Goal: Task Accomplishment & Management: Use online tool/utility

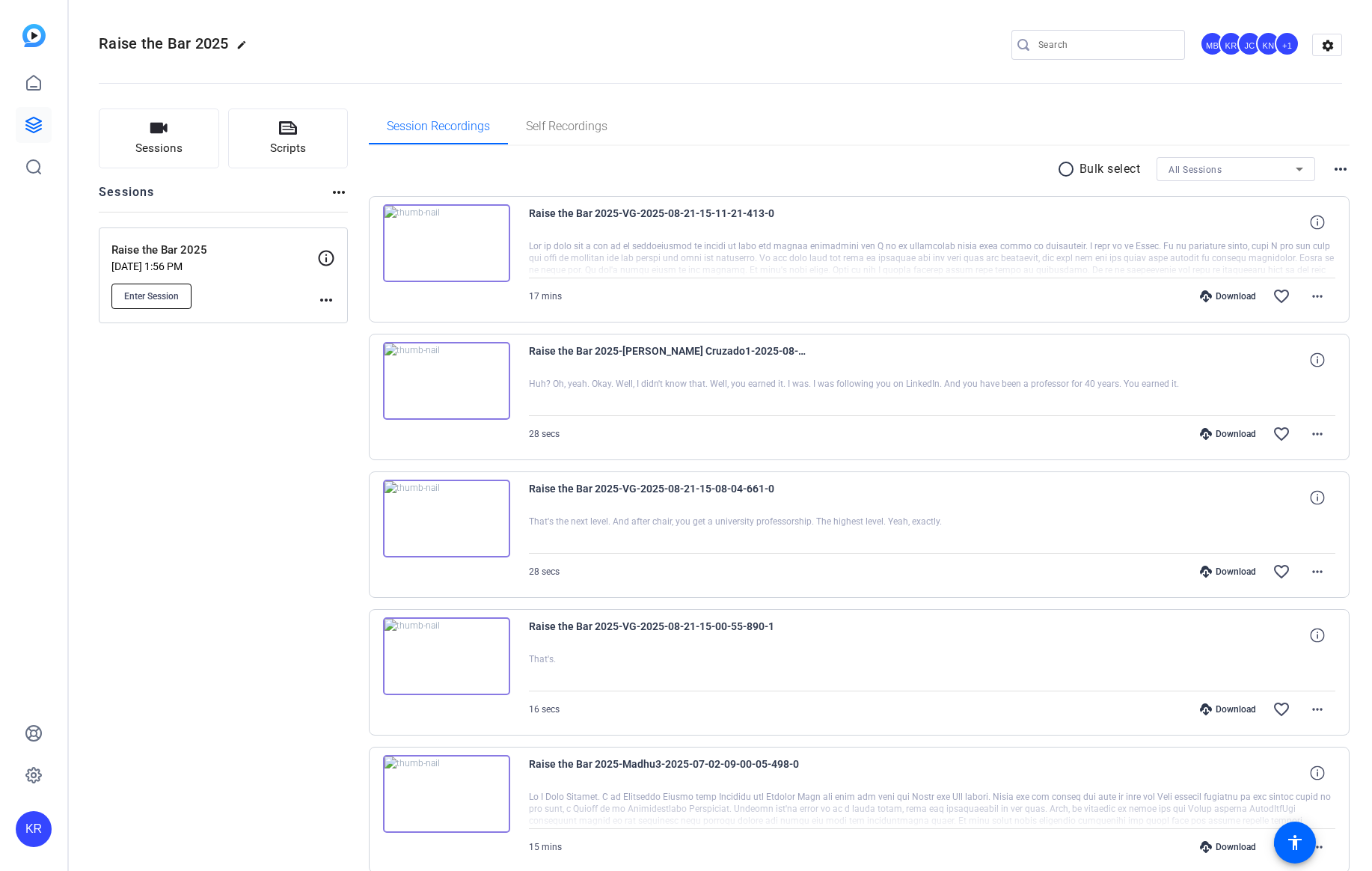
click at [138, 308] on button "Enter Session" at bounding box center [152, 296] width 80 height 25
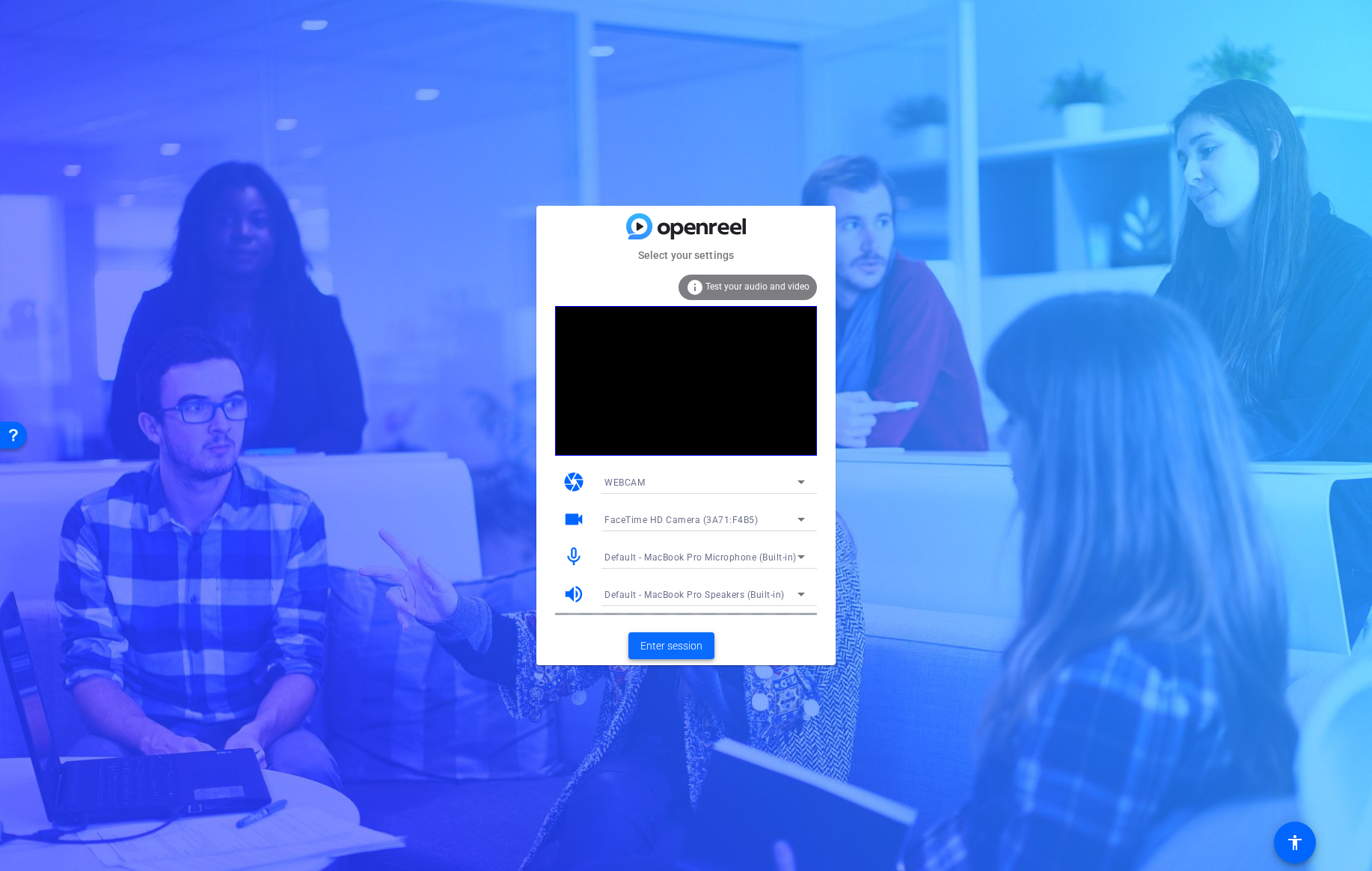
click at [692, 642] on span "Enter session" at bounding box center [671, 646] width 62 height 15
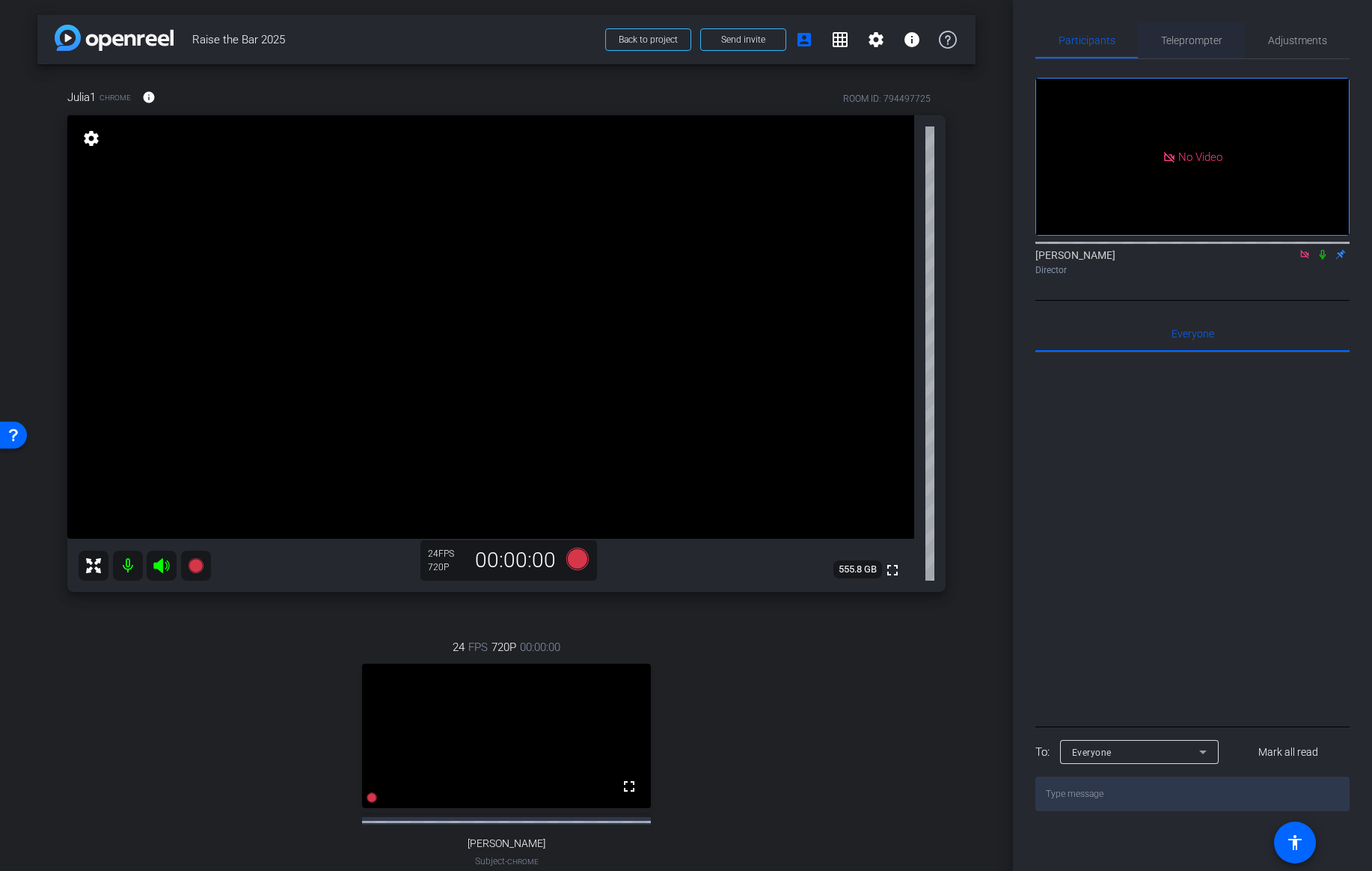
click at [1201, 38] on span "Teleprompter" at bounding box center [1192, 41] width 62 height 11
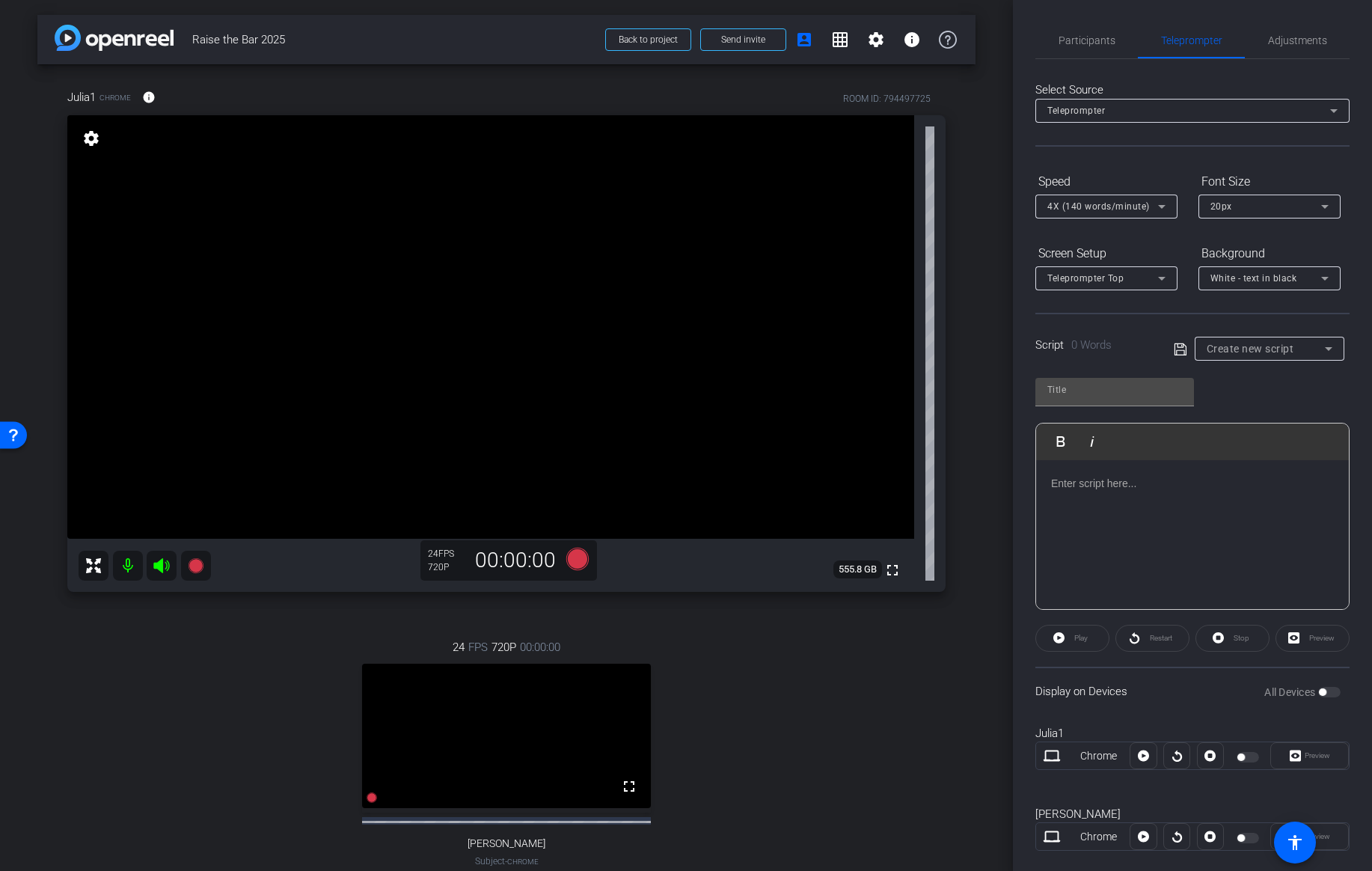
click at [1250, 341] on div "Create new script" at bounding box center [1266, 349] width 118 height 18
click at [1236, 401] on mat-option "Dani 2" at bounding box center [1270, 402] width 150 height 24
type input "Dani 2"
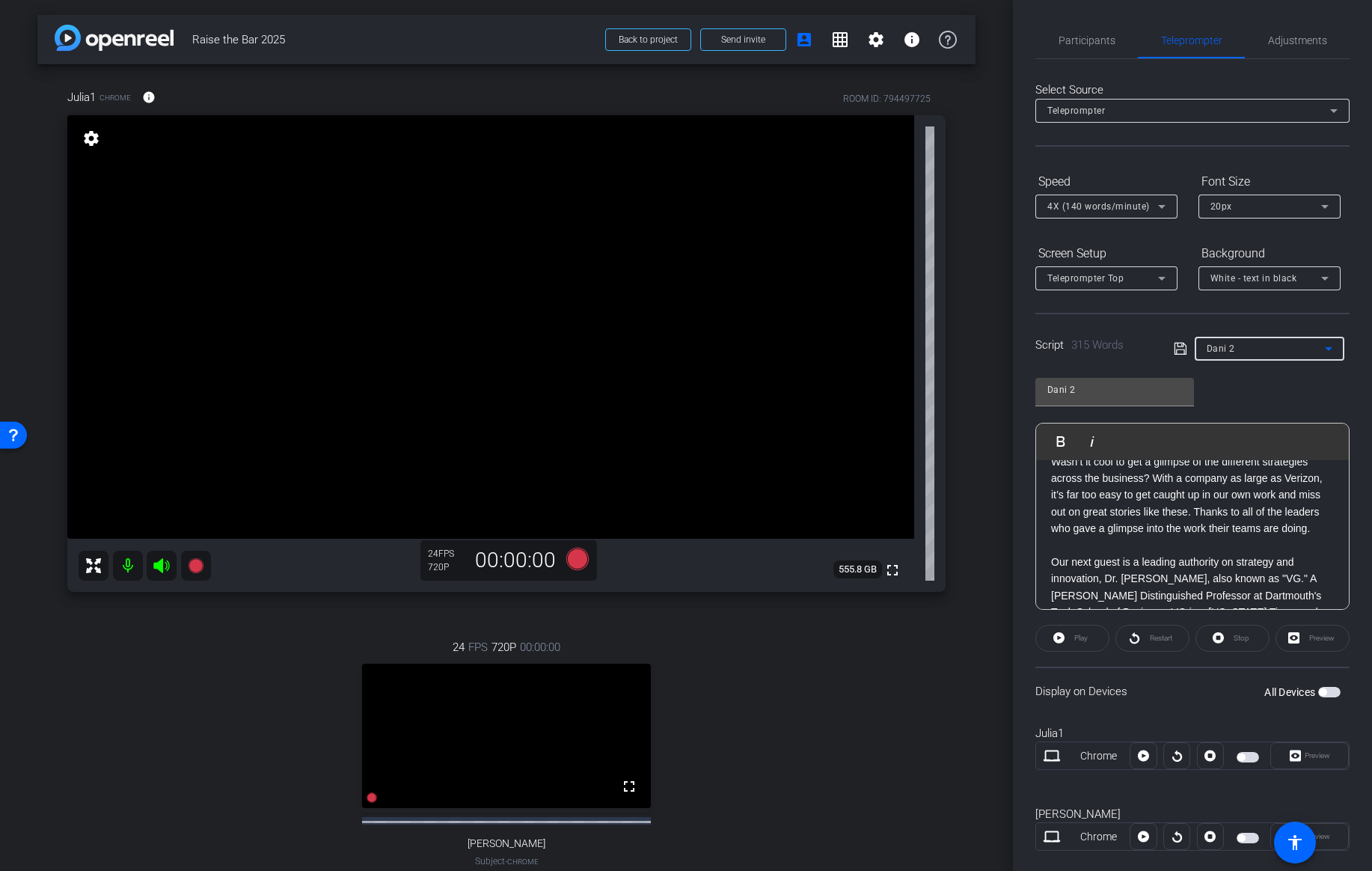
scroll to position [458, 0]
click at [1318, 529] on p "Wasn’t it cool to get a glimpse of the different strategies across the business…" at bounding box center [1193, 495] width 283 height 84
click at [1183, 355] on icon at bounding box center [1181, 349] width 14 height 18
click at [1253, 349] on div "Dani 2" at bounding box center [1266, 349] width 118 height 18
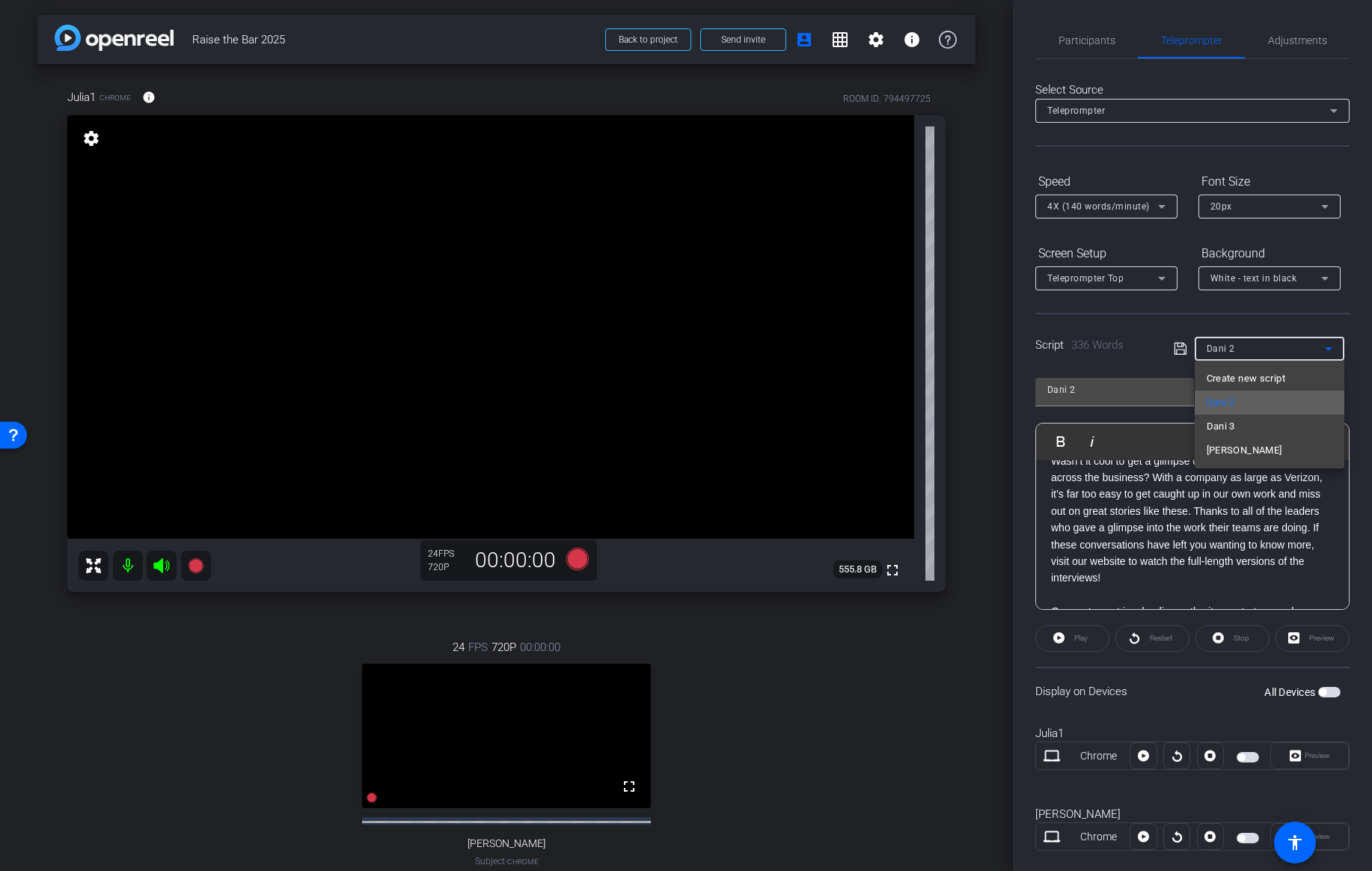
click at [1214, 402] on span "Dani 2" at bounding box center [1220, 402] width 28 height 18
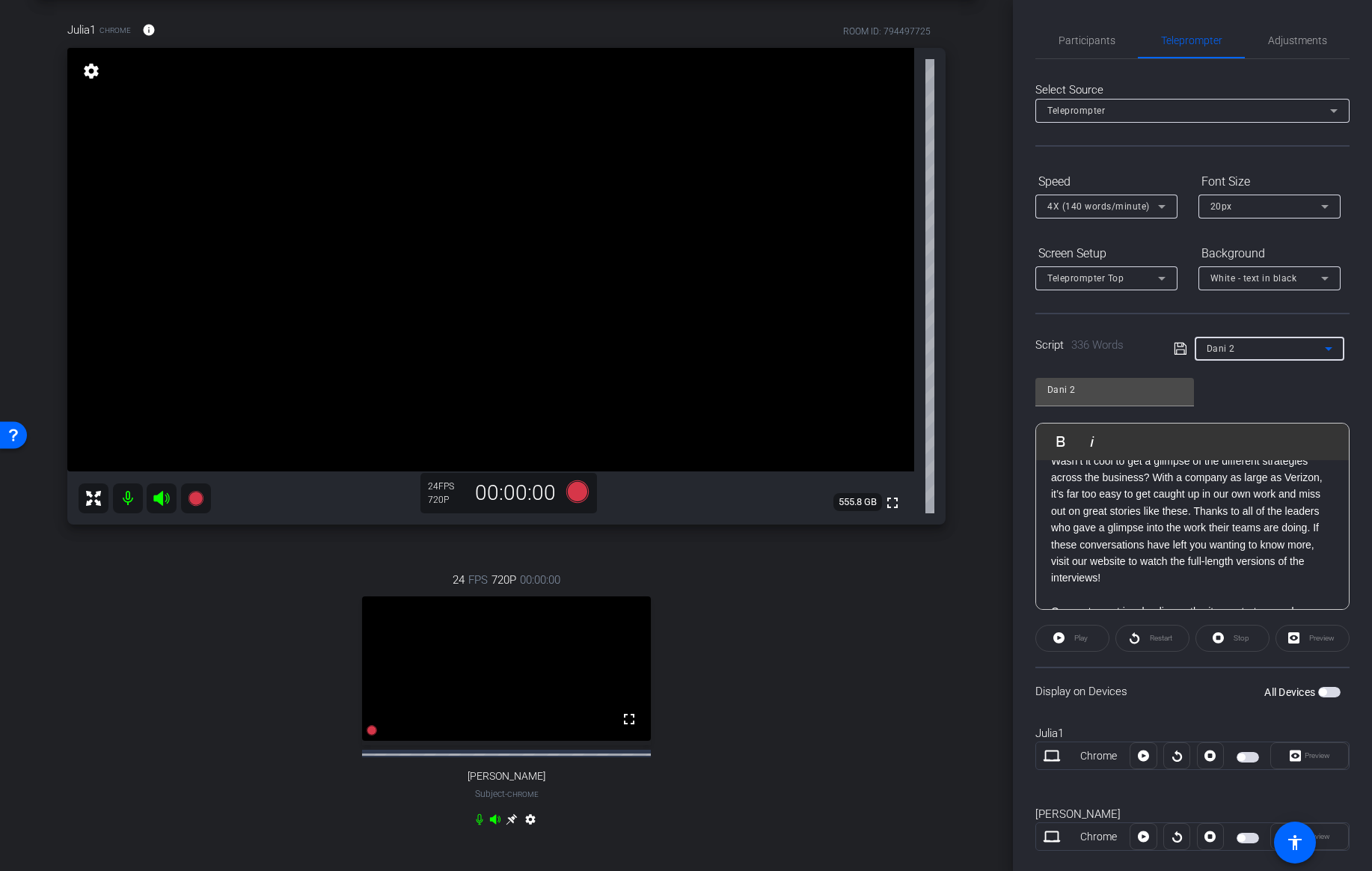
scroll to position [61, 0]
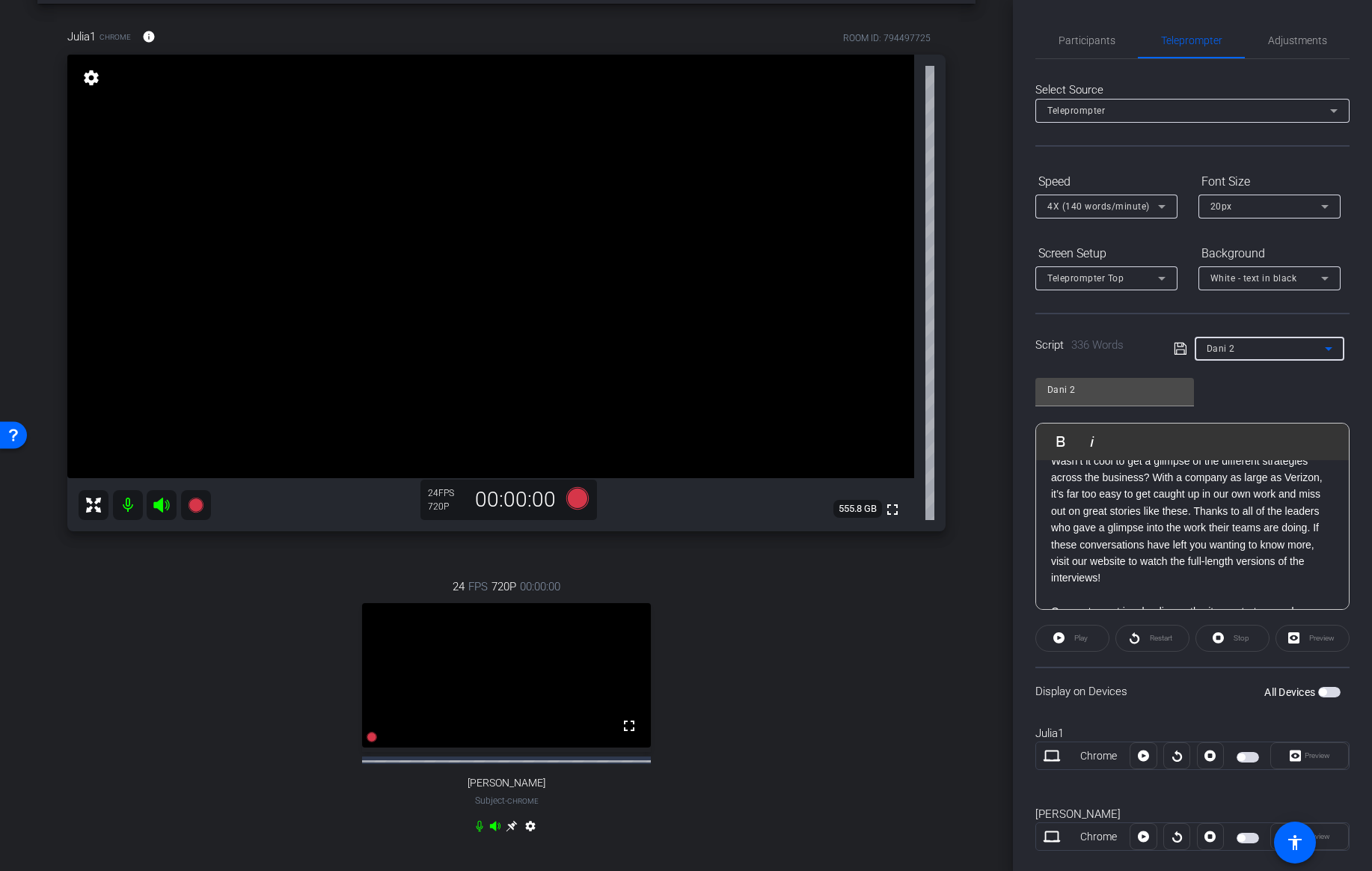
click at [511, 832] on icon at bounding box center [511, 826] width 12 height 12
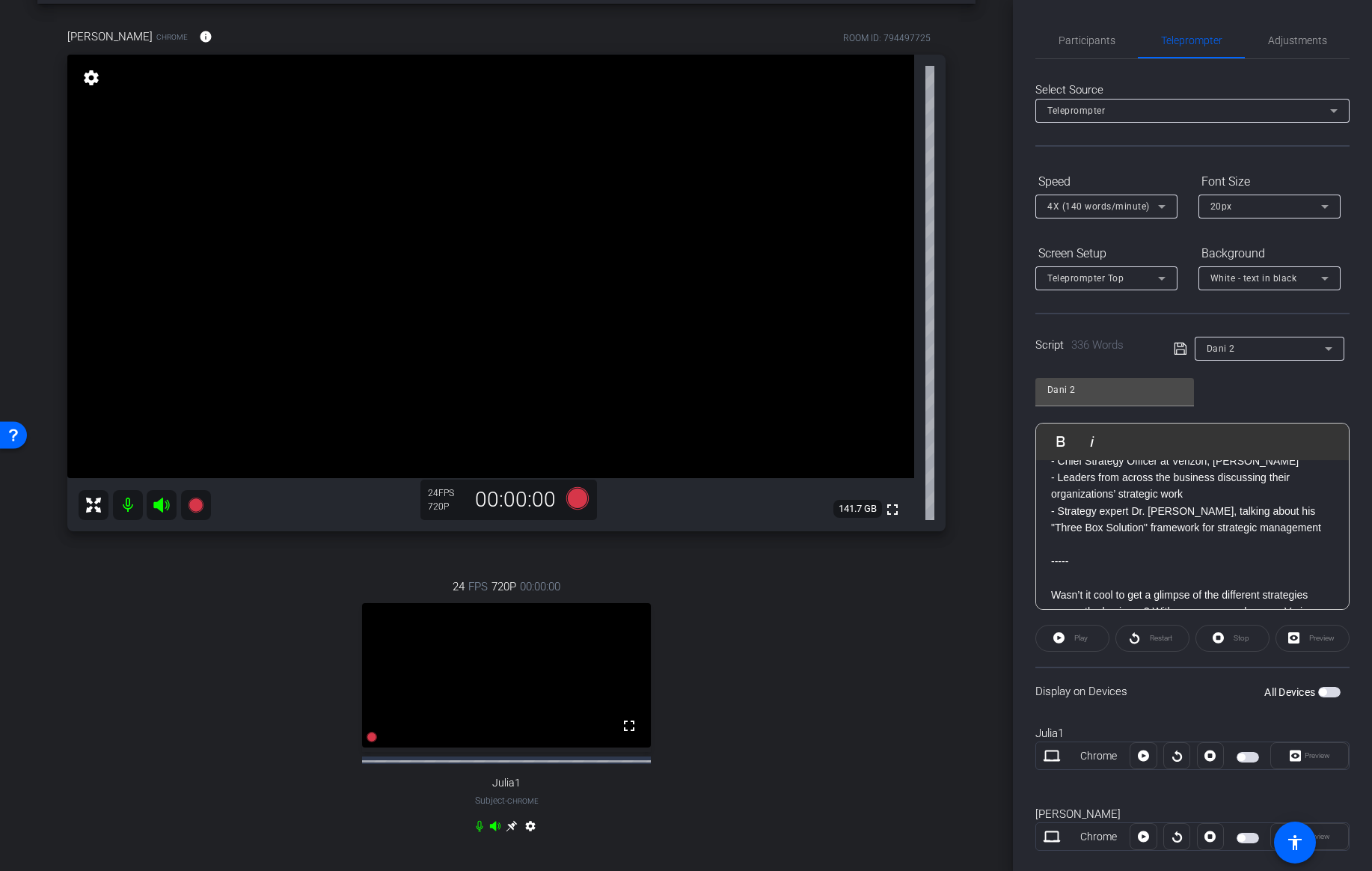
scroll to position [325, 0]
click at [1090, 538] on p at bounding box center [1193, 543] width 283 height 16
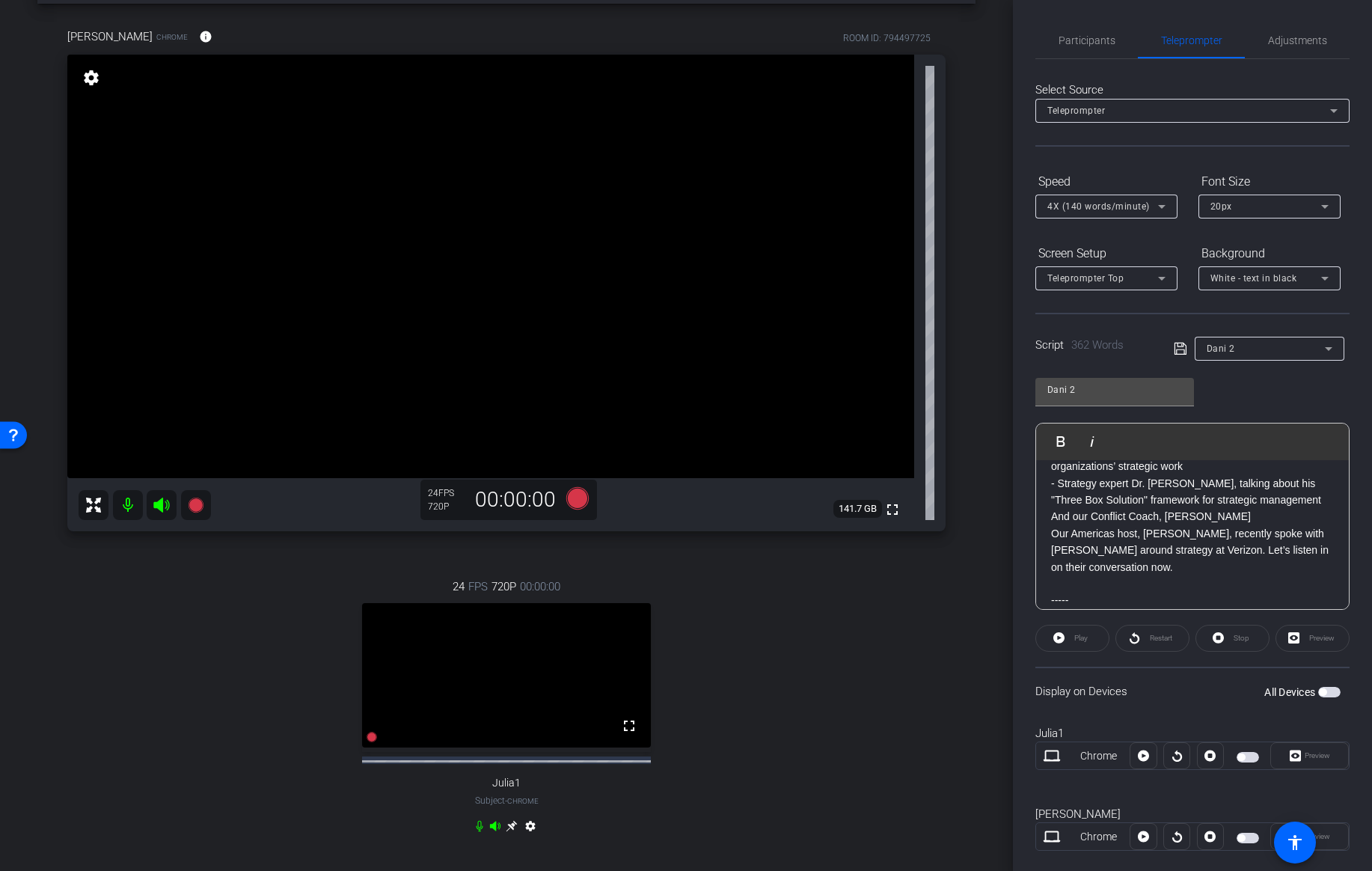
scroll to position [1360, 0]
click at [1050, 518] on div "Hi V Team Leaders! I’m Dani Collins, from the APAC HR team. Thanks for taking t…" at bounding box center [1192, 542] width 313 height 869
click at [1052, 536] on p "Our Americas host, Julia, recently spoke with Chris Barlett around strategy at …" at bounding box center [1193, 550] width 283 height 50
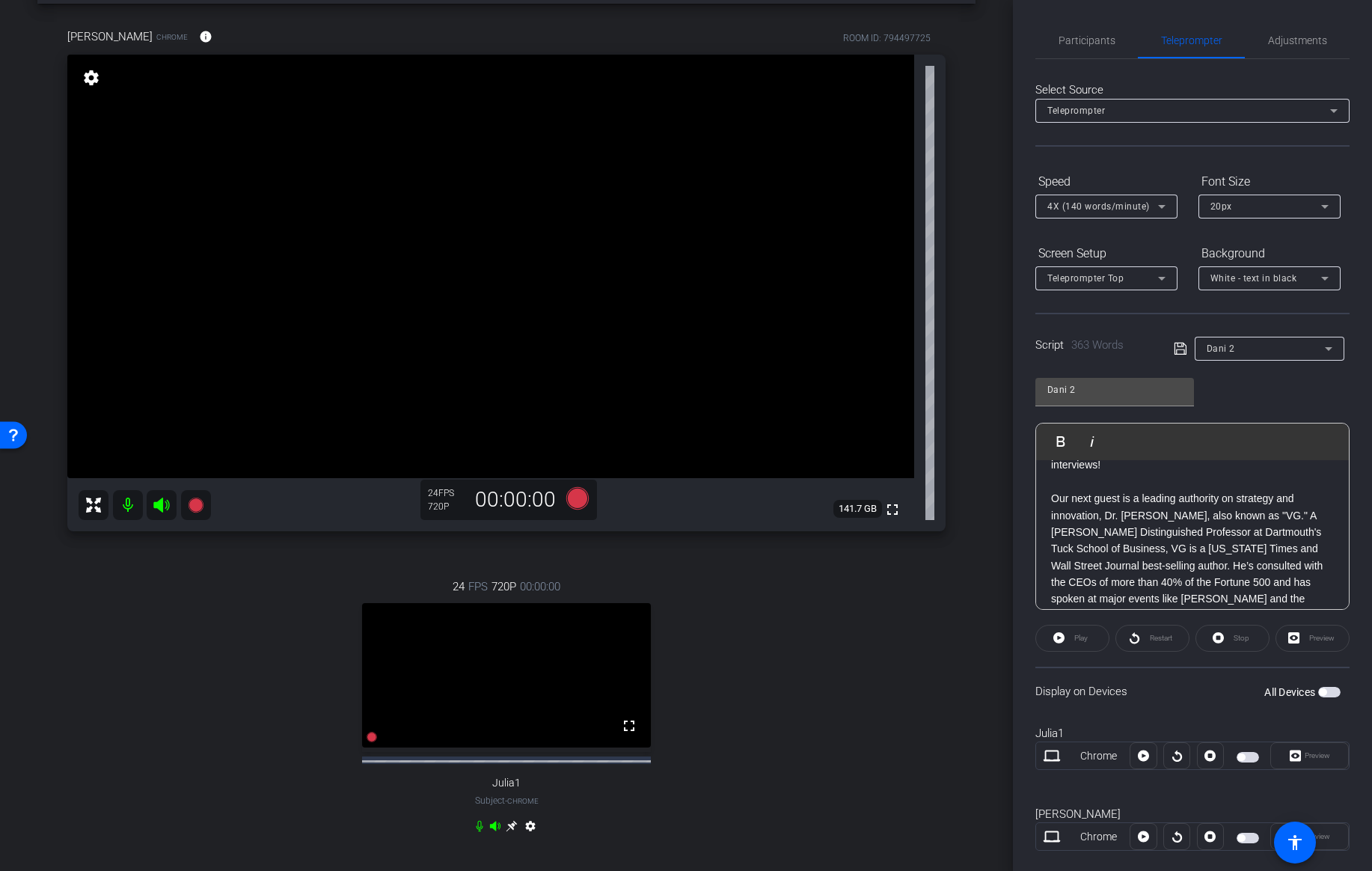
scroll to position [659, 0]
click at [1183, 352] on icon at bounding box center [1181, 349] width 14 height 18
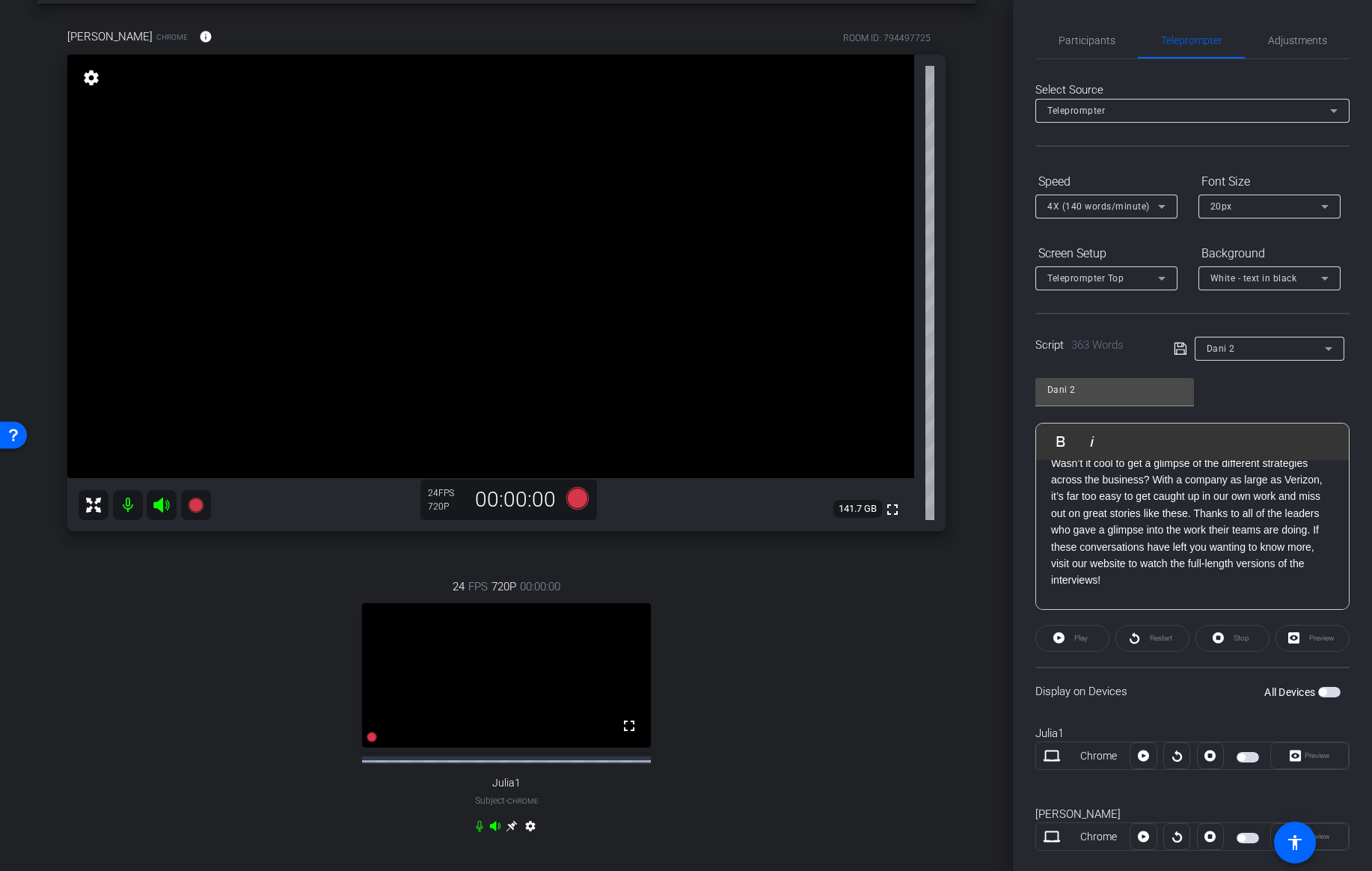
scroll to position [0, 0]
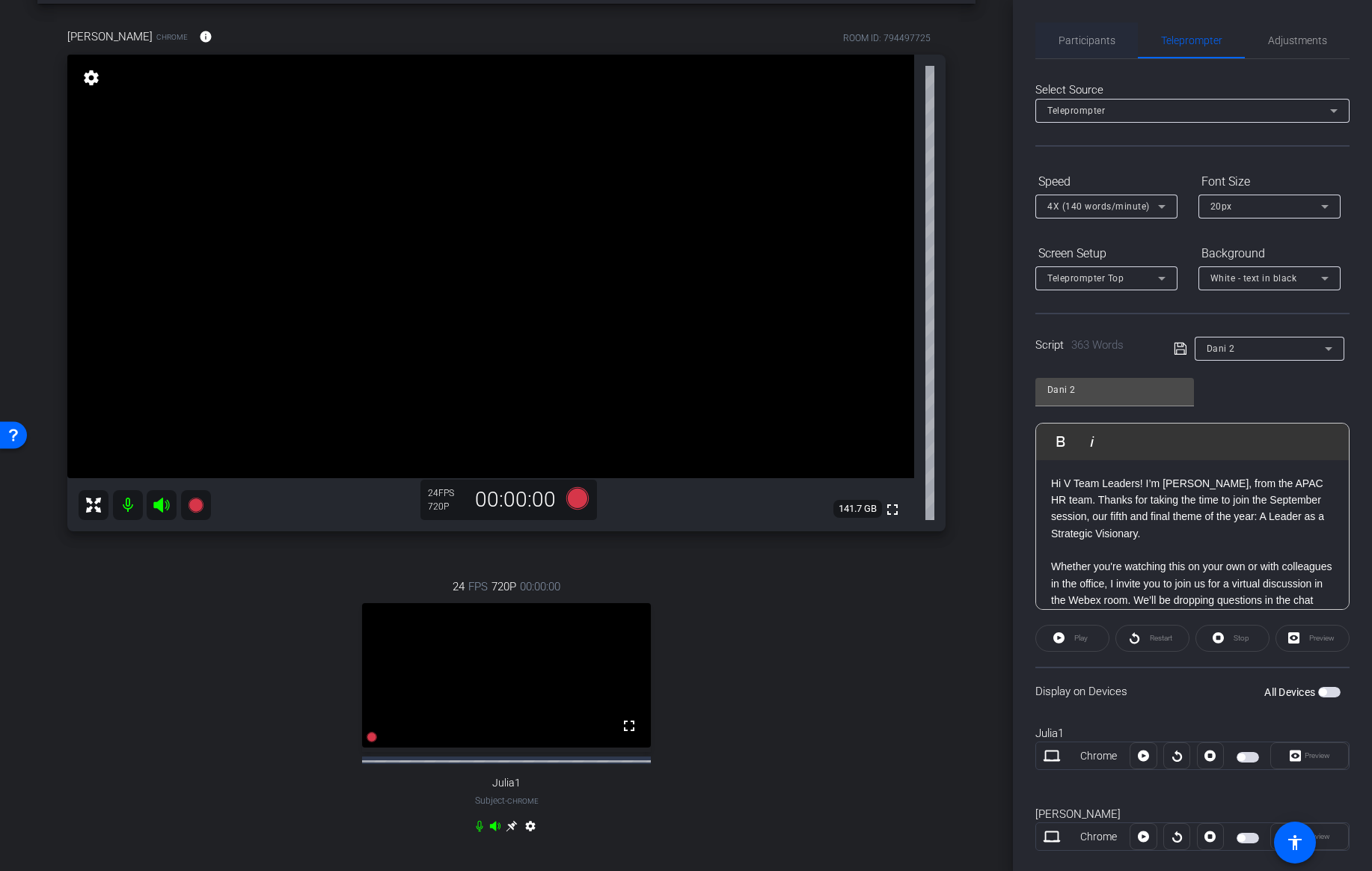
click at [1094, 42] on span "Participants" at bounding box center [1087, 41] width 57 height 11
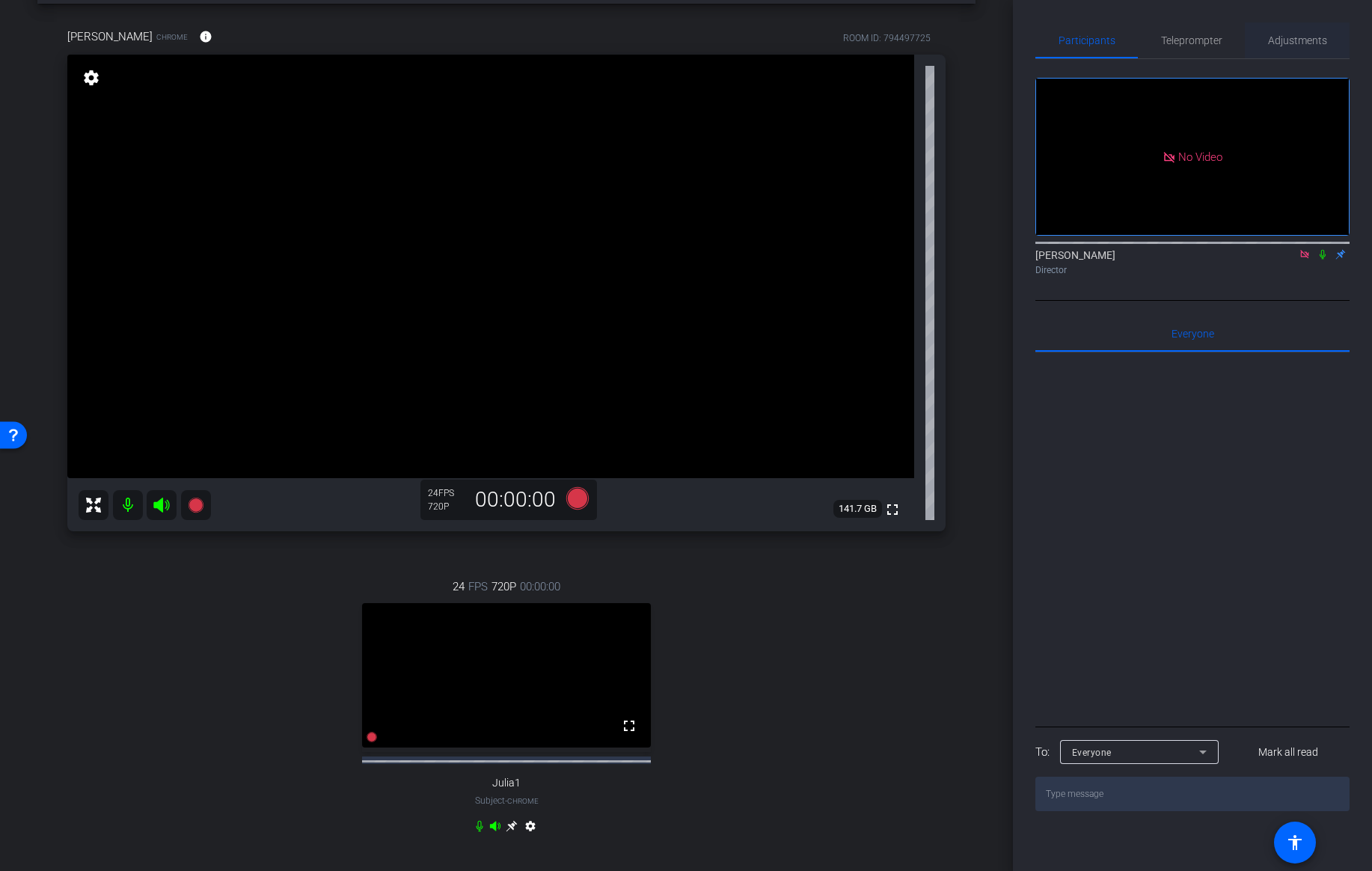
click at [1300, 35] on span "Adjustments" at bounding box center [1297, 41] width 59 height 11
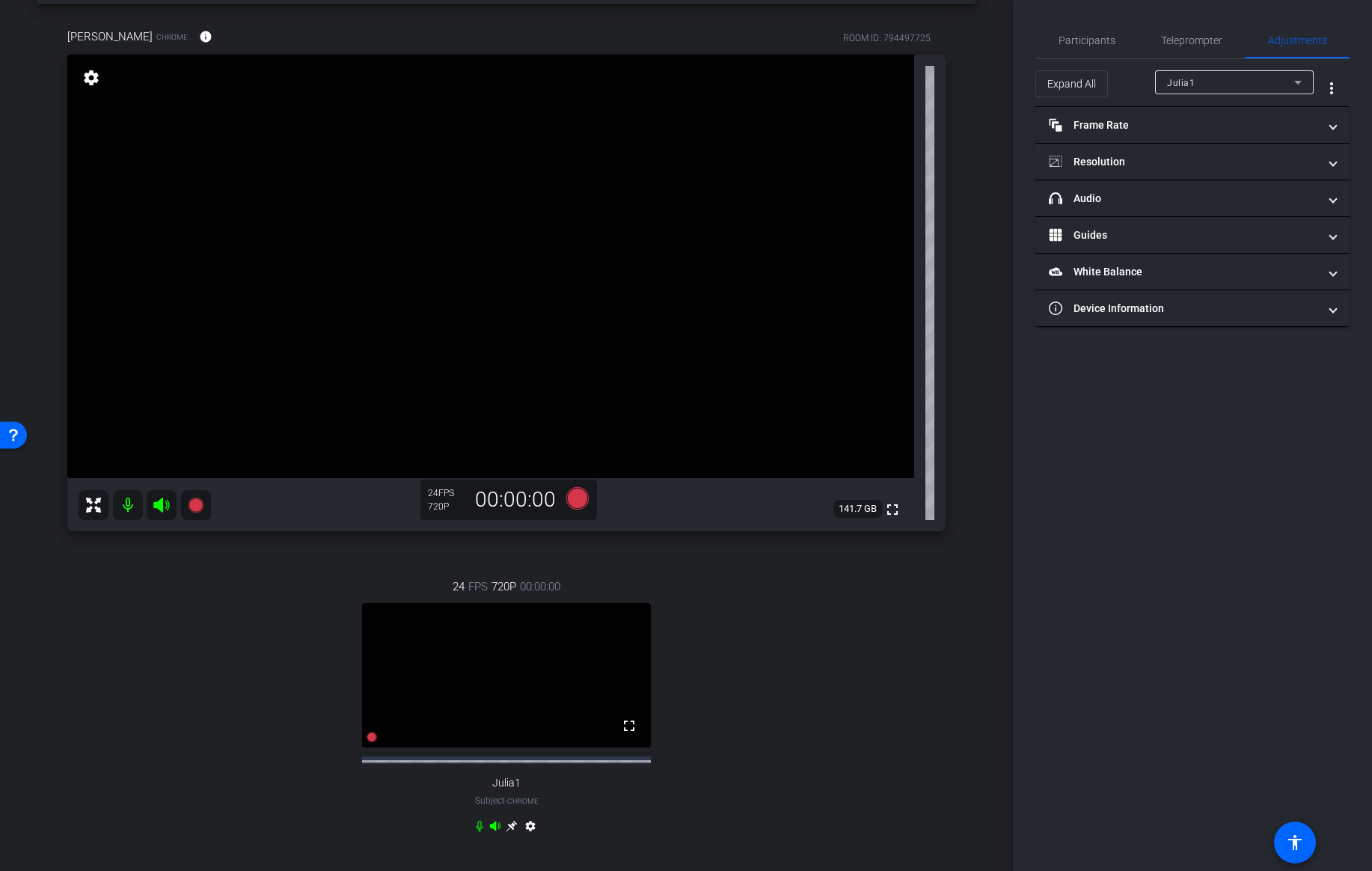
click at [1244, 85] on div "Julia1" at bounding box center [1230, 82] width 127 height 18
click at [1199, 139] on span "Danielle Collins" at bounding box center [1205, 135] width 75 height 18
click at [1151, 125] on mat-panel-title "Frame Rate Frame Rate" at bounding box center [1184, 125] width 269 height 15
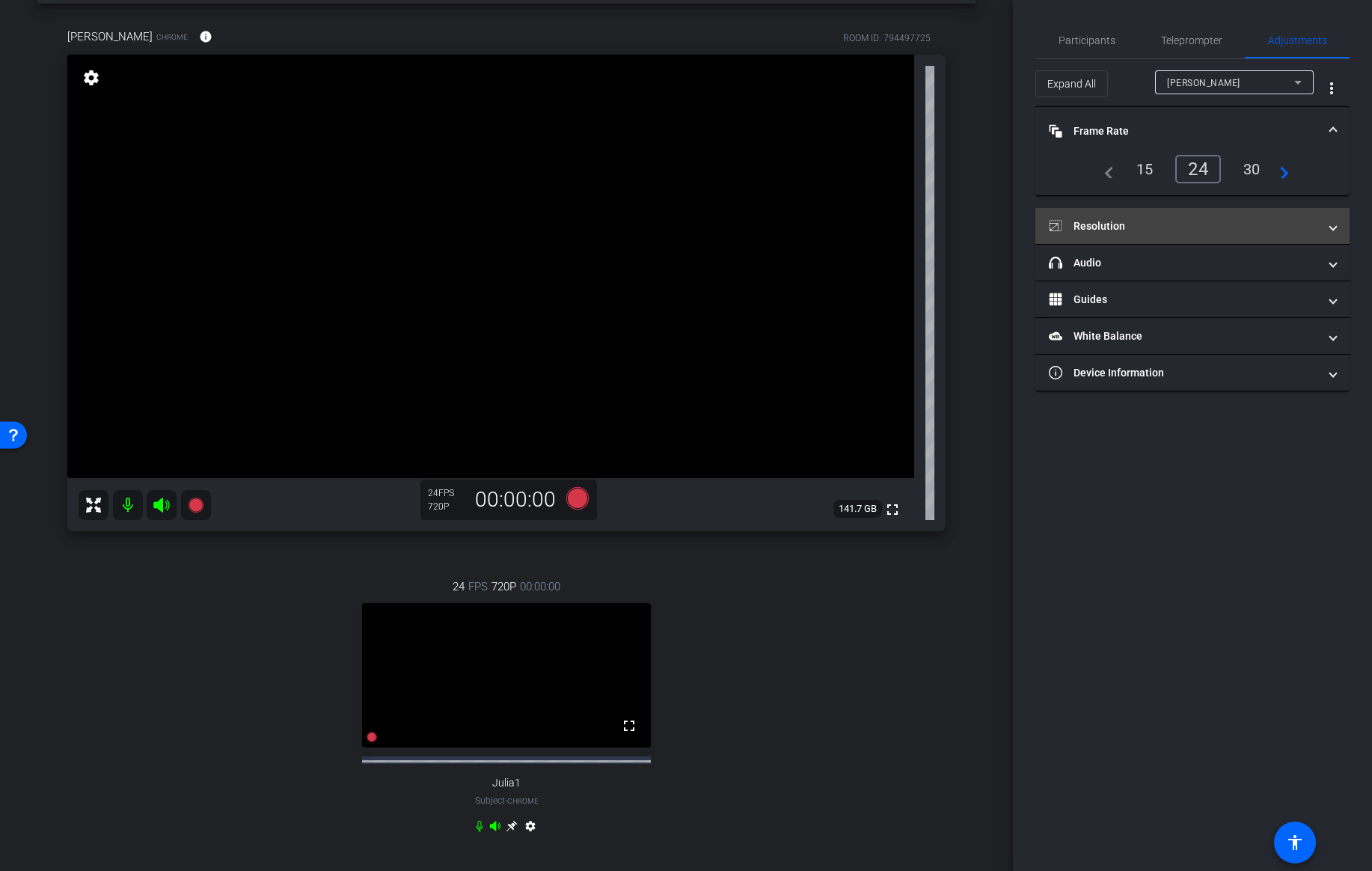
click at [1107, 234] on mat-panel-title "Resolution" at bounding box center [1184, 226] width 269 height 15
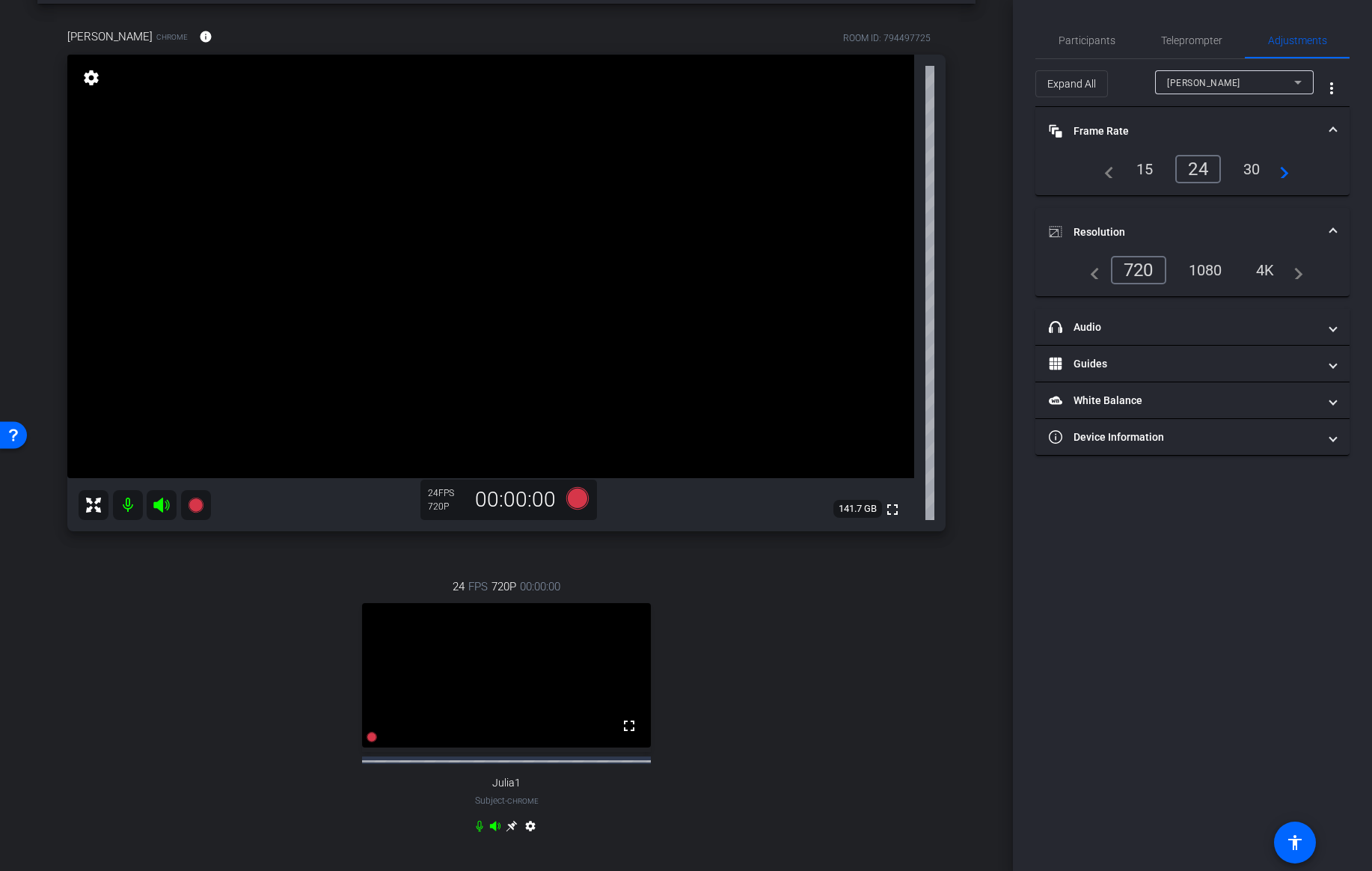
click at [1263, 260] on div "4K" at bounding box center [1266, 270] width 42 height 25
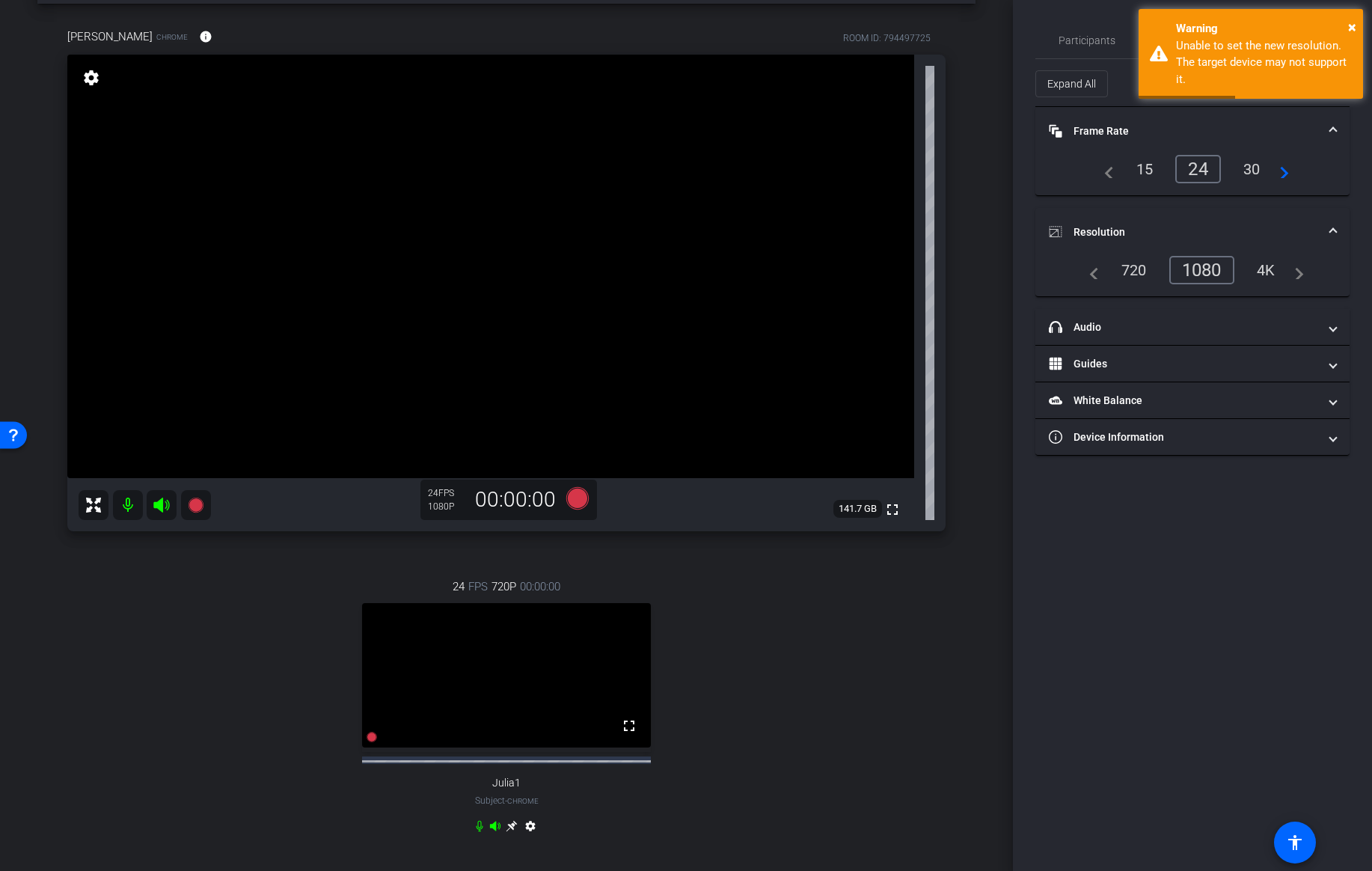
click at [1194, 273] on div "1080" at bounding box center [1202, 270] width 65 height 28
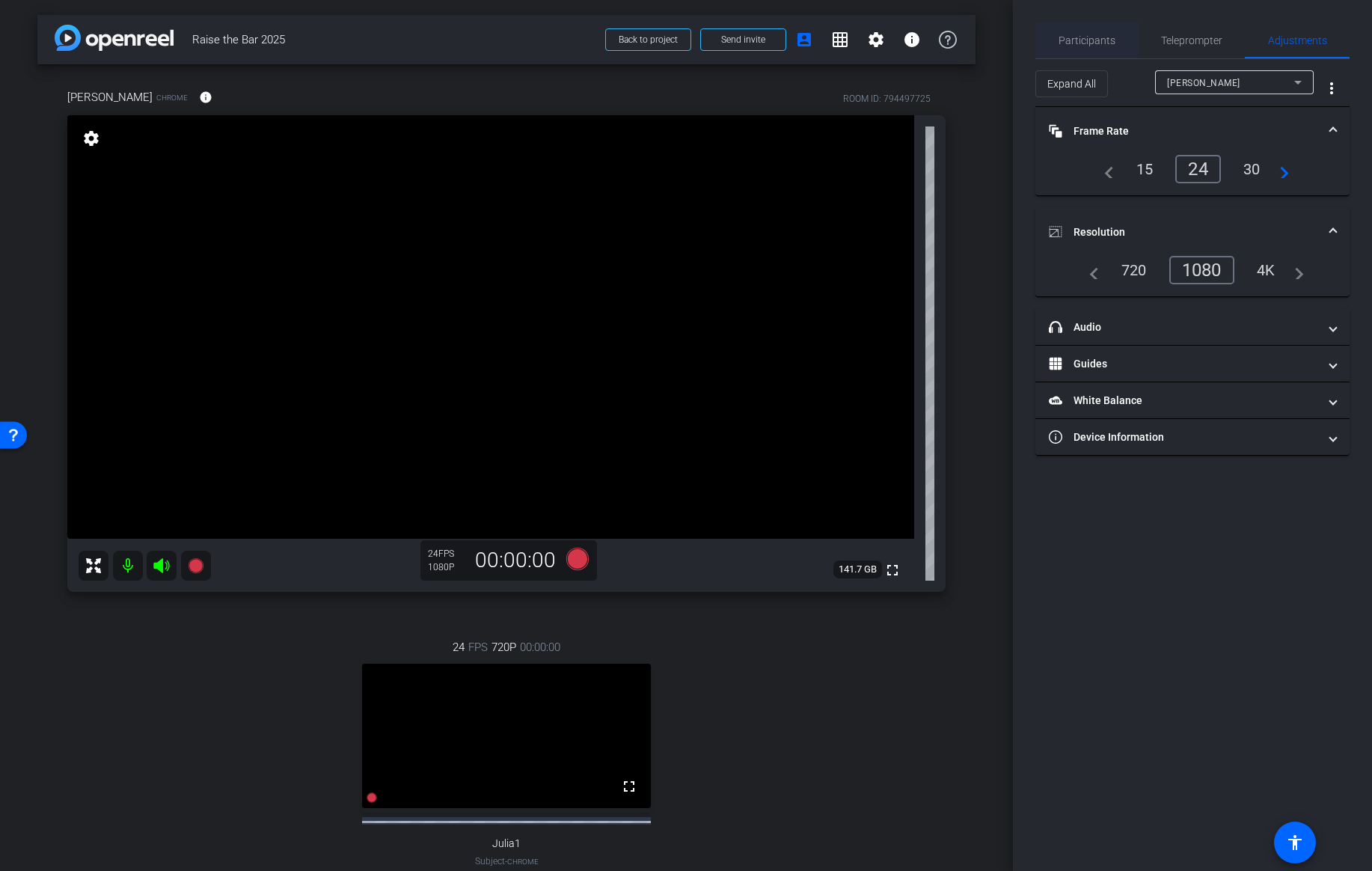
click at [1084, 47] on span "Participants" at bounding box center [1087, 40] width 57 height 36
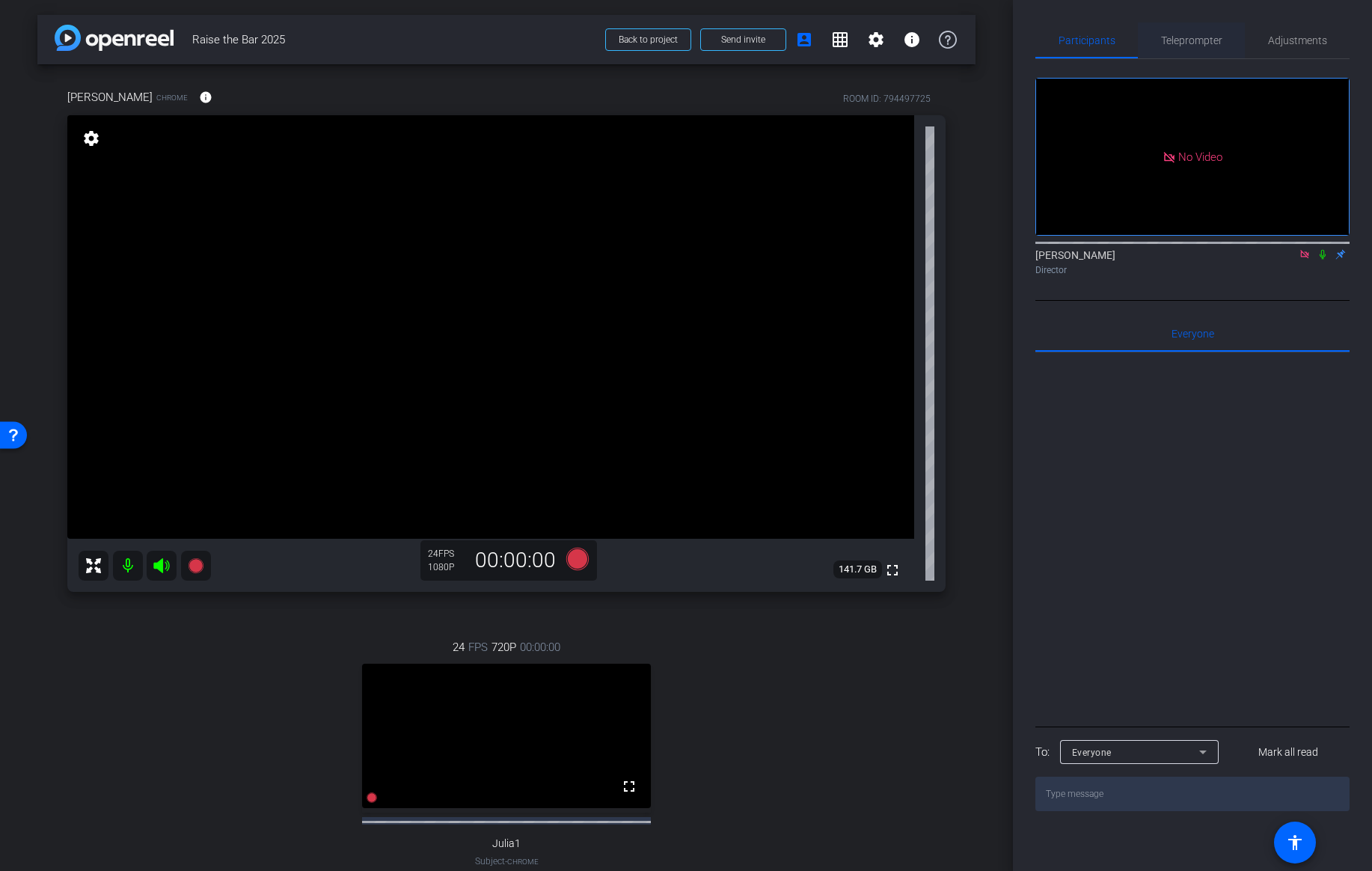
click at [1191, 36] on span "Teleprompter" at bounding box center [1192, 41] width 62 height 11
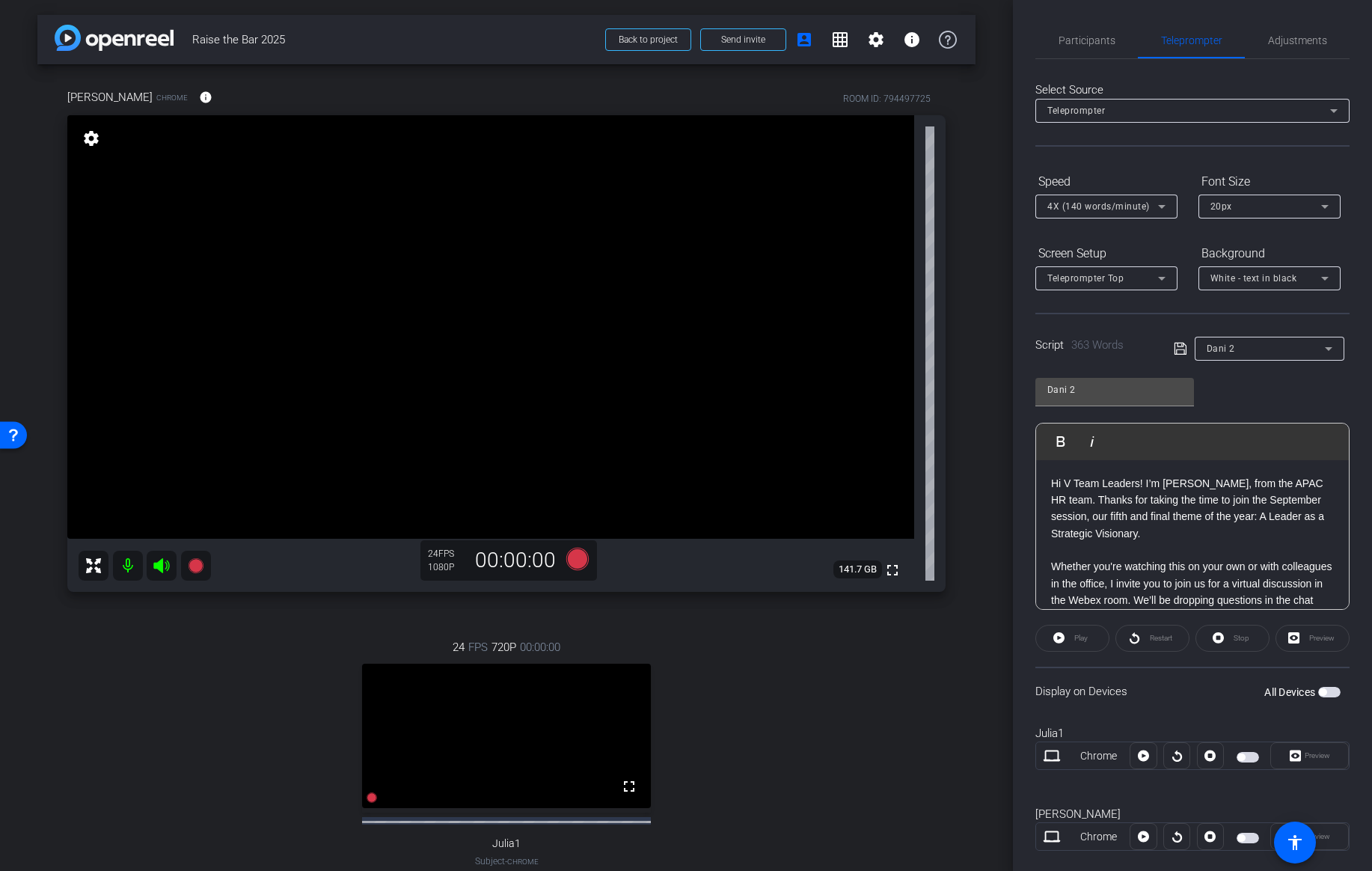
scroll to position [28, 0]
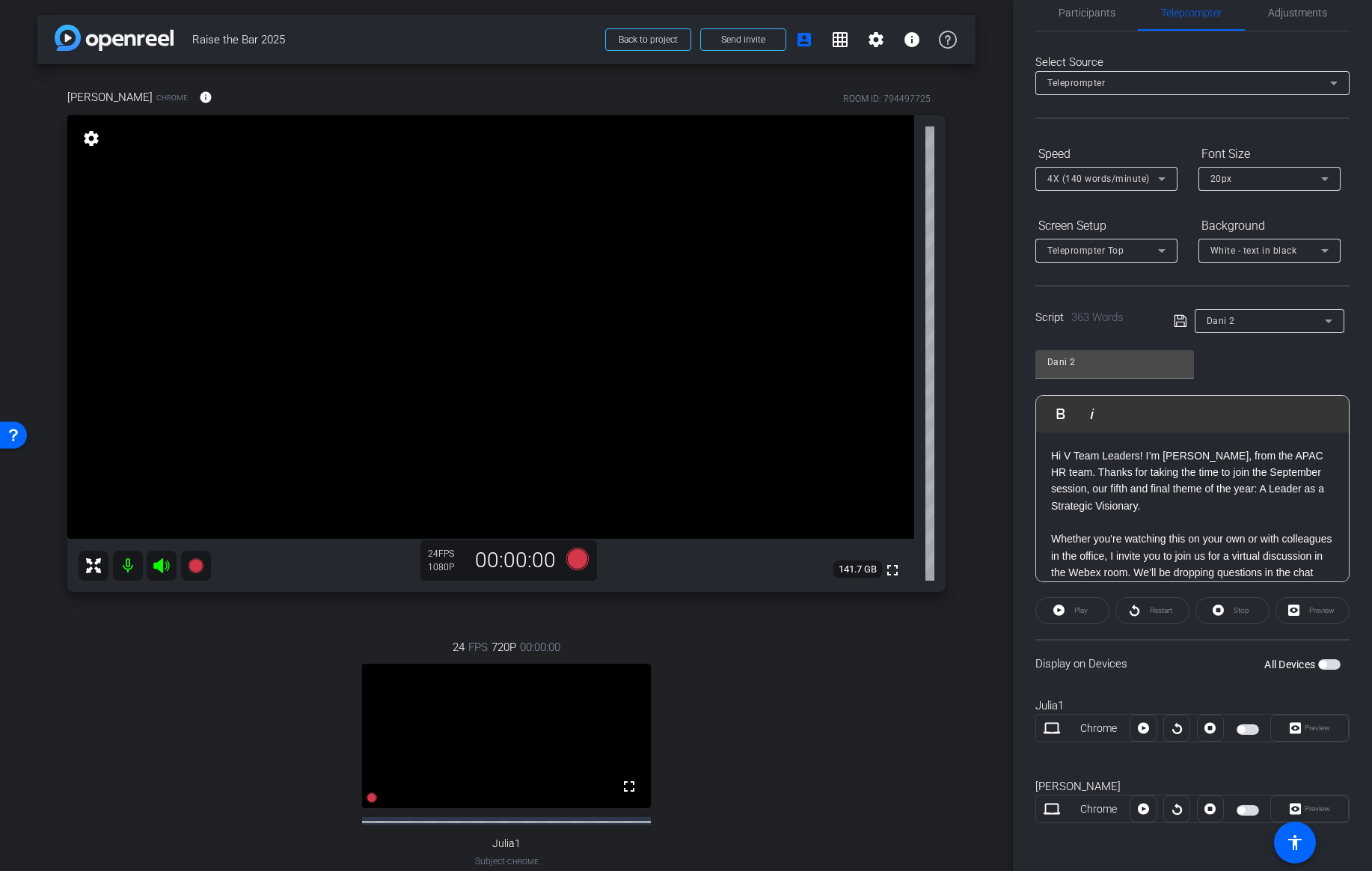
click at [1241, 809] on span "button" at bounding box center [1241, 811] width 8 height 8
click at [1320, 810] on span "Preview" at bounding box center [1317, 809] width 25 height 8
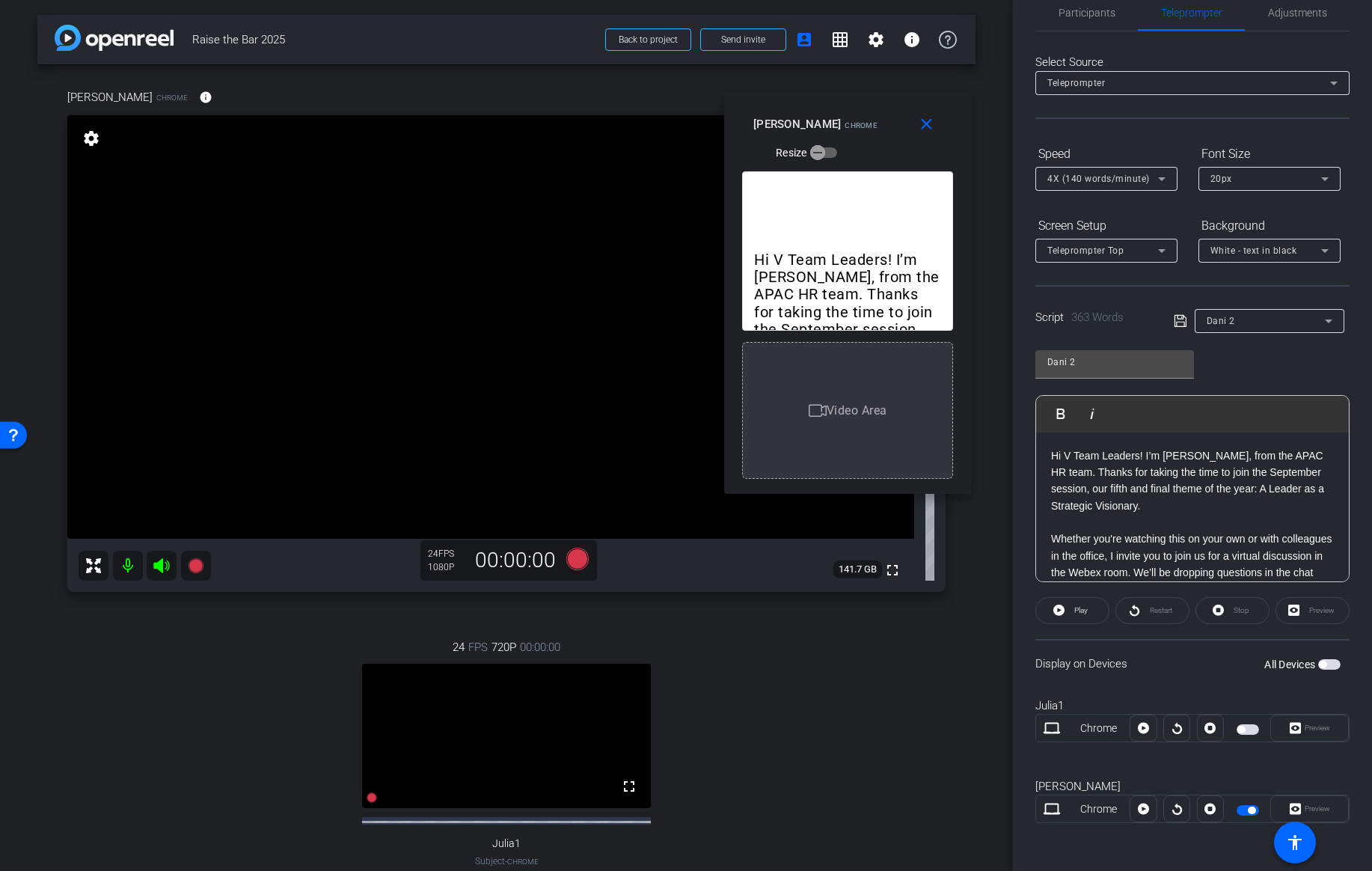
drag, startPoint x: 711, startPoint y: 252, endPoint x: 872, endPoint y: 109, distance: 215.3
click at [872, 109] on div "close Danielle Collins Chrome Resize" at bounding box center [848, 127] width 247 height 68
click at [1078, 612] on span "Play" at bounding box center [1081, 610] width 14 height 8
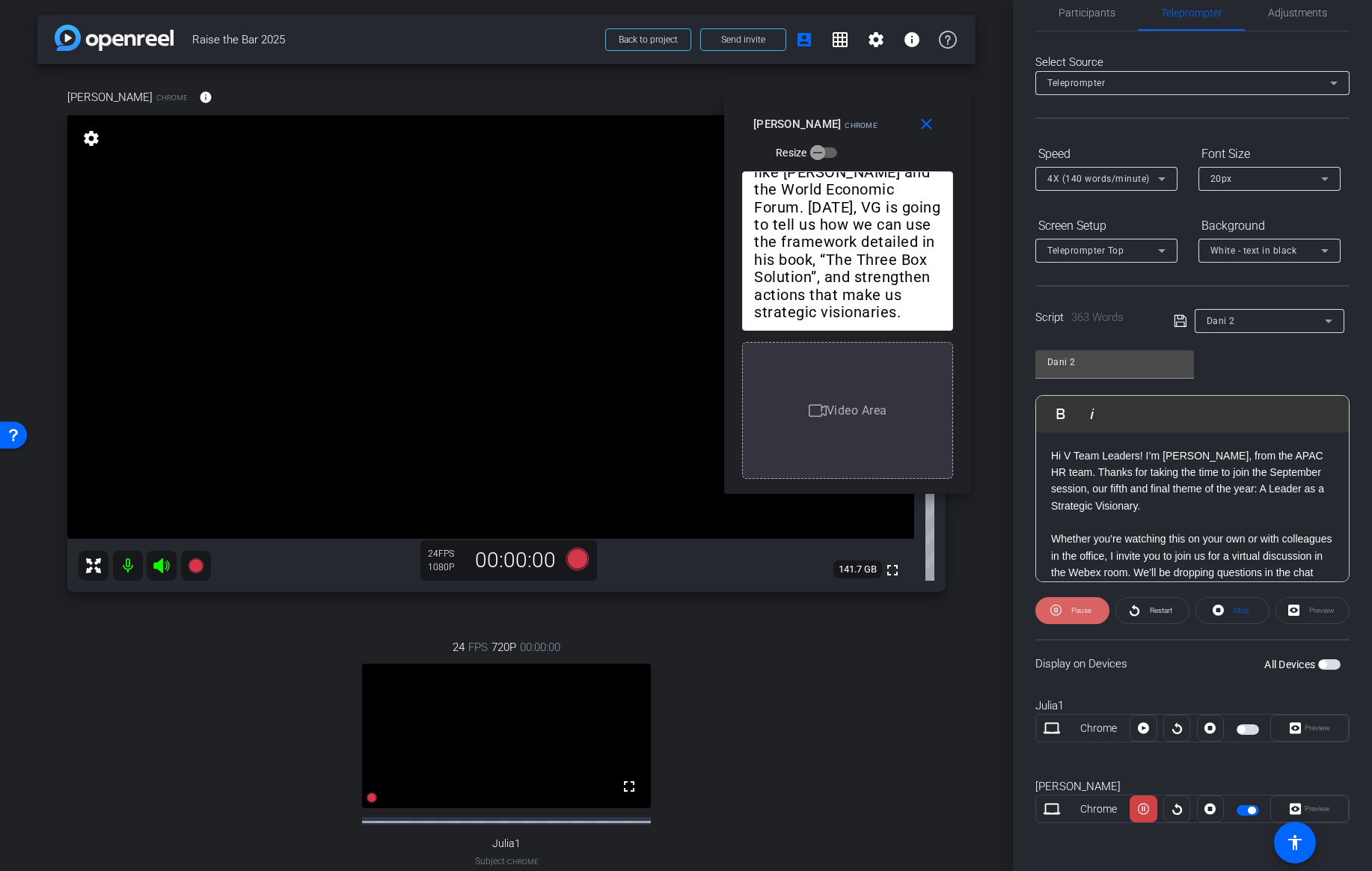
click at [1081, 605] on span "Pause" at bounding box center [1079, 610] width 24 height 21
click at [1255, 180] on div "20px" at bounding box center [1266, 179] width 111 height 18
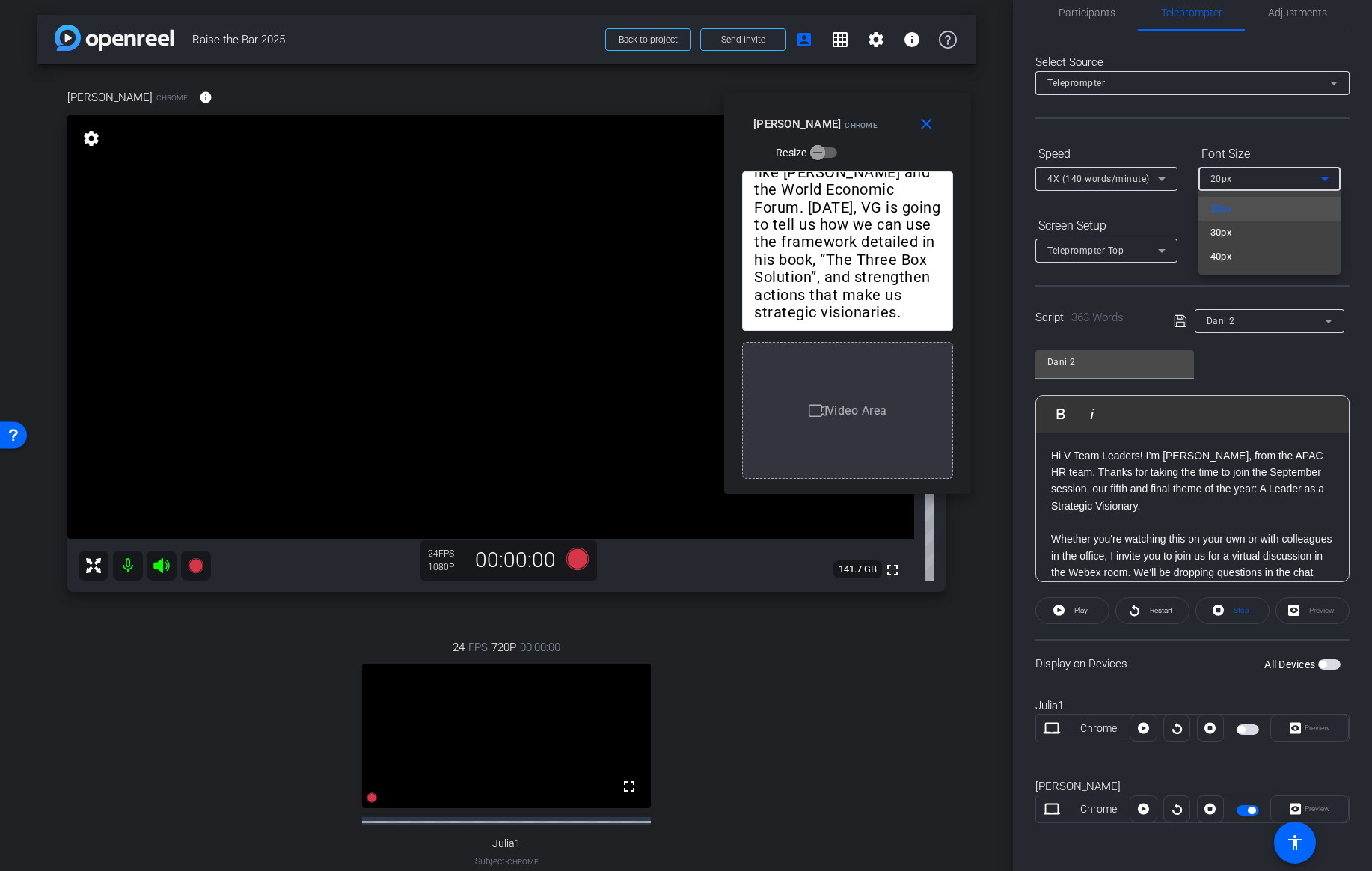
click at [1293, 140] on div at bounding box center [686, 436] width 1372 height 871
click at [1309, 179] on div "20px" at bounding box center [1266, 179] width 111 height 18
click at [1251, 229] on mat-option "30px" at bounding box center [1270, 232] width 142 height 24
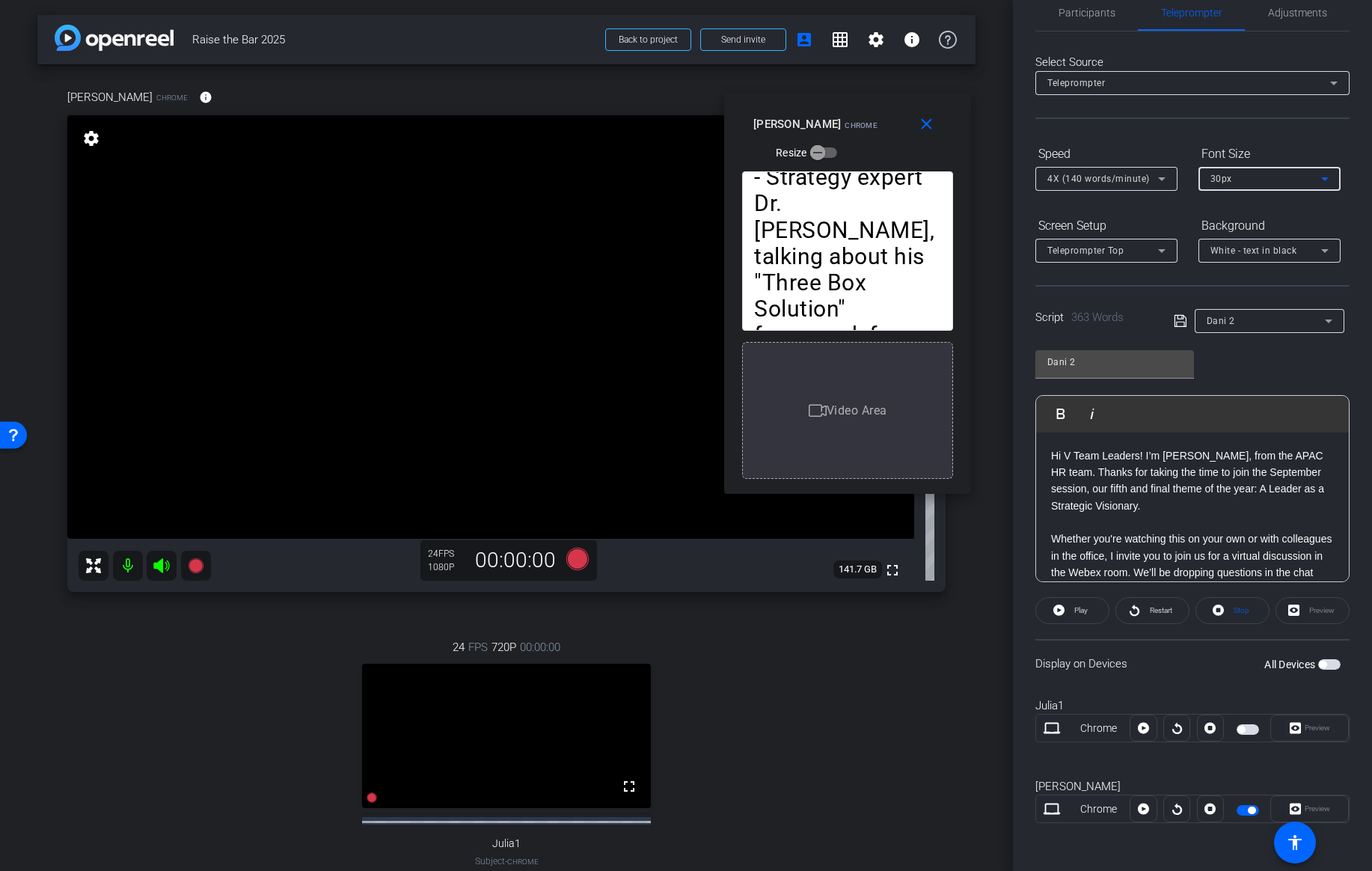
click at [1246, 179] on div "30px" at bounding box center [1266, 179] width 111 height 18
click at [1236, 208] on mat-option "20px" at bounding box center [1270, 209] width 142 height 24
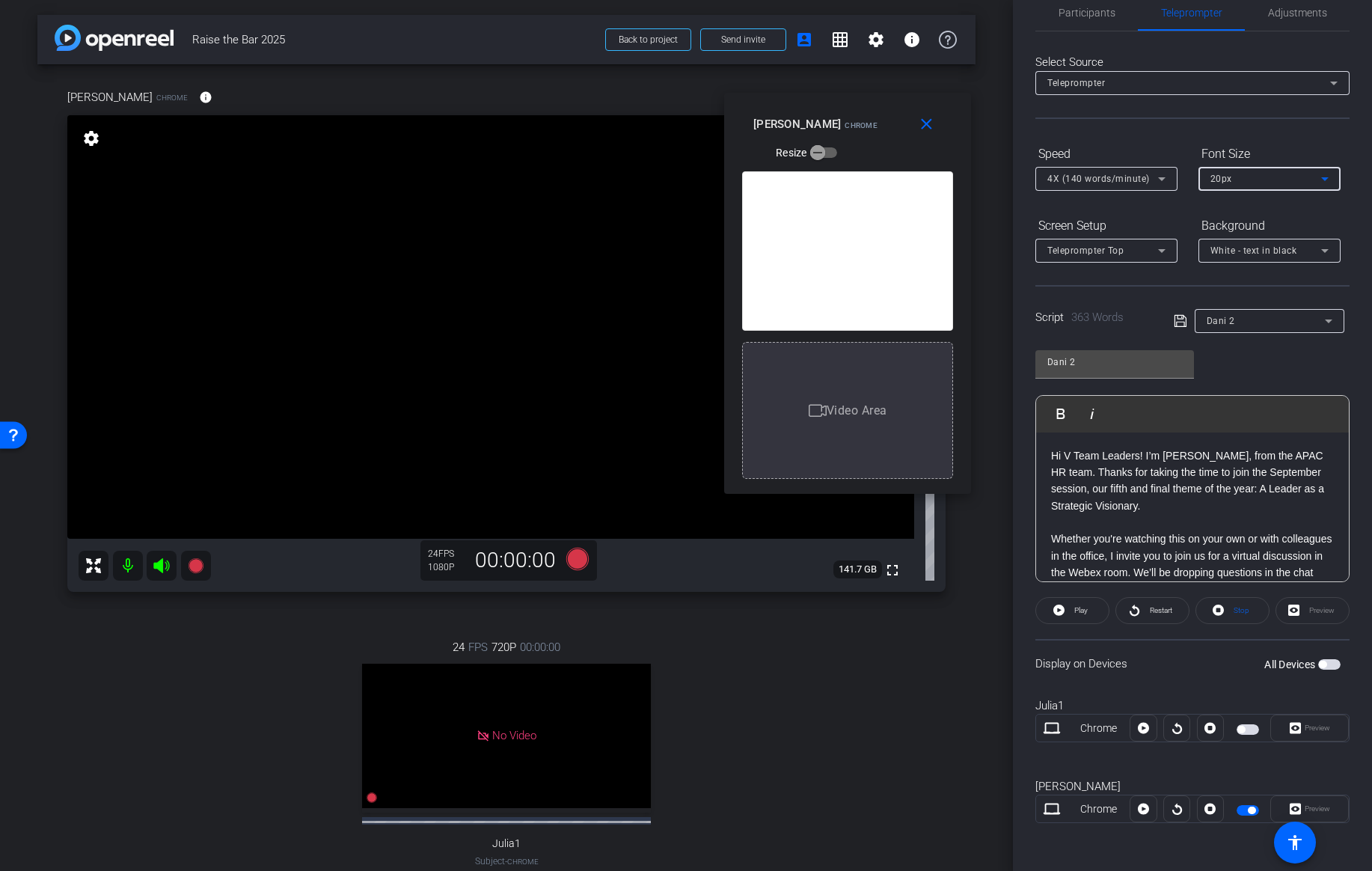
scroll to position [23, 0]
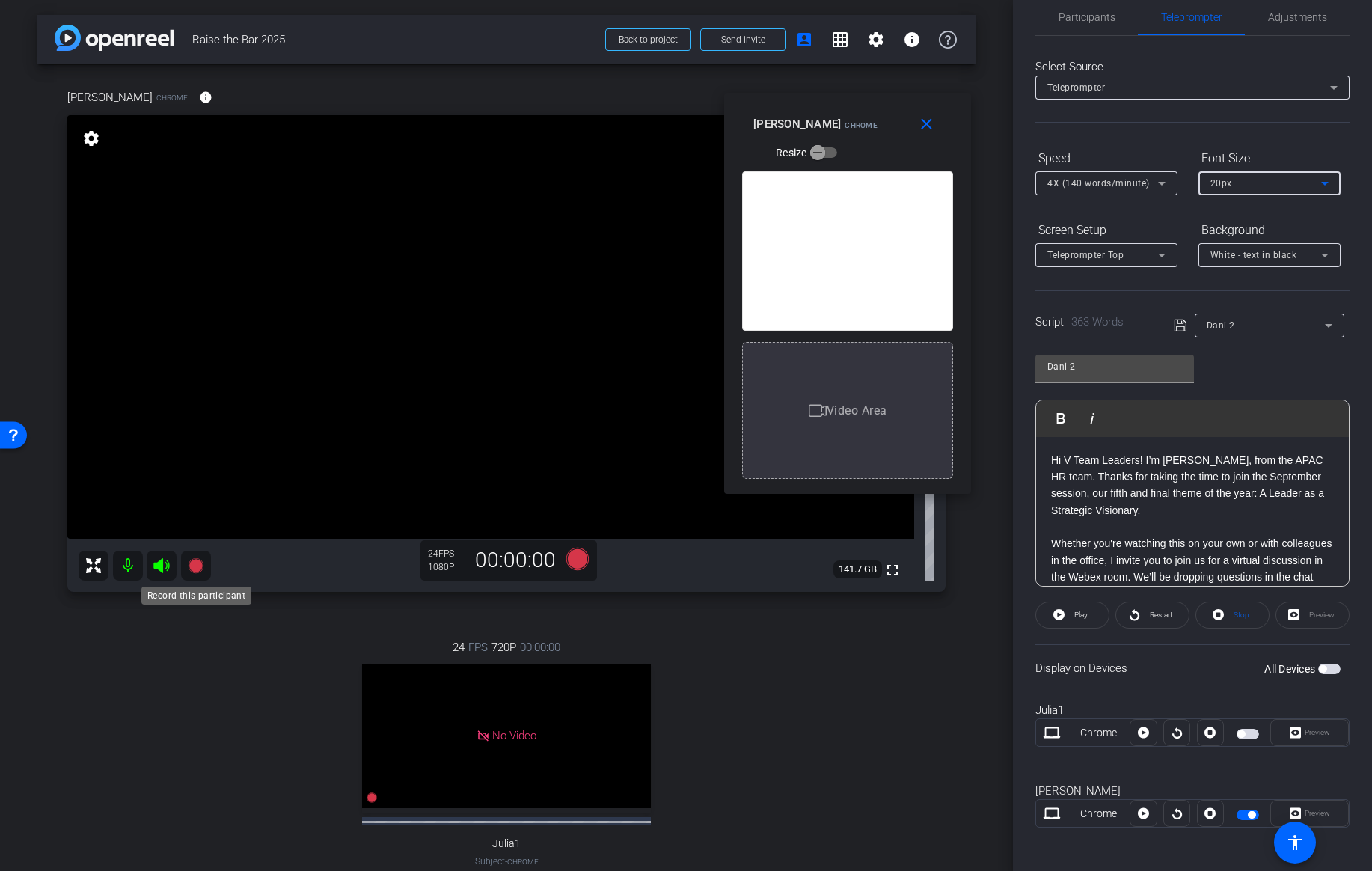
click at [198, 569] on icon at bounding box center [195, 566] width 15 height 15
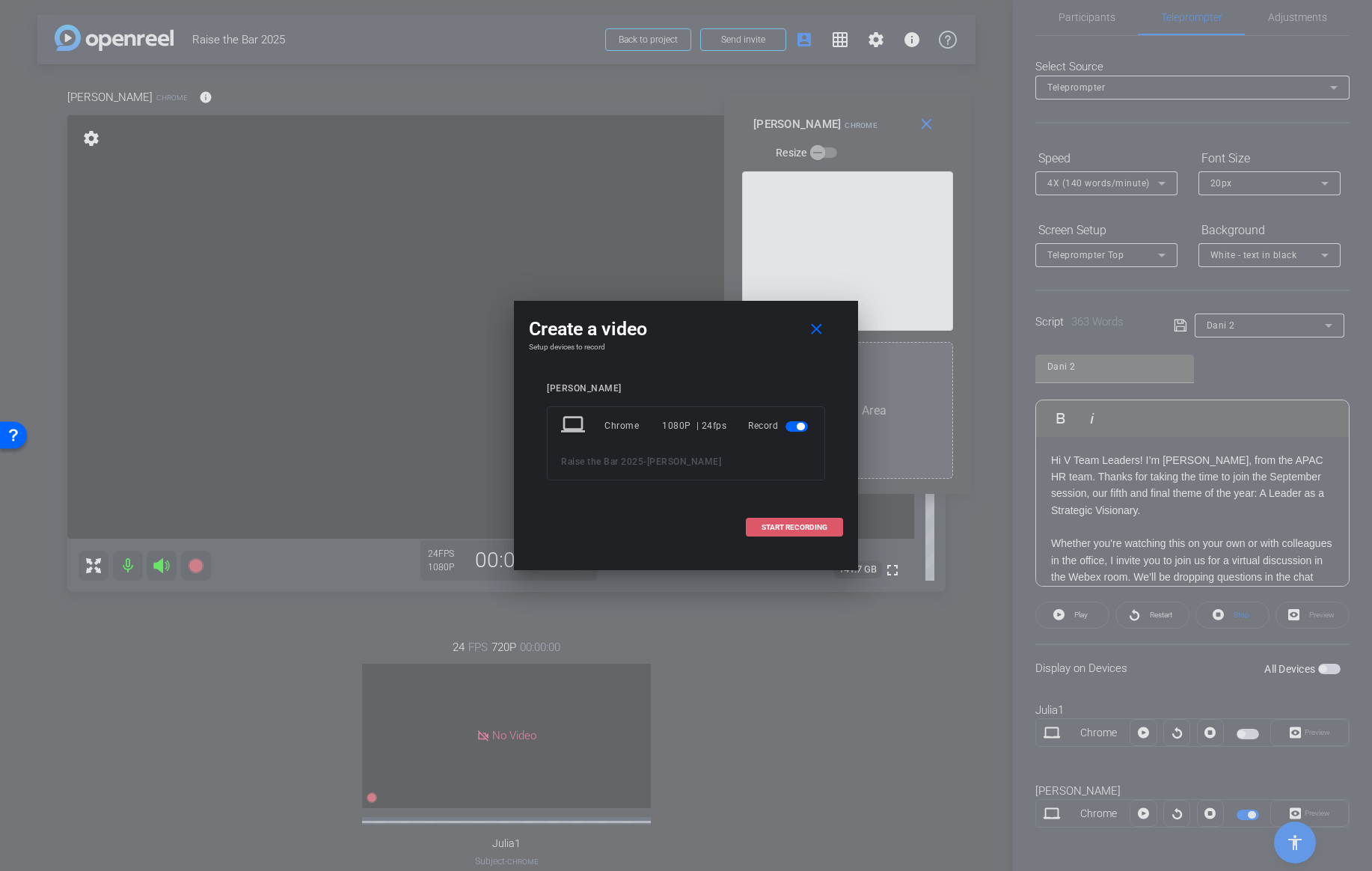
click at [764, 526] on span "START RECORDING" at bounding box center [794, 528] width 66 height 8
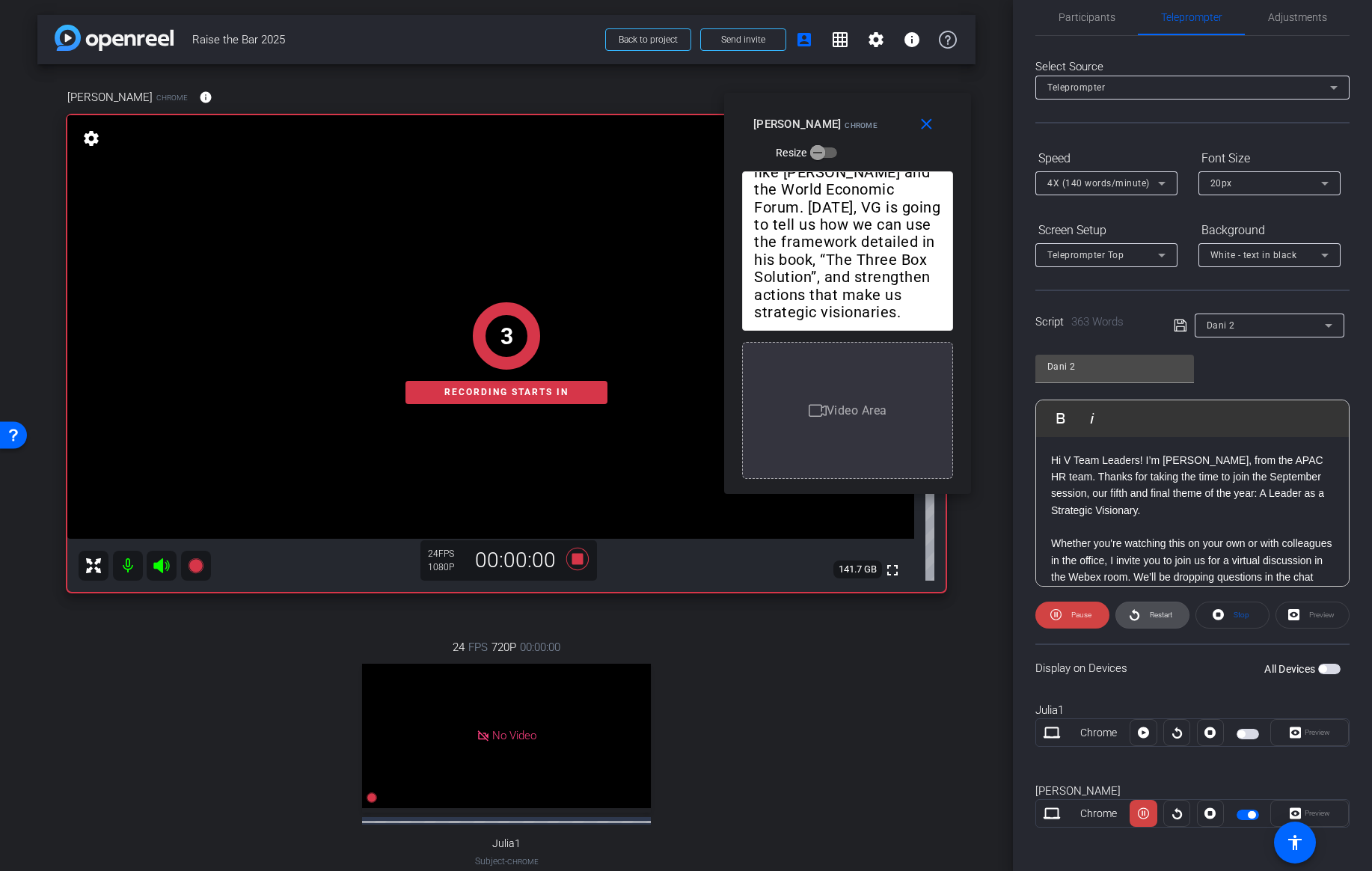
click at [1142, 612] on span at bounding box center [1153, 615] width 72 height 36
click at [1105, 185] on span "4X (140 words/minute)" at bounding box center [1098, 184] width 102 height 11
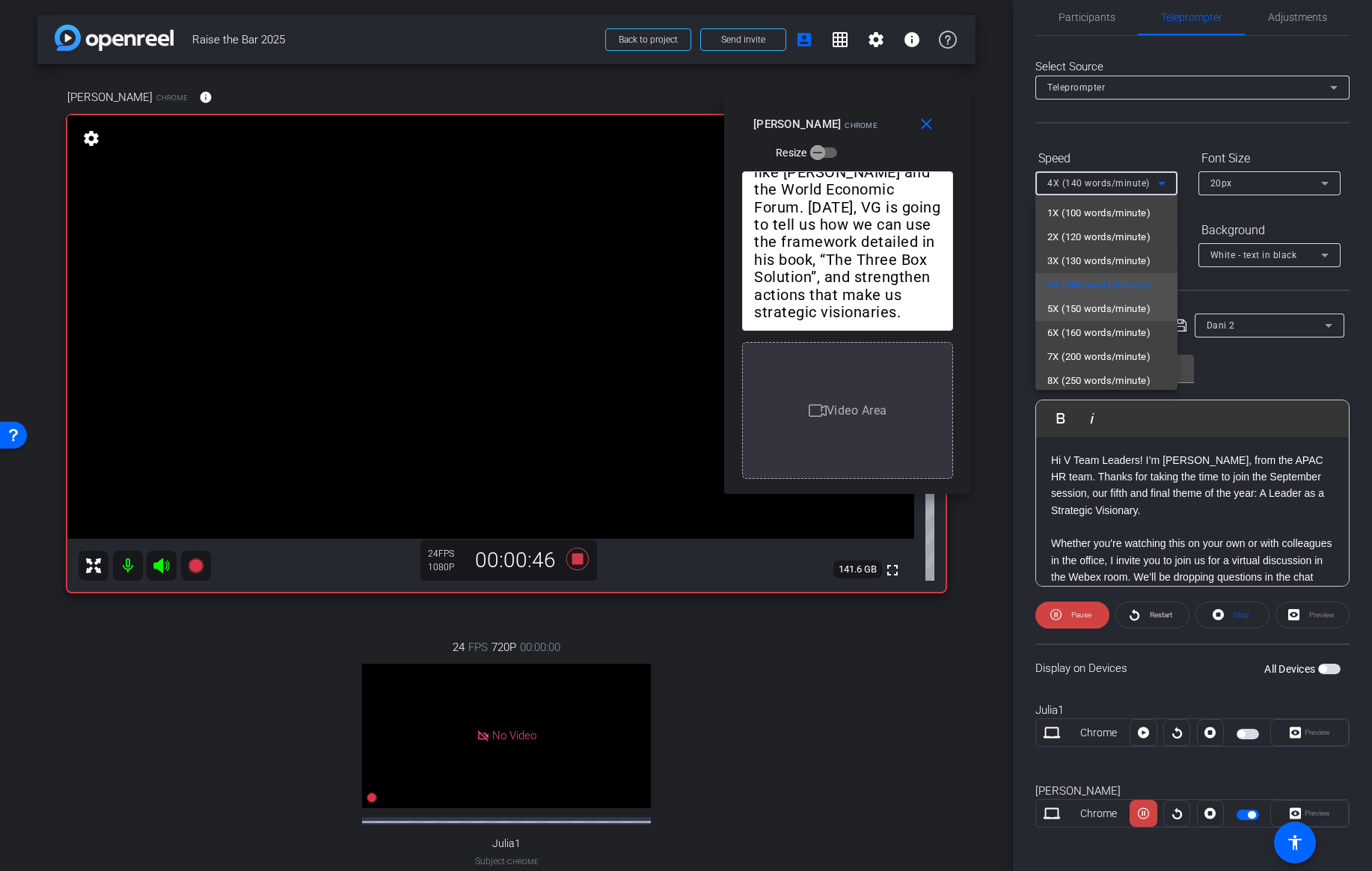
click at [1108, 306] on span "5X (150 words/minute)" at bounding box center [1099, 309] width 103 height 18
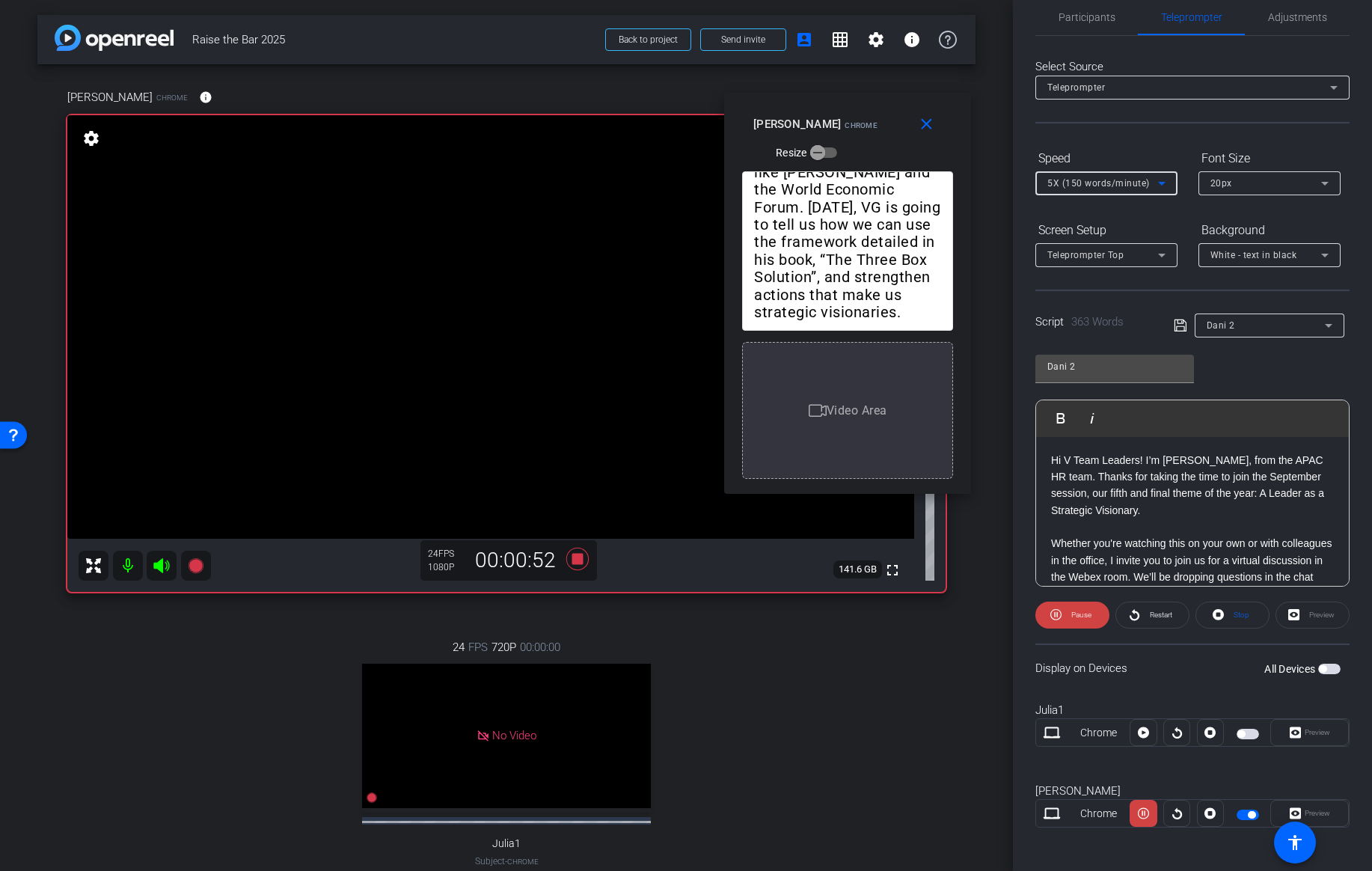
click at [1137, 188] on span "5X (150 words/minute)" at bounding box center [1098, 184] width 102 height 11
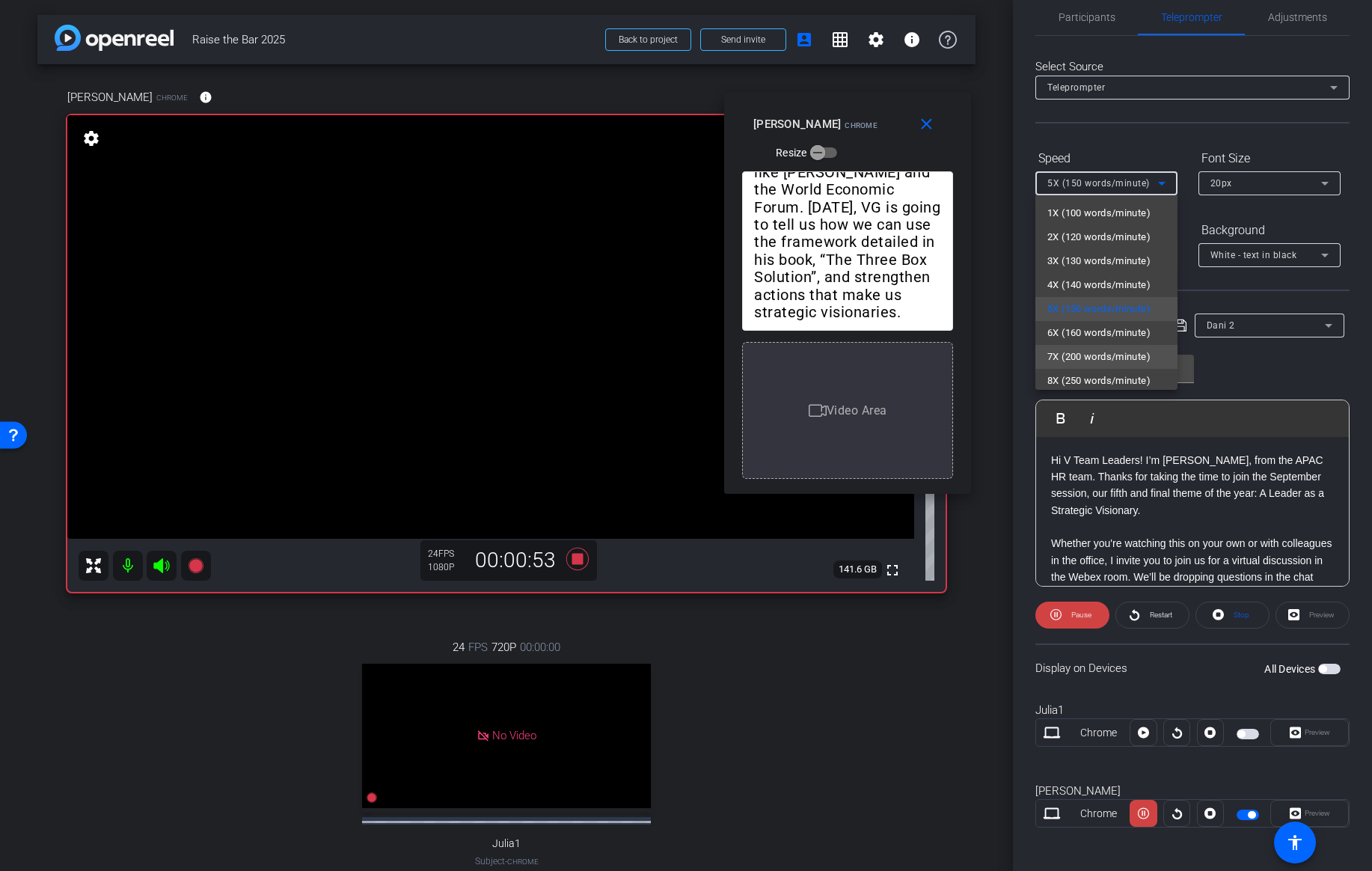
click at [1084, 351] on span "7X (200 words/minute)" at bounding box center [1099, 356] width 103 height 18
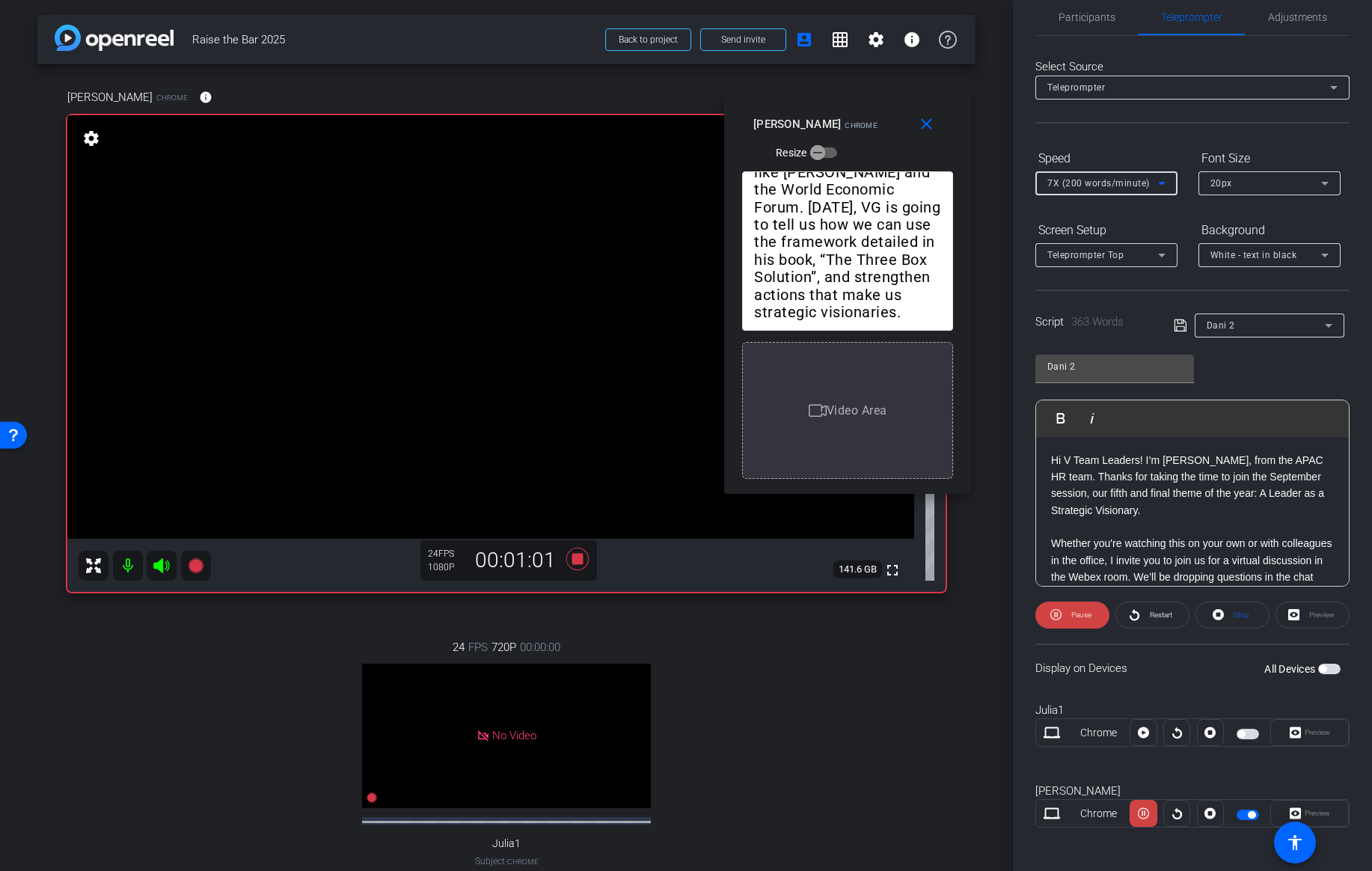
click at [1141, 188] on span "7X (200 words/minute)" at bounding box center [1098, 184] width 102 height 11
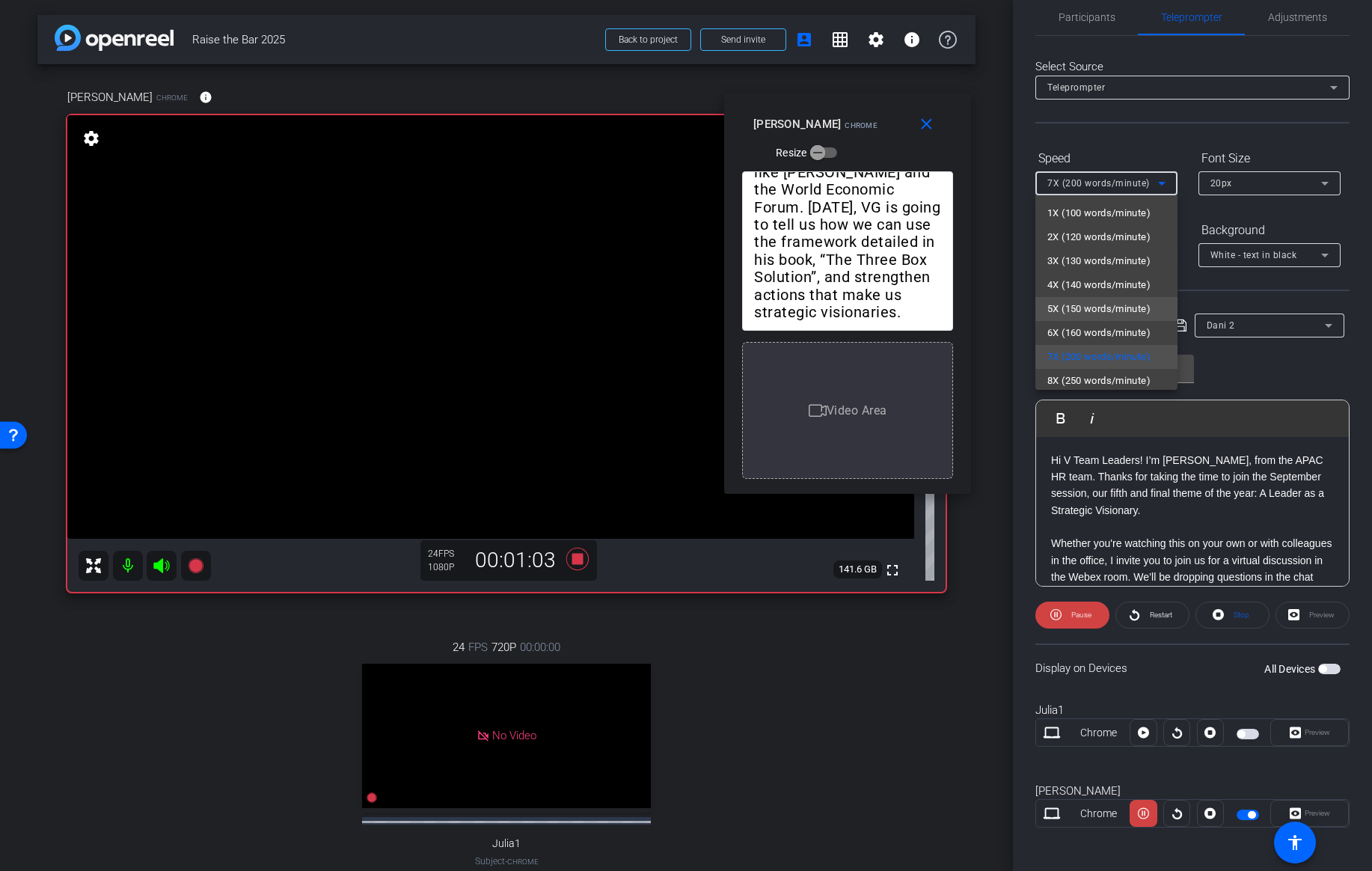
click at [1082, 316] on span "5X (150 words/minute)" at bounding box center [1099, 309] width 103 height 18
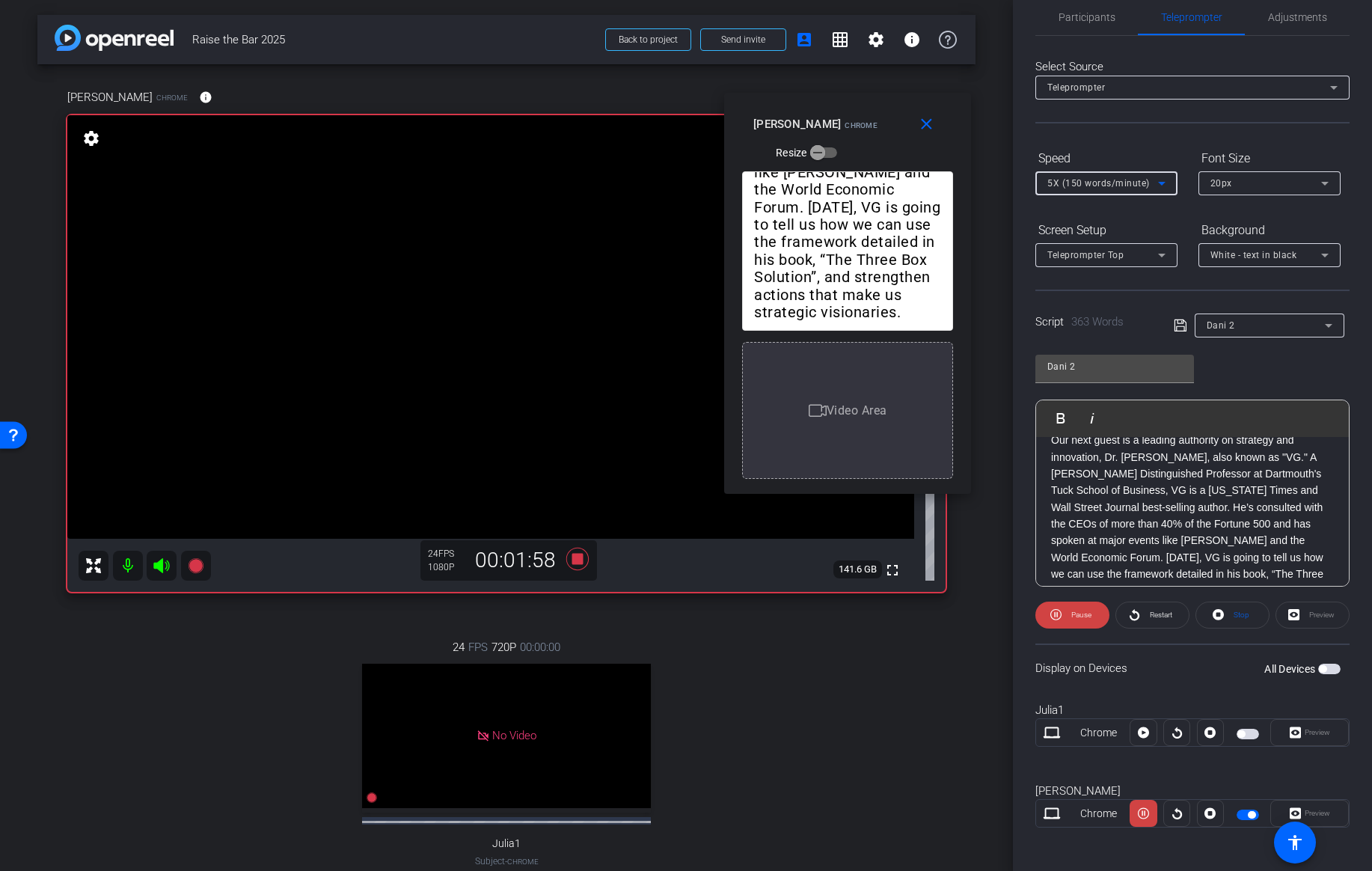
scroll to position [677, 0]
click at [1138, 189] on div "5X (150 words/minute)" at bounding box center [1103, 183] width 111 height 18
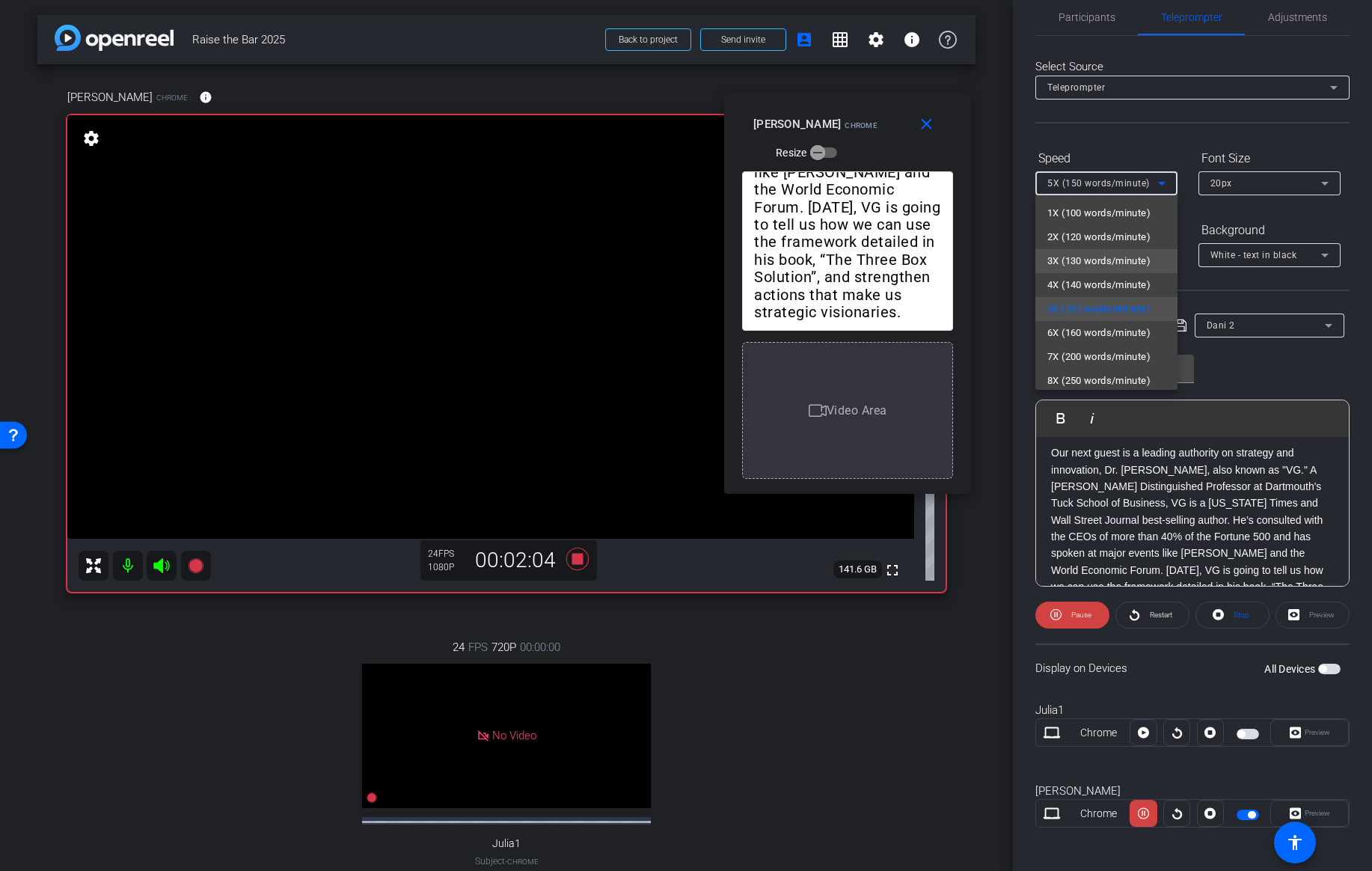
click at [1098, 263] on span "3X (130 words/minute)" at bounding box center [1099, 261] width 103 height 18
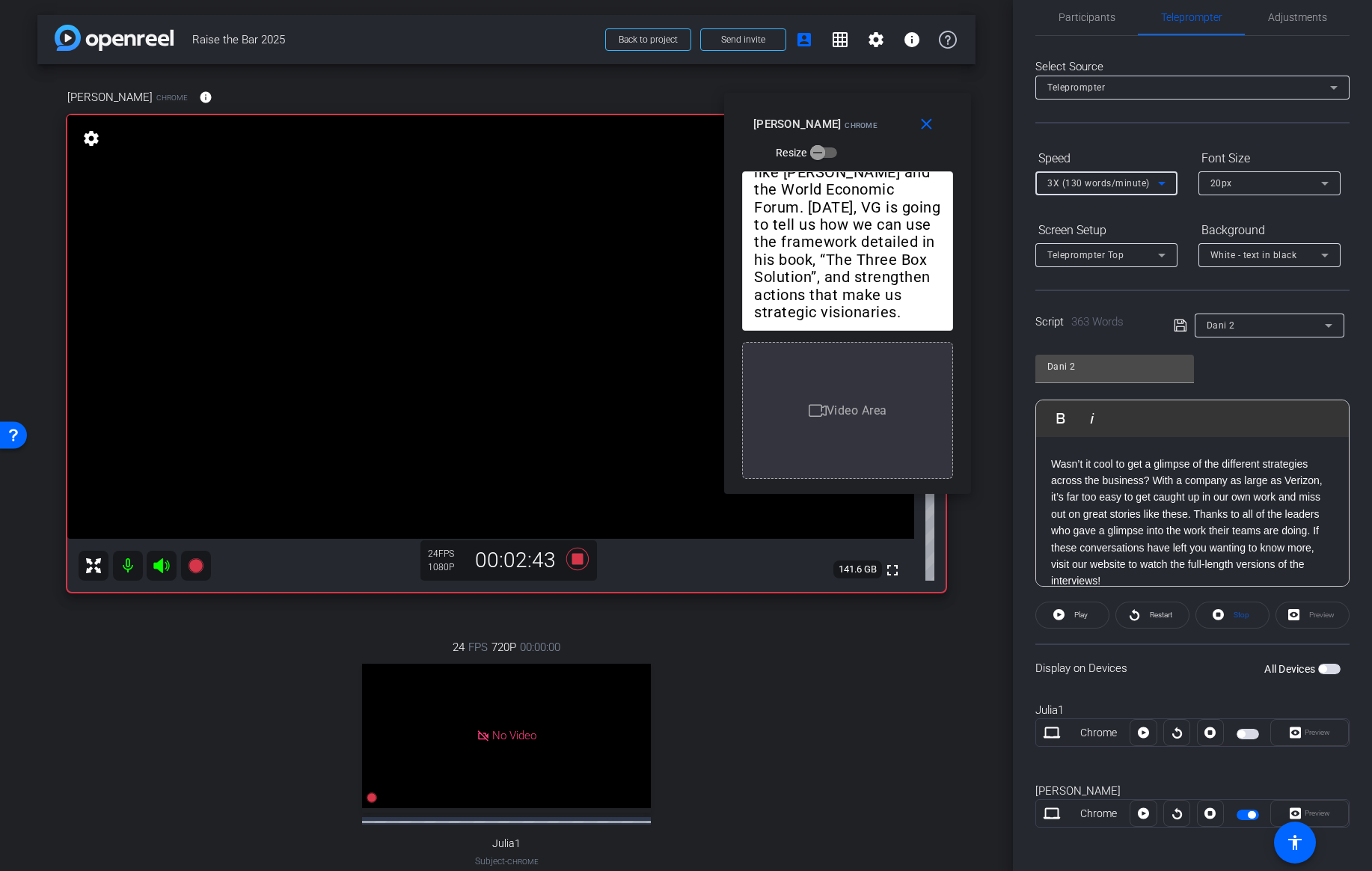
scroll to position [505, 0]
click at [1051, 476] on div "Hi V Team Leaders! I’m Dani Collins, from the APAC HR team. Thanks for taking t…" at bounding box center [1192, 375] width 313 height 885
click at [1066, 418] on span "Play" at bounding box center [1071, 418] width 23 height 13
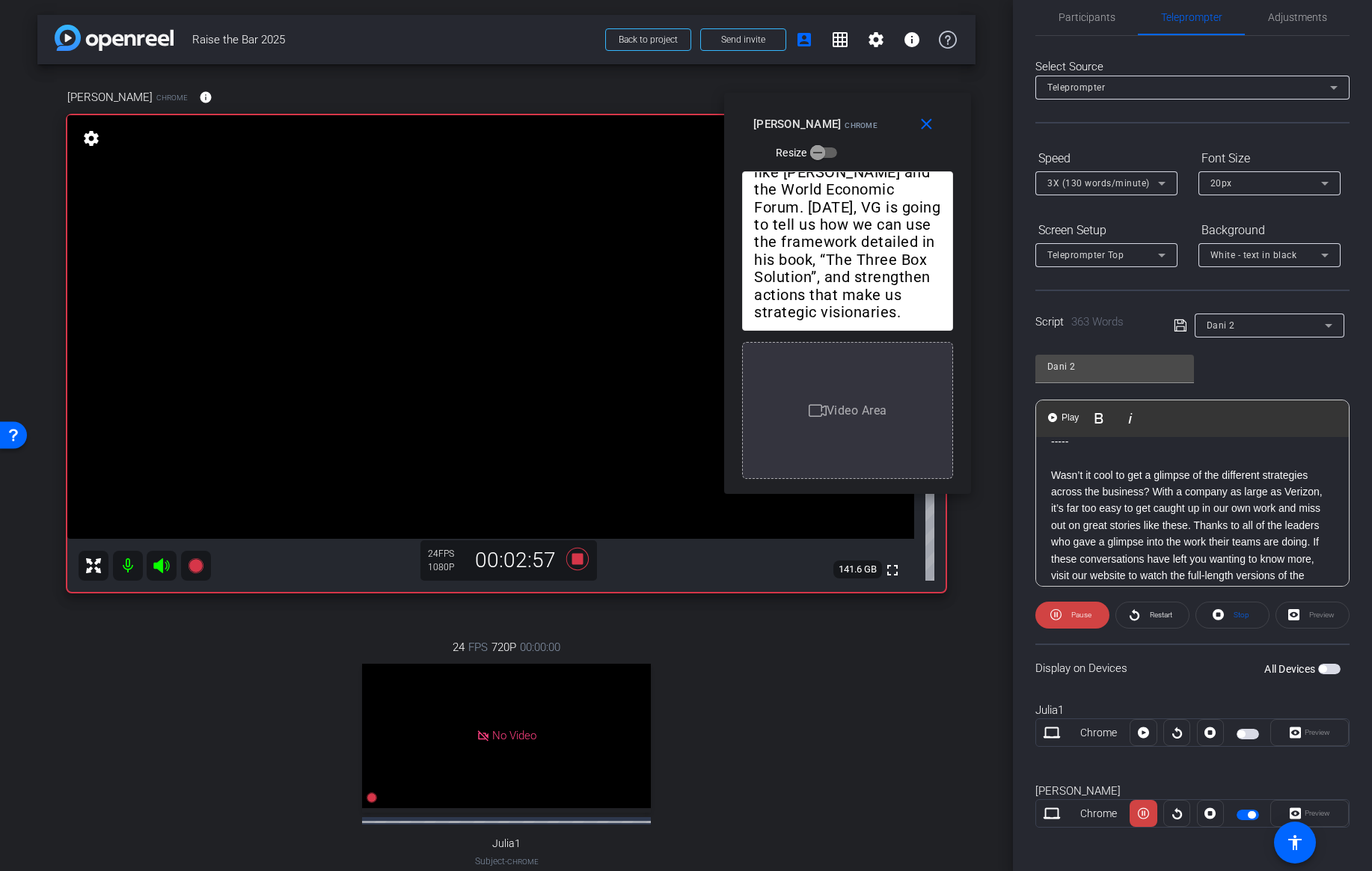
click at [1156, 178] on icon at bounding box center [1161, 183] width 18 height 18
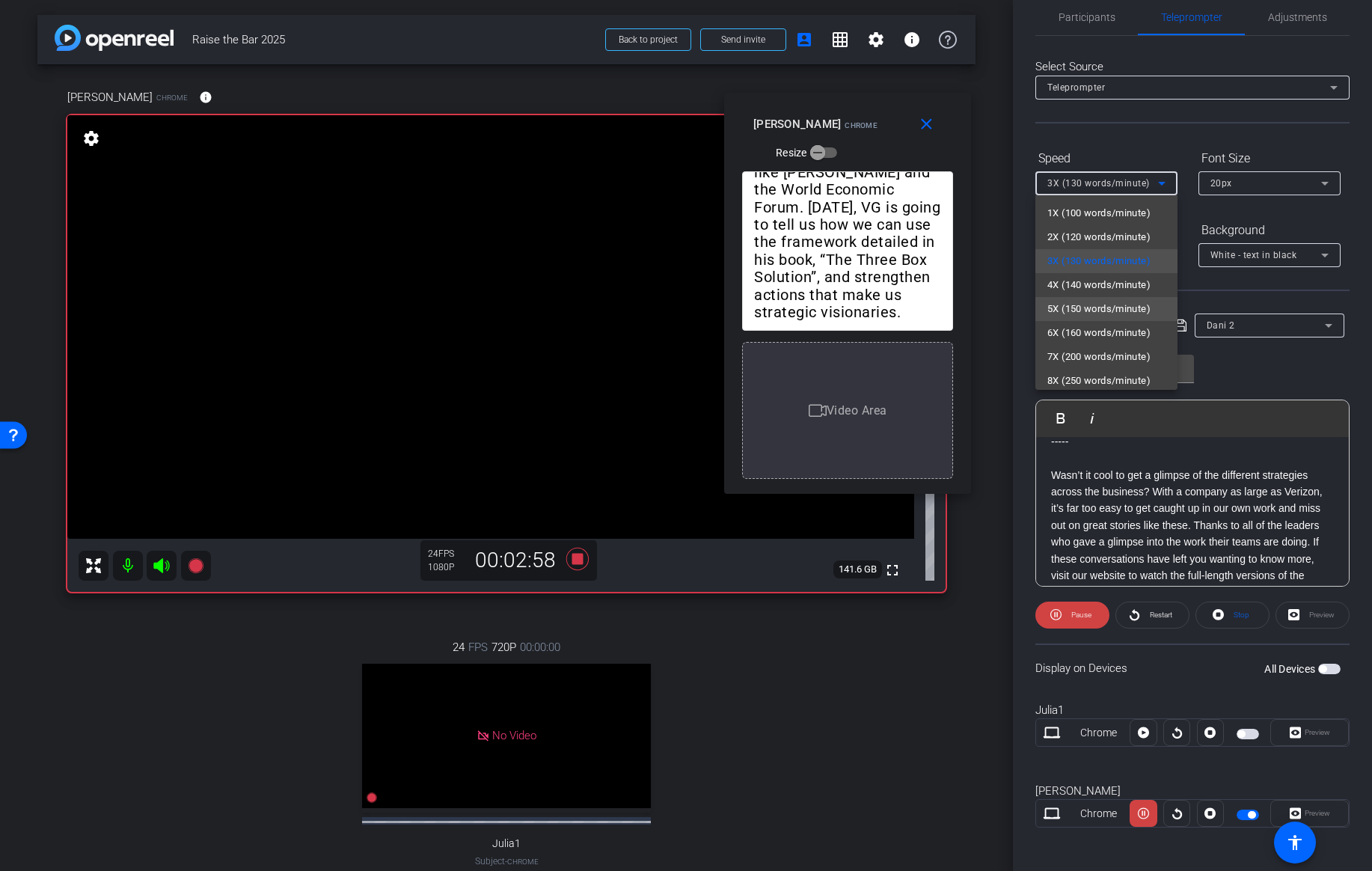
click at [1108, 312] on span "5X (150 words/minute)" at bounding box center [1099, 309] width 103 height 18
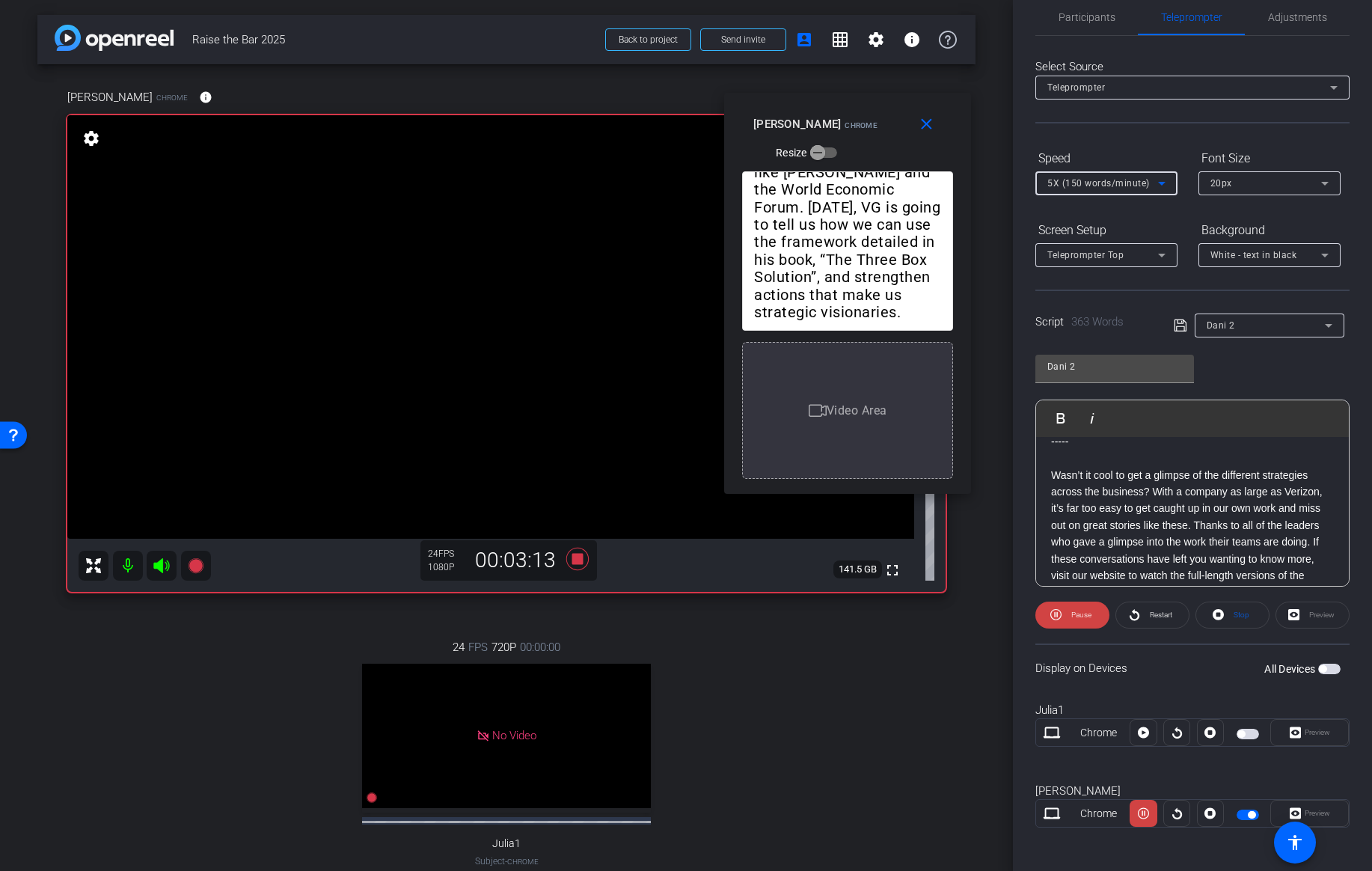
click at [1143, 187] on span "5X (150 words/minute)" at bounding box center [1098, 184] width 102 height 11
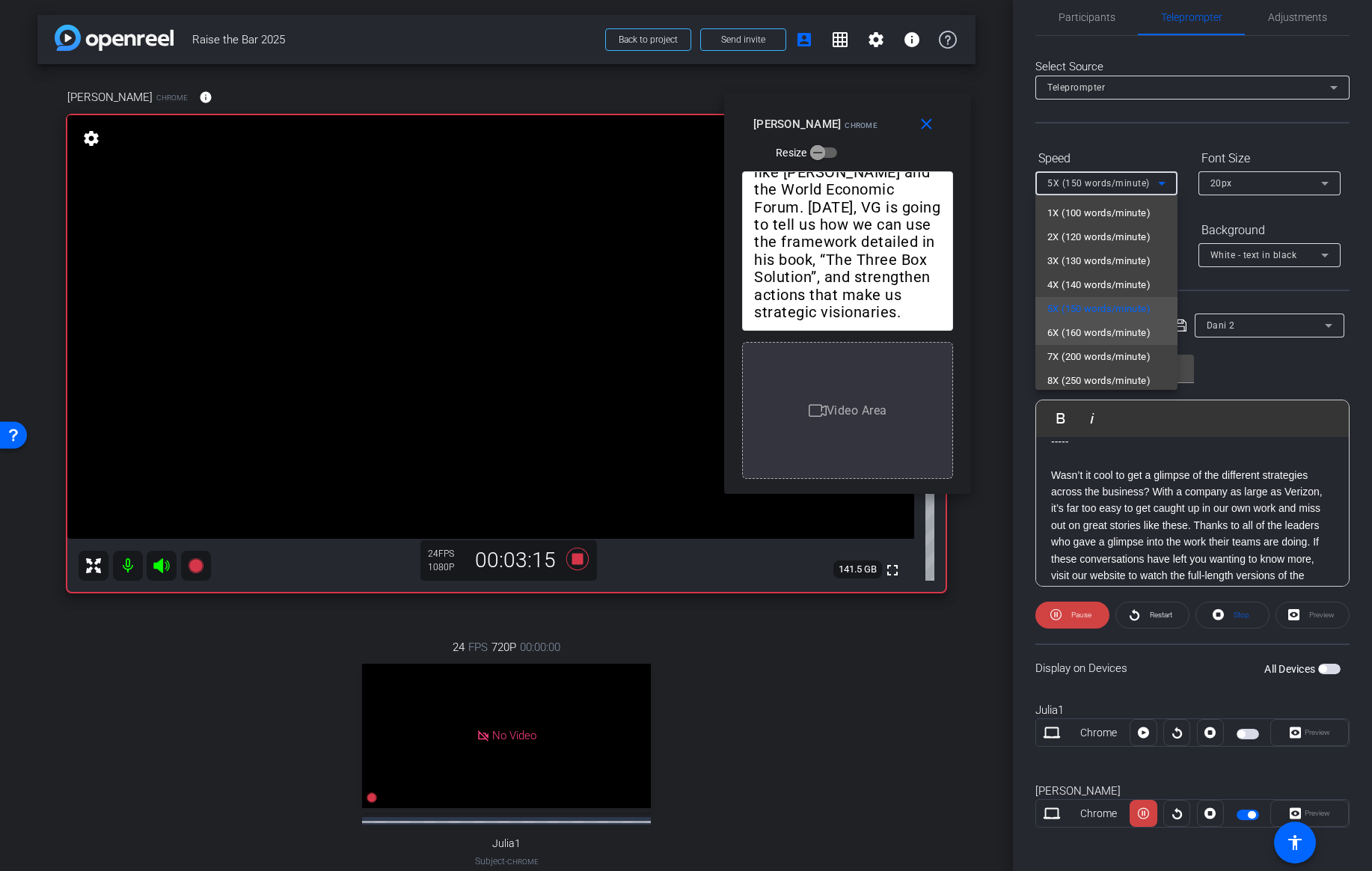
click at [1102, 336] on span "6X (160 words/minute)" at bounding box center [1099, 332] width 103 height 18
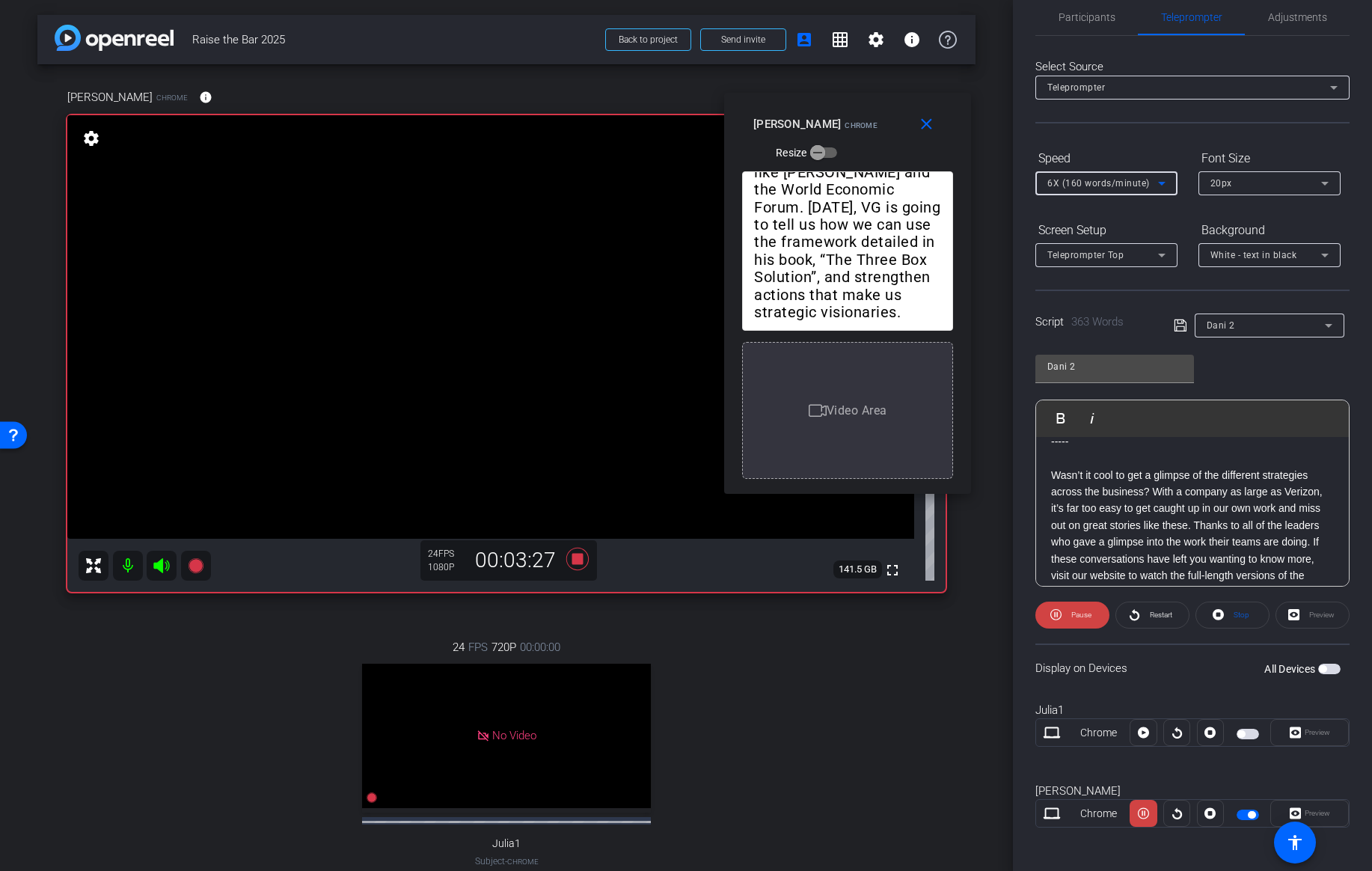
click at [1121, 191] on div "6X (160 words/minute)" at bounding box center [1103, 183] width 111 height 18
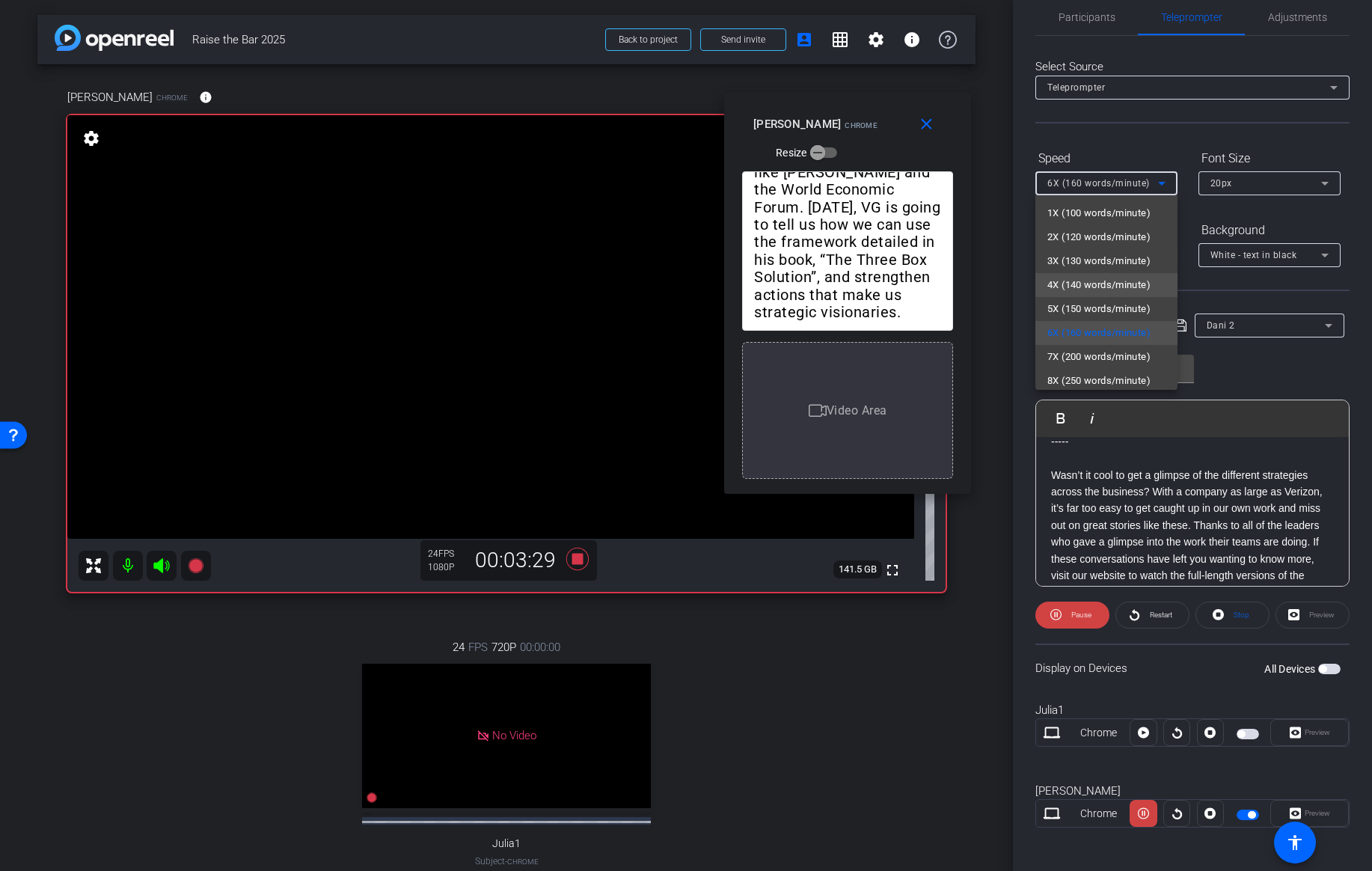
click at [1086, 287] on span "4X (140 words/minute)" at bounding box center [1099, 285] width 103 height 18
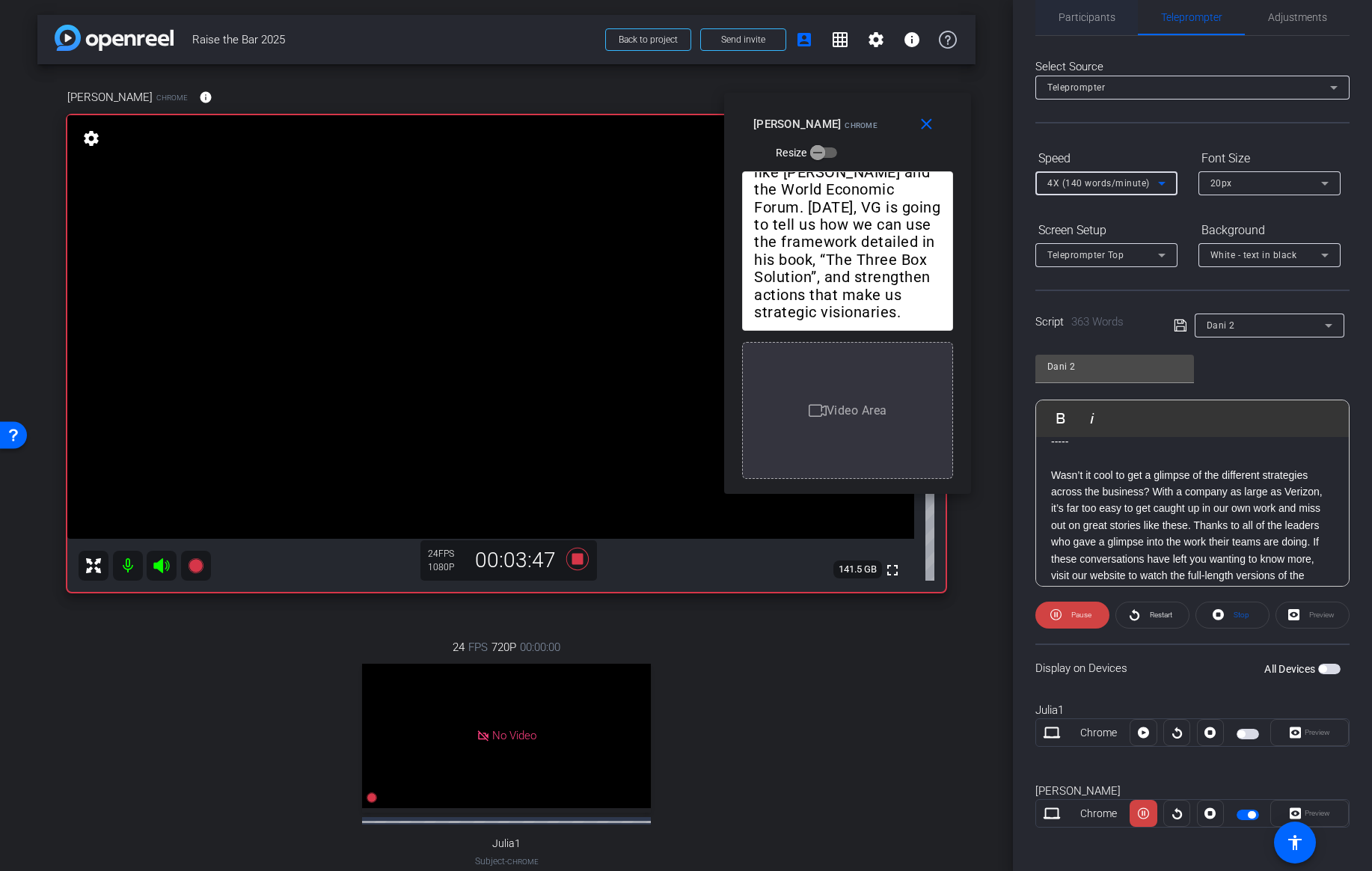
click at [1107, 17] on span "Participants" at bounding box center [1087, 18] width 57 height 11
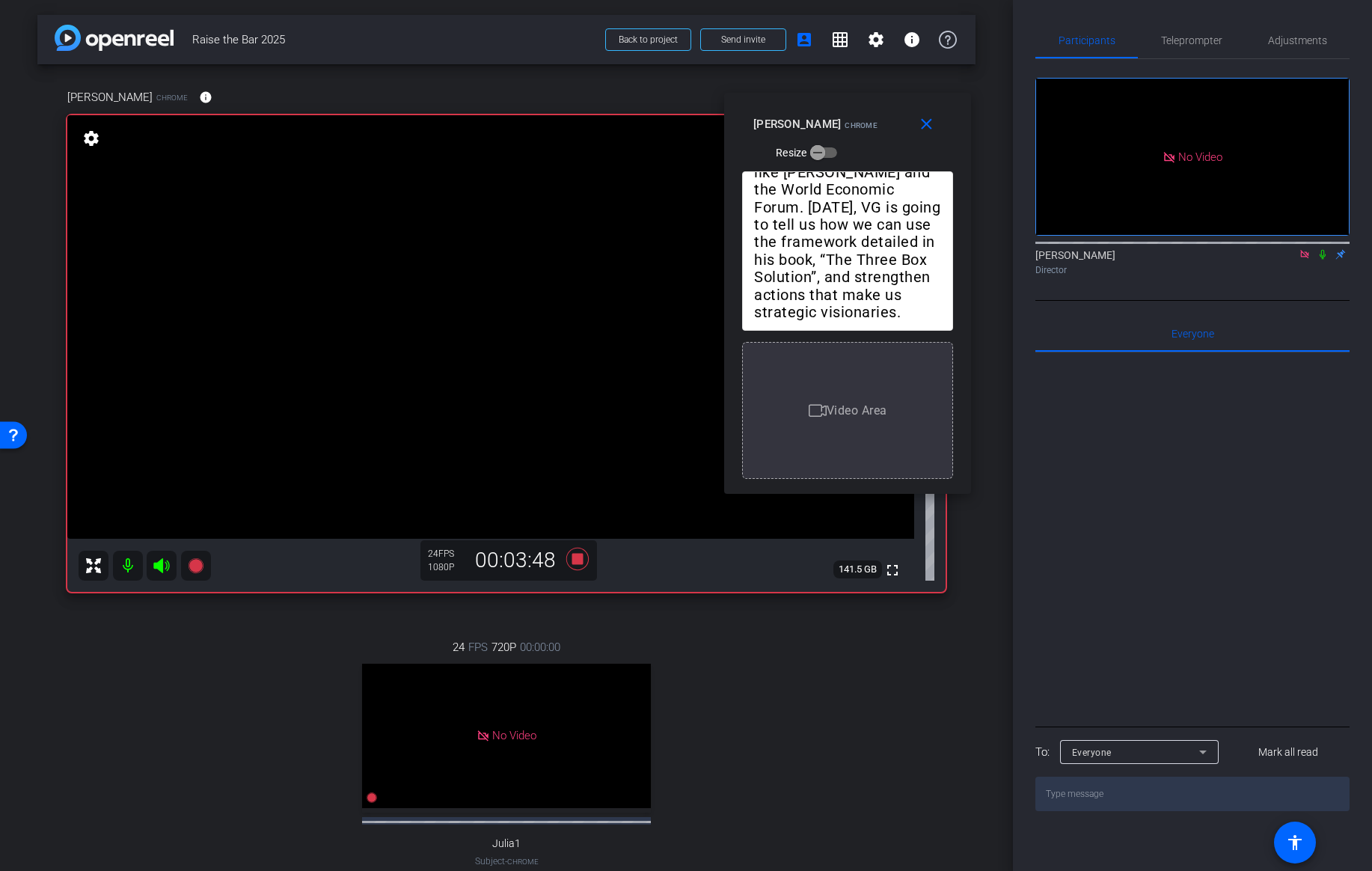
click at [1321, 249] on icon at bounding box center [1323, 255] width 12 height 11
click at [1194, 38] on span "Teleprompter" at bounding box center [1192, 41] width 62 height 11
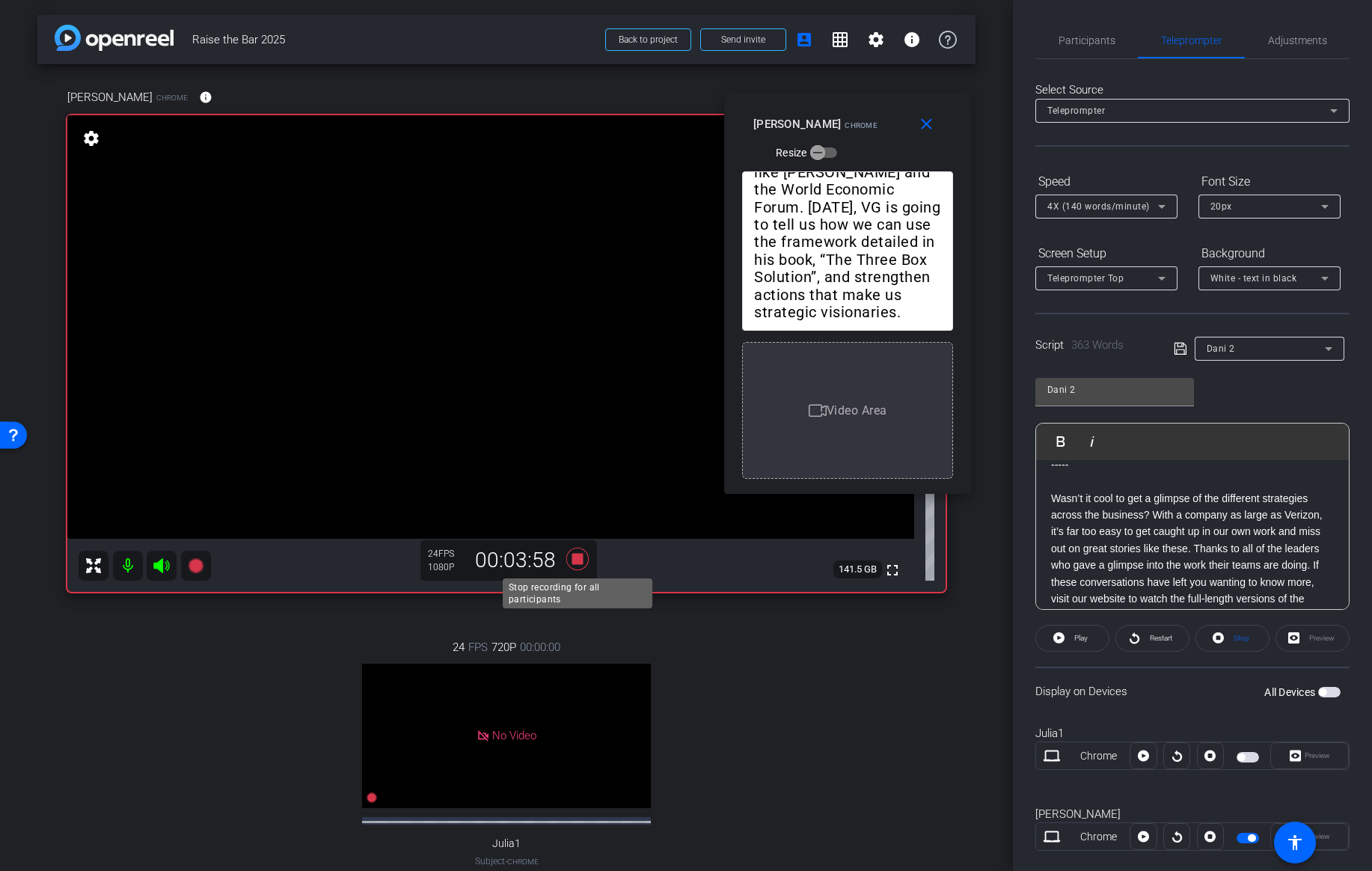
click at [583, 558] on icon at bounding box center [578, 559] width 36 height 27
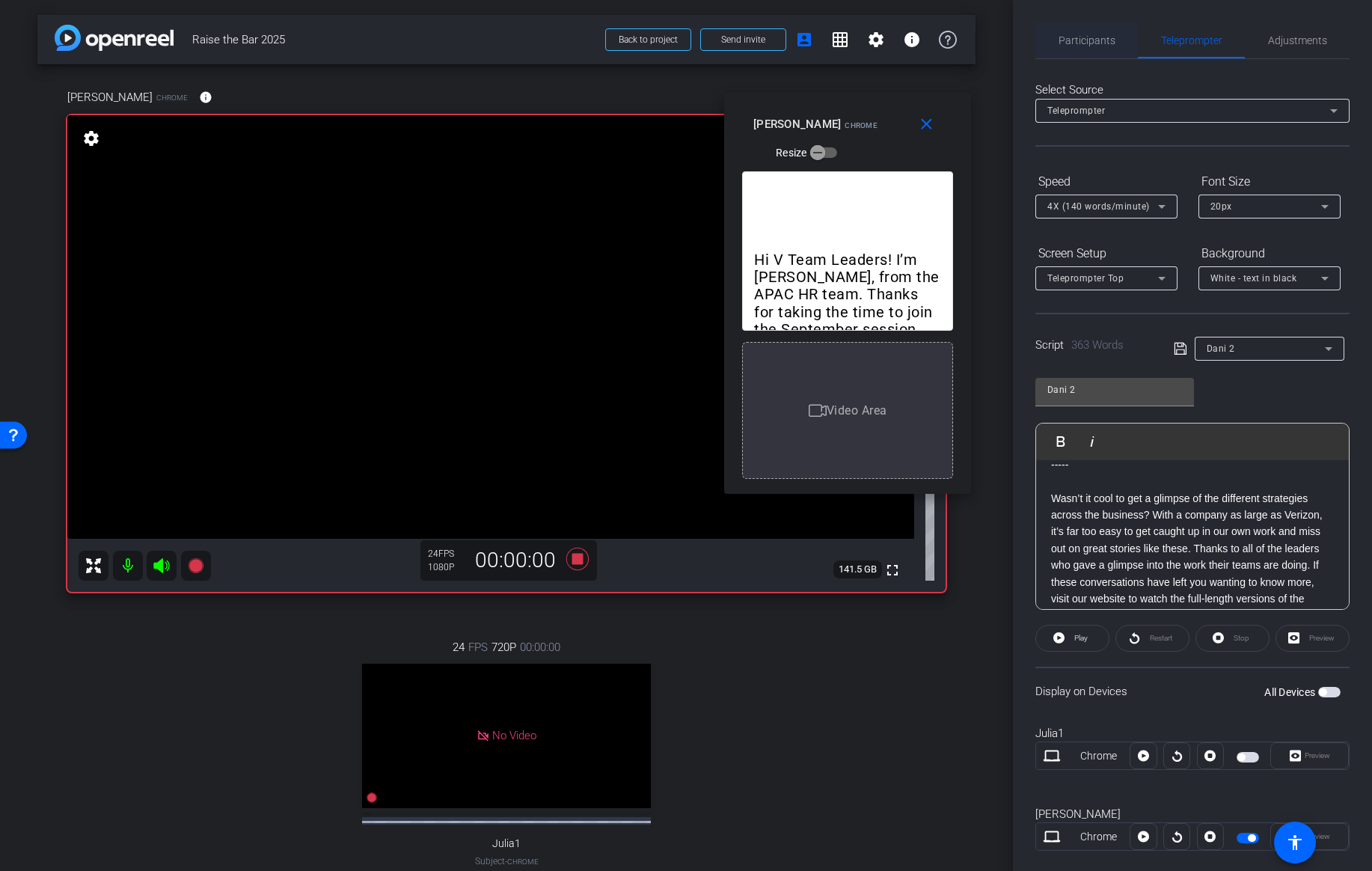
click at [1100, 46] on span "Participants" at bounding box center [1087, 40] width 57 height 36
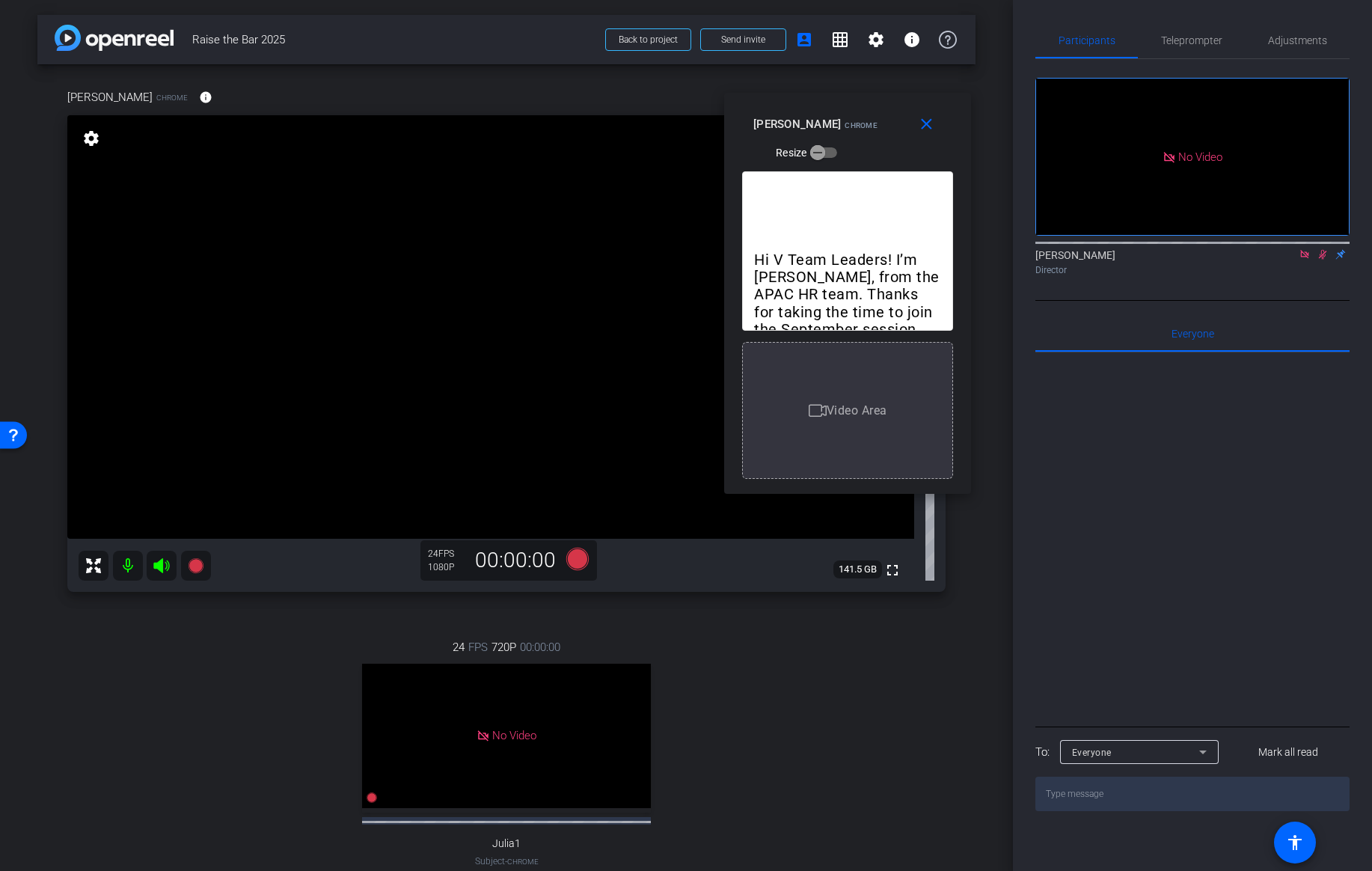
click at [1320, 249] on icon at bounding box center [1323, 255] width 12 height 11
click at [1198, 39] on span "Teleprompter" at bounding box center [1192, 41] width 62 height 11
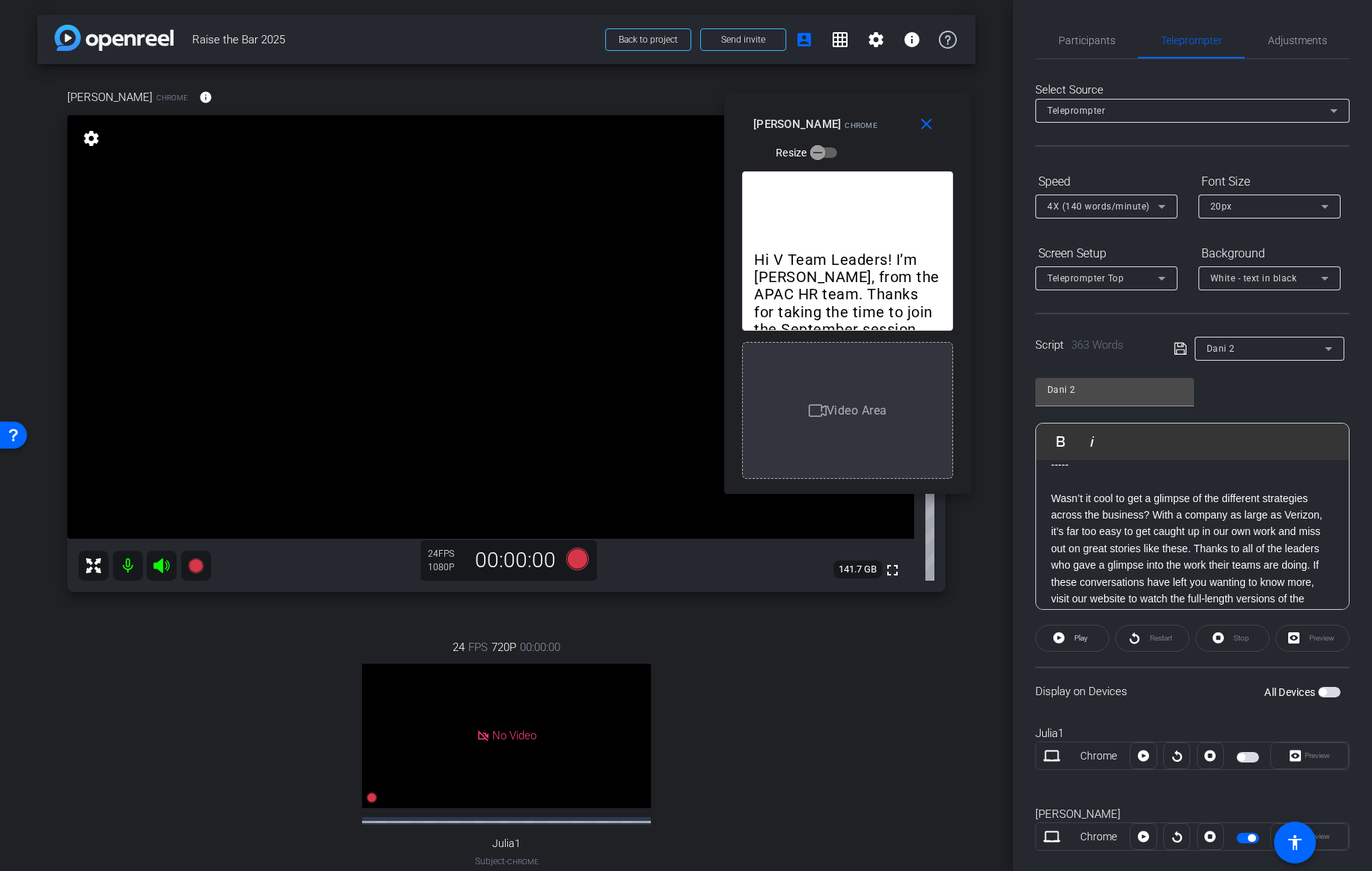
click at [1242, 350] on div "Dani 2" at bounding box center [1266, 349] width 118 height 18
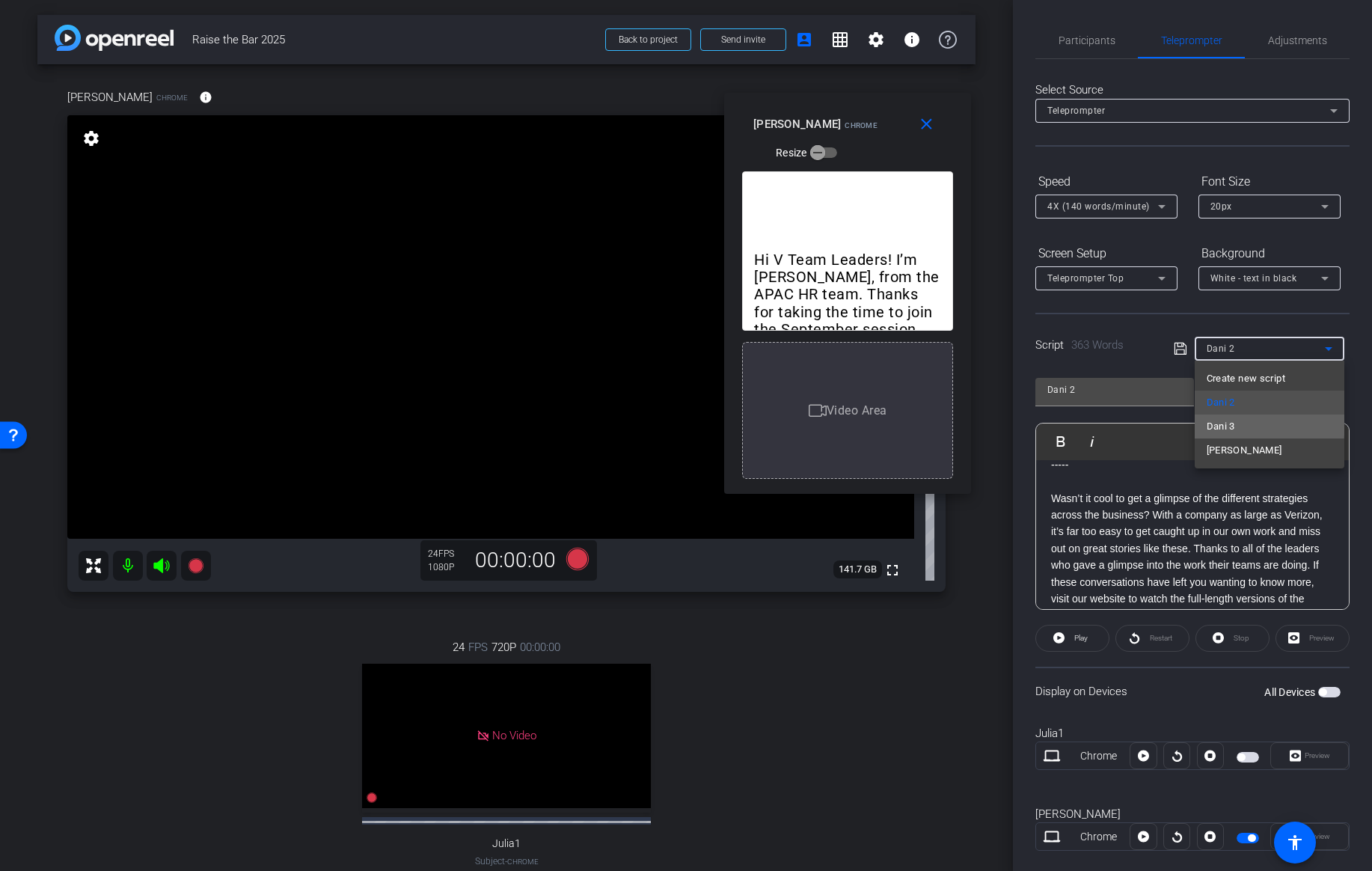
click at [1231, 422] on span "Dani 3" at bounding box center [1220, 426] width 28 height 18
type input "Dani 3"
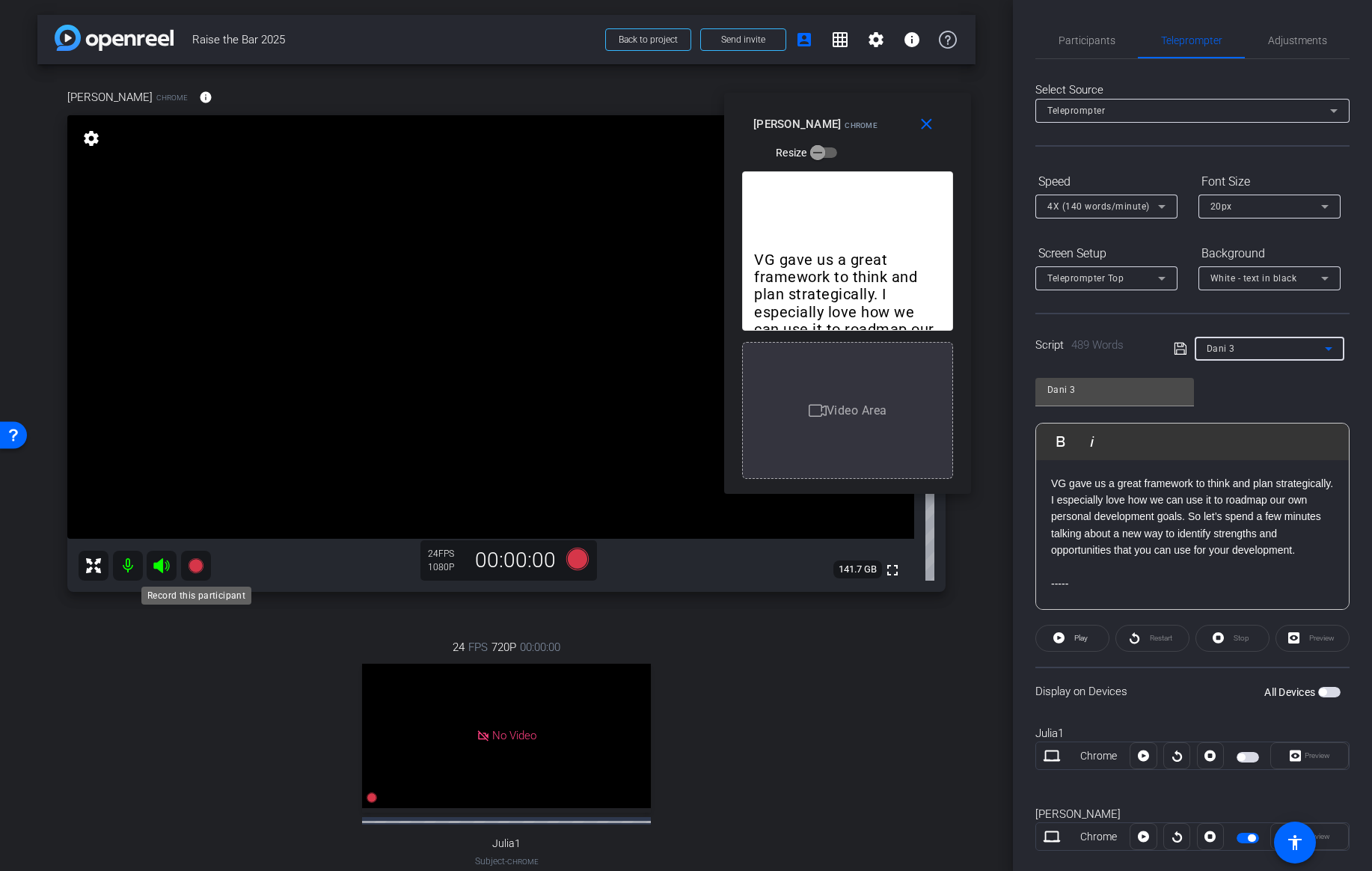
click at [199, 568] on icon at bounding box center [195, 566] width 15 height 15
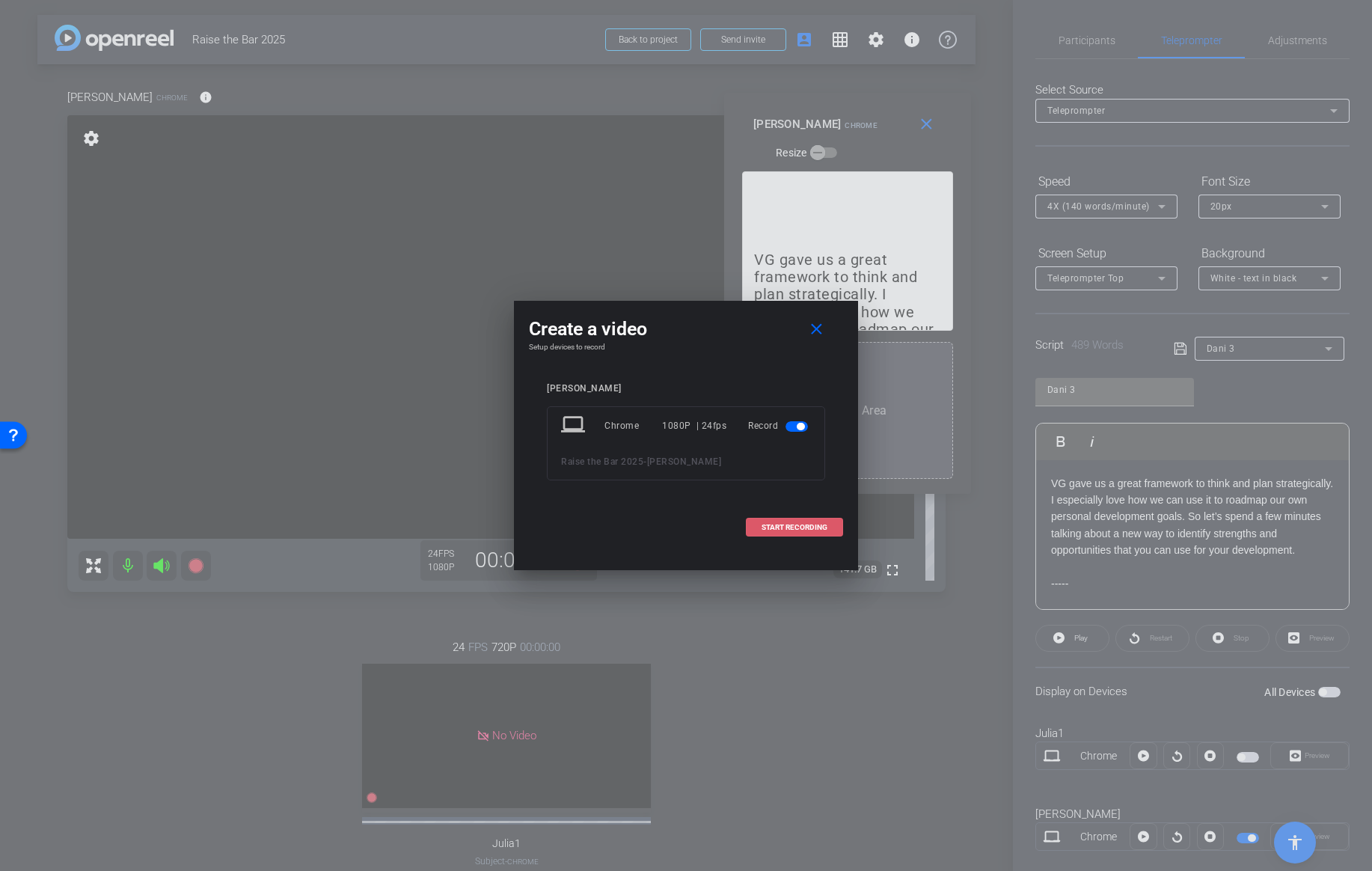
click at [801, 526] on span "START RECORDING" at bounding box center [794, 528] width 66 height 8
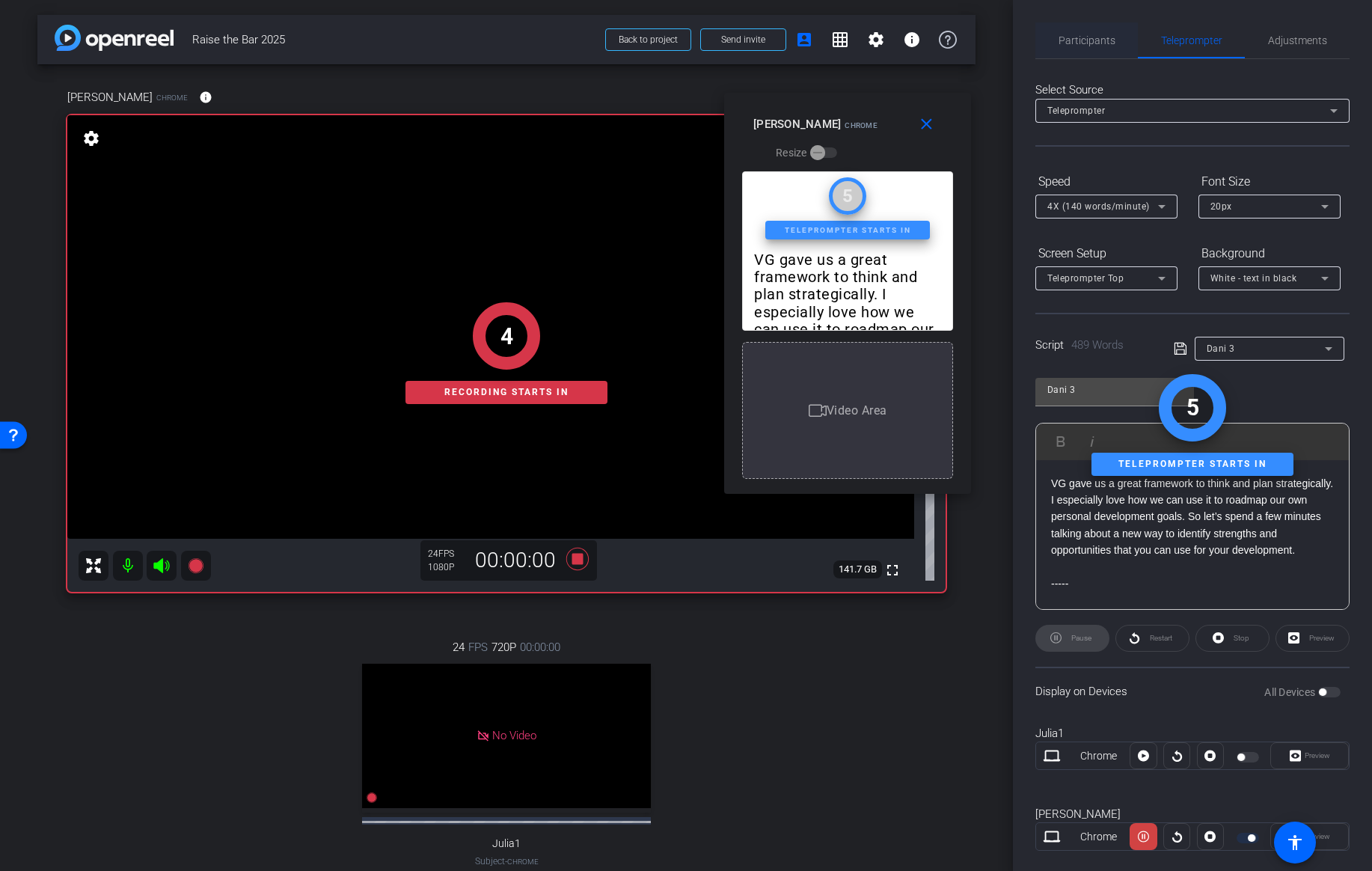
click at [1094, 45] on span "Participants" at bounding box center [1087, 41] width 57 height 11
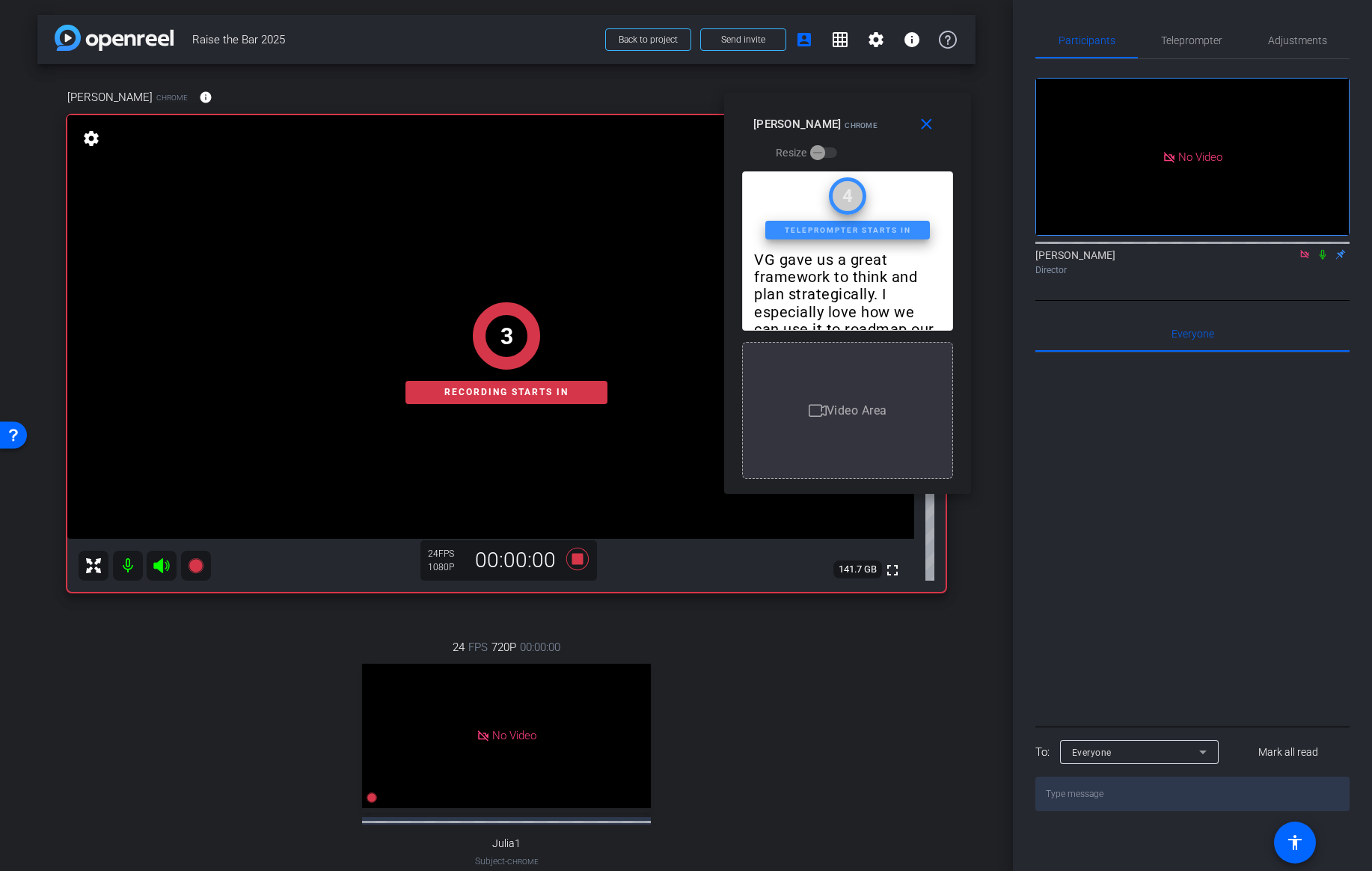
click at [1325, 250] on icon at bounding box center [1323, 255] width 6 height 10
click at [1204, 35] on span "Teleprompter" at bounding box center [1192, 41] width 62 height 11
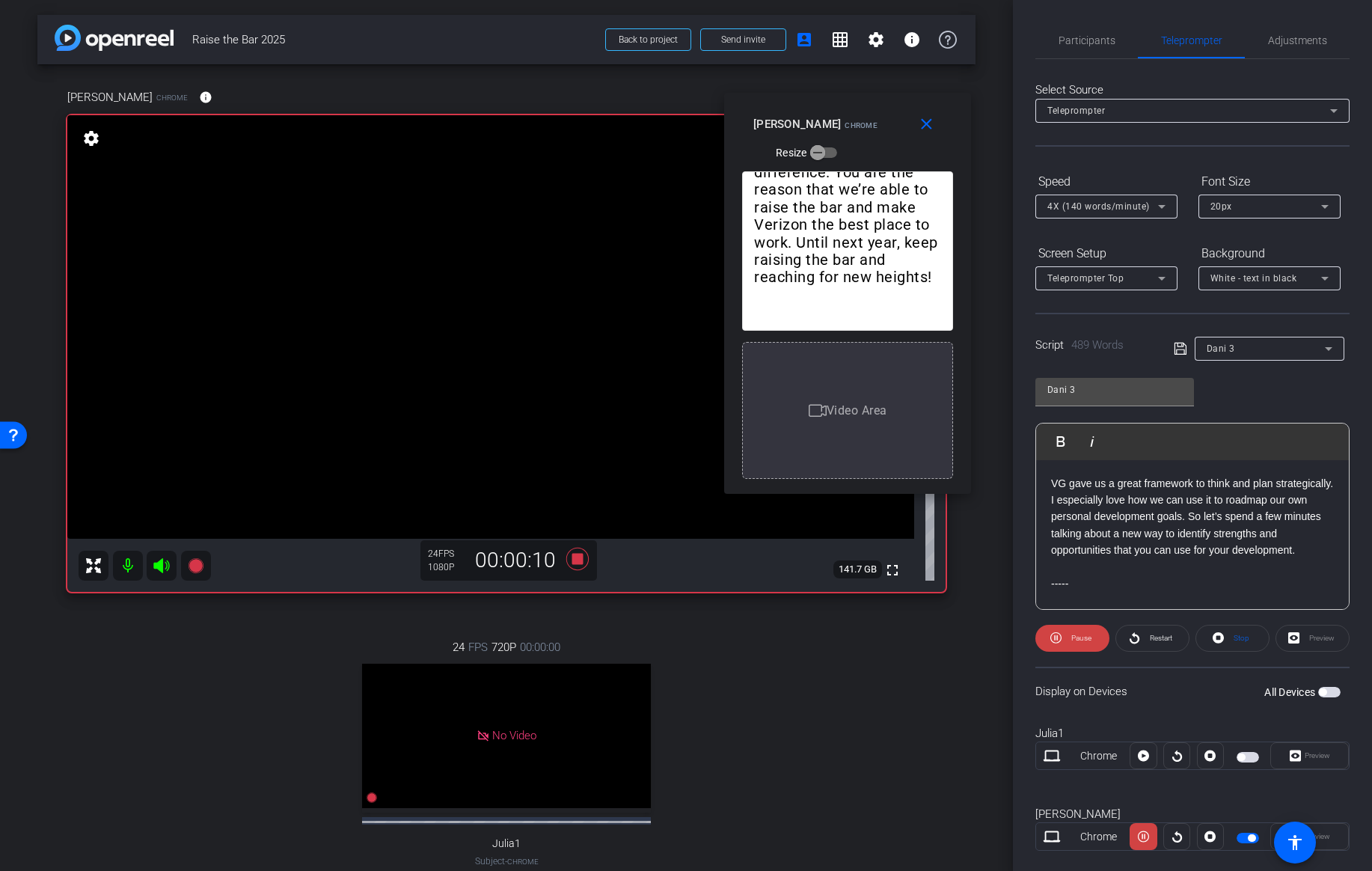
click at [1089, 205] on span "4X (140 words/minute)" at bounding box center [1098, 207] width 102 height 11
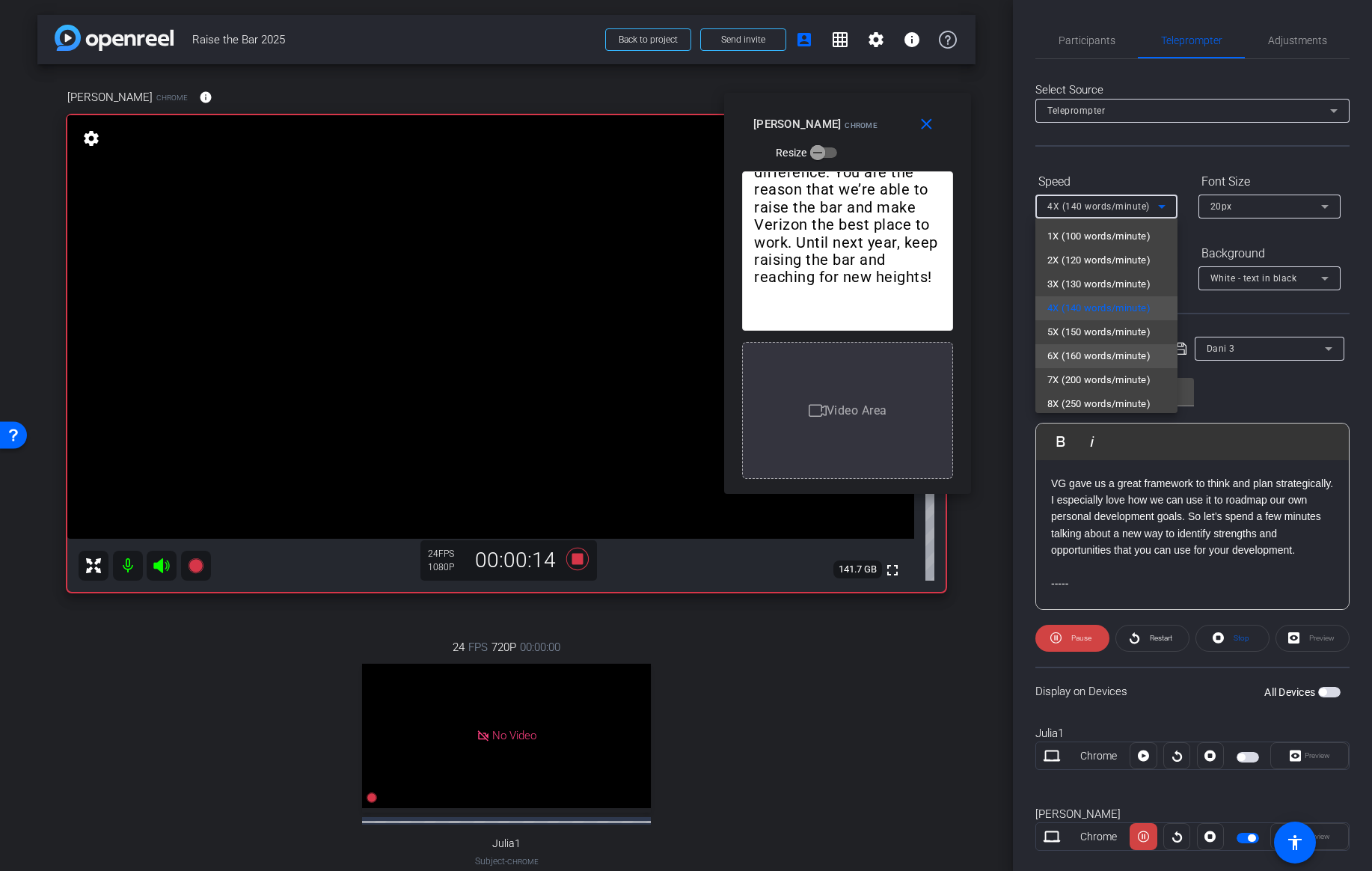
click at [1074, 355] on span "6X (160 words/minute)" at bounding box center [1099, 355] width 103 height 18
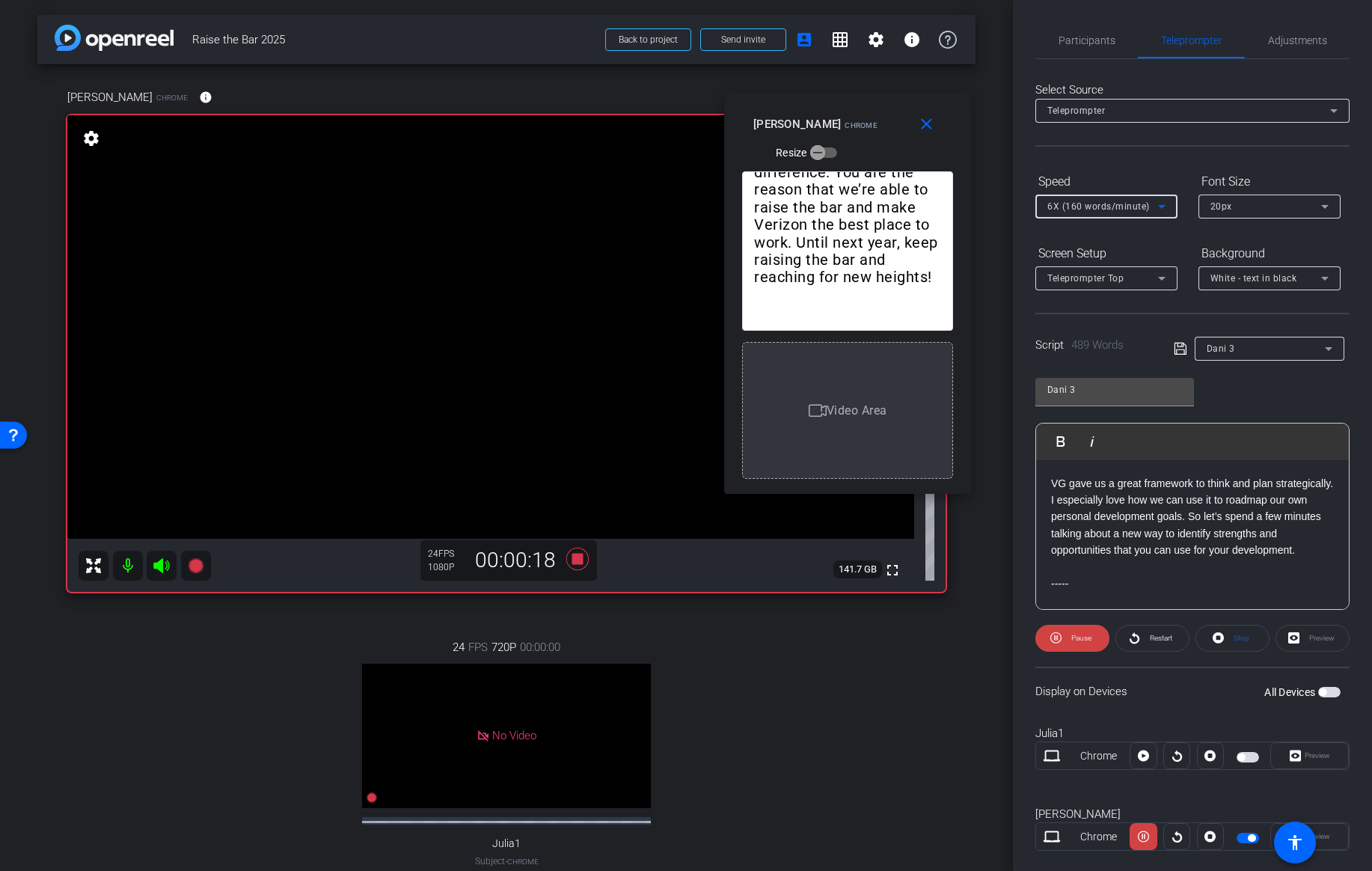
click at [1128, 210] on span "6X (160 words/minute)" at bounding box center [1098, 207] width 102 height 11
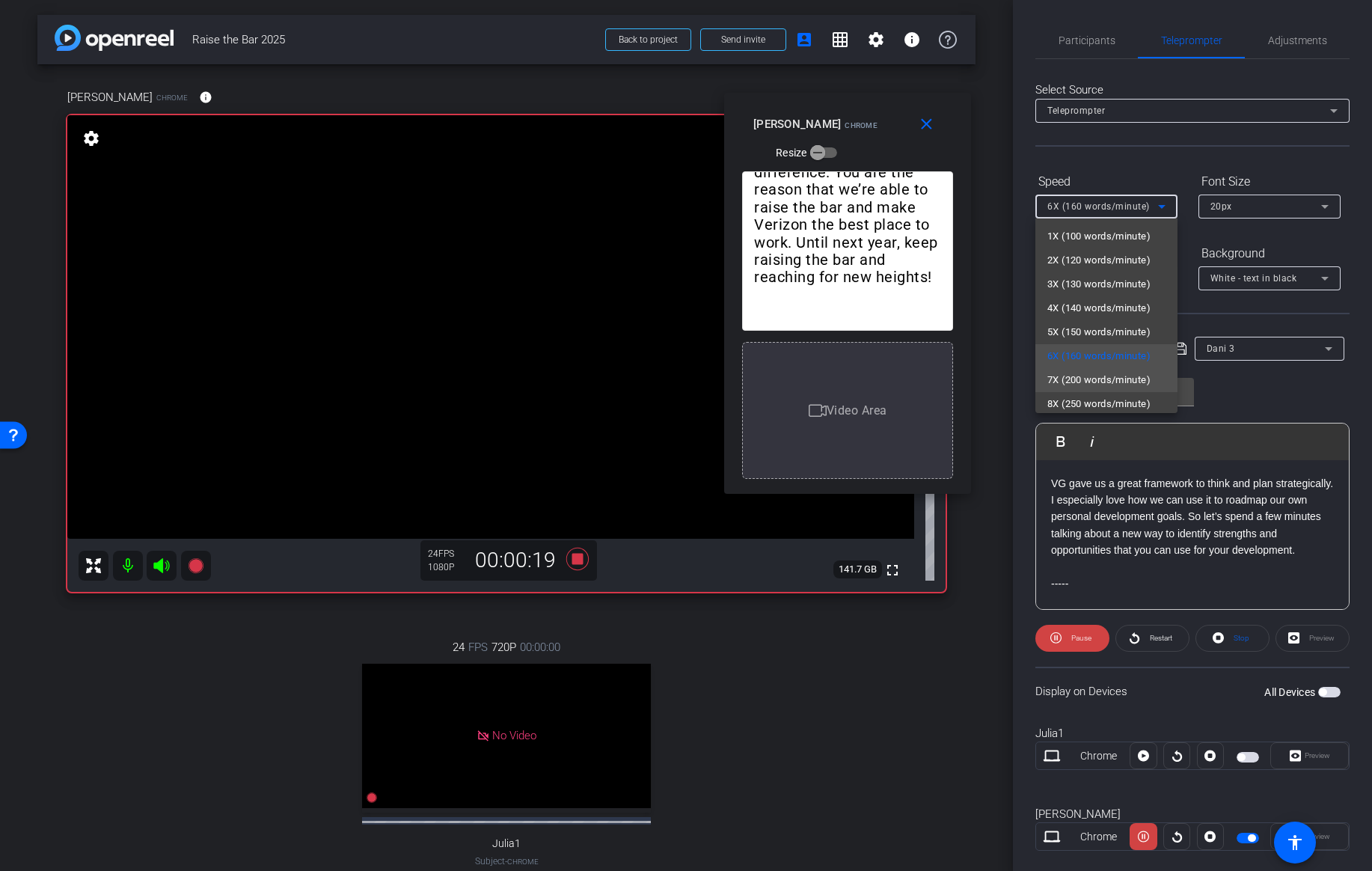
click at [1073, 376] on span "7X (200 words/minute)" at bounding box center [1099, 380] width 103 height 18
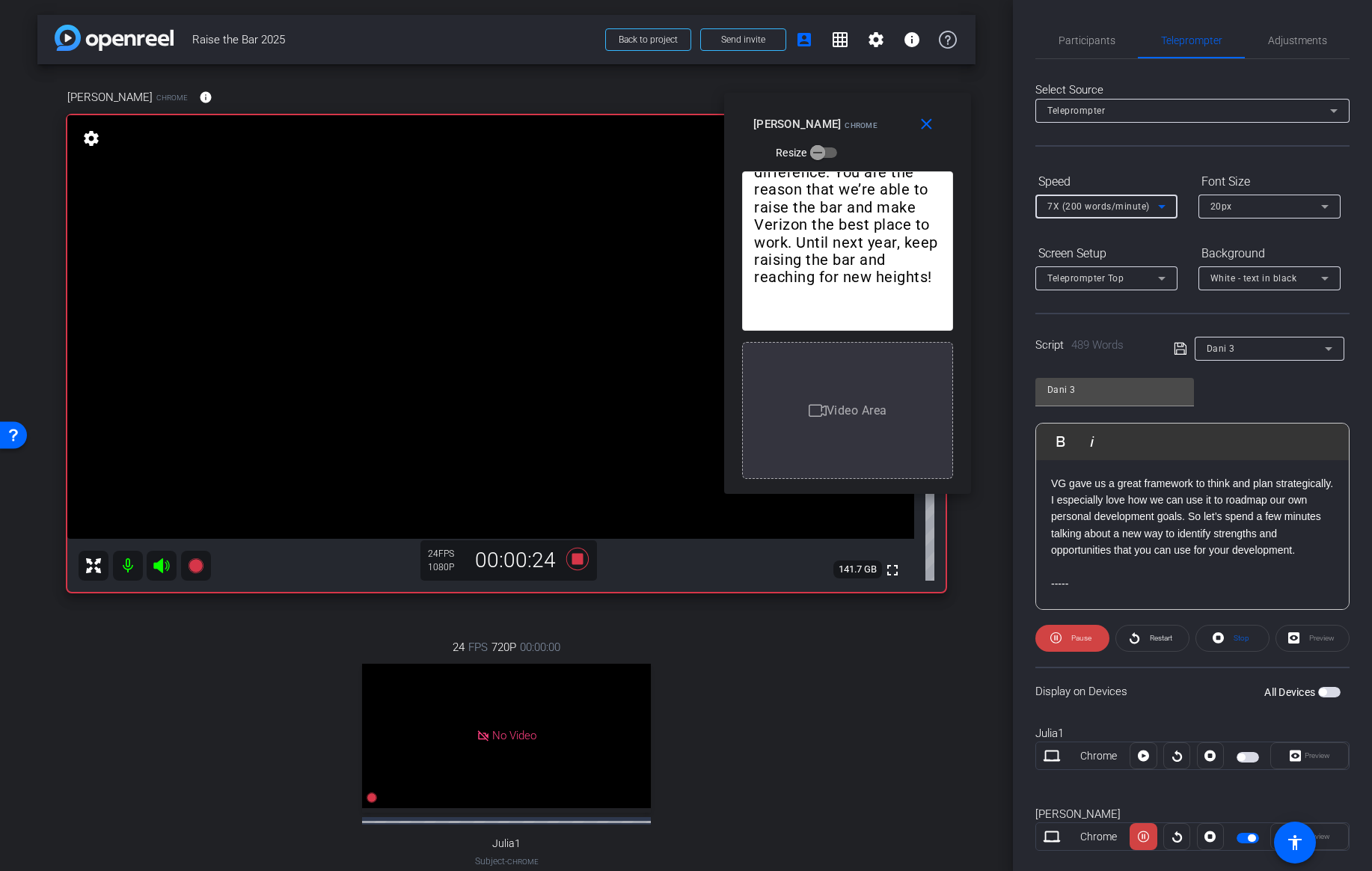
click at [1124, 210] on span "7X (200 words/minute)" at bounding box center [1098, 207] width 102 height 11
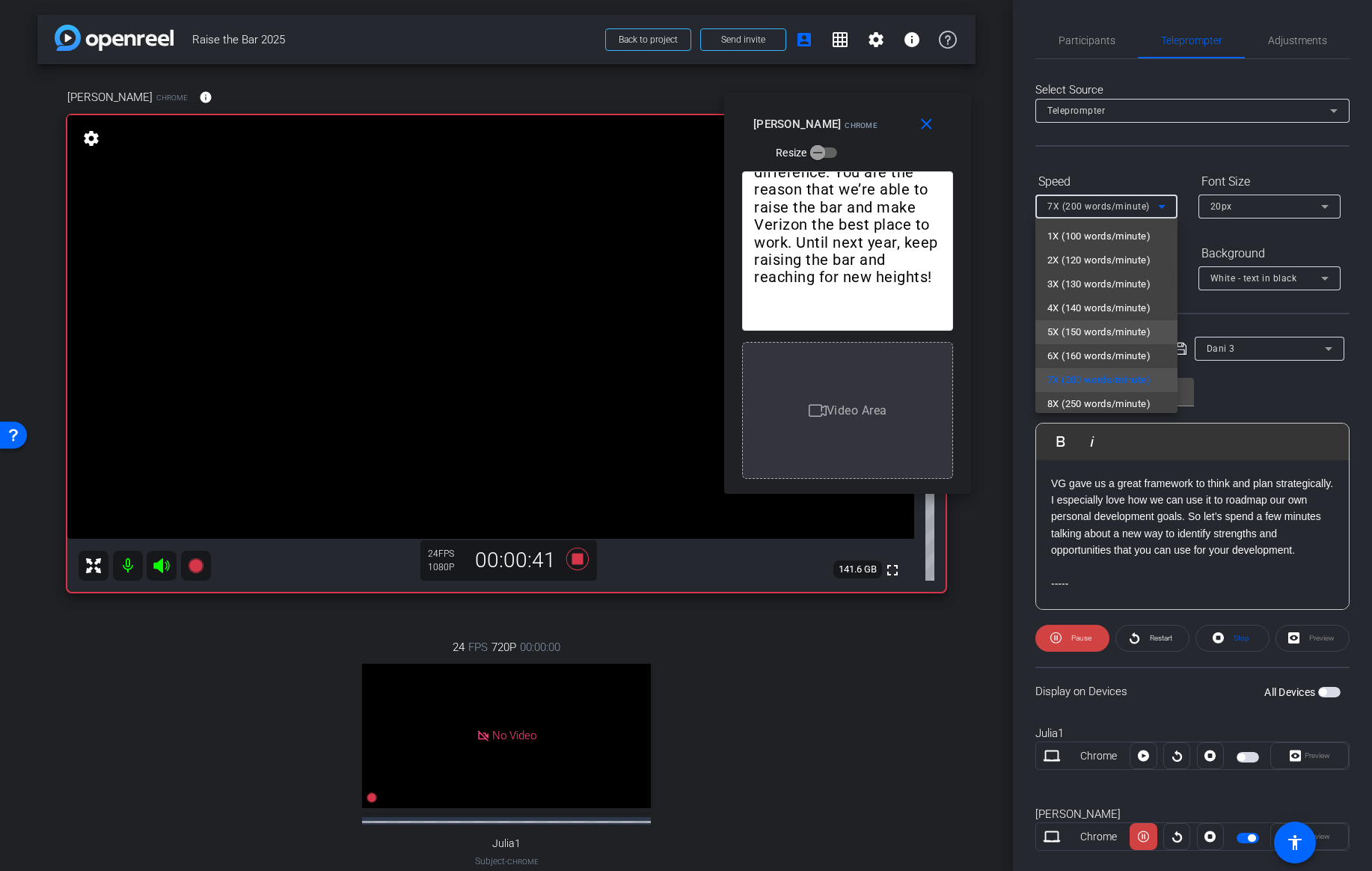
click at [1081, 332] on span "5X (150 words/minute)" at bounding box center [1099, 332] width 103 height 18
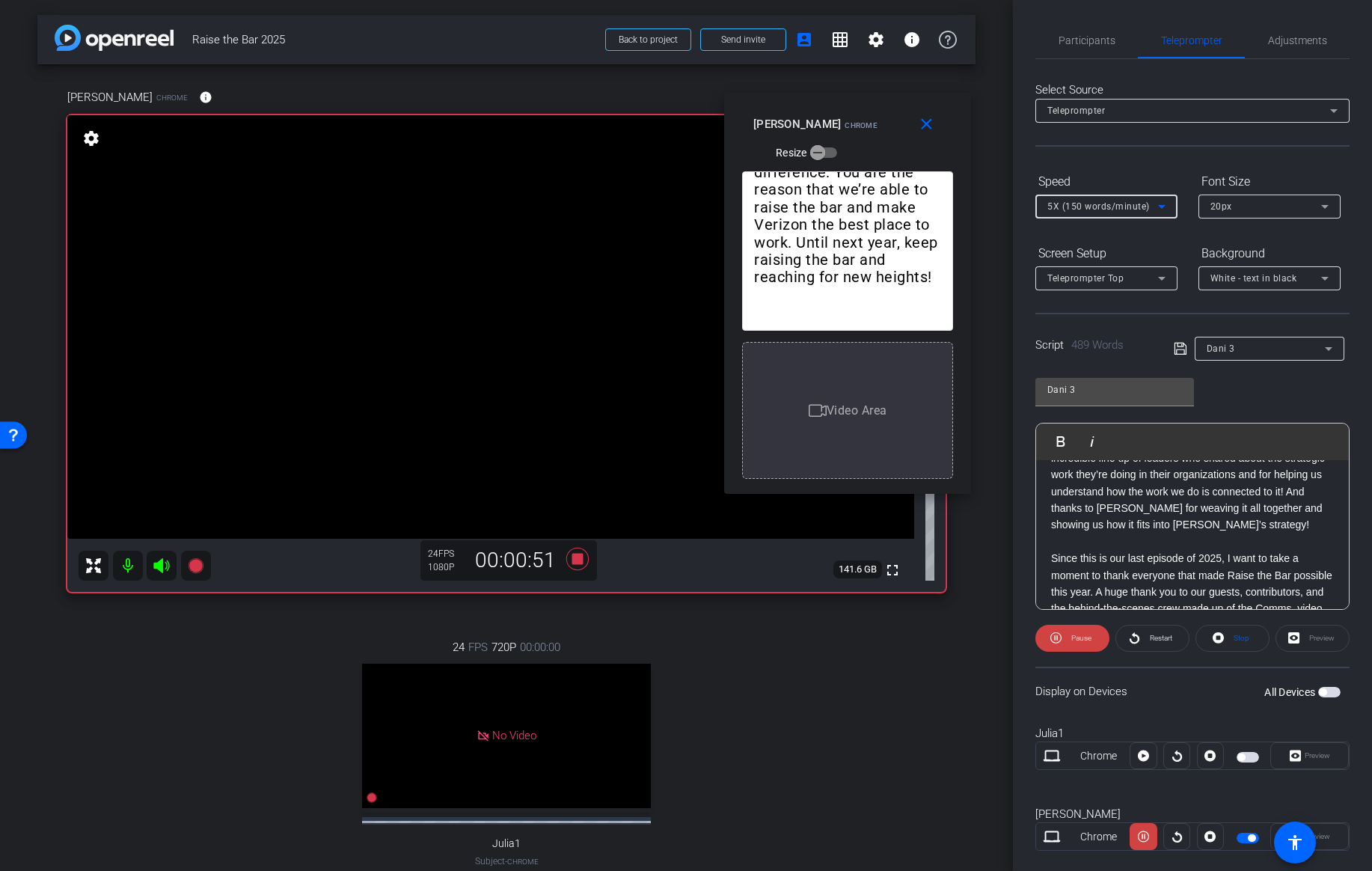
scroll to position [515, 0]
click at [1133, 212] on span "5X (150 words/minute)" at bounding box center [1098, 207] width 102 height 11
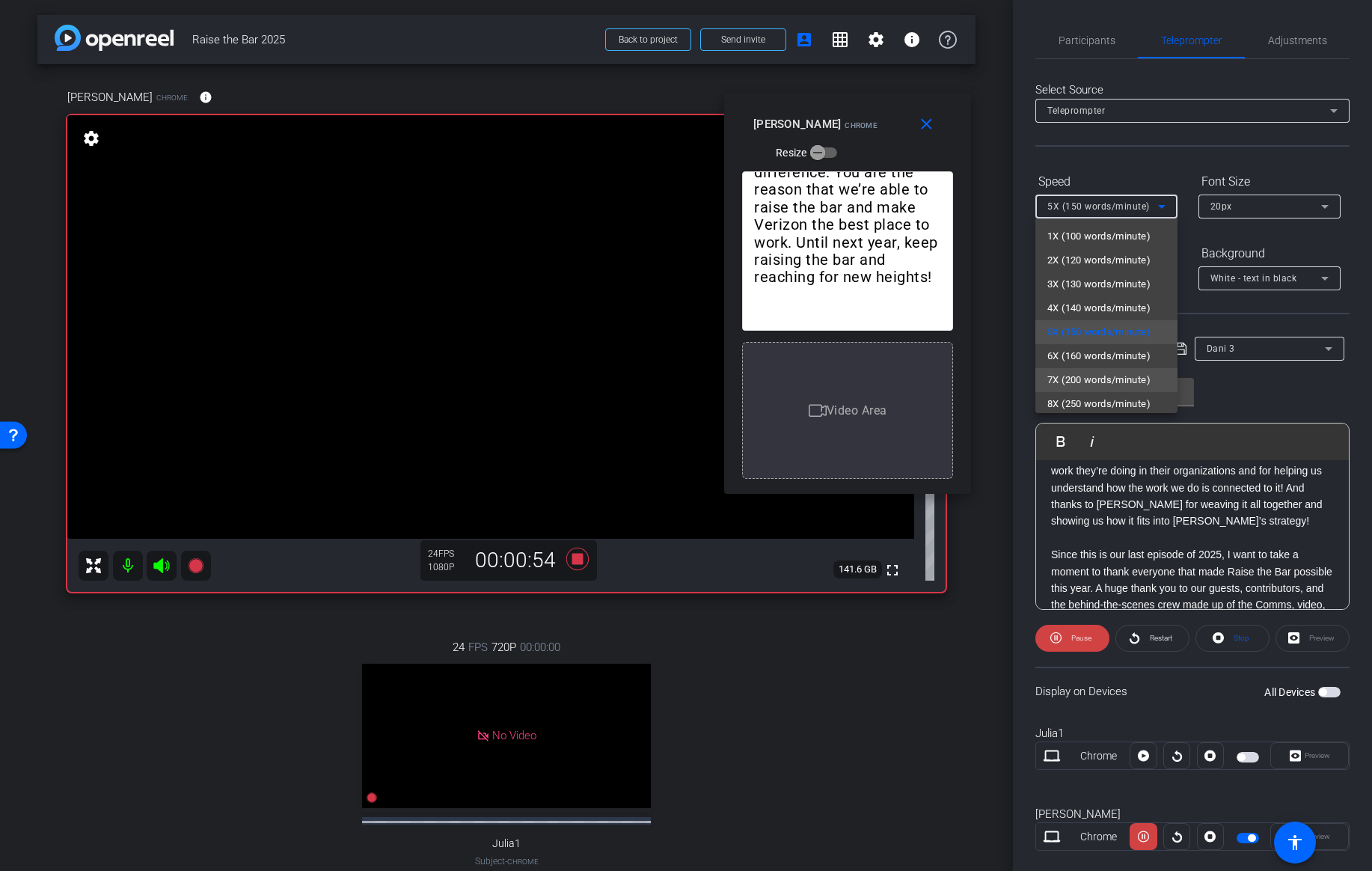
click at [1092, 381] on span "7X (200 words/minute)" at bounding box center [1099, 380] width 103 height 18
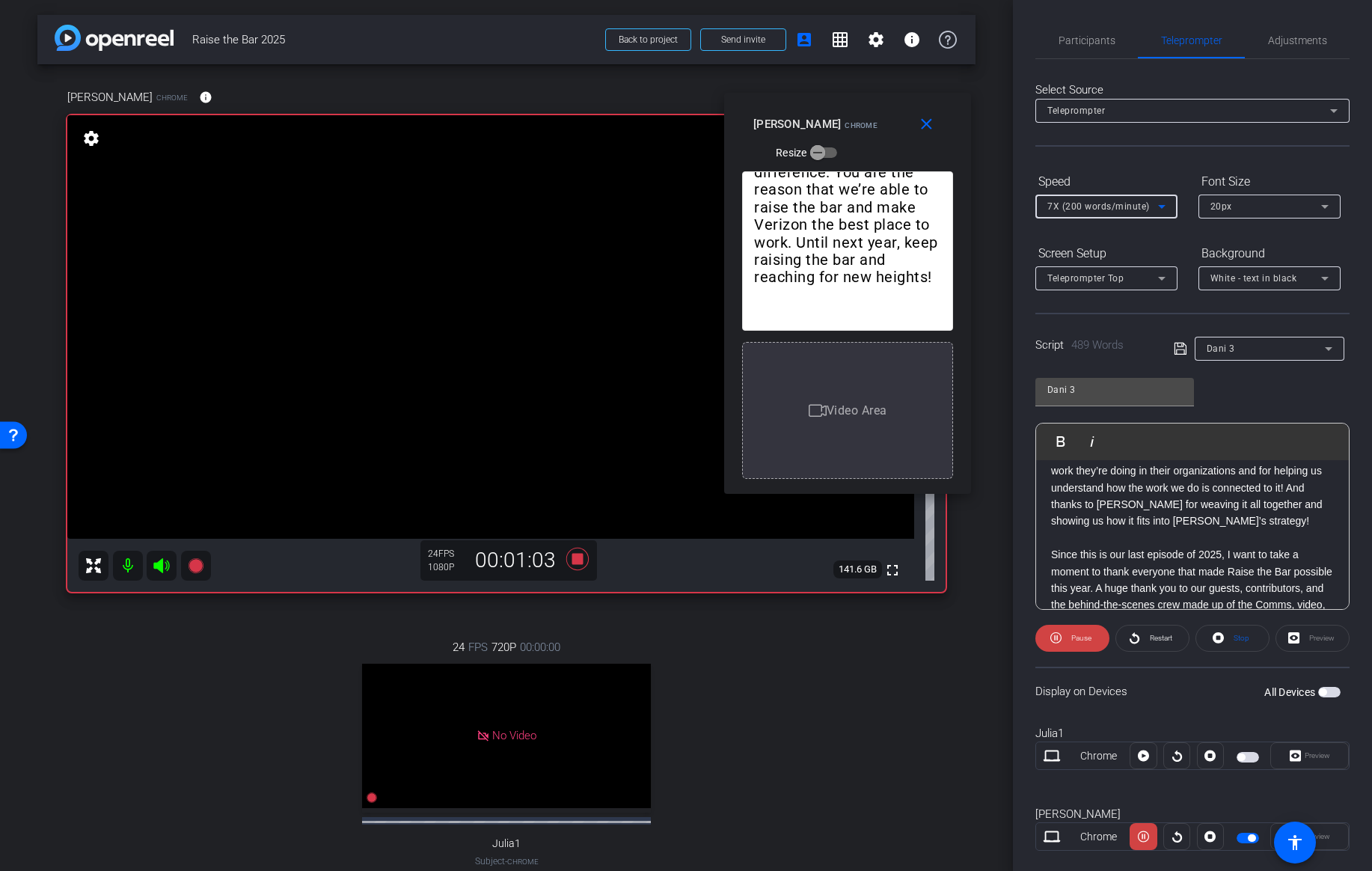
click at [1124, 208] on span "7X (200 words/minute)" at bounding box center [1098, 207] width 102 height 11
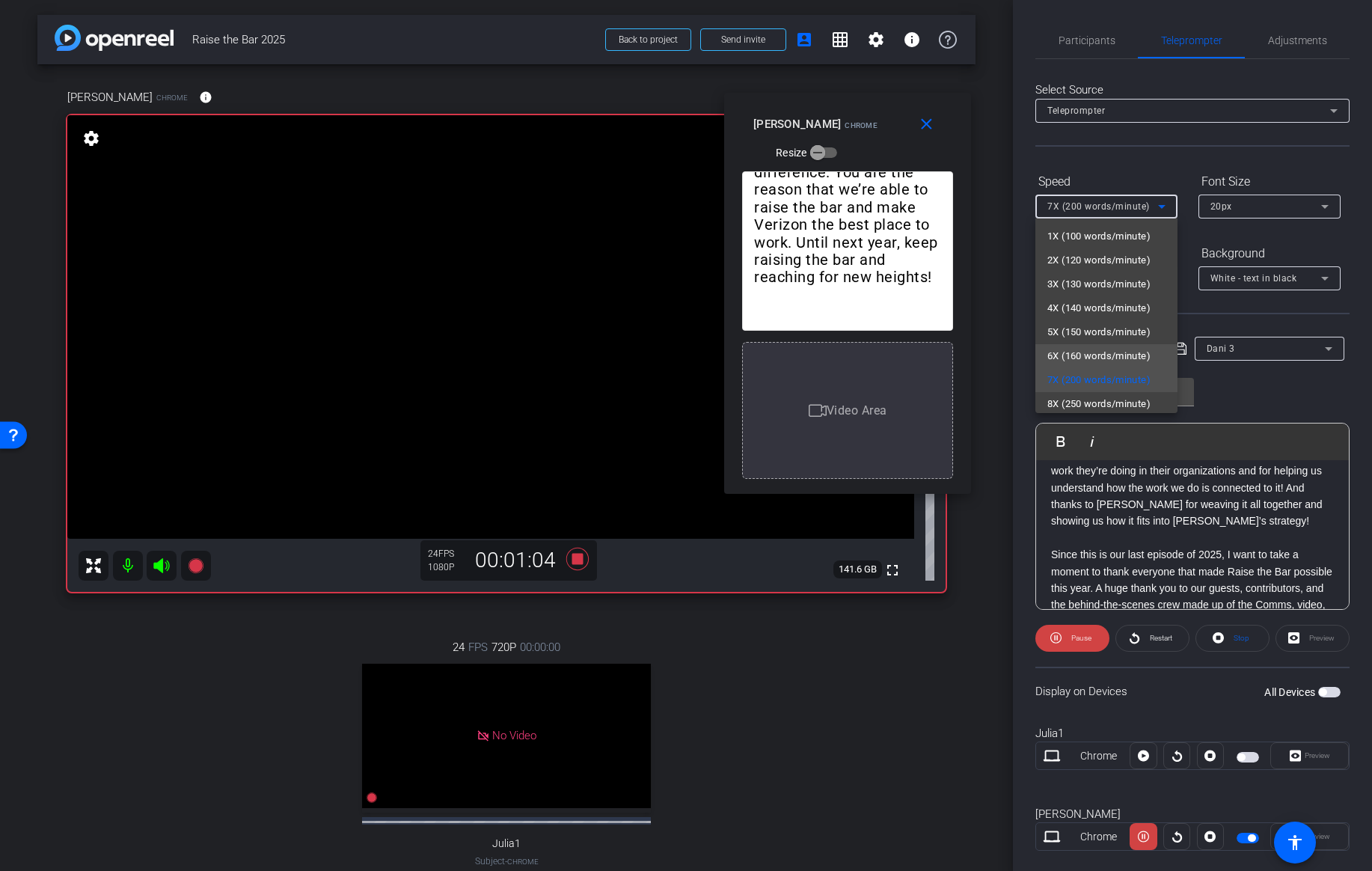
click at [1093, 355] on span "6X (160 words/minute)" at bounding box center [1099, 355] width 103 height 18
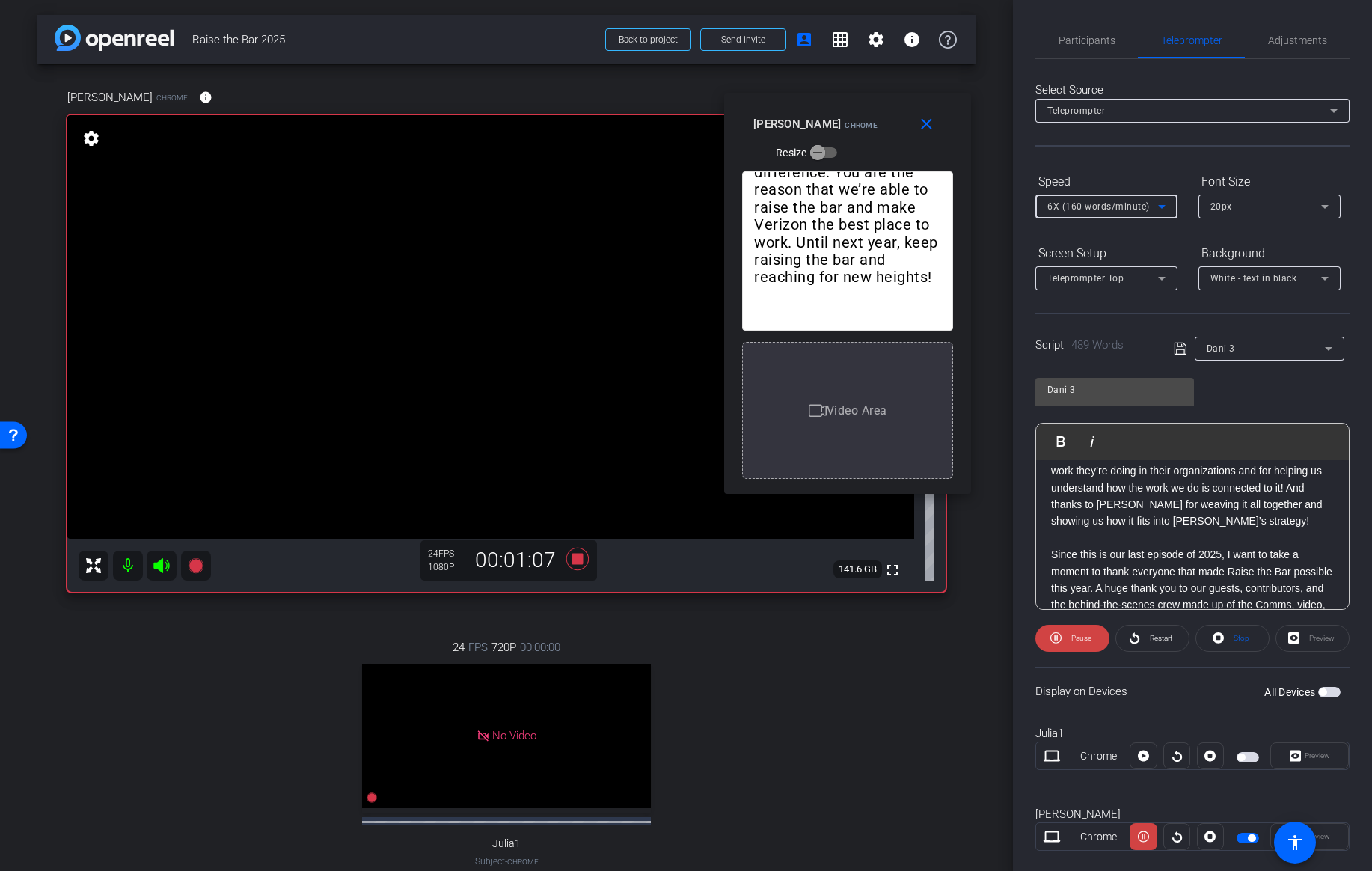
click at [1119, 209] on span "6X (160 words/minute)" at bounding box center [1098, 207] width 102 height 11
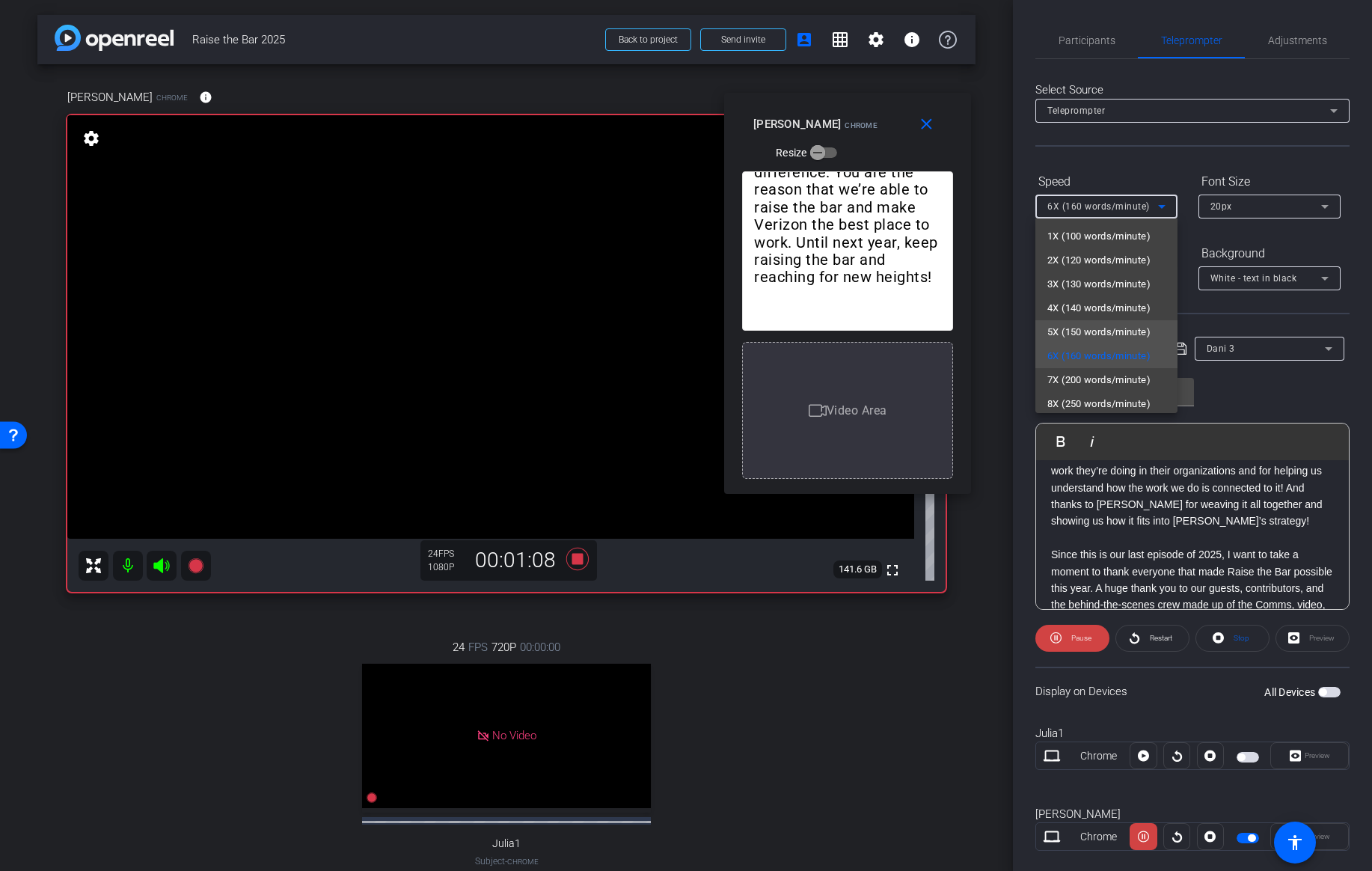
click at [1086, 330] on span "5X (150 words/minute)" at bounding box center [1099, 332] width 103 height 18
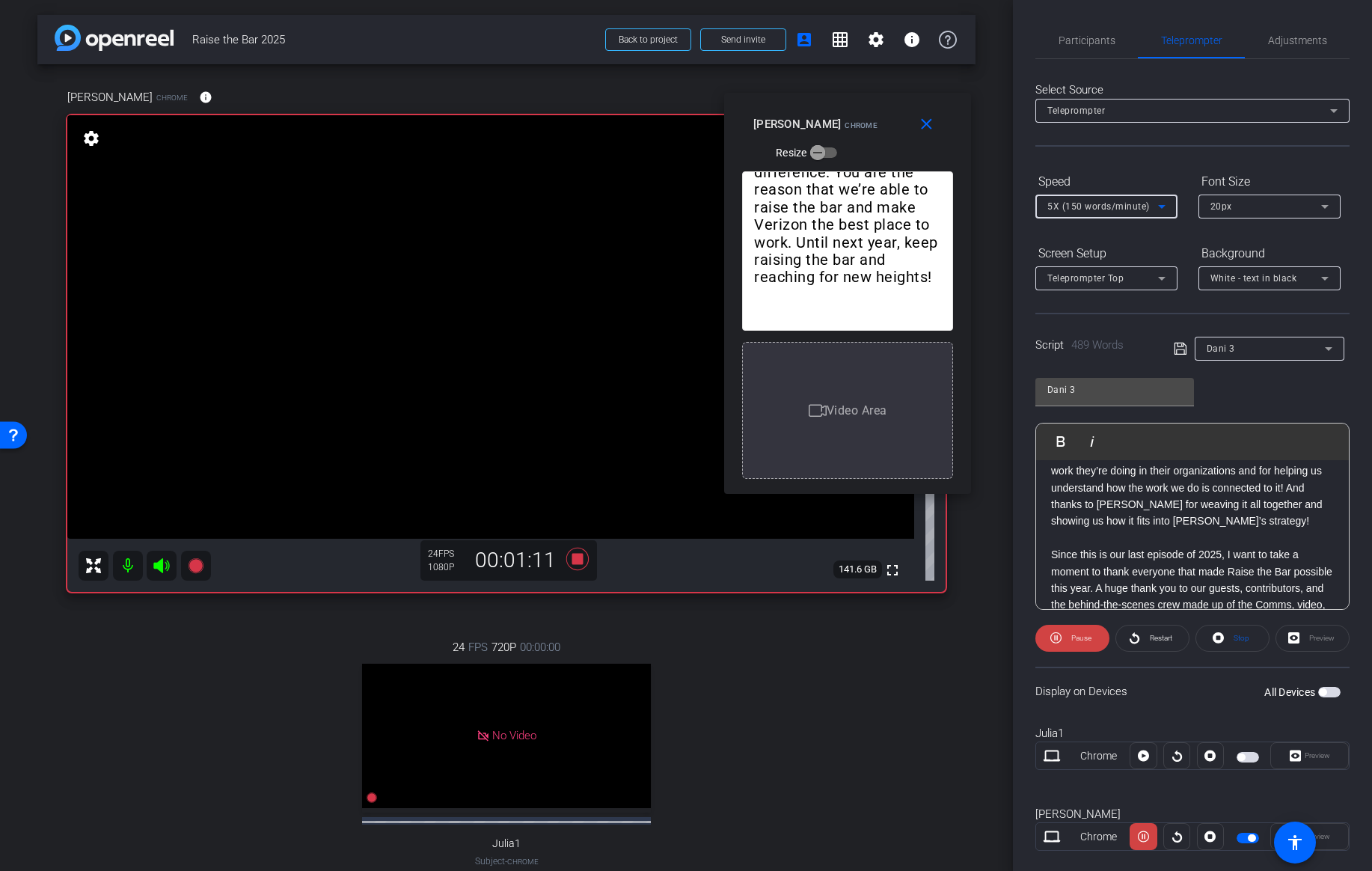
click at [1113, 217] on div "5X (150 words/minute)" at bounding box center [1107, 206] width 118 height 24
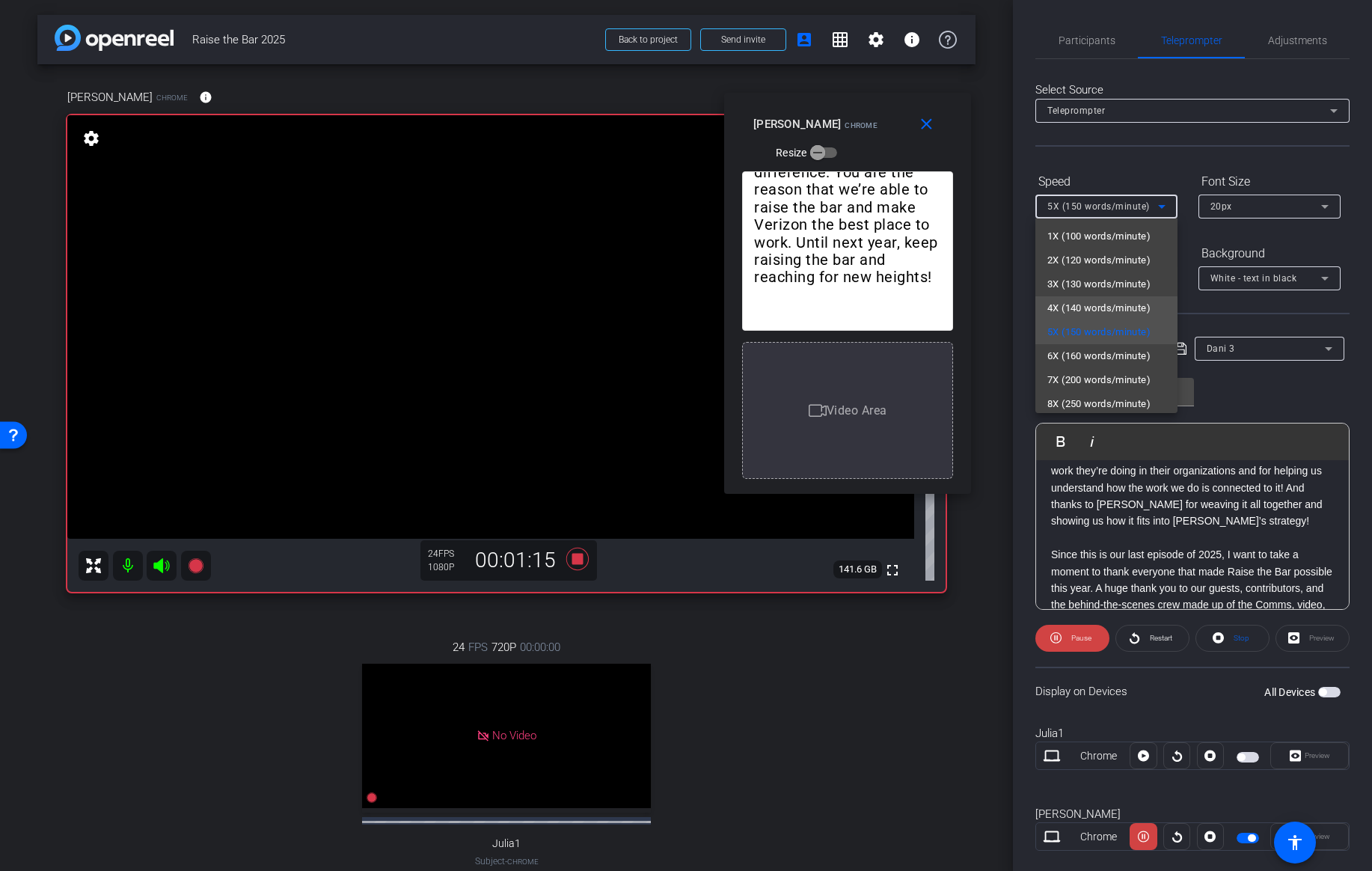
click at [1086, 312] on span "4X (140 words/minute)" at bounding box center [1099, 308] width 103 height 18
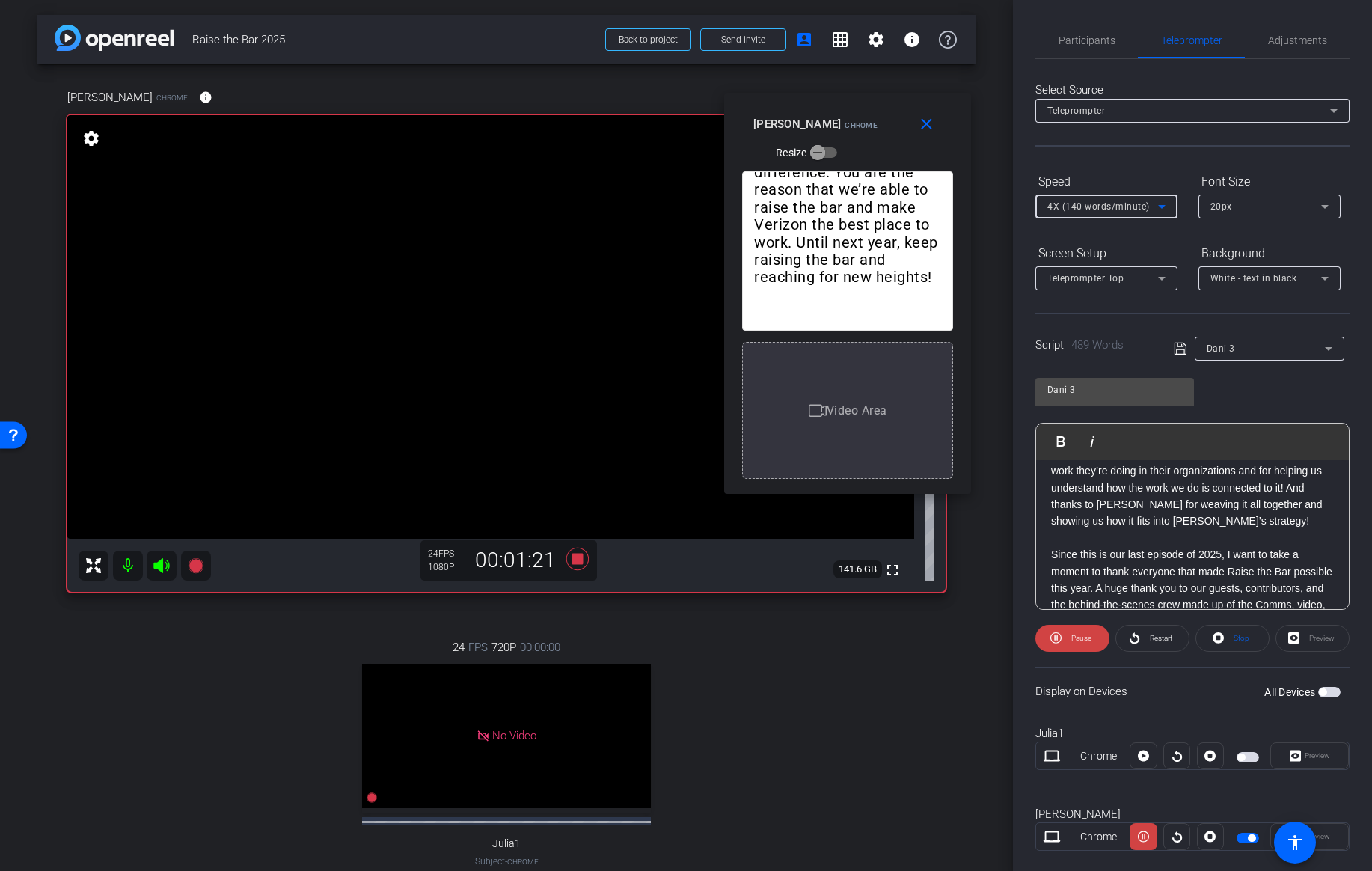
click at [1122, 216] on div "4X (140 words/minute)" at bounding box center [1107, 206] width 118 height 24
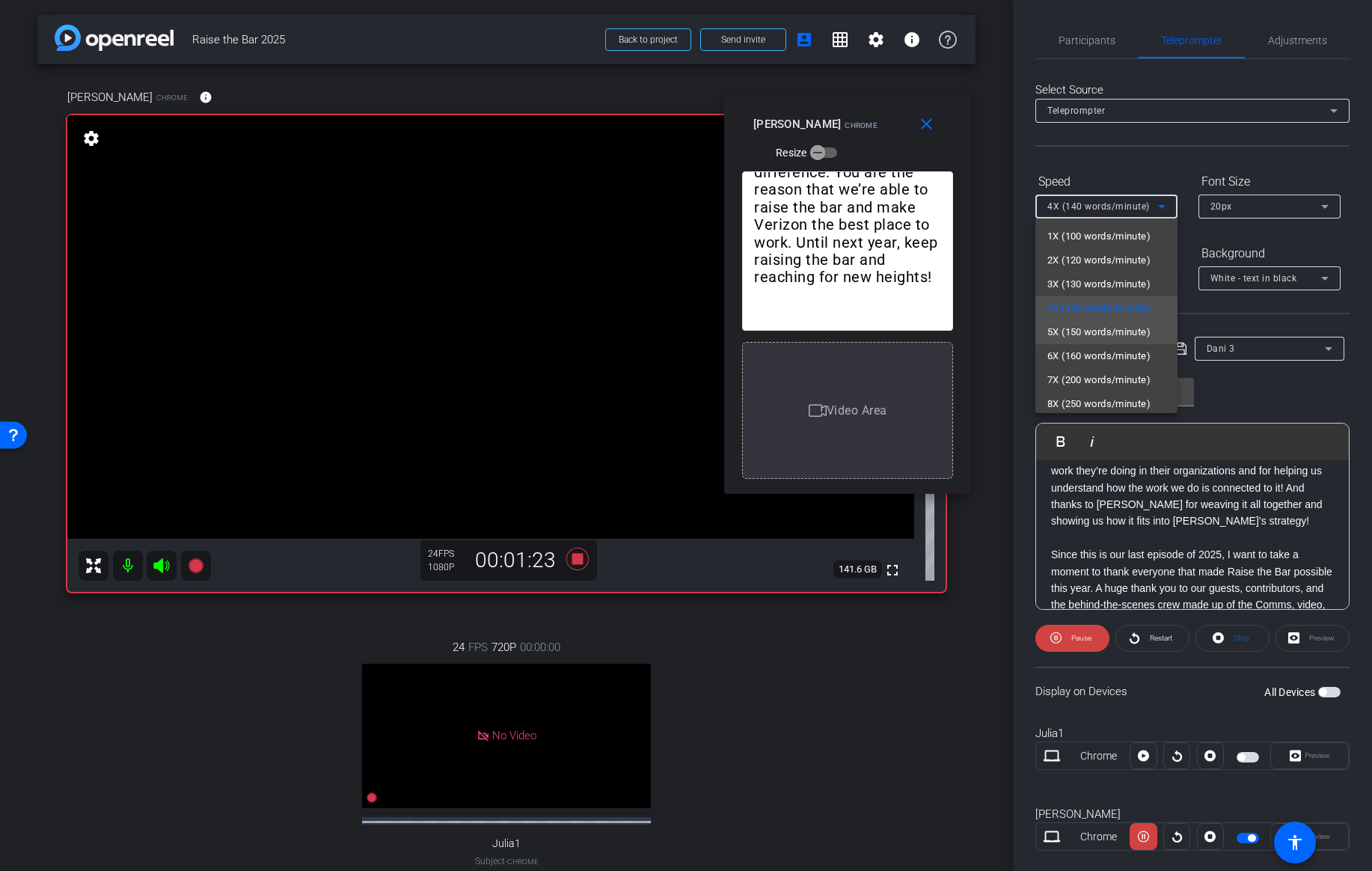
click at [1077, 335] on span "5X (150 words/minute)" at bounding box center [1099, 332] width 103 height 18
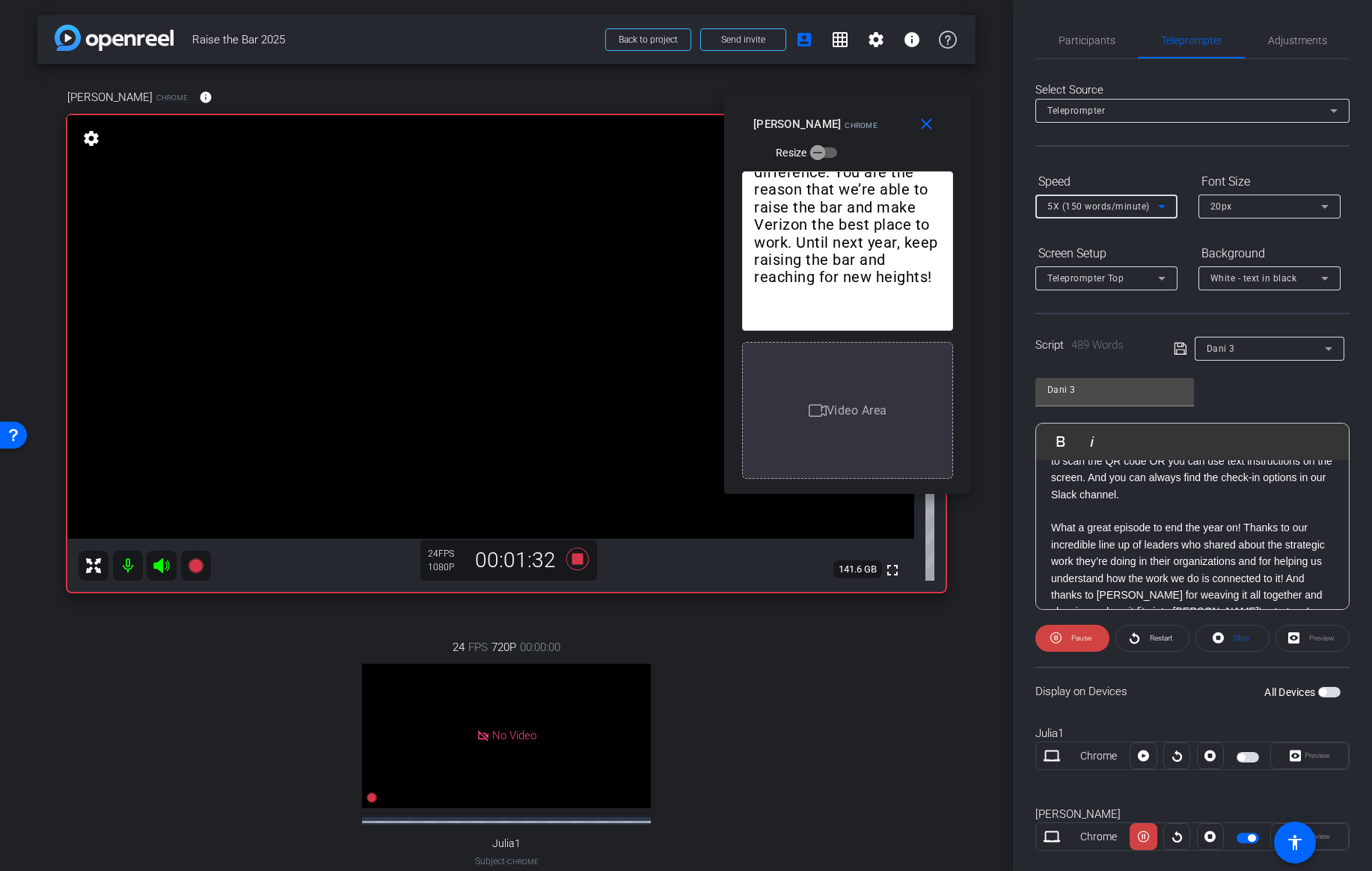
scroll to position [419, 0]
click at [1142, 207] on span "5X (150 words/minute)" at bounding box center [1098, 207] width 102 height 11
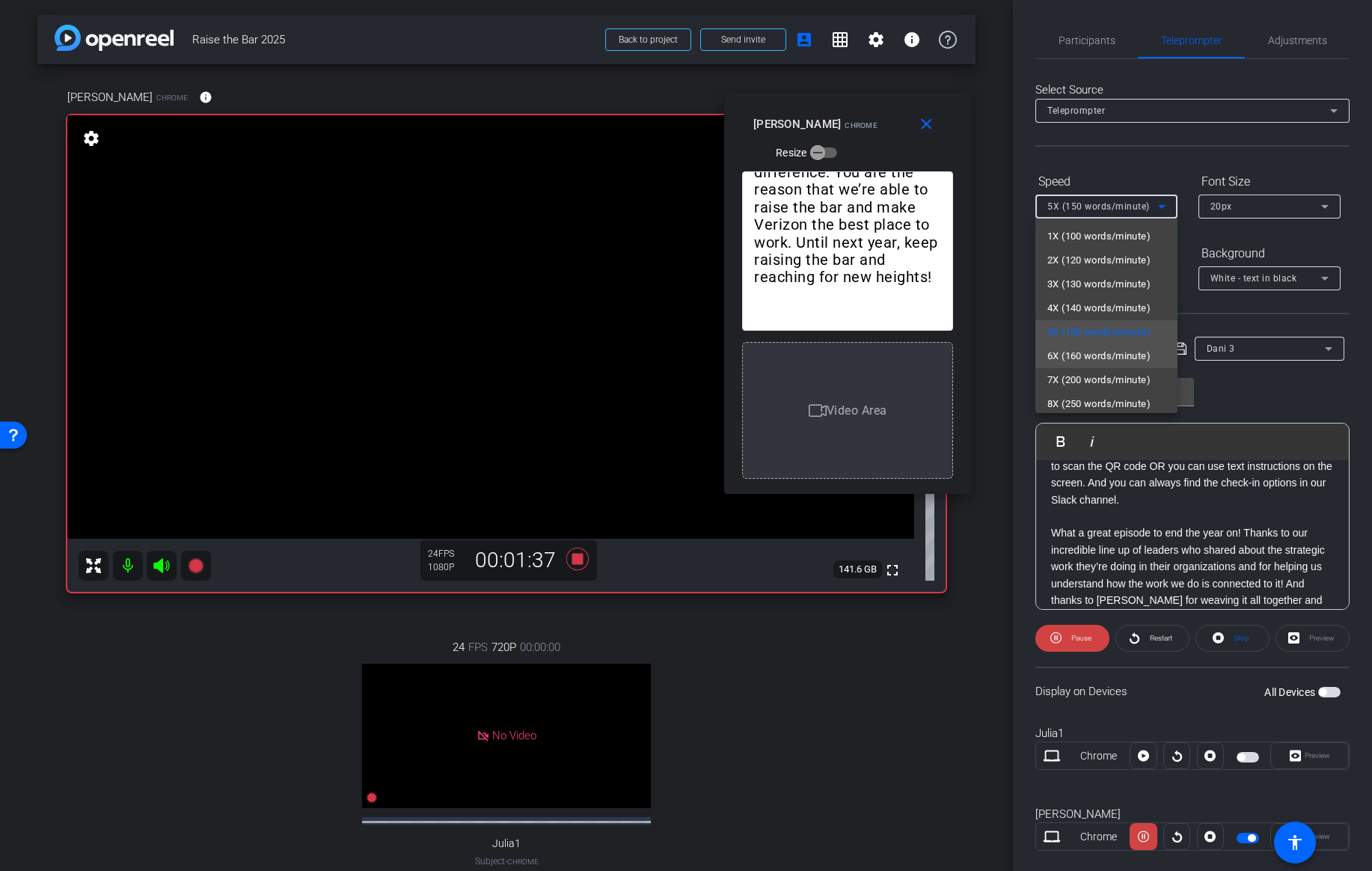
click at [1102, 349] on span "6X (160 words/minute)" at bounding box center [1099, 355] width 103 height 18
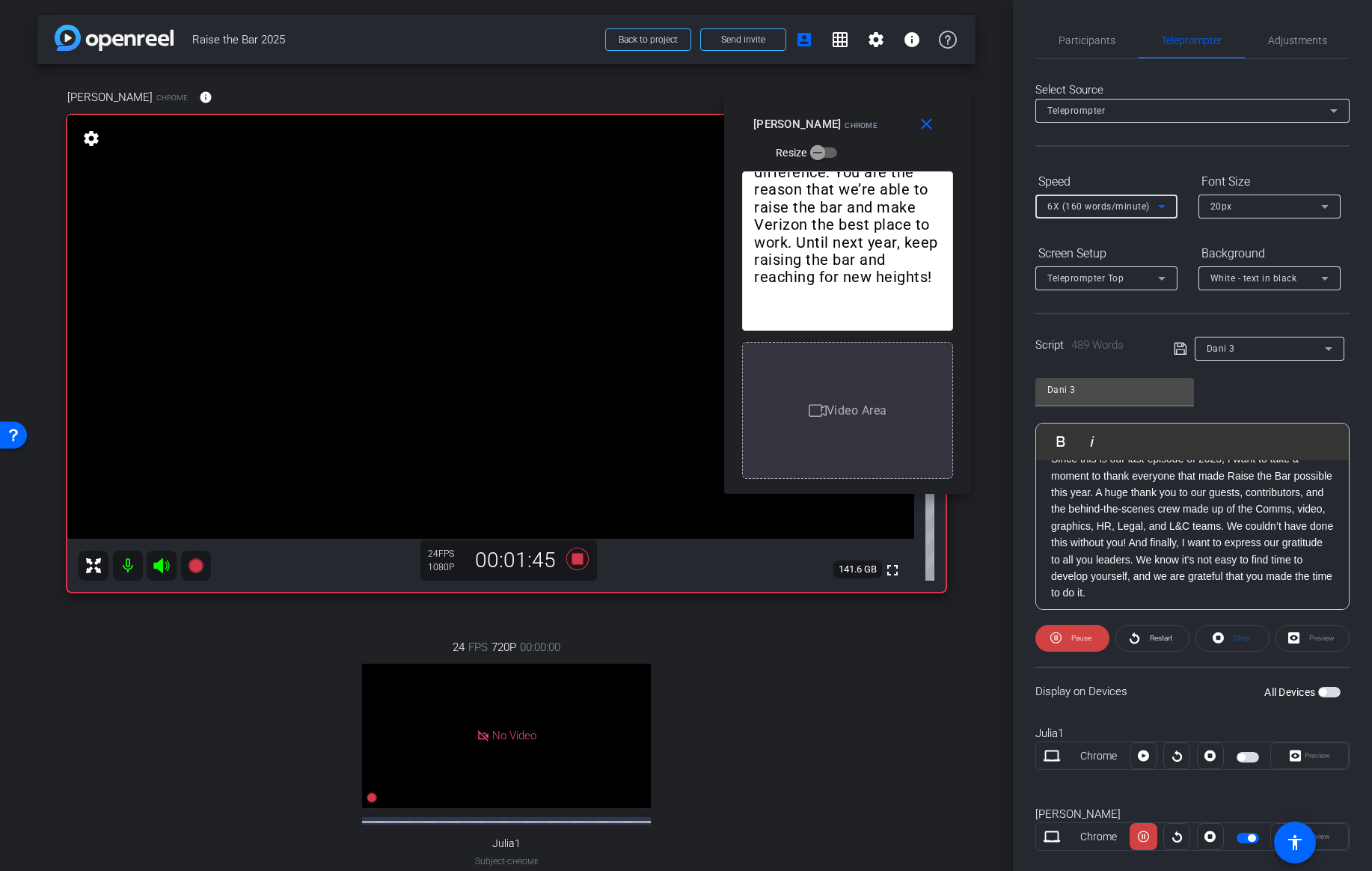
scroll to position [604, 0]
click at [1114, 212] on div "6X (160 words/minute)" at bounding box center [1103, 206] width 111 height 18
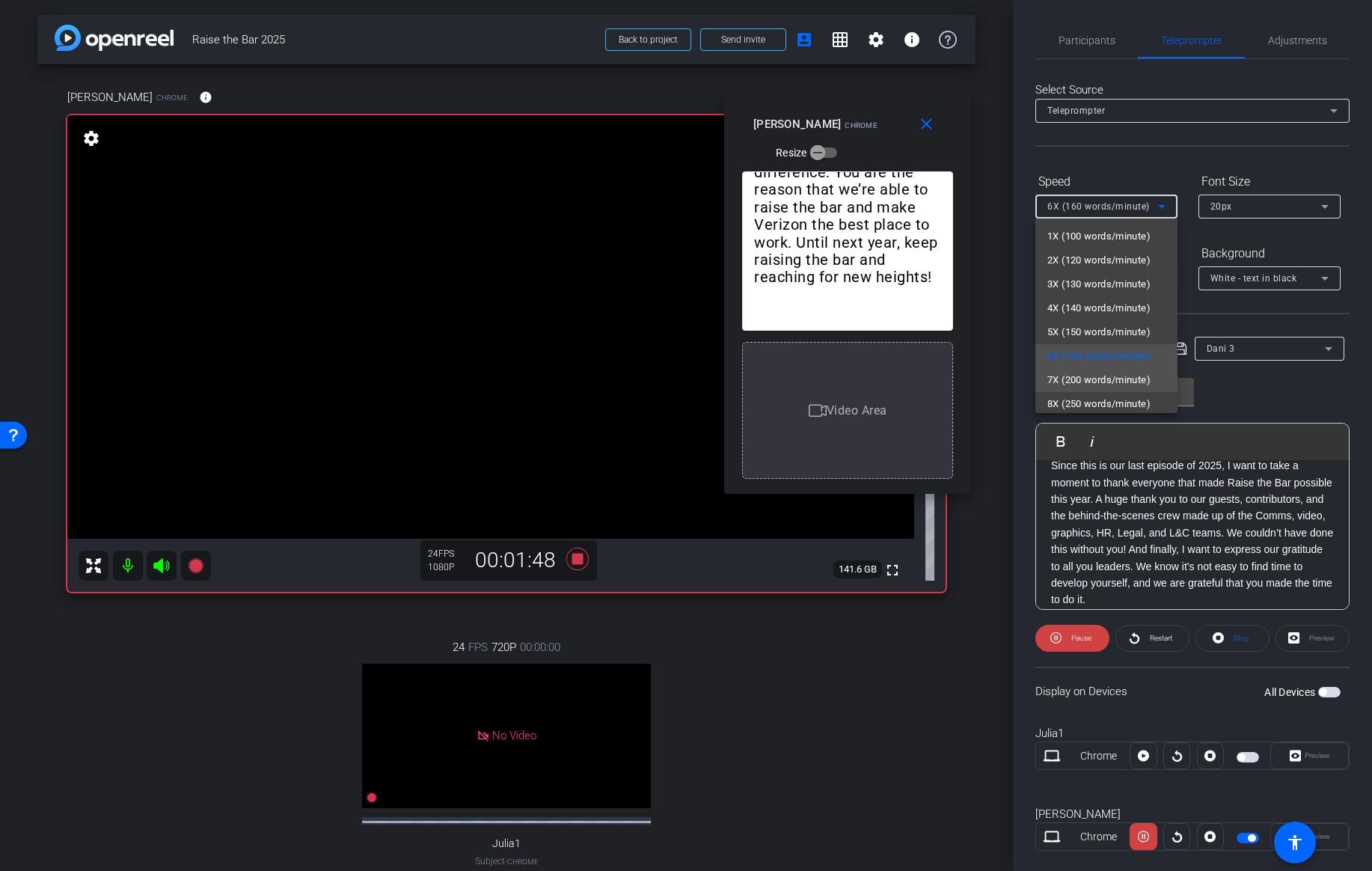
click at [1081, 375] on span "7X (200 words/minute)" at bounding box center [1099, 380] width 103 height 18
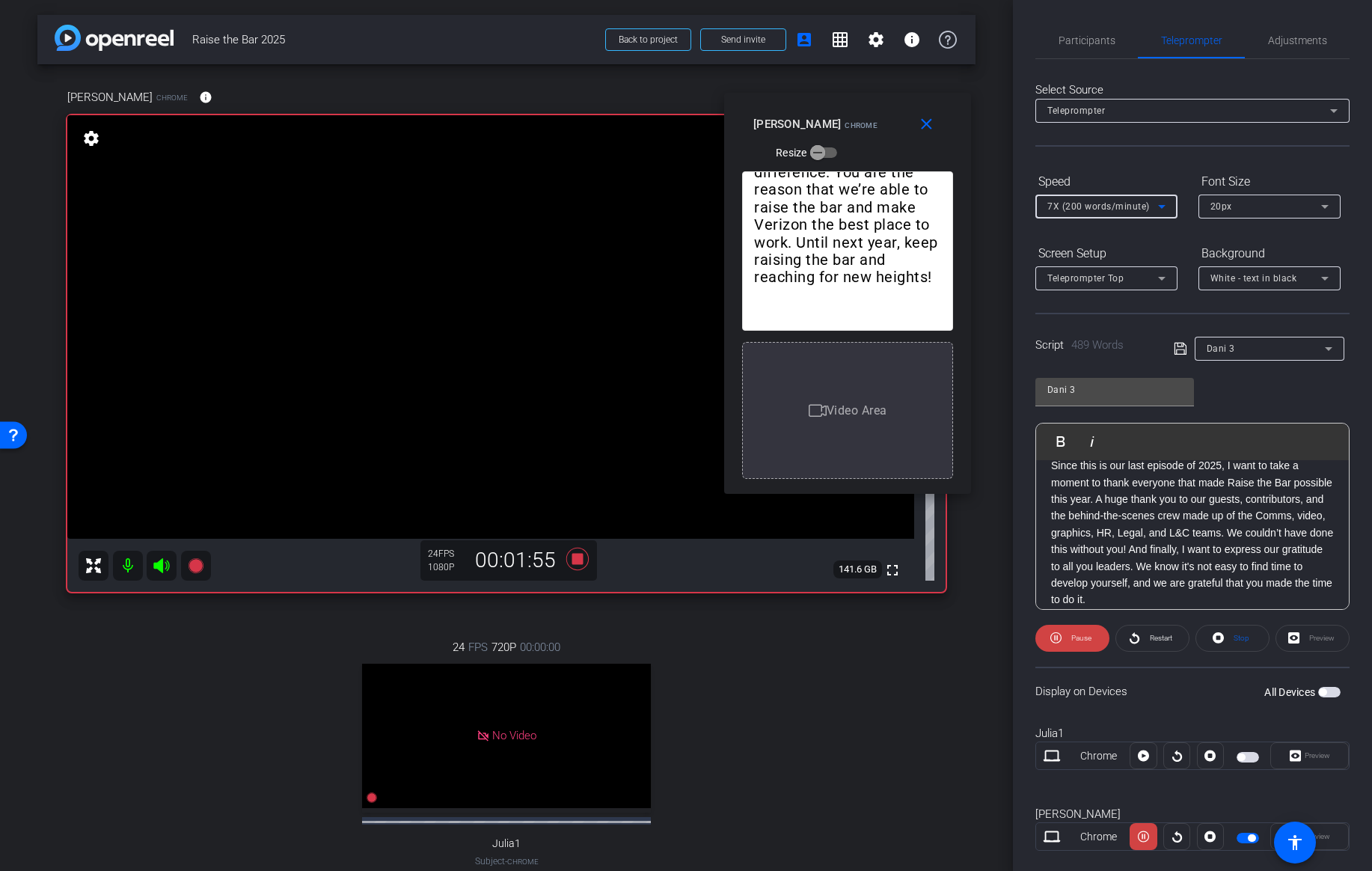
click at [1114, 207] on span "7X (200 words/minute)" at bounding box center [1098, 207] width 102 height 11
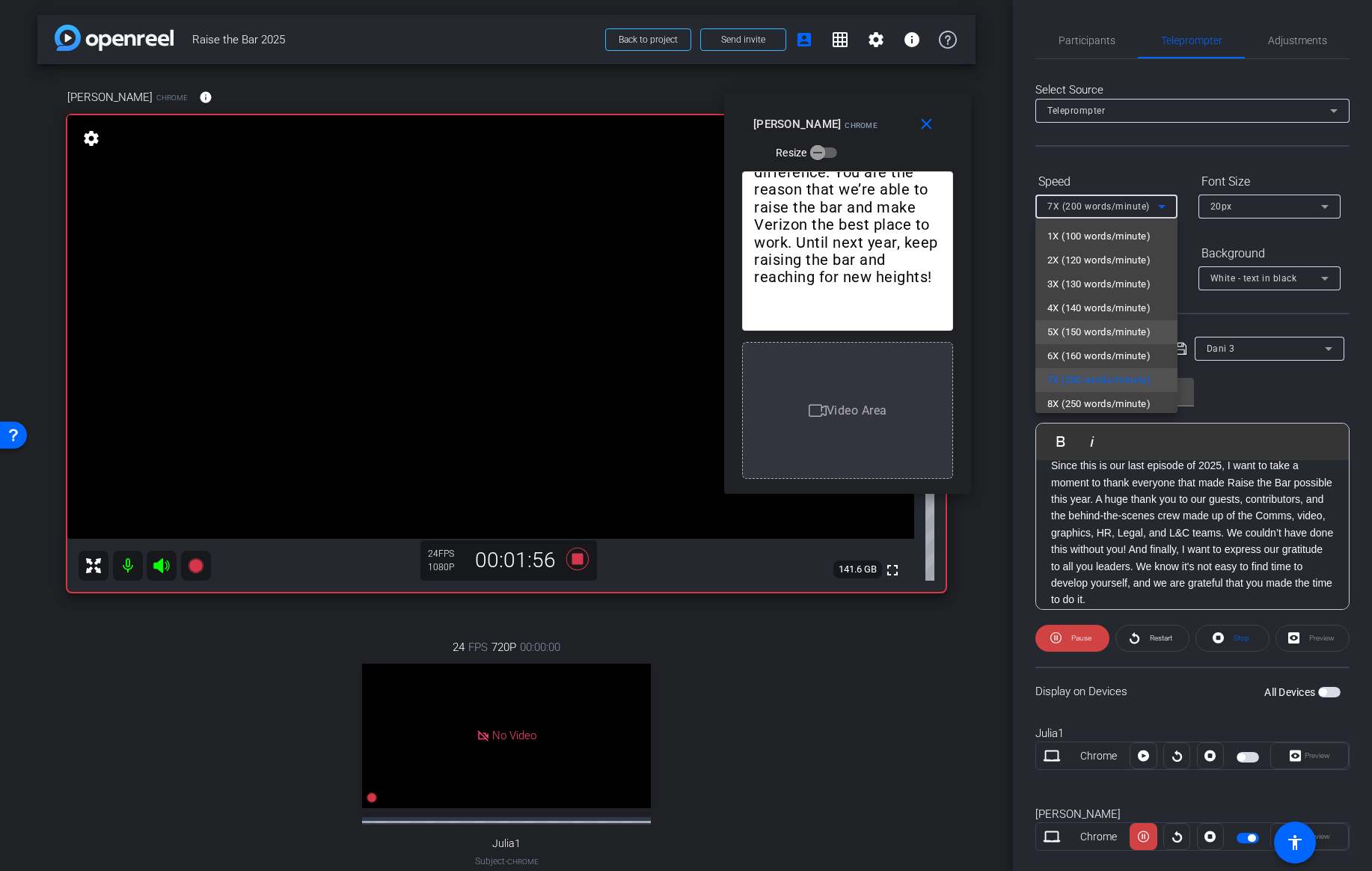
click at [1077, 342] on mat-option "5X (150 words/minute)" at bounding box center [1107, 332] width 142 height 24
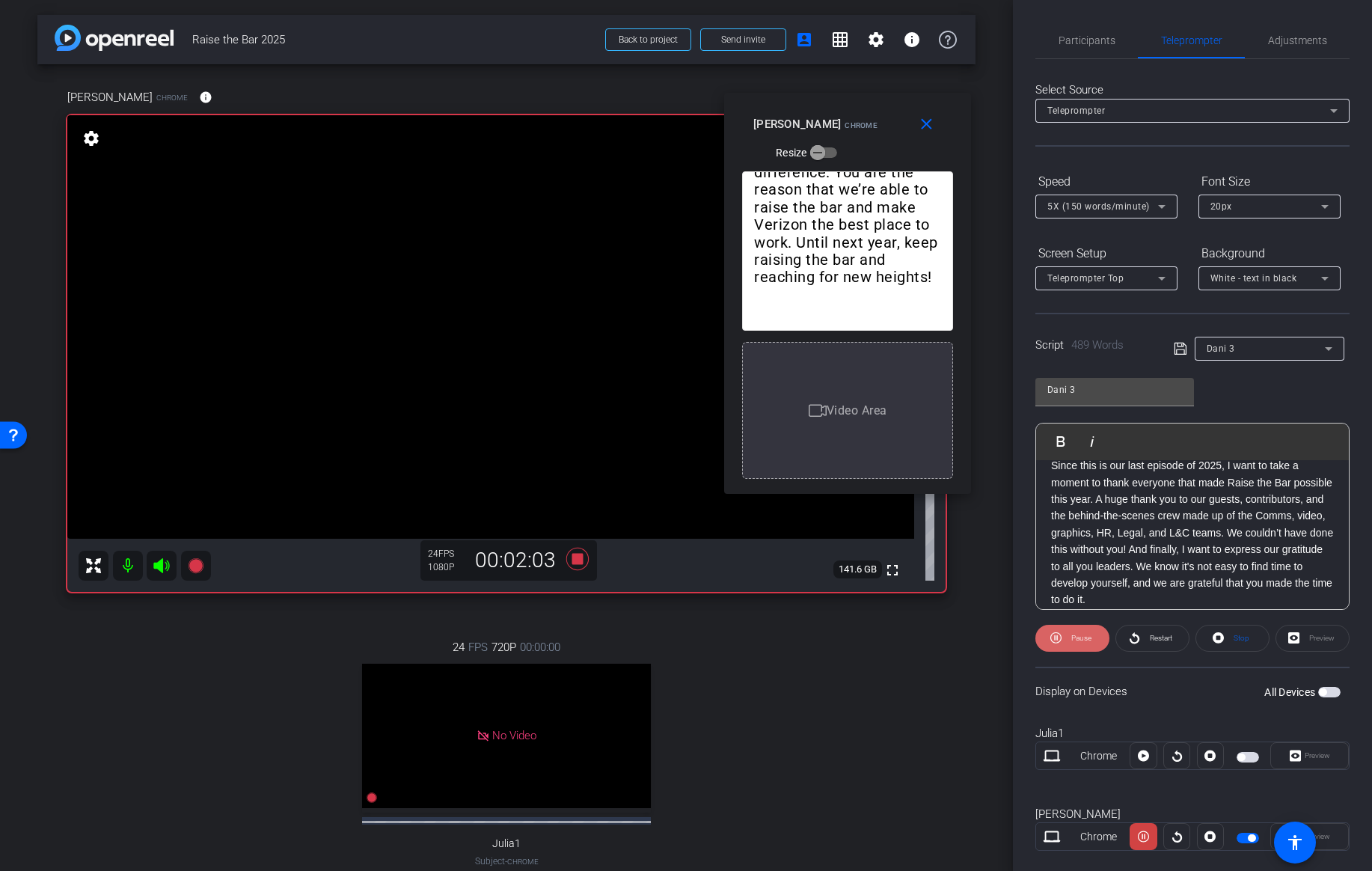
click at [1079, 634] on span "Pause" at bounding box center [1081, 638] width 20 height 8
click at [1086, 40] on span "Participants" at bounding box center [1087, 41] width 57 height 11
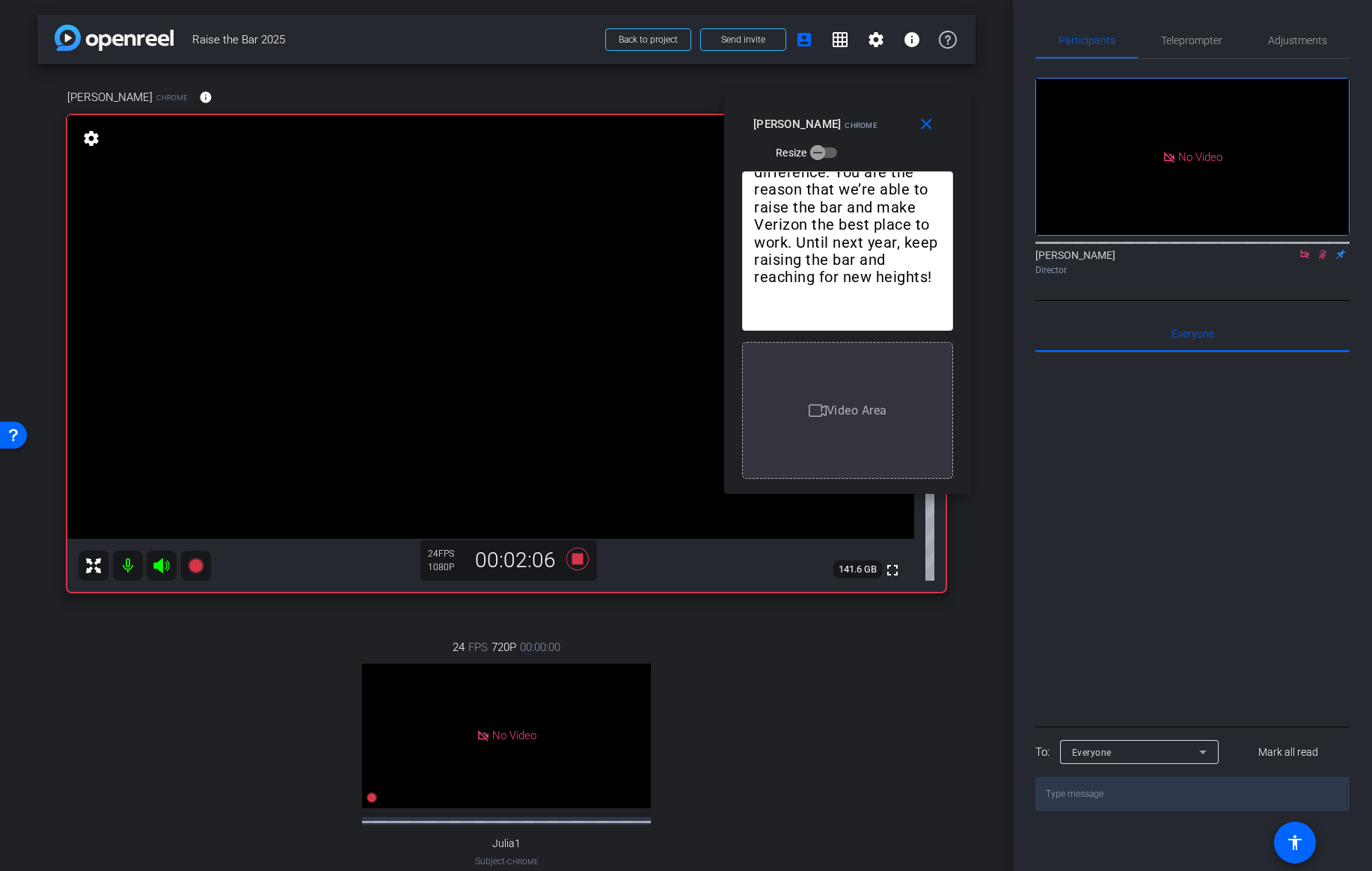
click at [1321, 250] on icon at bounding box center [1323, 255] width 8 height 10
click at [1194, 43] on span "Teleprompter" at bounding box center [1192, 41] width 62 height 11
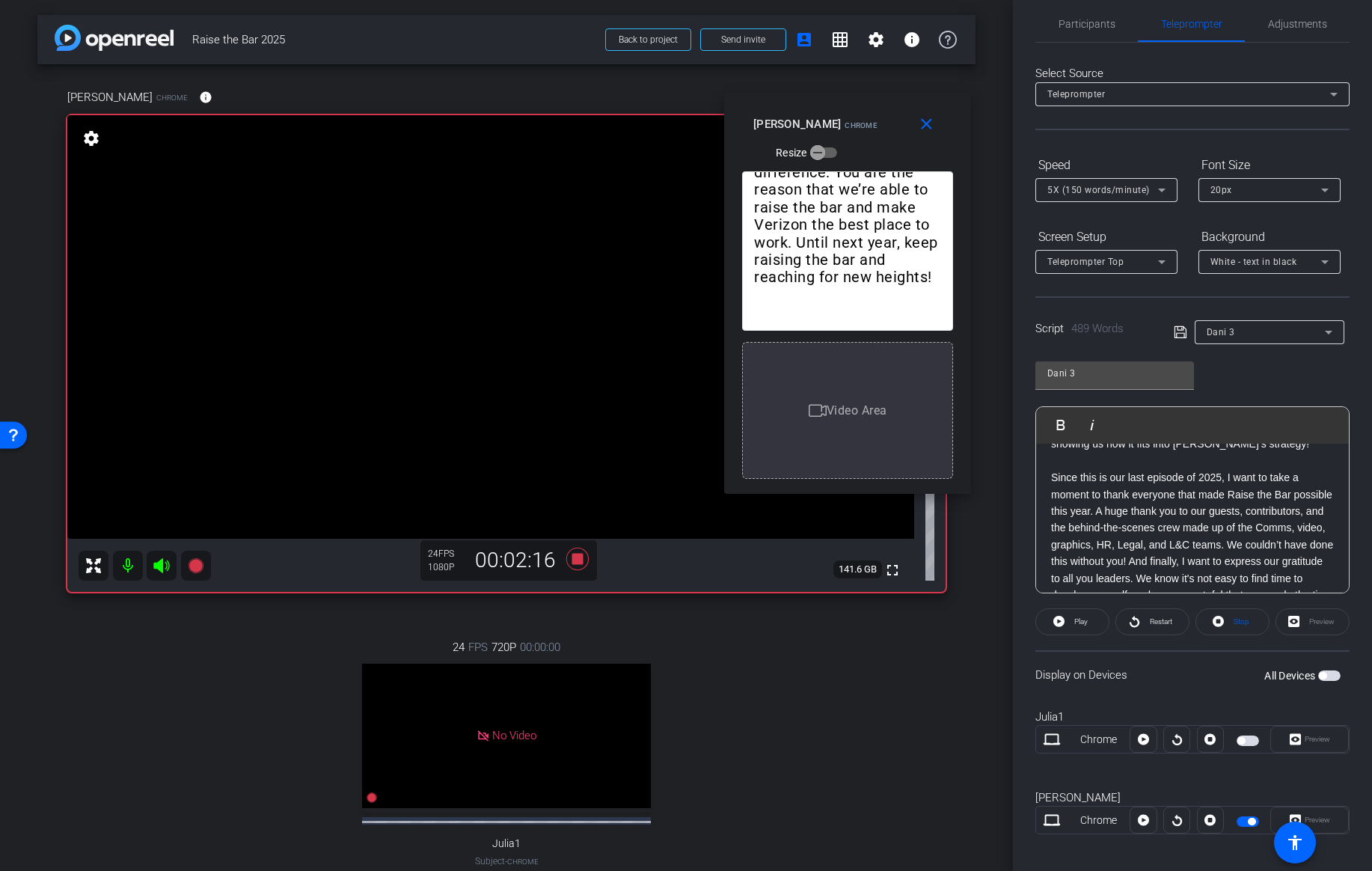
scroll to position [577, 0]
click at [1049, 476] on div "VG gave us a great framework to think and plan strategically. I especially love…" at bounding box center [1192, 351] width 313 height 969
click at [1064, 428] on span "Play" at bounding box center [1071, 425] width 23 height 13
click at [1086, 20] on span "Participants" at bounding box center [1087, 24] width 57 height 11
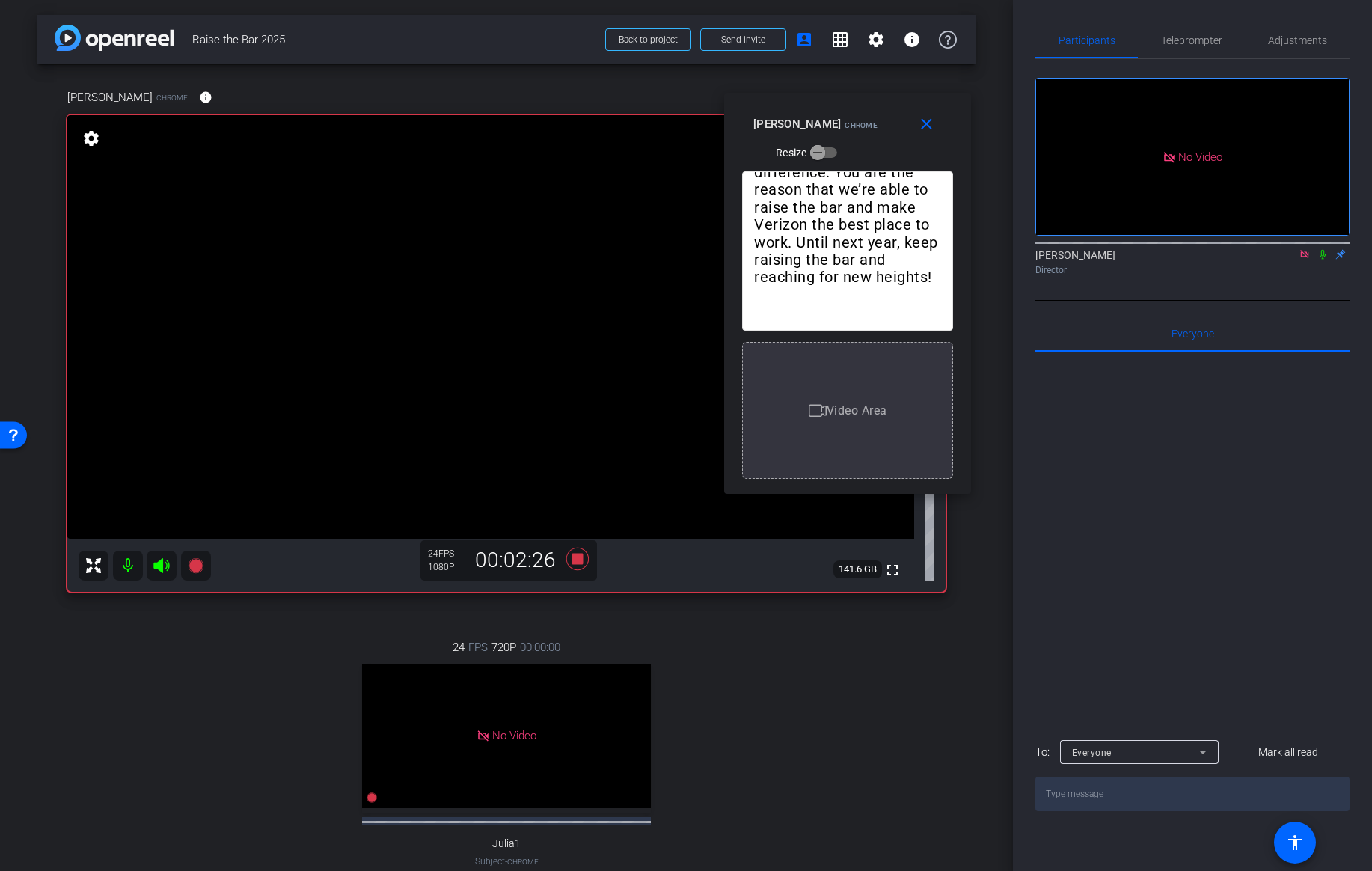
click at [1323, 249] on icon at bounding box center [1323, 255] width 12 height 11
click at [1191, 49] on span "Teleprompter" at bounding box center [1192, 40] width 62 height 36
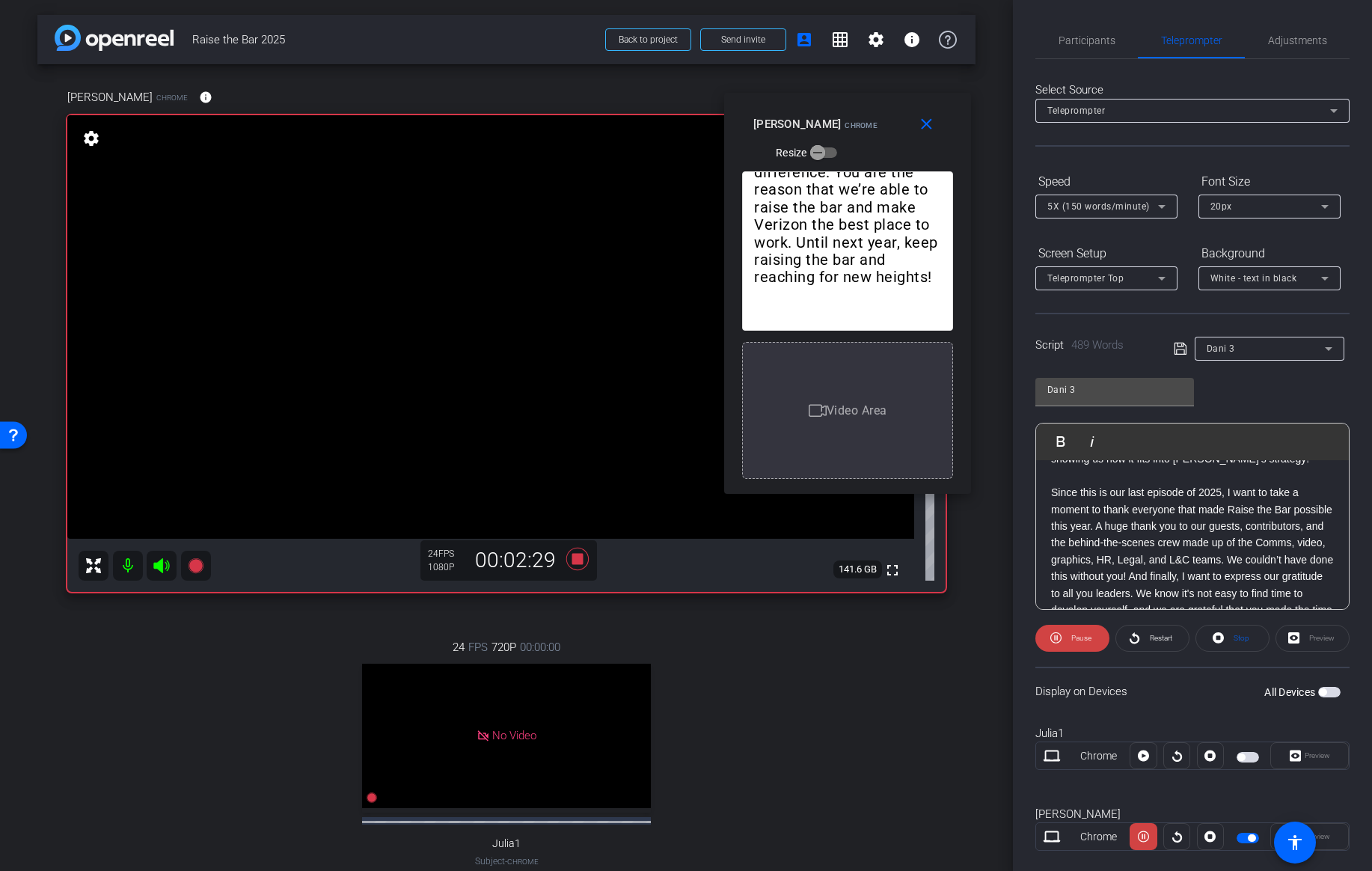
click at [1095, 209] on span "5X (150 words/minute)" at bounding box center [1098, 207] width 102 height 11
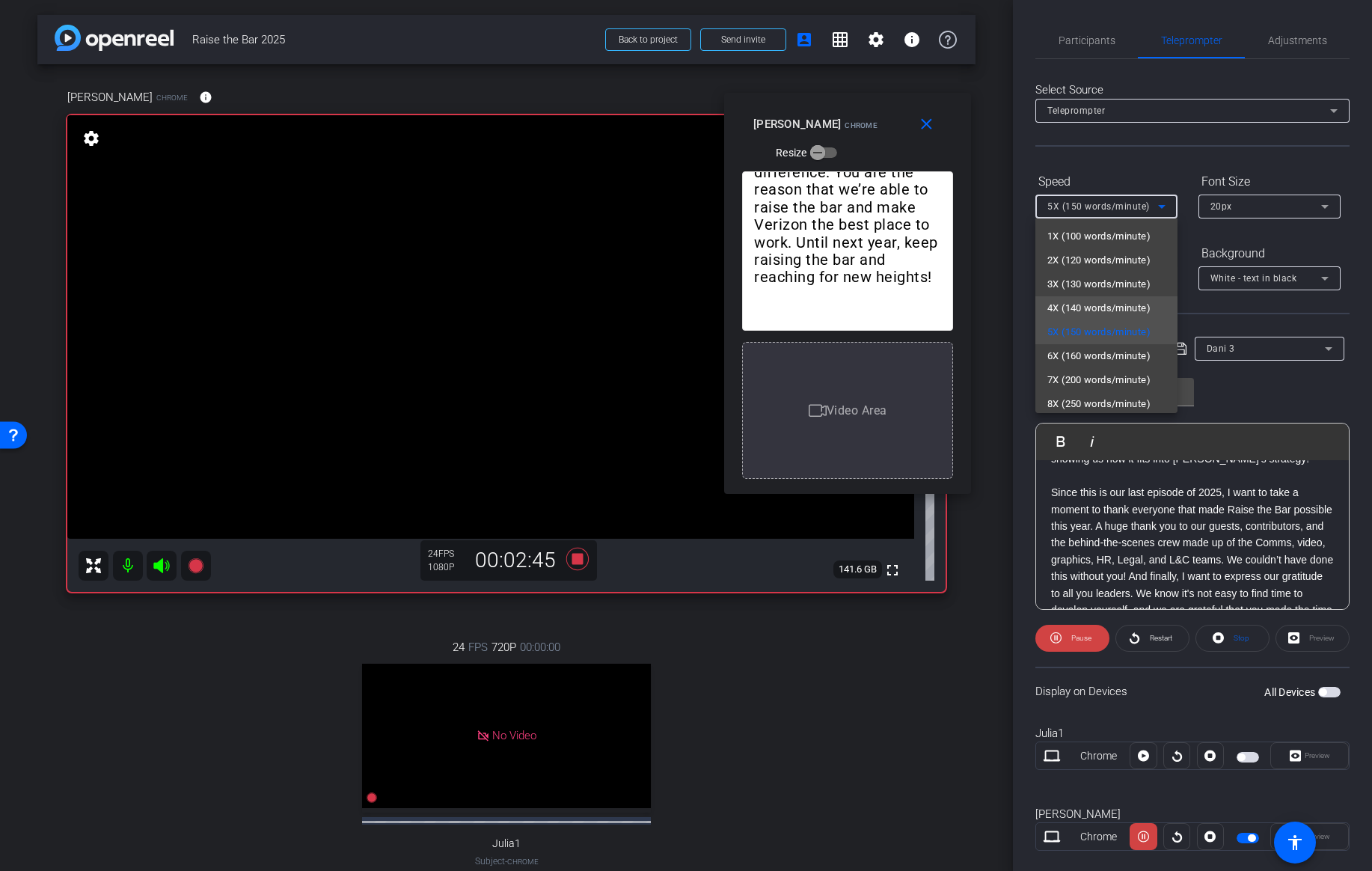
click at [1077, 306] on span "4X (140 words/minute)" at bounding box center [1099, 308] width 103 height 18
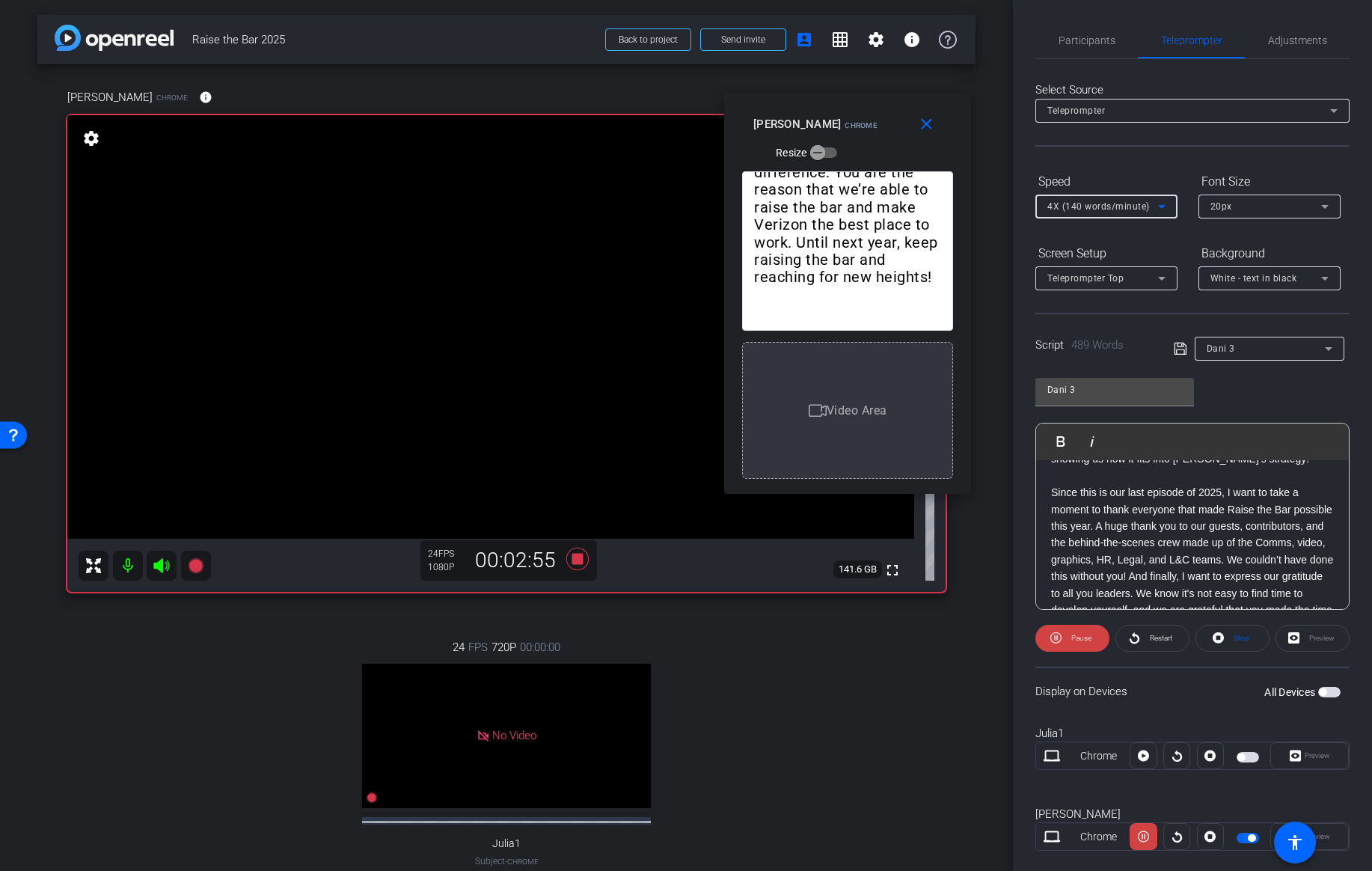
click at [1137, 208] on span "4X (140 words/minute)" at bounding box center [1098, 207] width 102 height 11
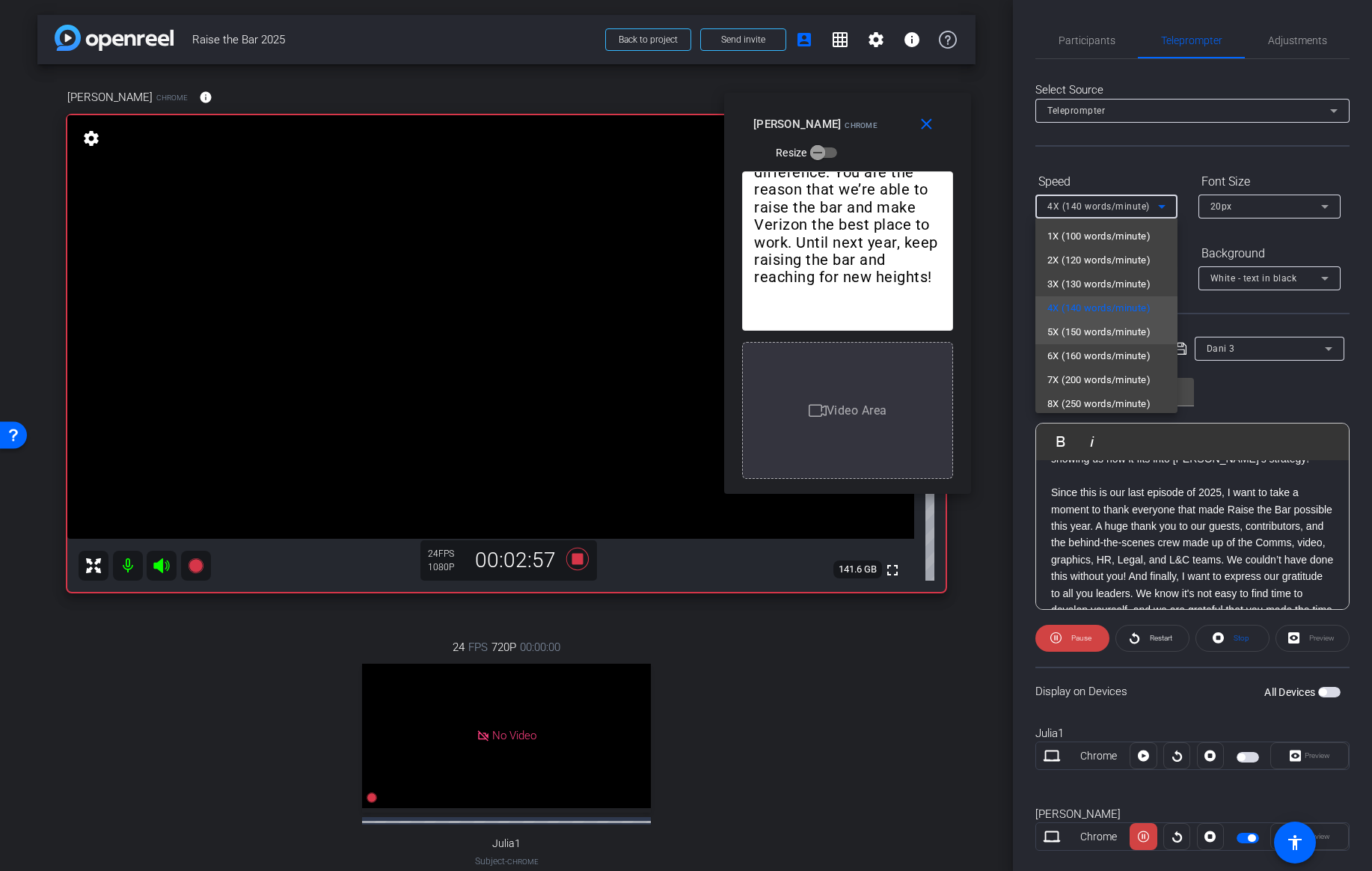
click at [1084, 327] on span "5X (150 words/minute)" at bounding box center [1099, 332] width 103 height 18
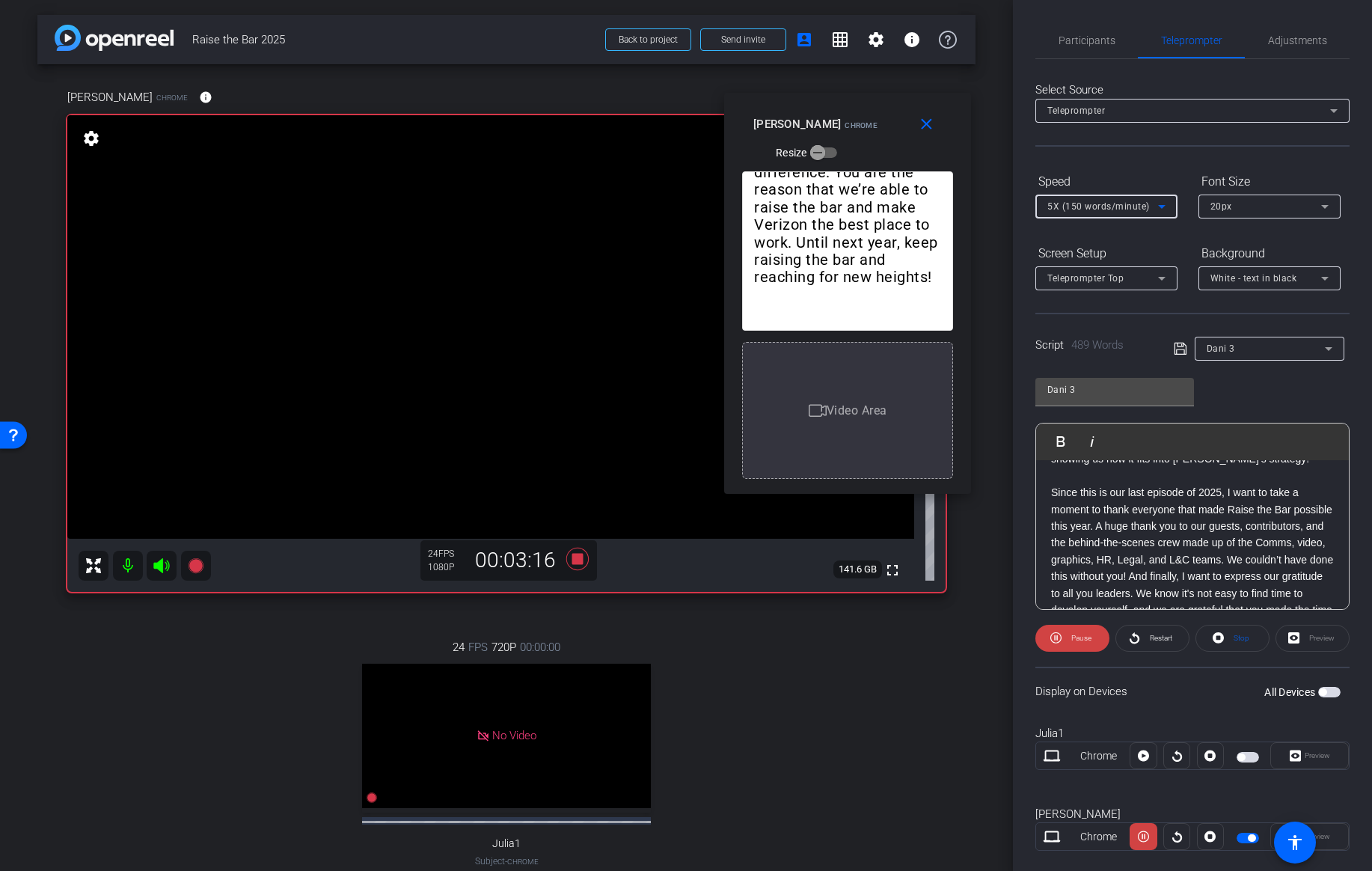
click at [1124, 206] on span "5X (150 words/minute)" at bounding box center [1098, 207] width 102 height 11
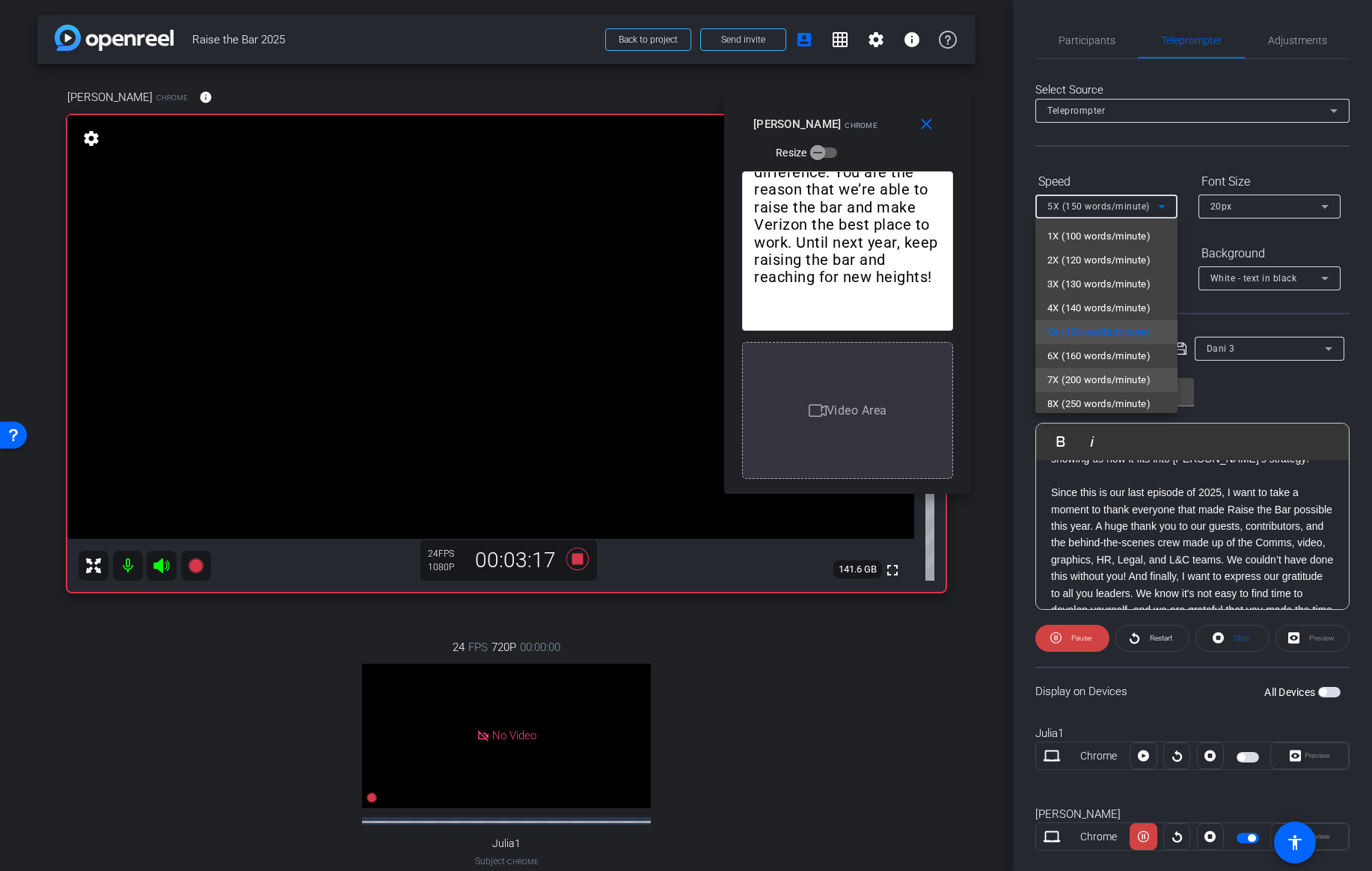
click at [1064, 373] on span "7X (200 words/minute)" at bounding box center [1099, 380] width 103 height 18
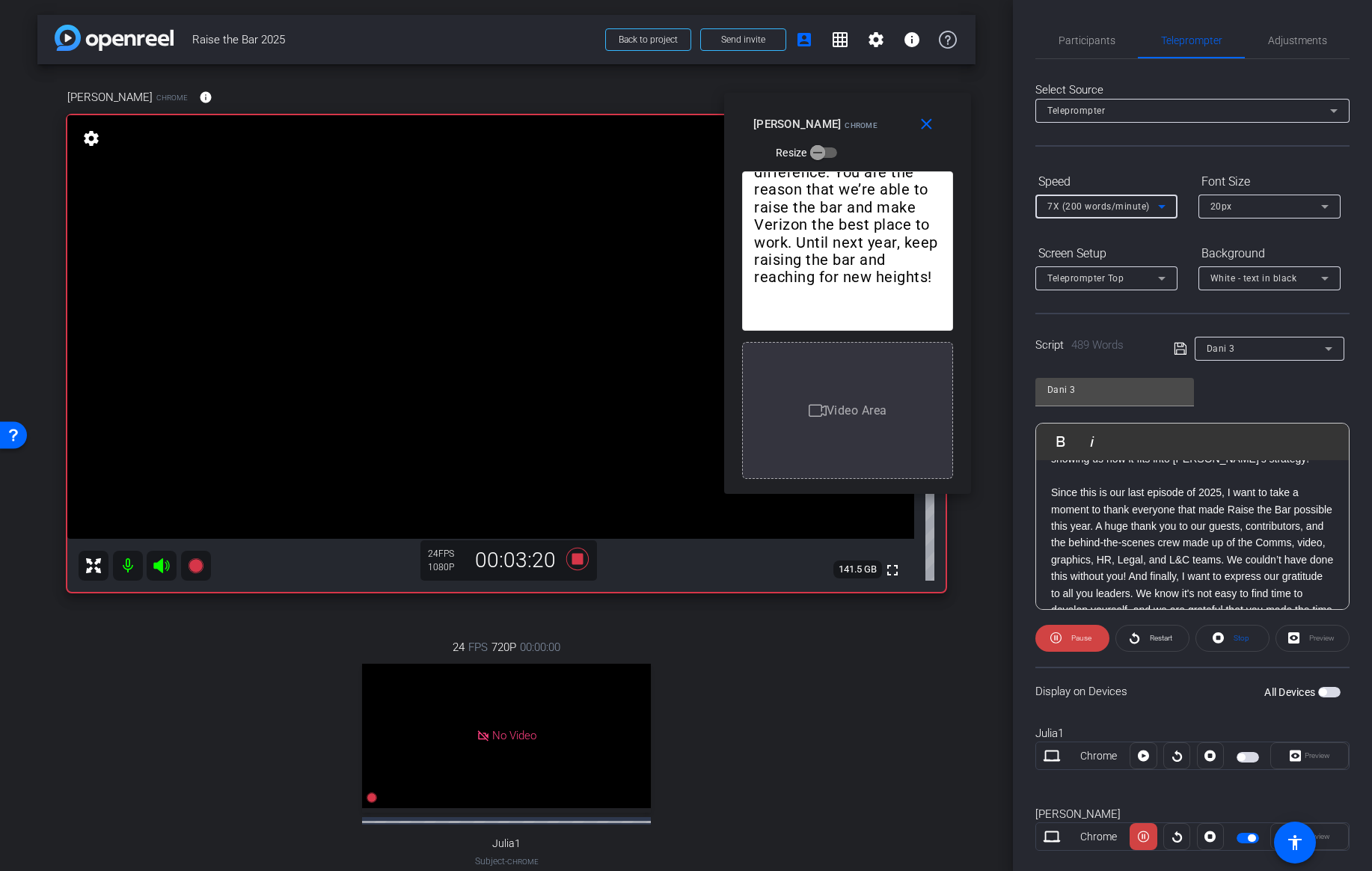
click at [1113, 213] on div "7X (200 words/minute)" at bounding box center [1103, 206] width 111 height 18
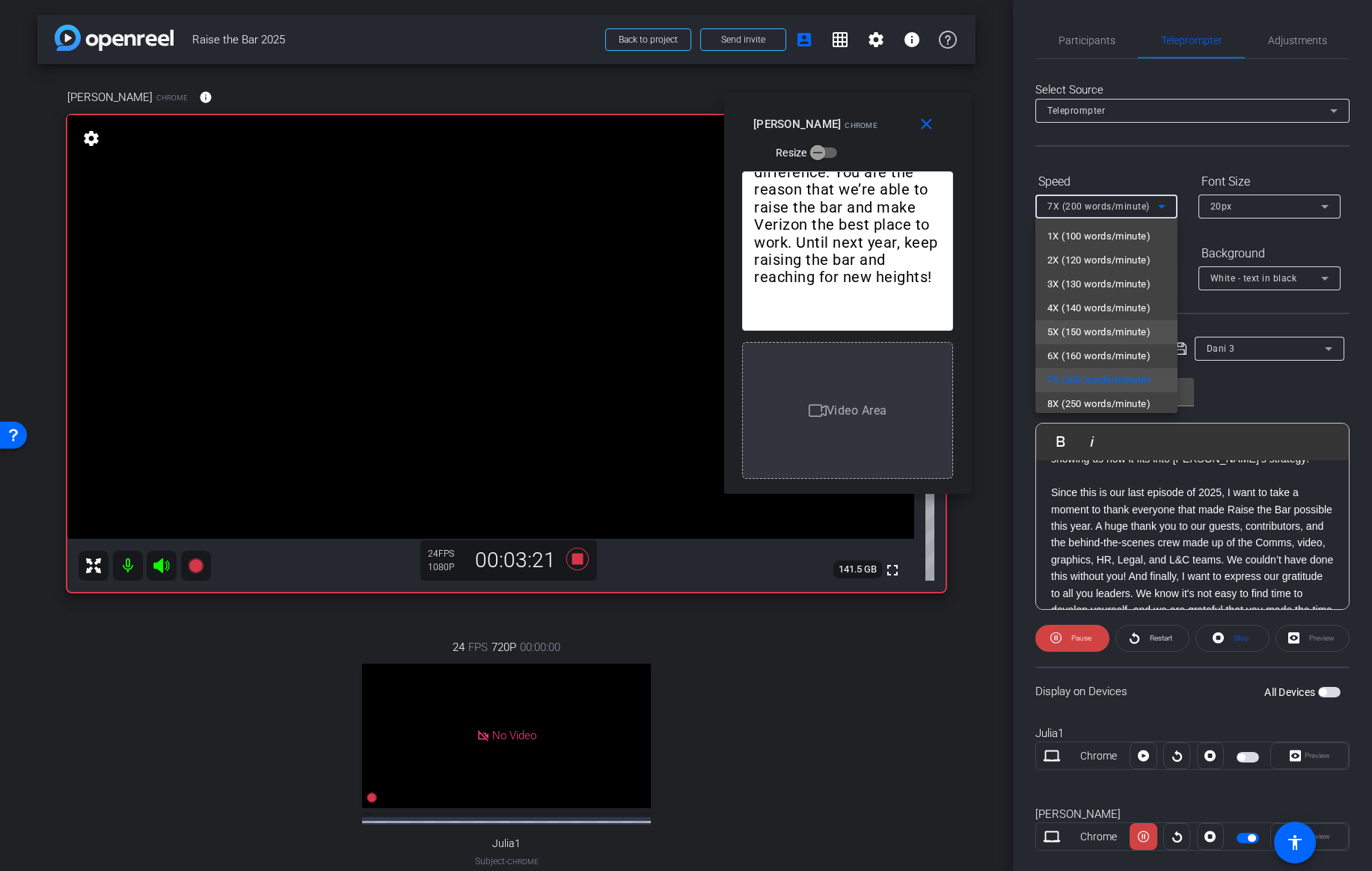
click at [1081, 336] on span "5X (150 words/minute)" at bounding box center [1099, 332] width 103 height 18
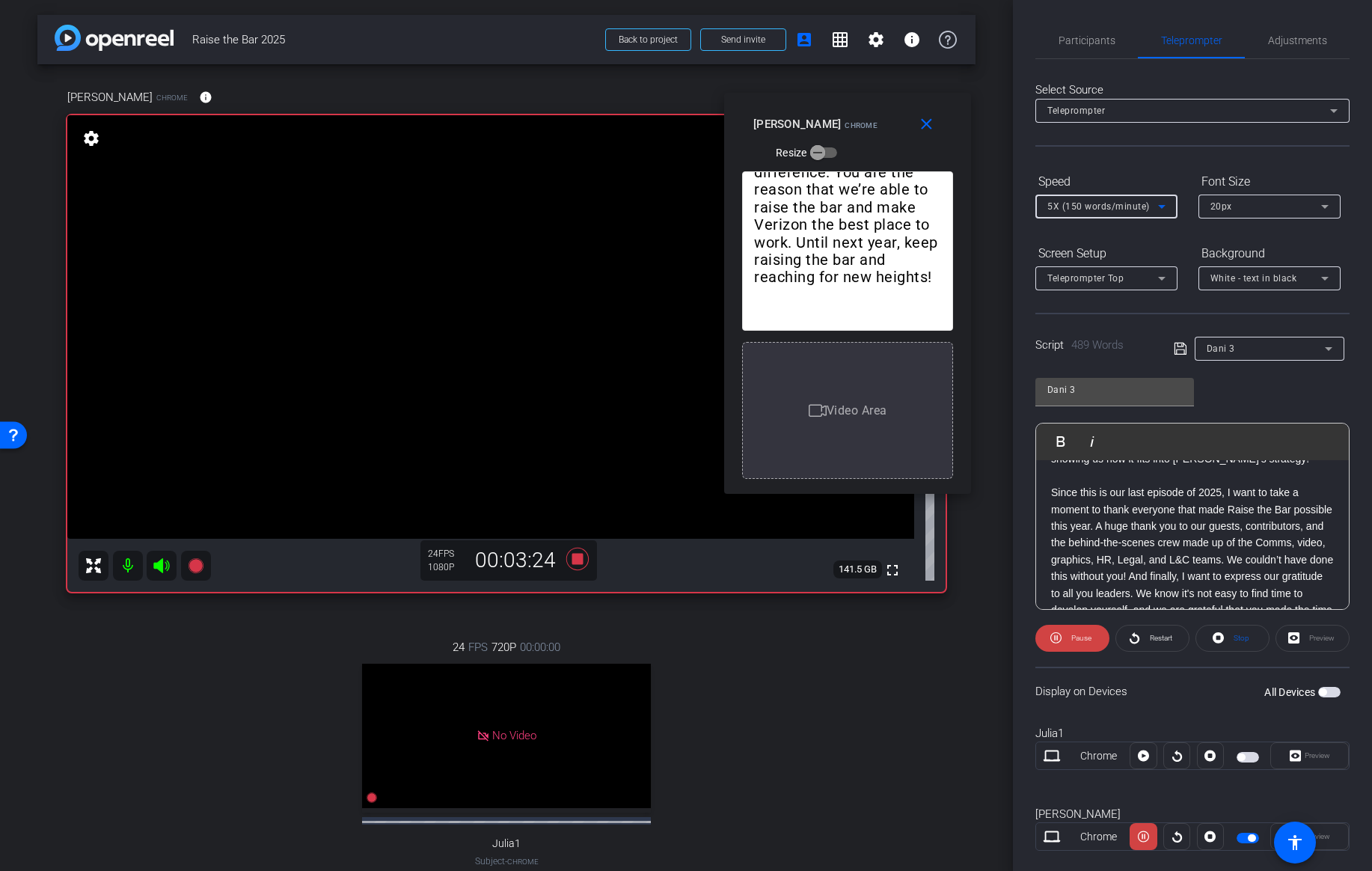
click at [1117, 208] on span "5X (150 words/minute)" at bounding box center [1098, 207] width 102 height 11
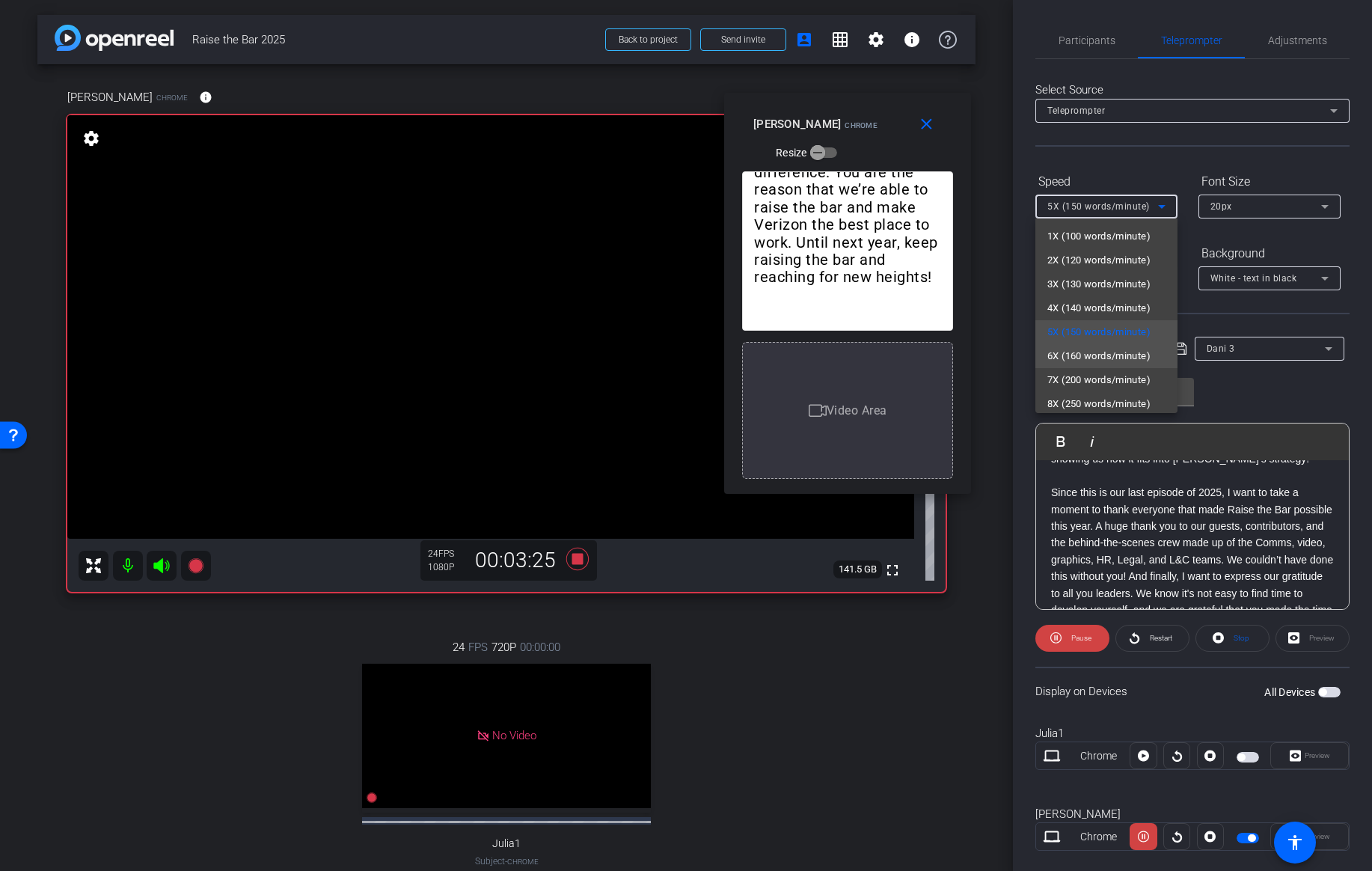
click at [1064, 352] on span "6X (160 words/minute)" at bounding box center [1099, 355] width 103 height 18
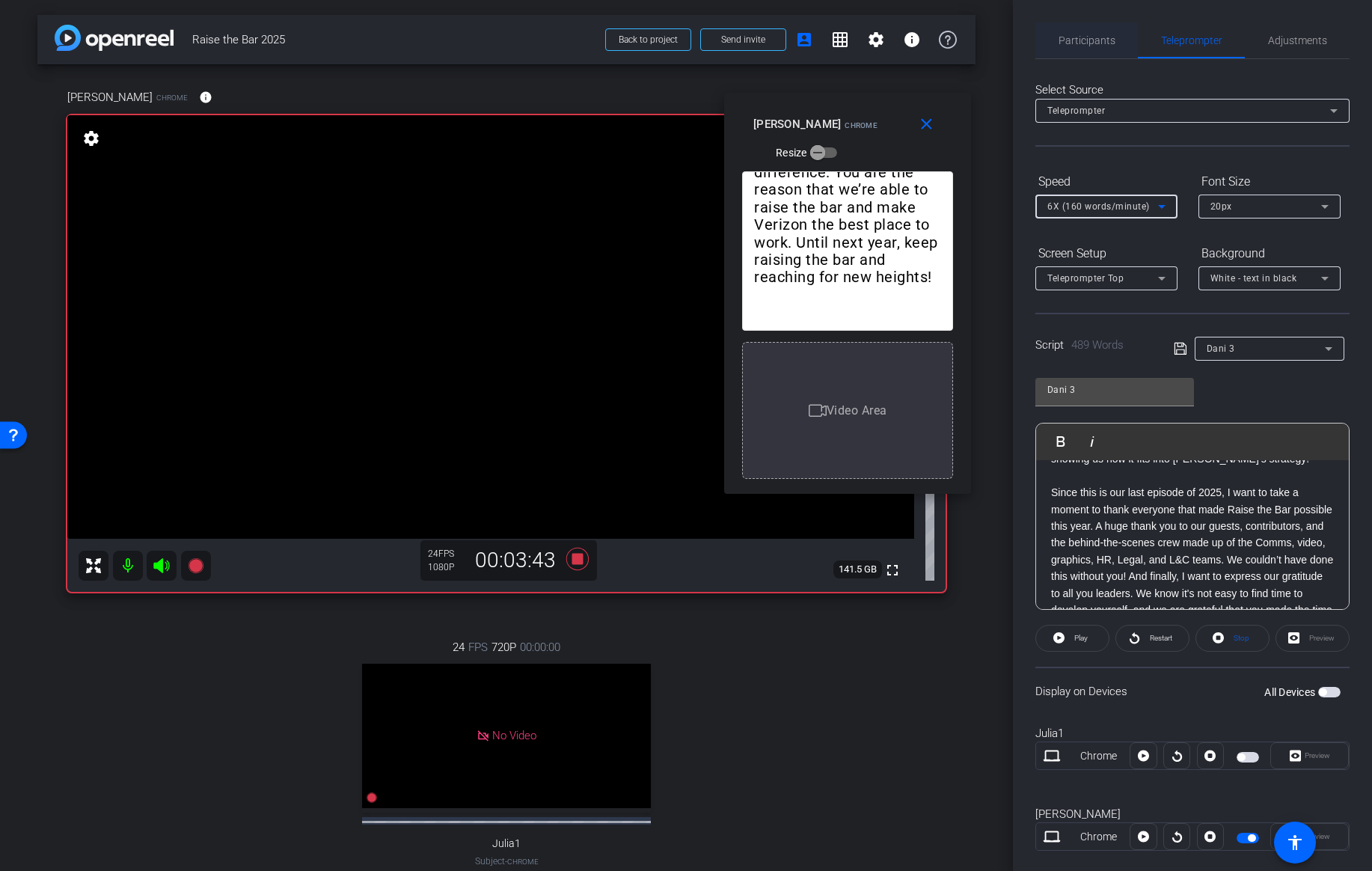
click at [1107, 35] on span "Participants" at bounding box center [1087, 41] width 57 height 11
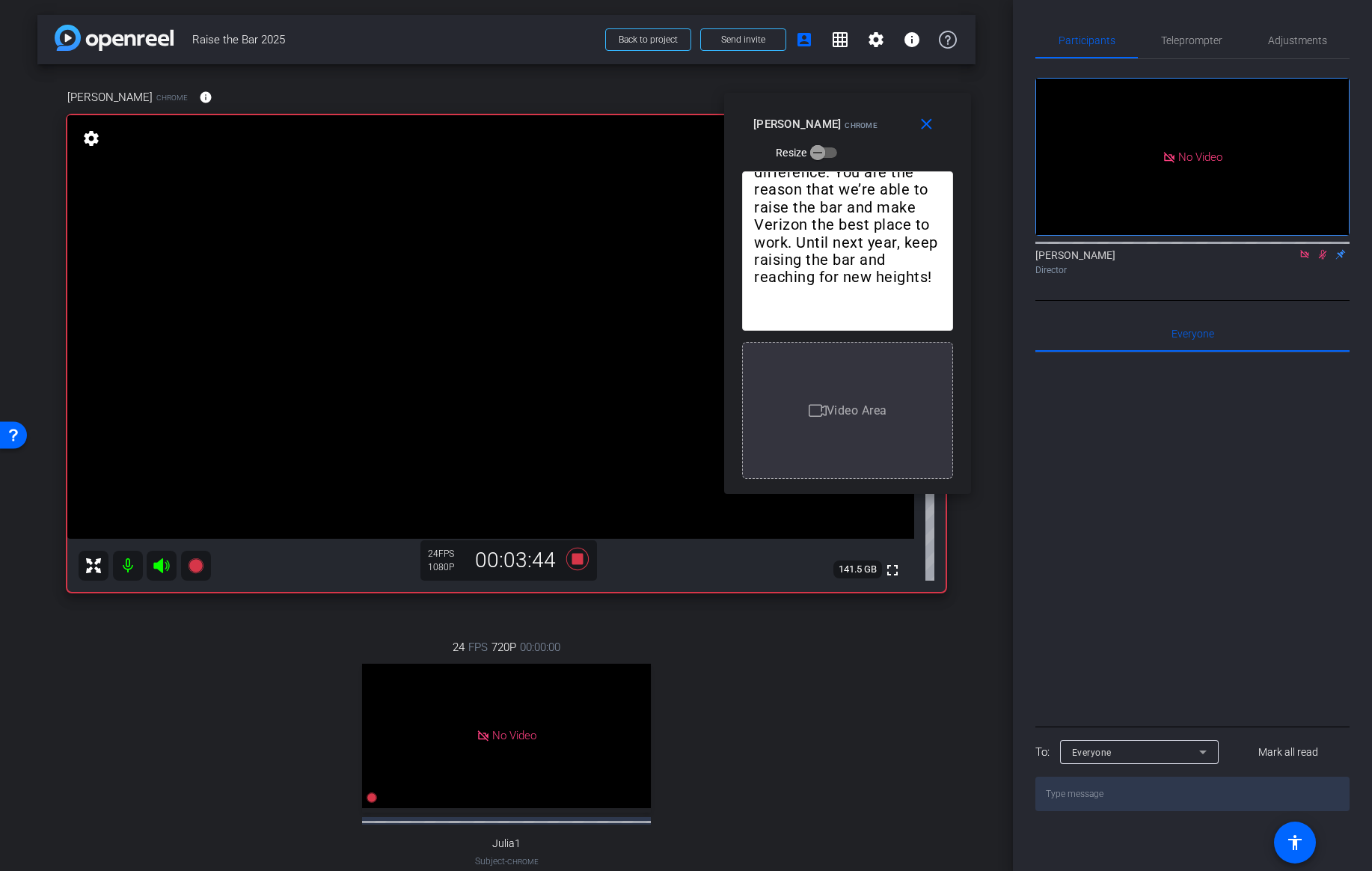
click at [1317, 249] on icon at bounding box center [1323, 255] width 12 height 11
click at [1185, 45] on span "Teleprompter" at bounding box center [1192, 40] width 62 height 36
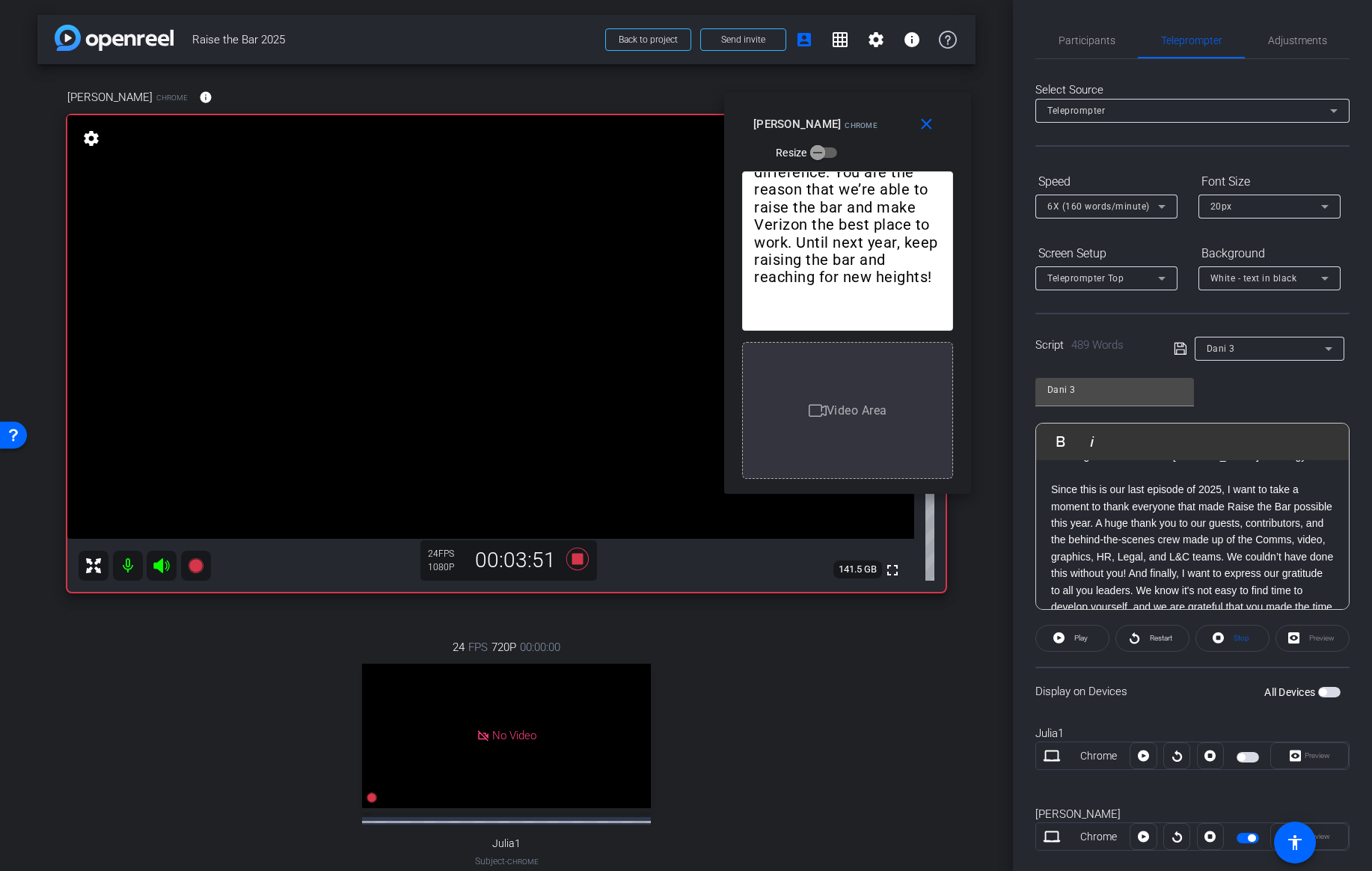
scroll to position [566, 0]
click at [1051, 503] on p "Since this is our last episode of 2025, I want to take a moment to thank everyo…" at bounding box center [1193, 572] width 283 height 152
click at [1056, 444] on img "button" at bounding box center [1053, 441] width 9 height 9
click at [1097, 38] on span "Participants" at bounding box center [1087, 41] width 57 height 11
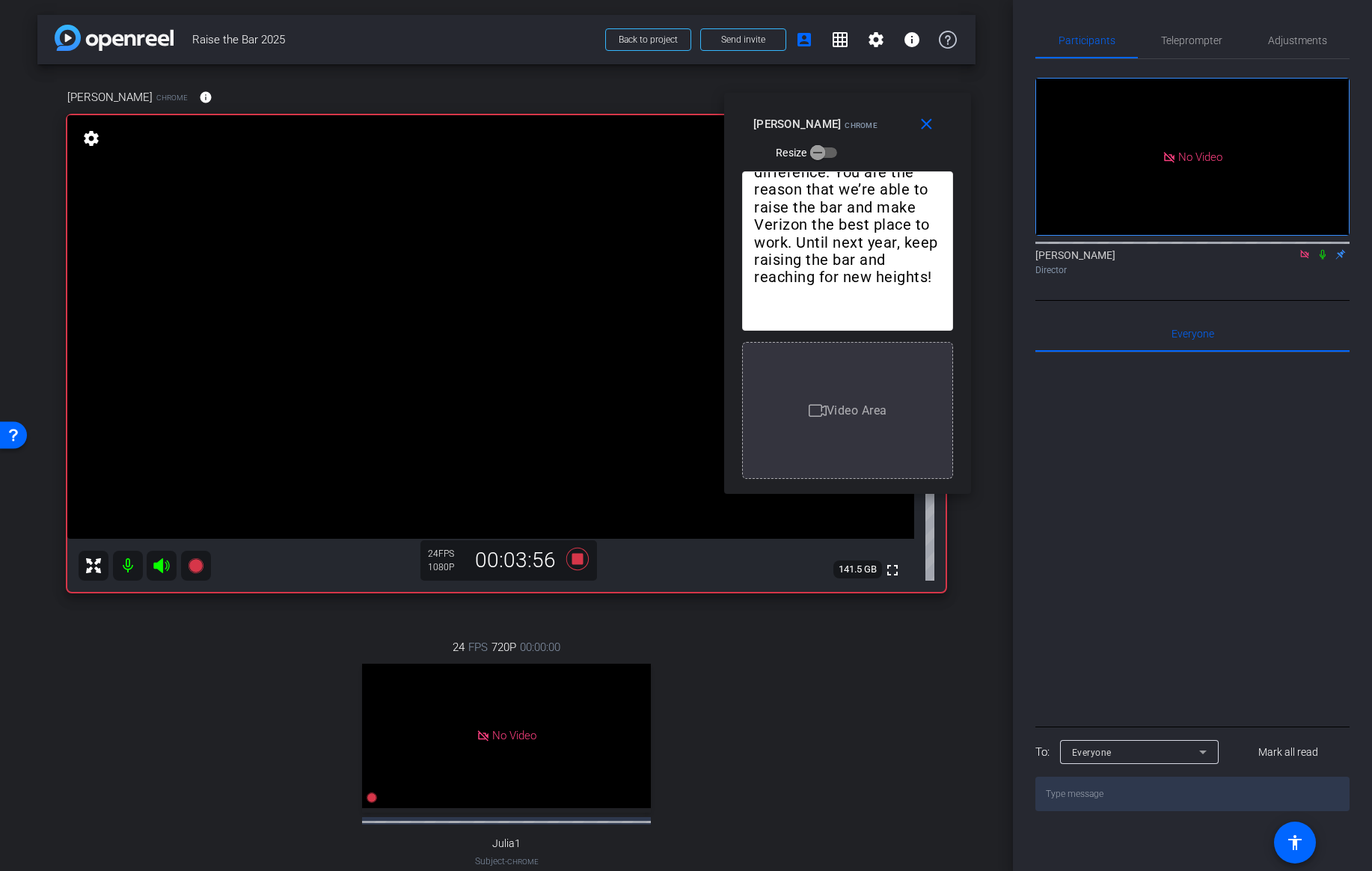
click at [1326, 248] on mat-icon at bounding box center [1322, 255] width 18 height 14
click at [1196, 37] on span "Teleprompter" at bounding box center [1192, 41] width 62 height 11
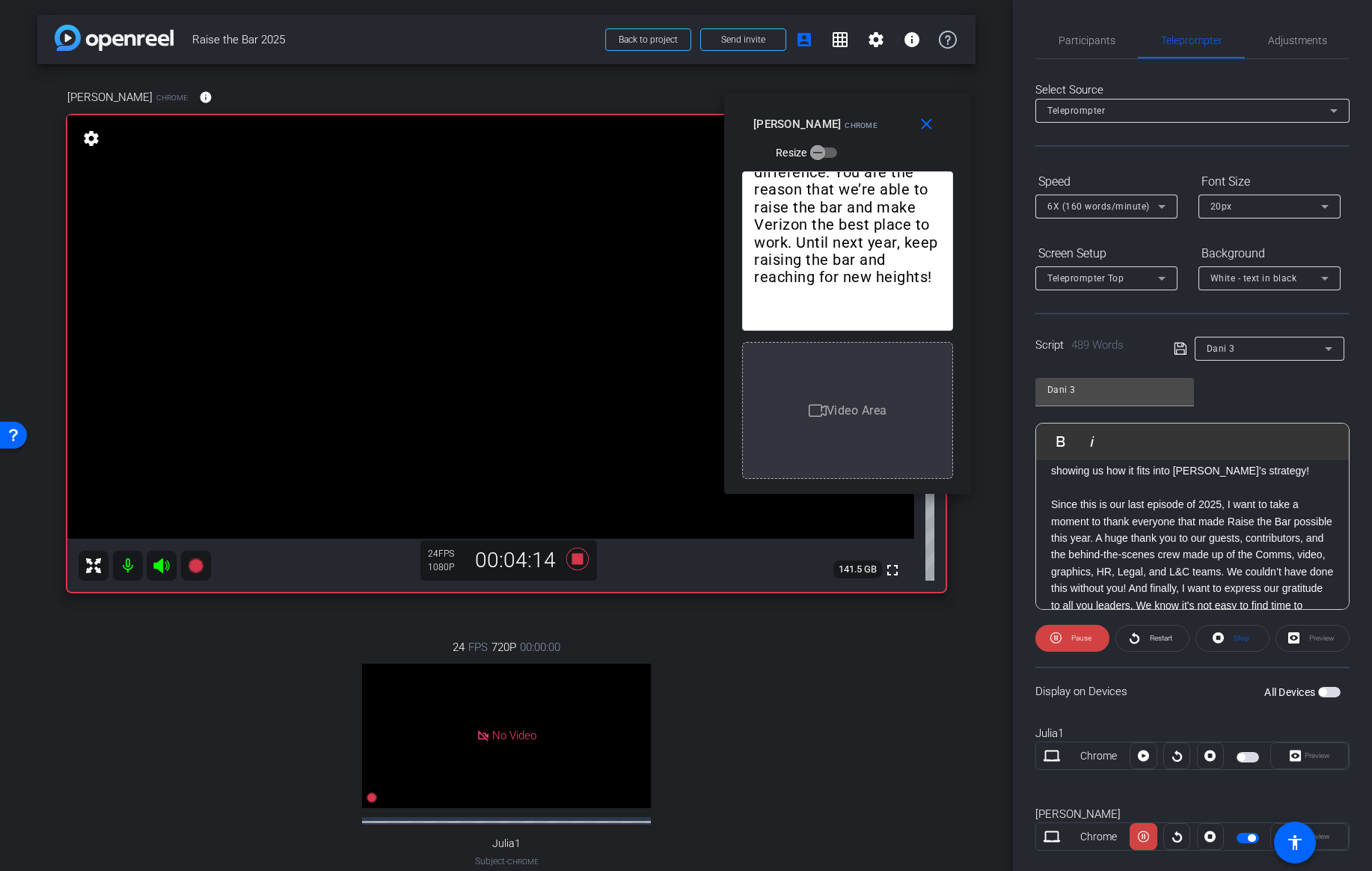
click at [1141, 211] on span "6X (160 words/minute)" at bounding box center [1098, 207] width 102 height 11
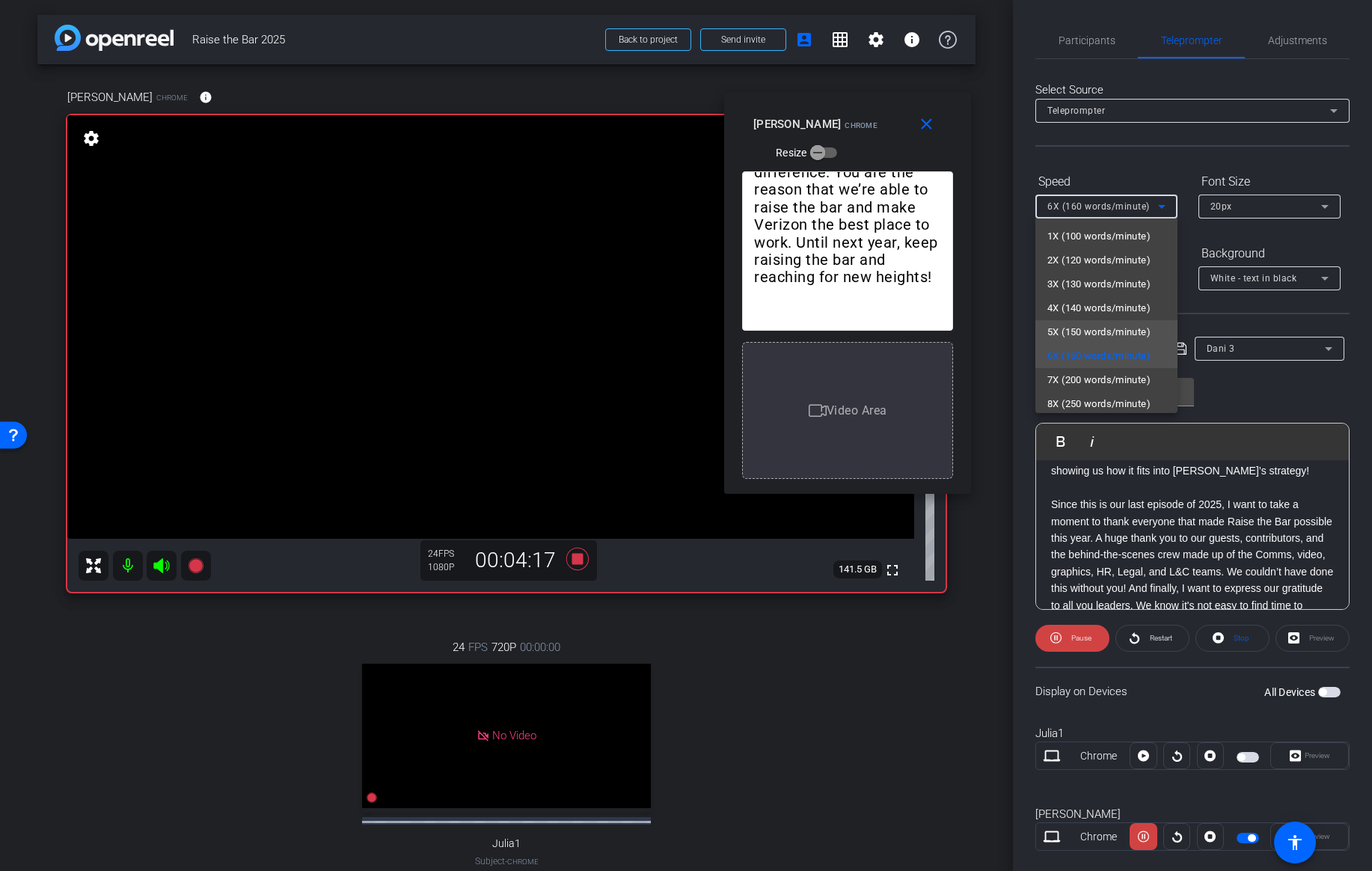
click at [1075, 330] on span "5X (150 words/minute)" at bounding box center [1099, 332] width 103 height 18
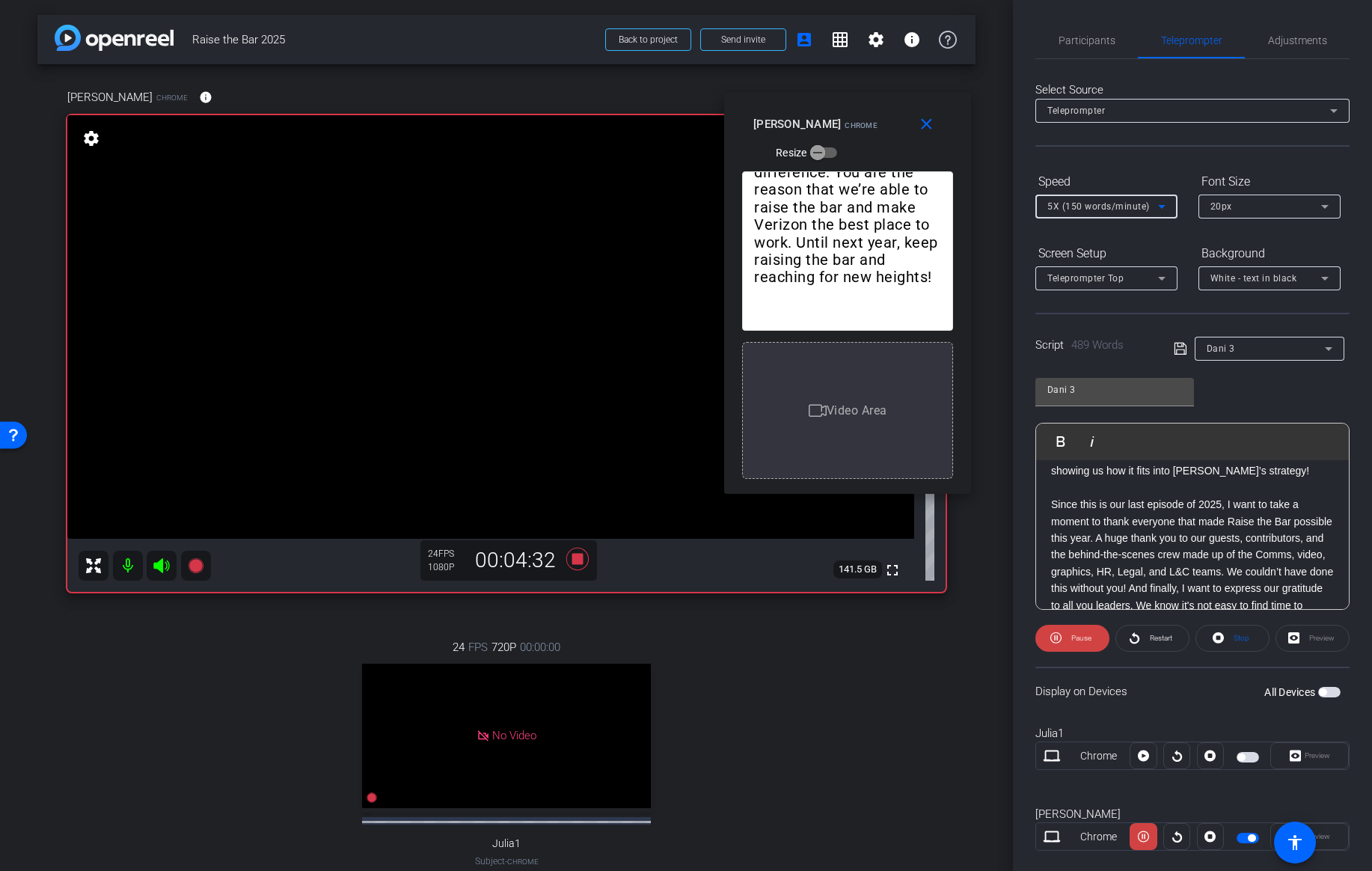
click at [1118, 209] on span "5X (150 words/minute)" at bounding box center [1098, 207] width 102 height 11
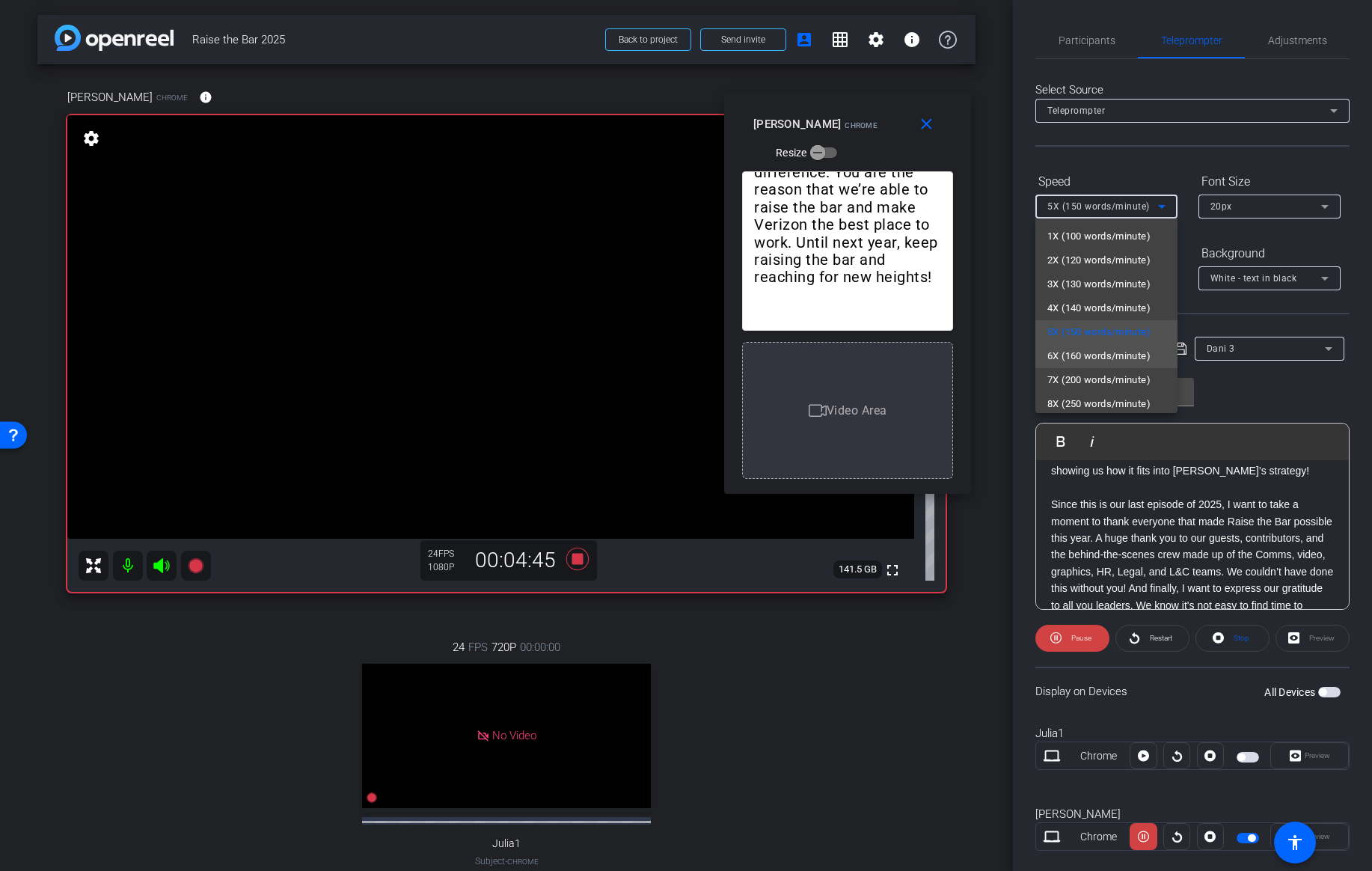
click at [1073, 352] on span "6X (160 words/minute)" at bounding box center [1099, 355] width 103 height 18
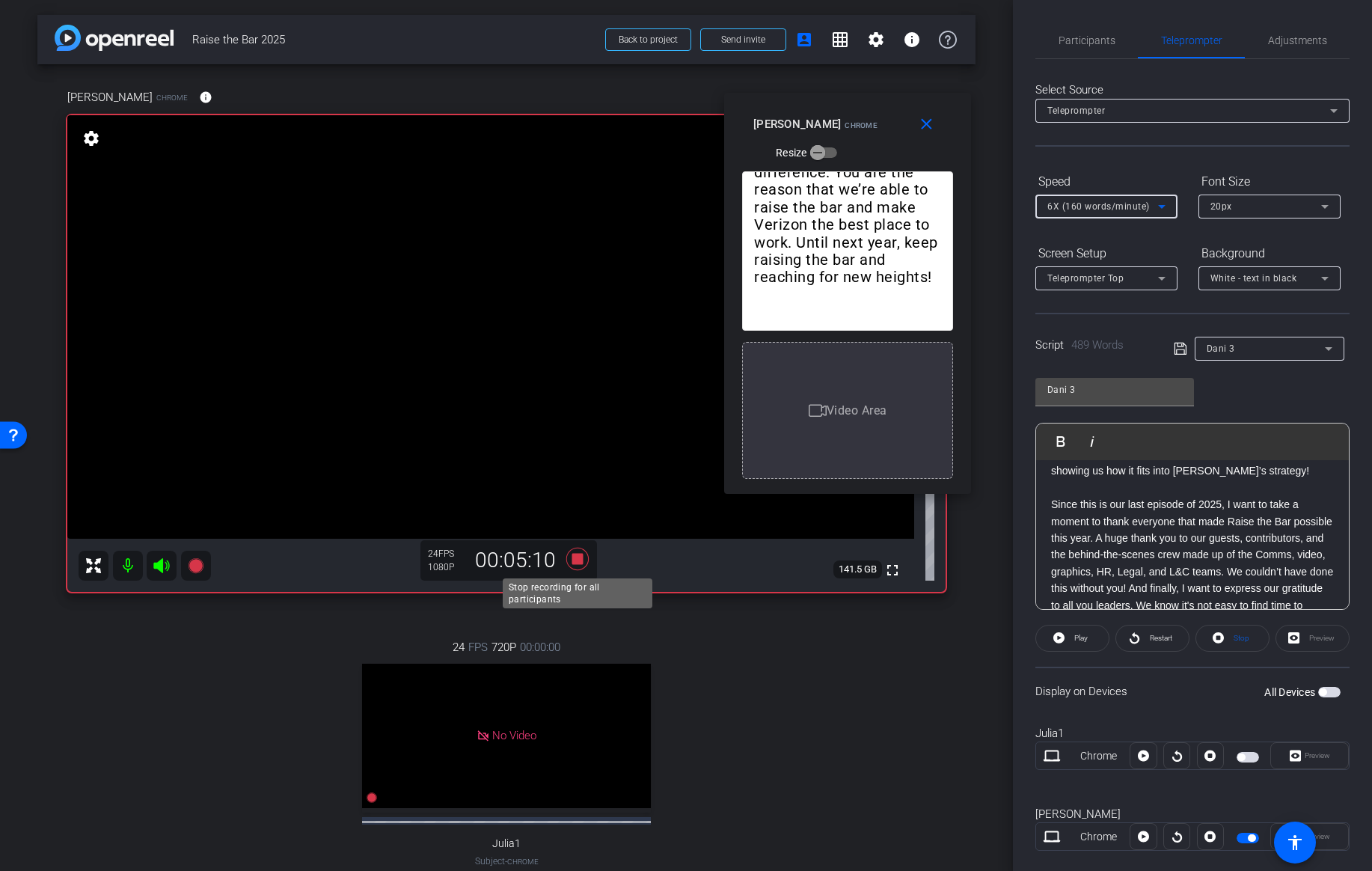
click at [573, 566] on icon at bounding box center [578, 559] width 36 height 27
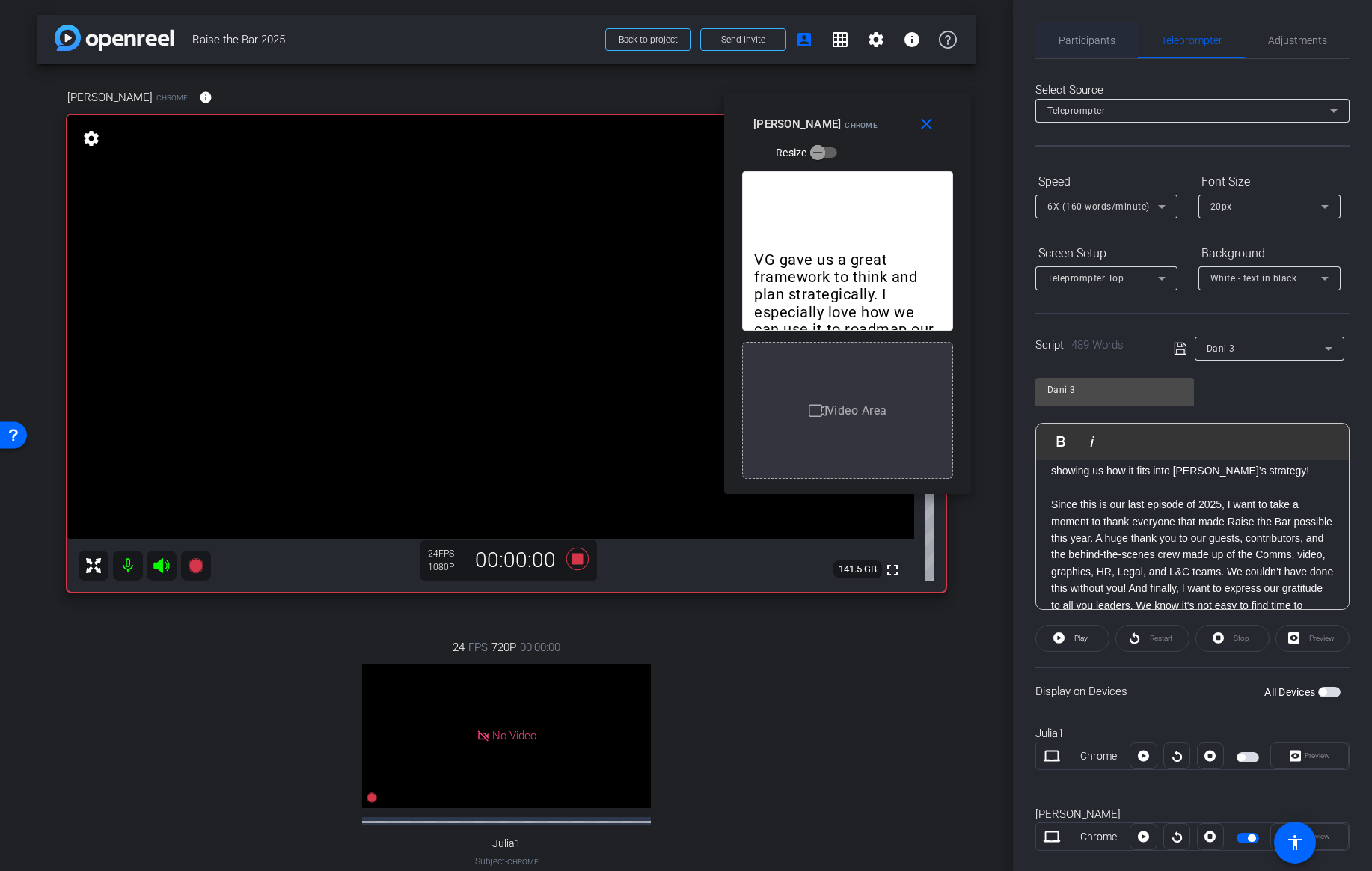
click at [1094, 38] on span "Participants" at bounding box center [1087, 41] width 57 height 11
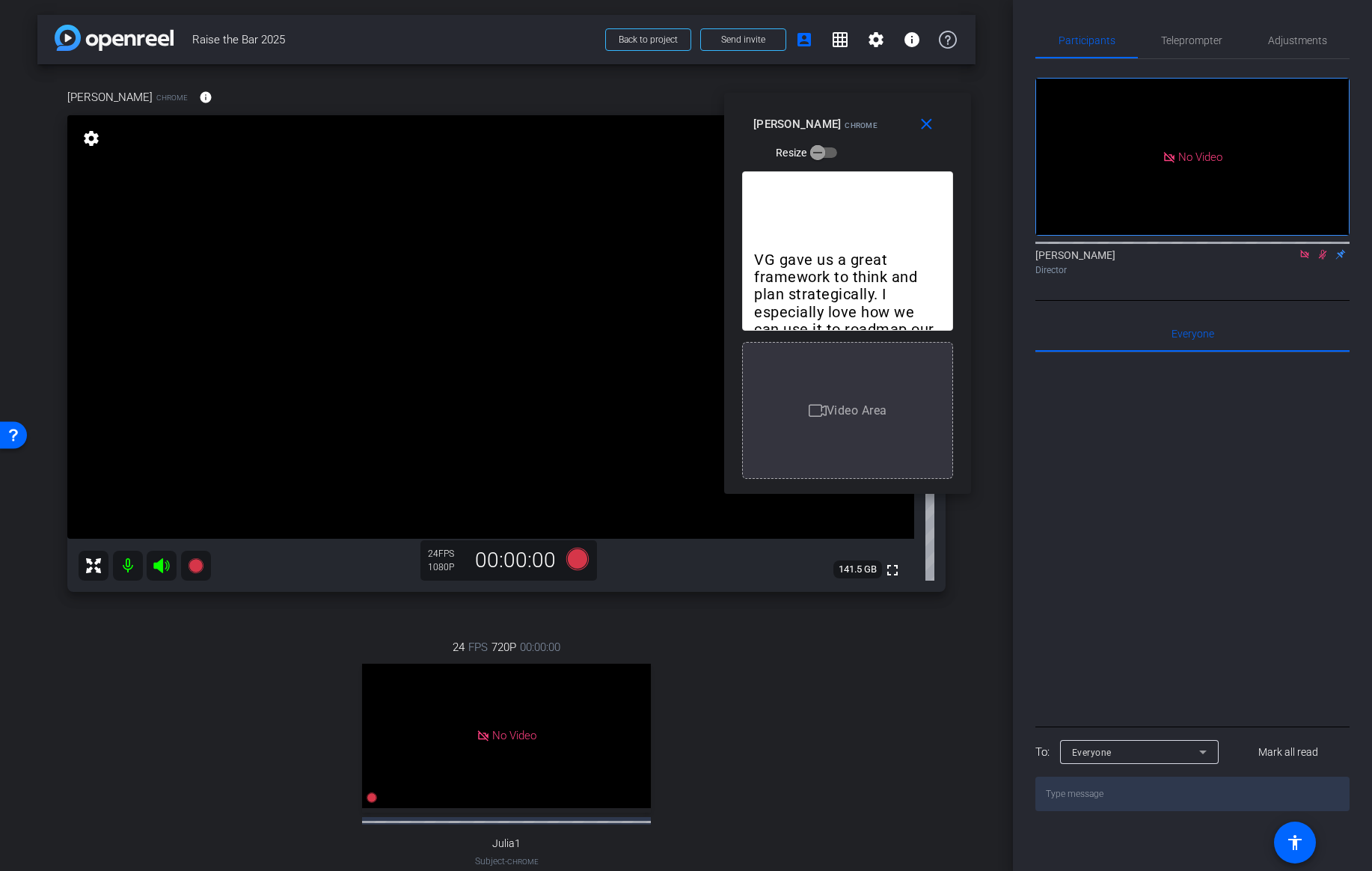
click at [1323, 250] on icon at bounding box center [1323, 255] width 8 height 10
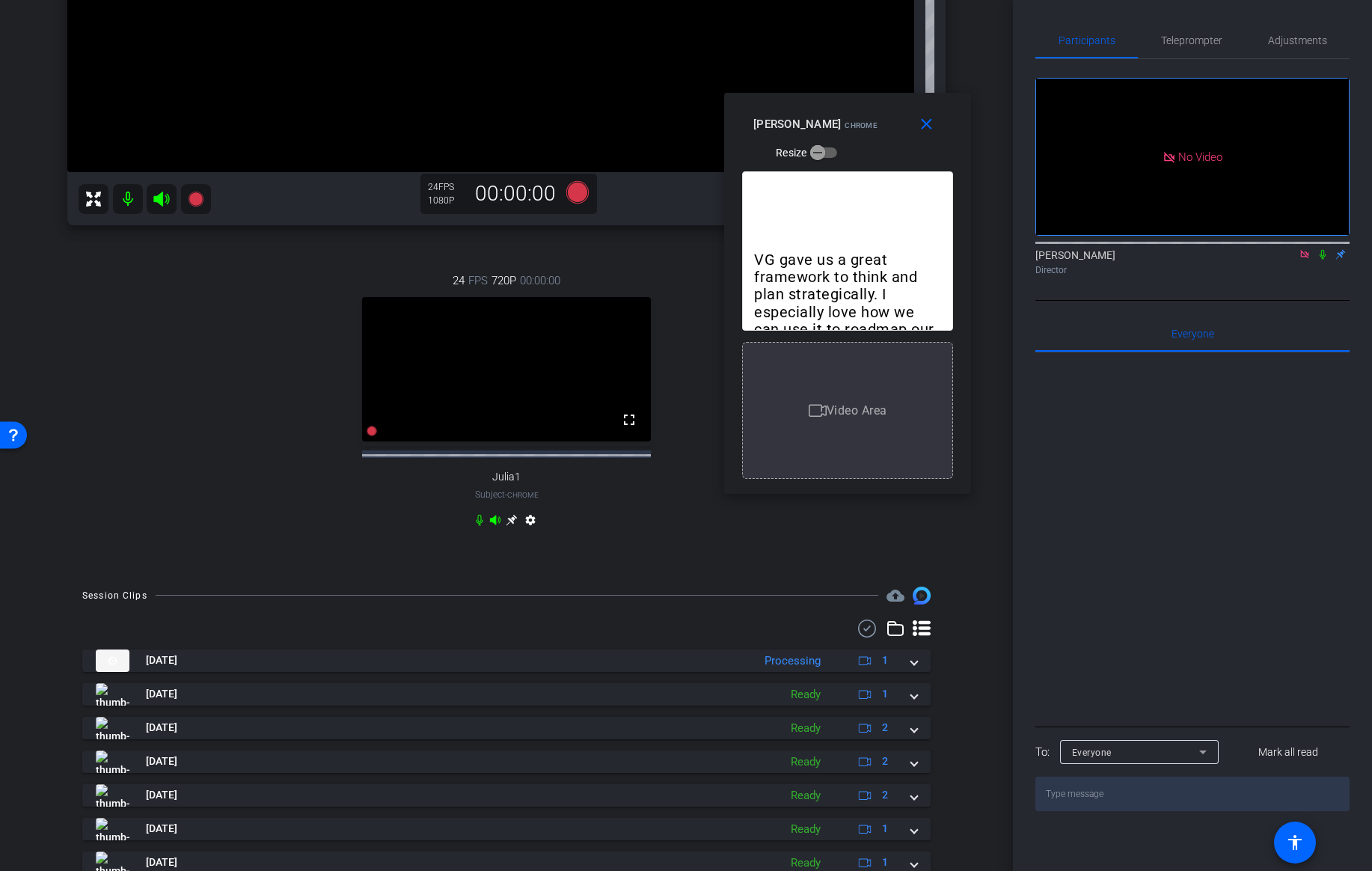
scroll to position [370, 0]
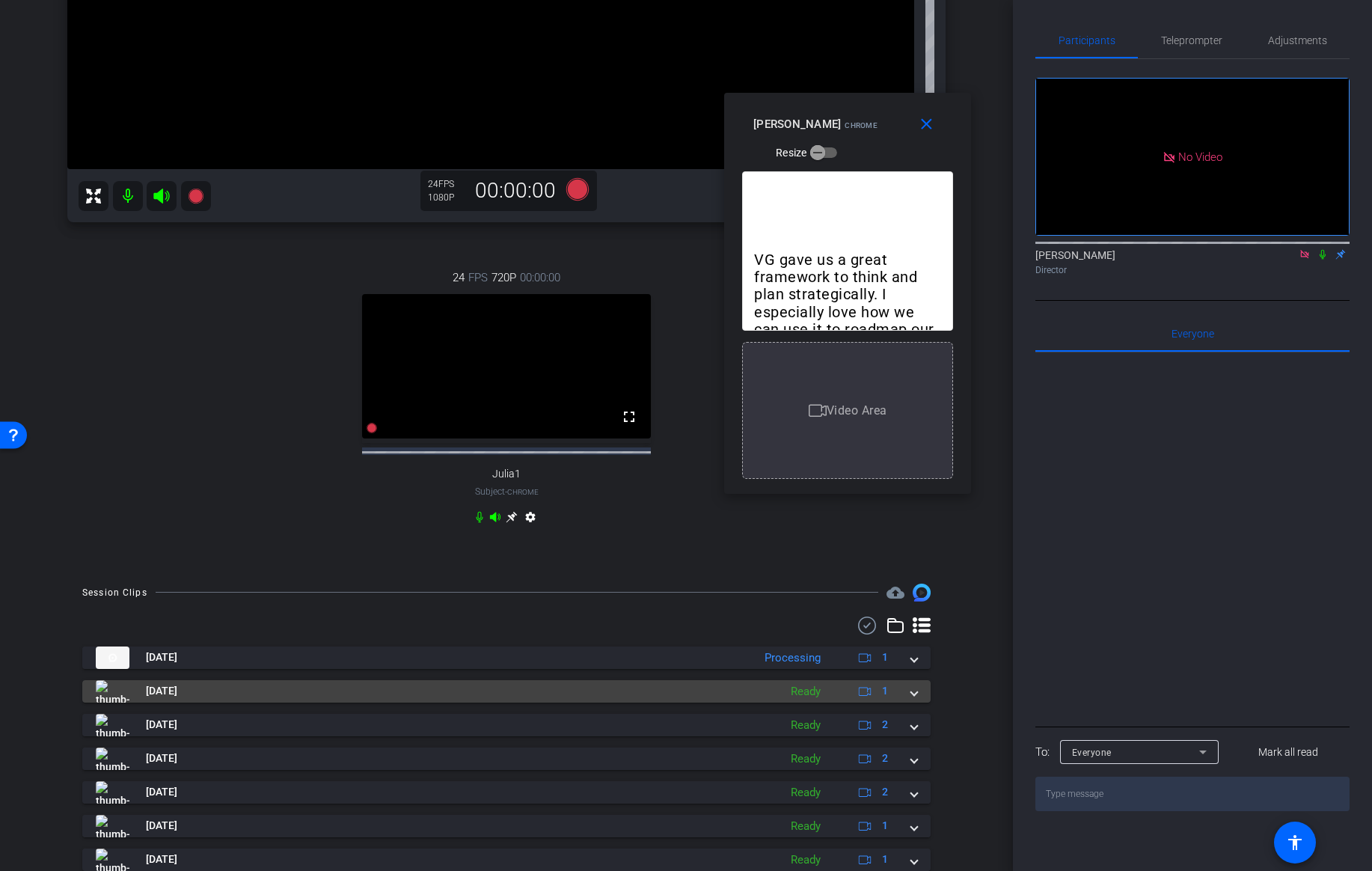
click at [911, 699] on span at bounding box center [914, 691] width 6 height 15
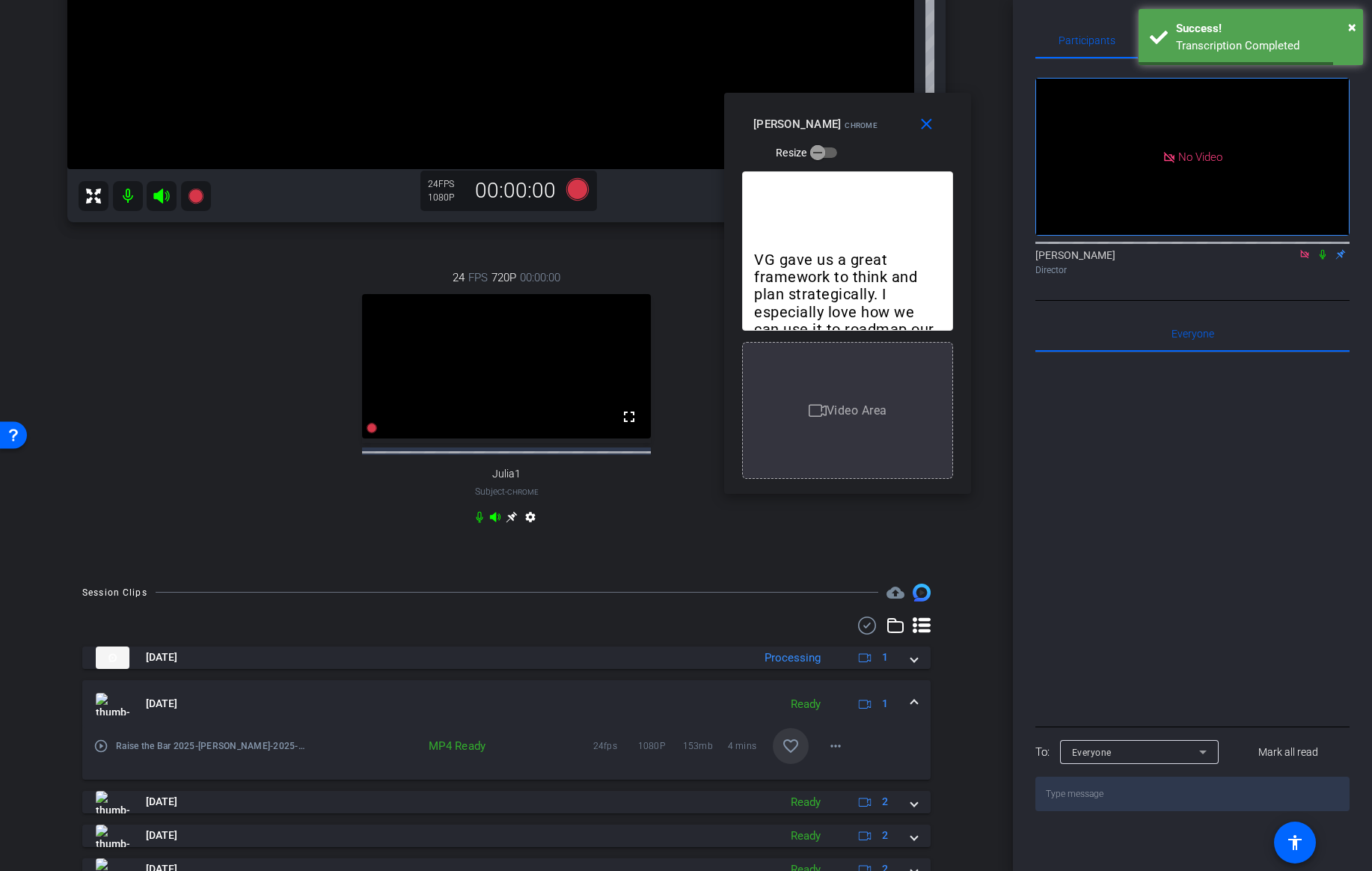
click at [795, 756] on mat-icon "favorite_border" at bounding box center [791, 746] width 18 height 18
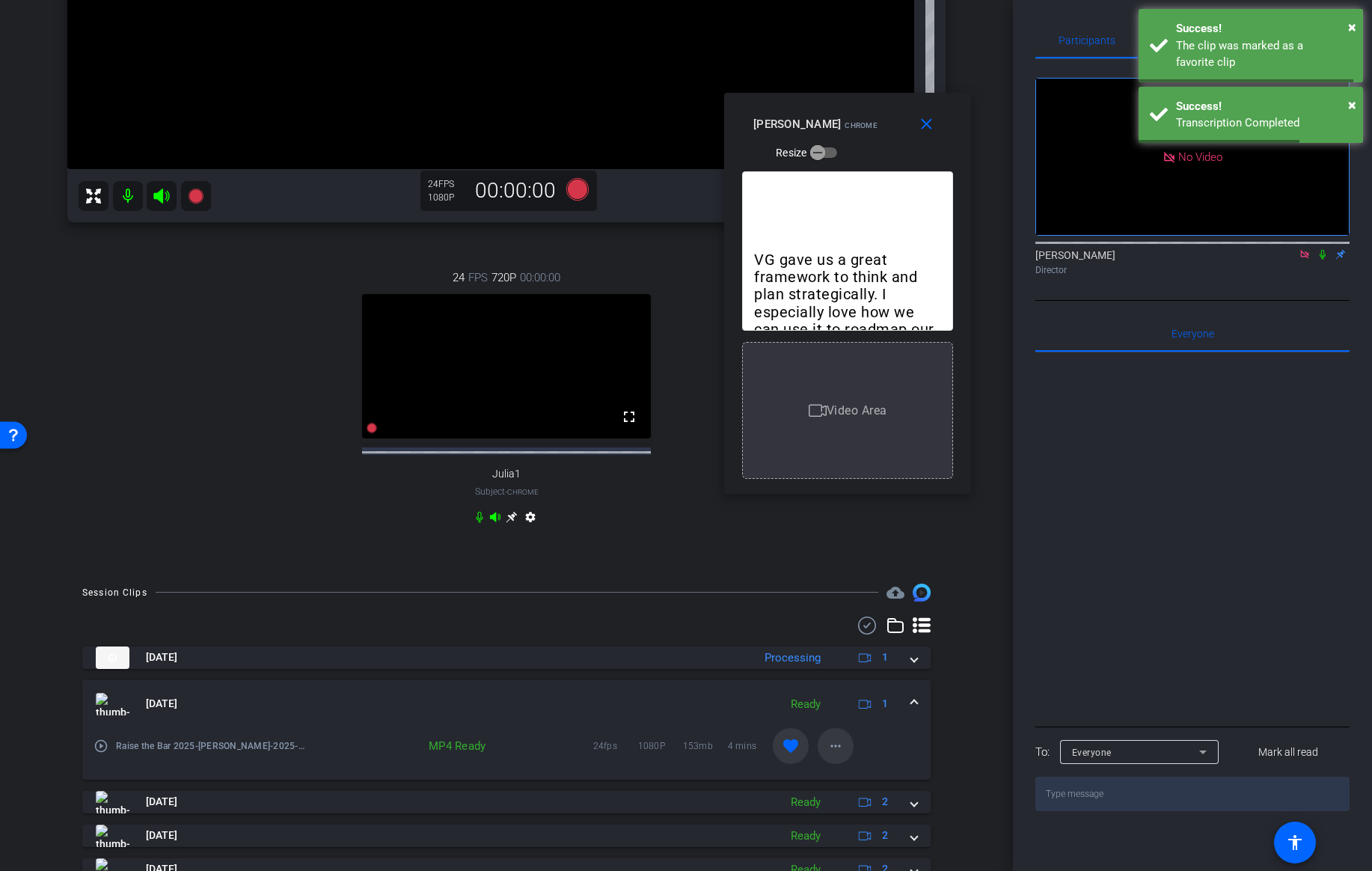
click at [836, 756] on mat-icon "more_horiz" at bounding box center [835, 746] width 18 height 18
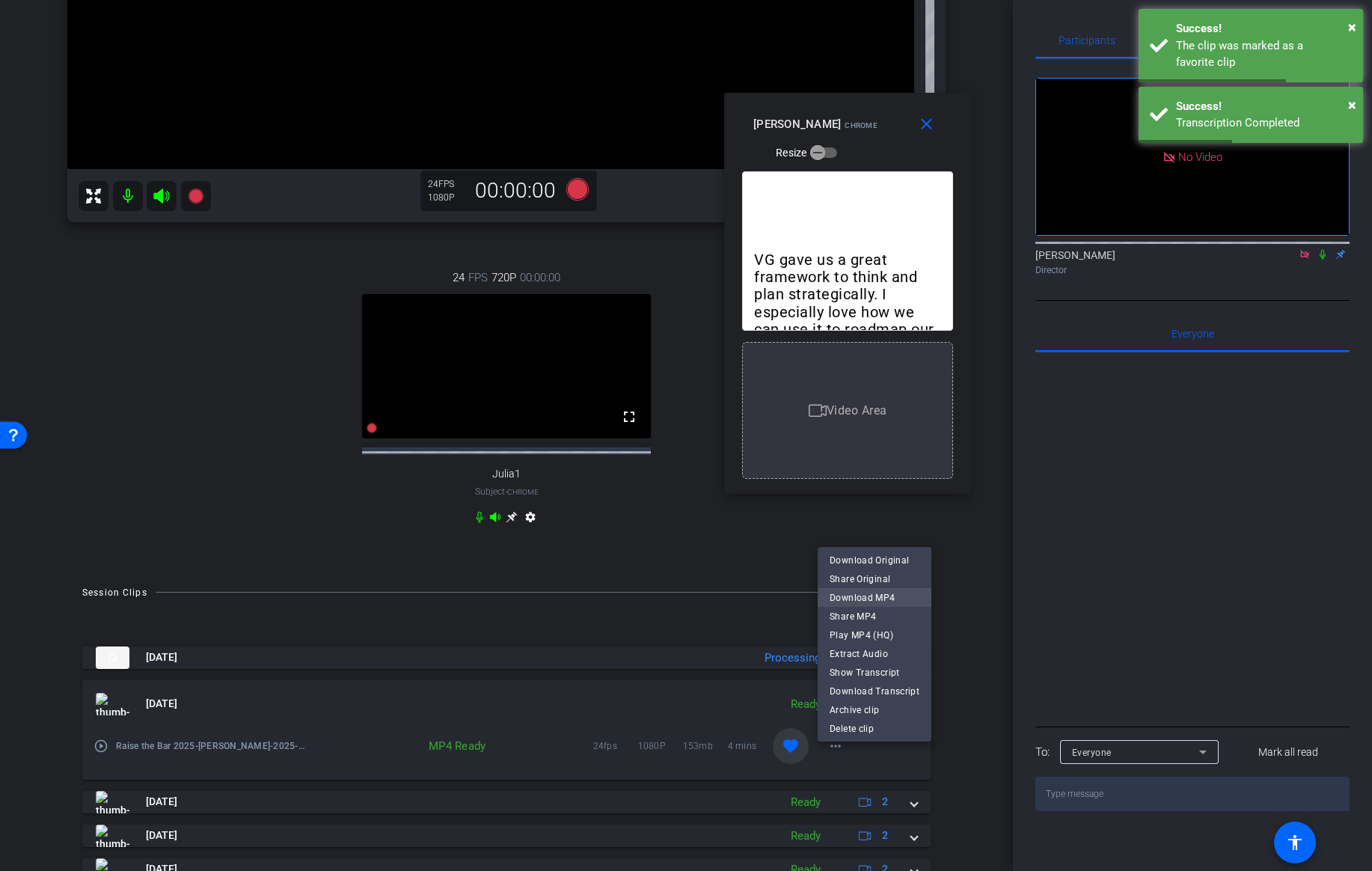
click at [876, 592] on span "Download MP4" at bounding box center [874, 598] width 90 height 18
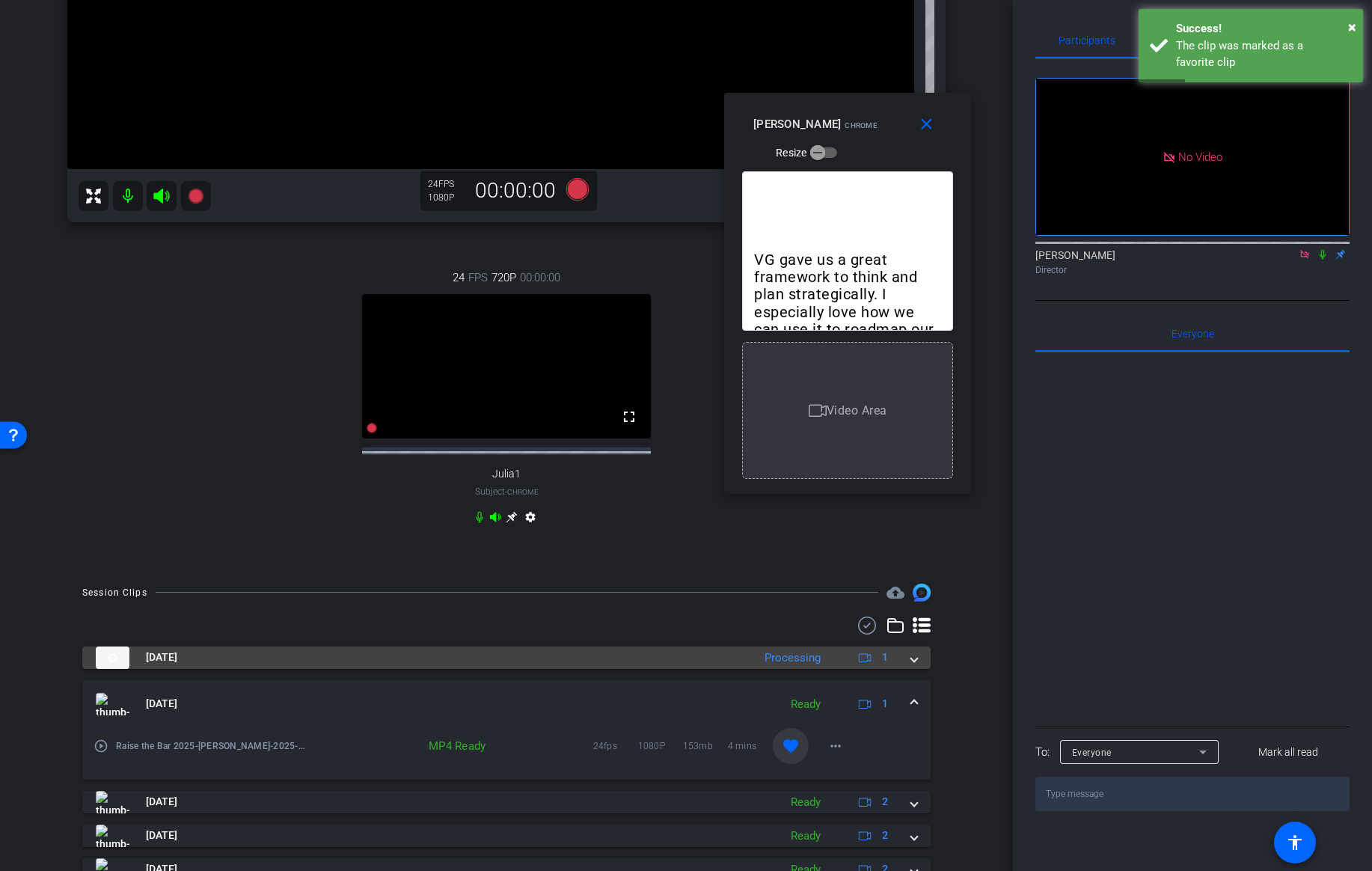
click at [915, 666] on span at bounding box center [914, 657] width 6 height 15
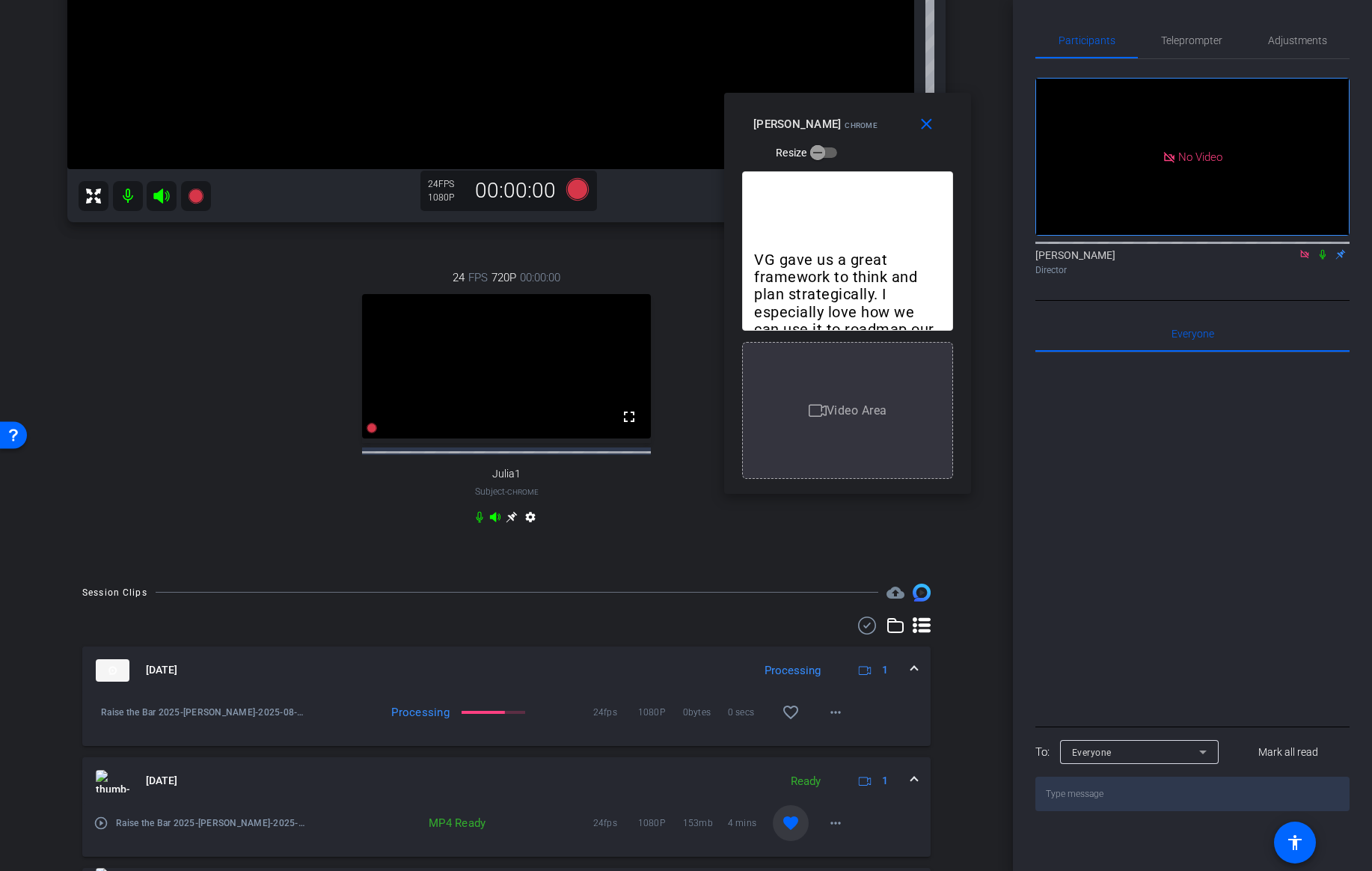
click at [1324, 249] on icon at bounding box center [1323, 255] width 12 height 11
click at [794, 722] on mat-icon "favorite_border" at bounding box center [791, 712] width 18 height 18
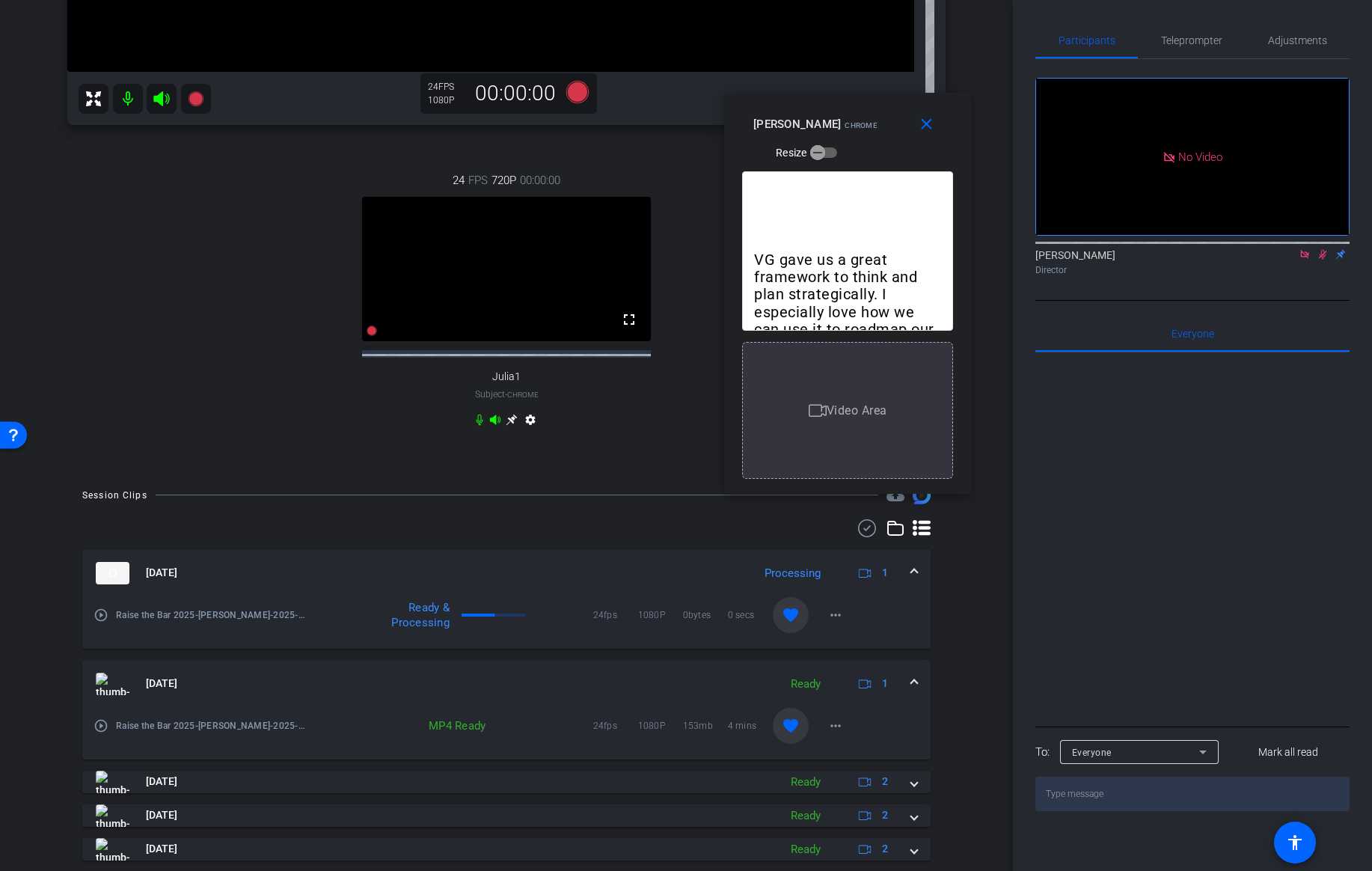
scroll to position [484, 0]
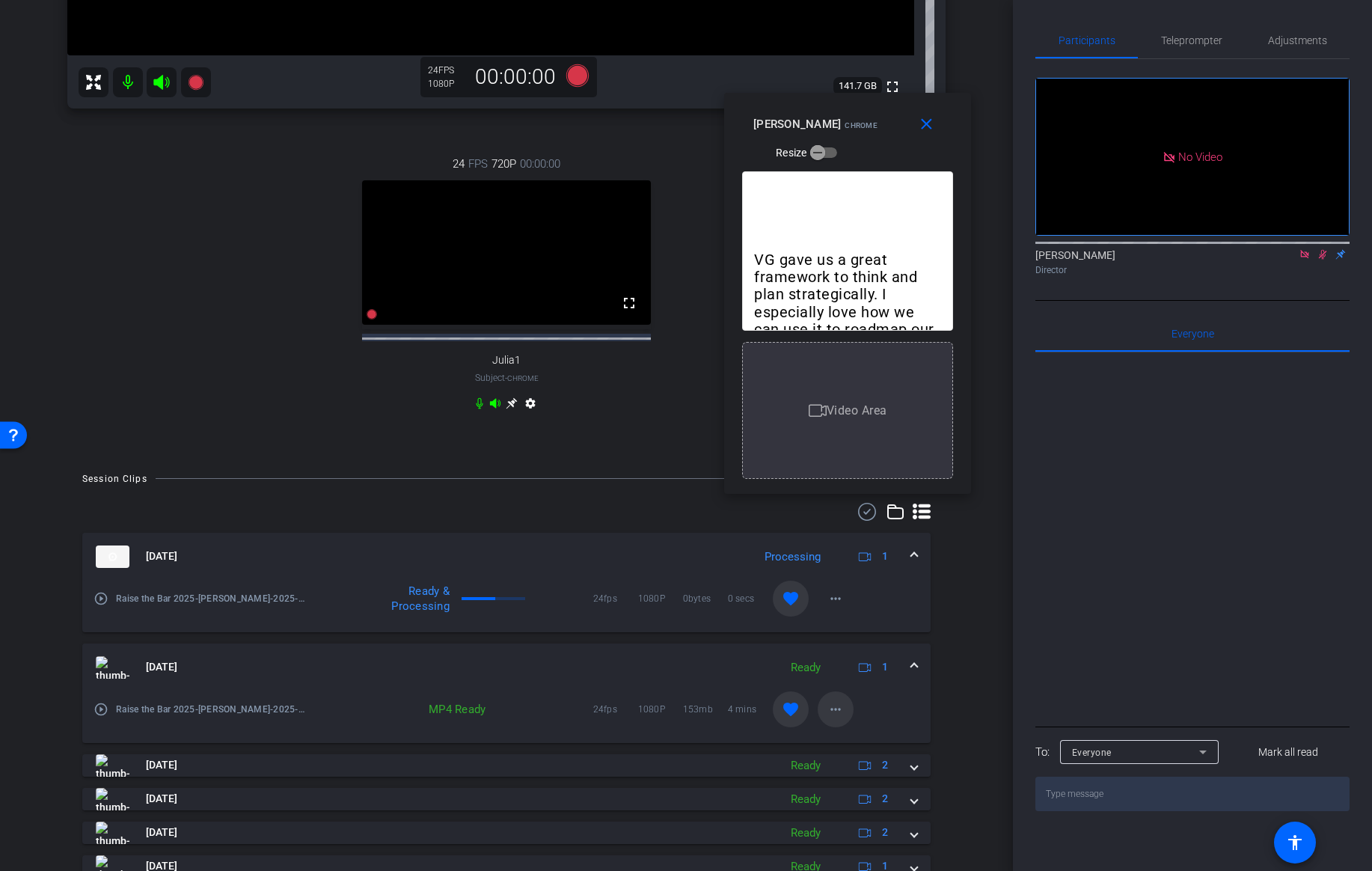
click at [831, 719] on mat-icon "more_horiz" at bounding box center [835, 709] width 18 height 18
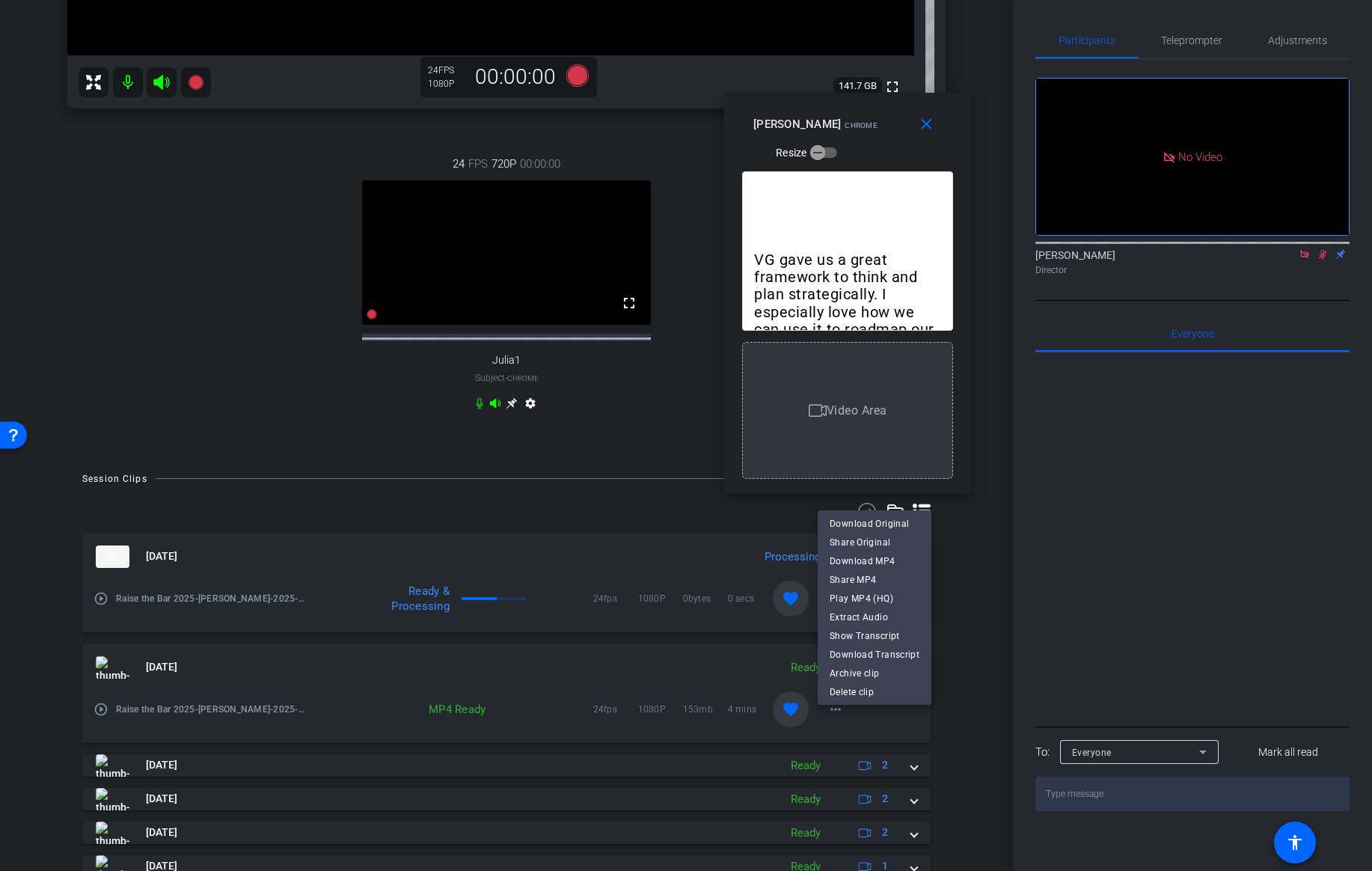
click at [426, 690] on div at bounding box center [686, 436] width 1372 height 871
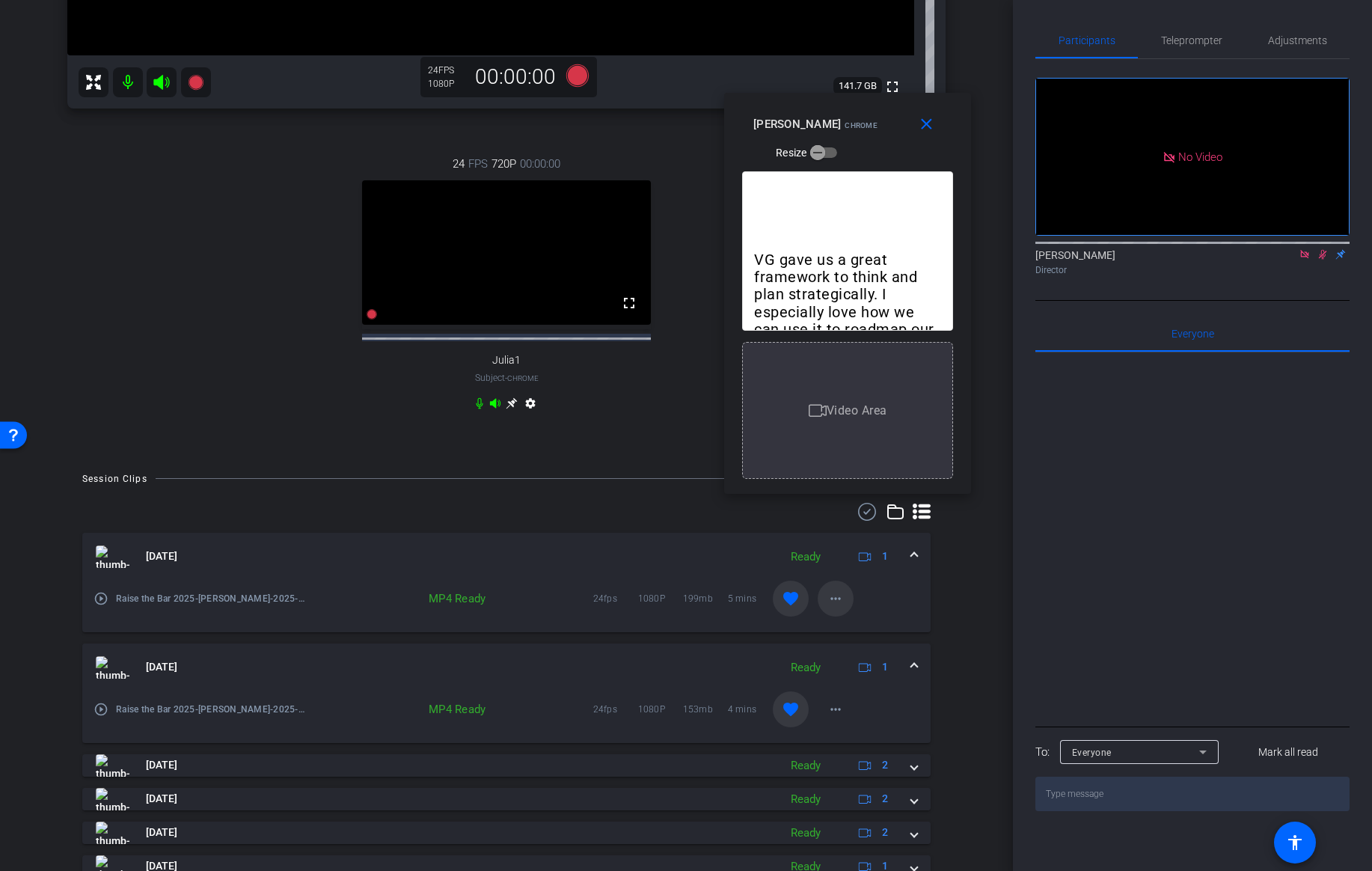
click at [838, 608] on mat-icon "more_horiz" at bounding box center [835, 599] width 18 height 18
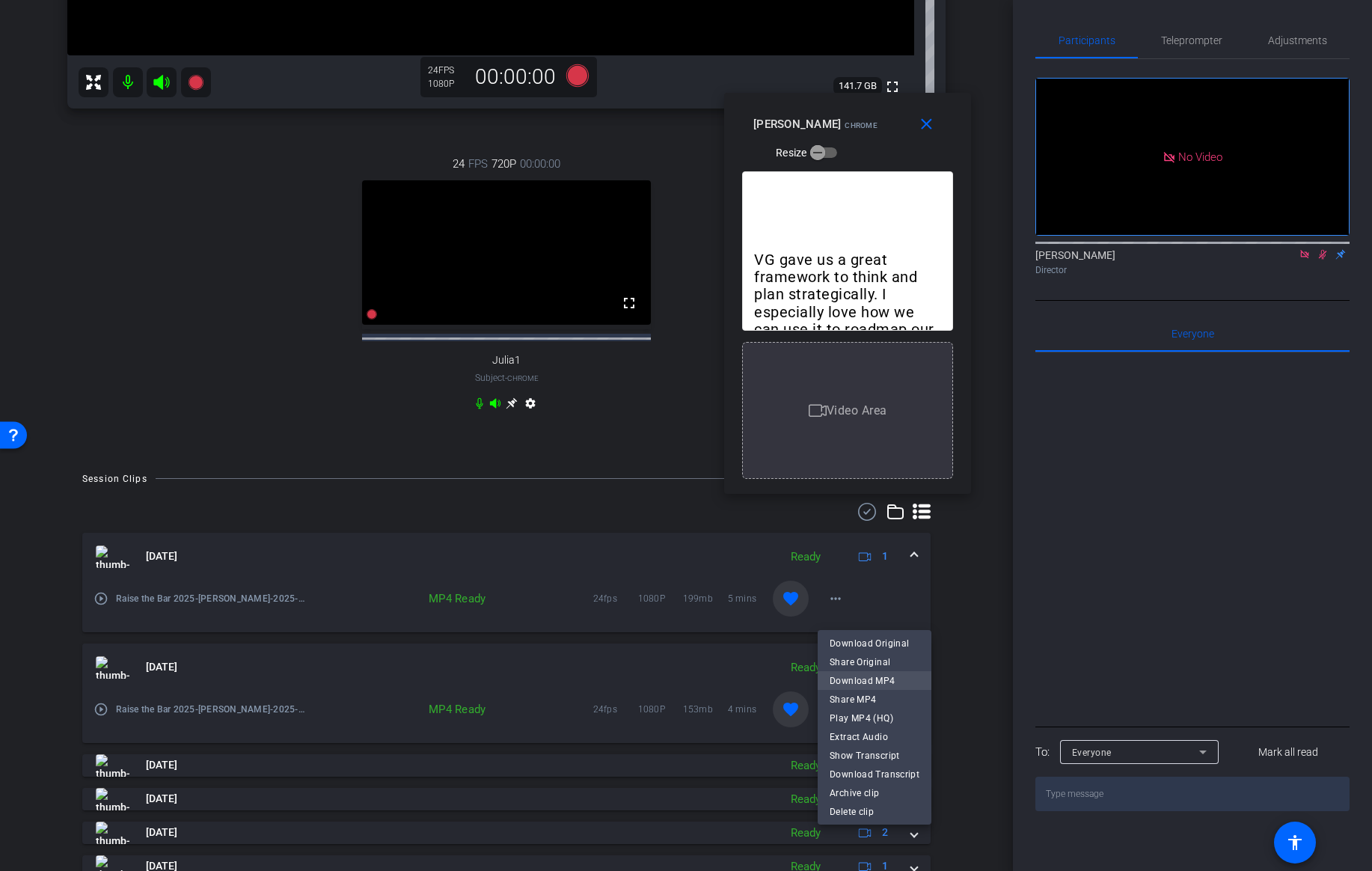
click at [850, 675] on span "Download MP4" at bounding box center [874, 681] width 90 height 18
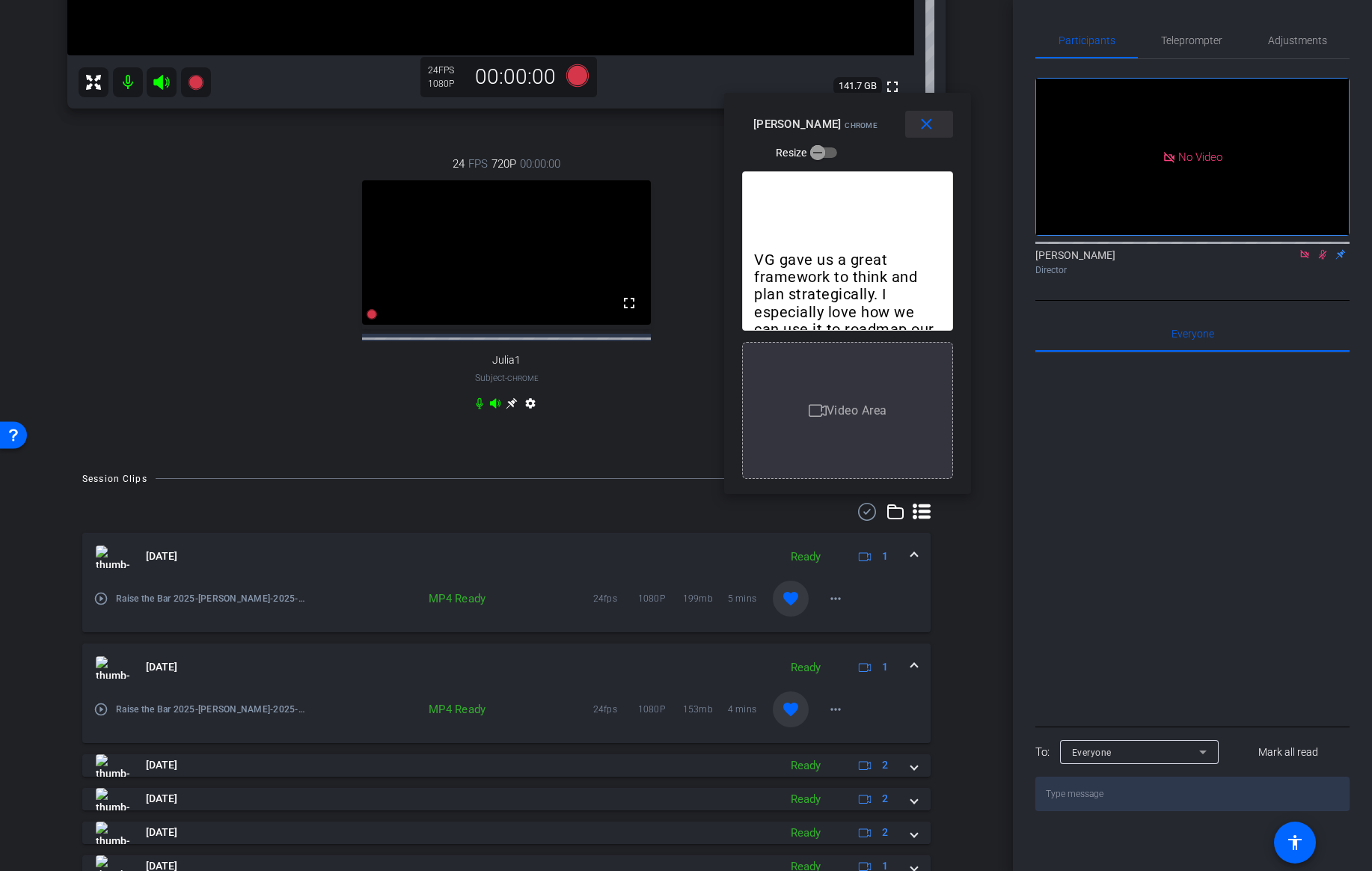
click at [925, 122] on mat-icon "close" at bounding box center [927, 125] width 18 height 18
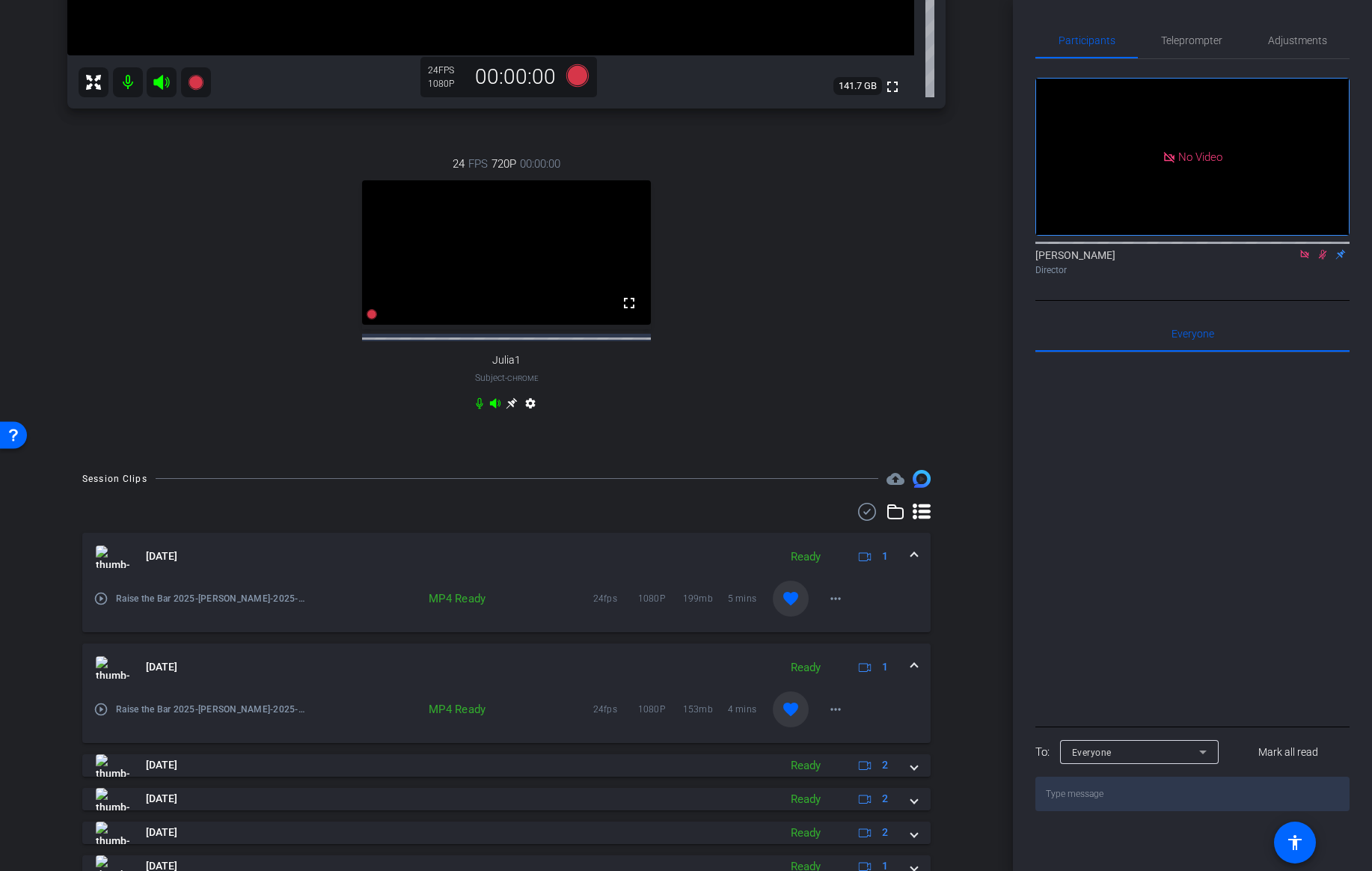
click at [1320, 249] on icon at bounding box center [1323, 255] width 12 height 11
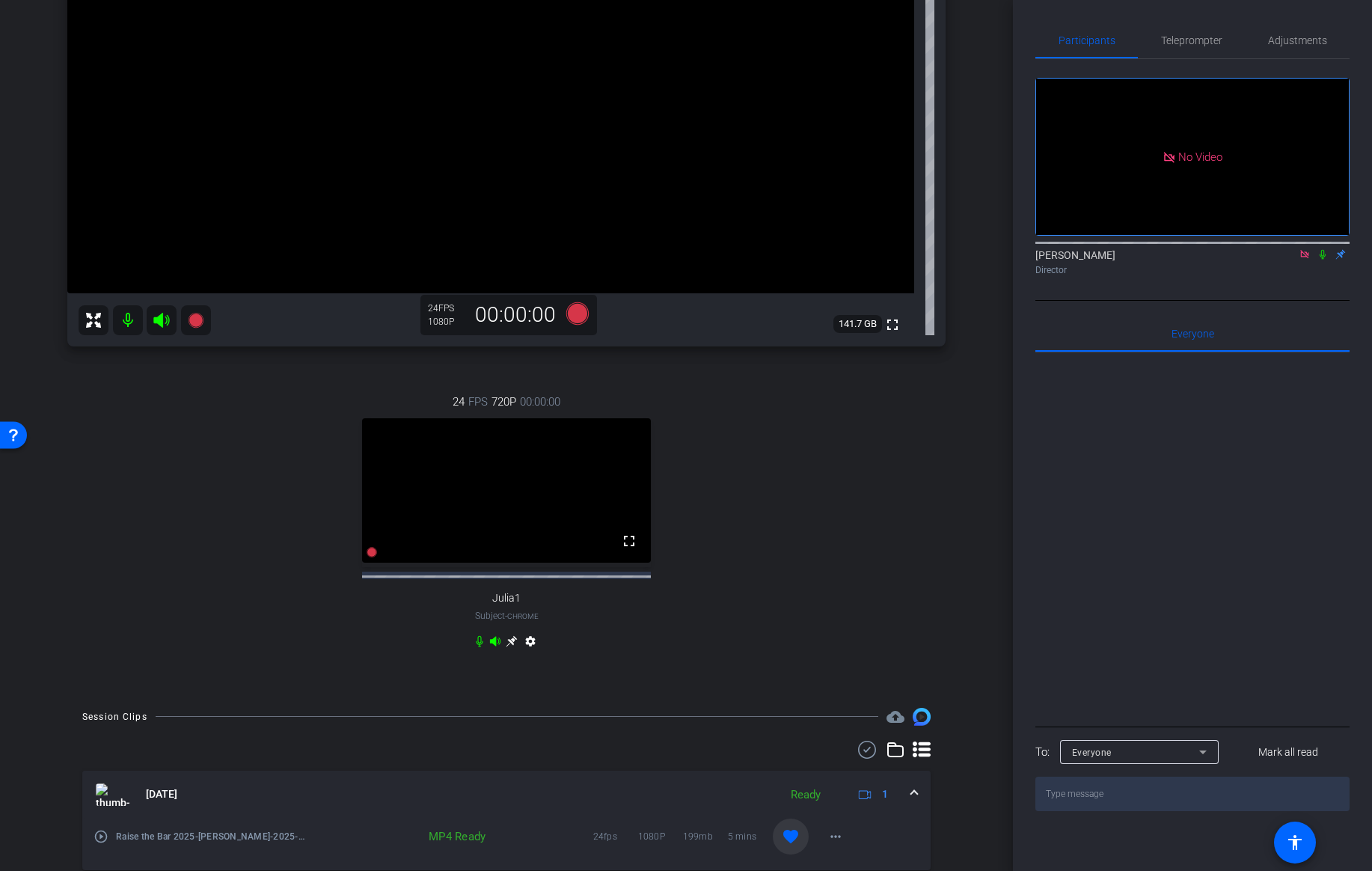
scroll to position [246, 0]
click at [512, 646] on icon at bounding box center [511, 640] width 12 height 12
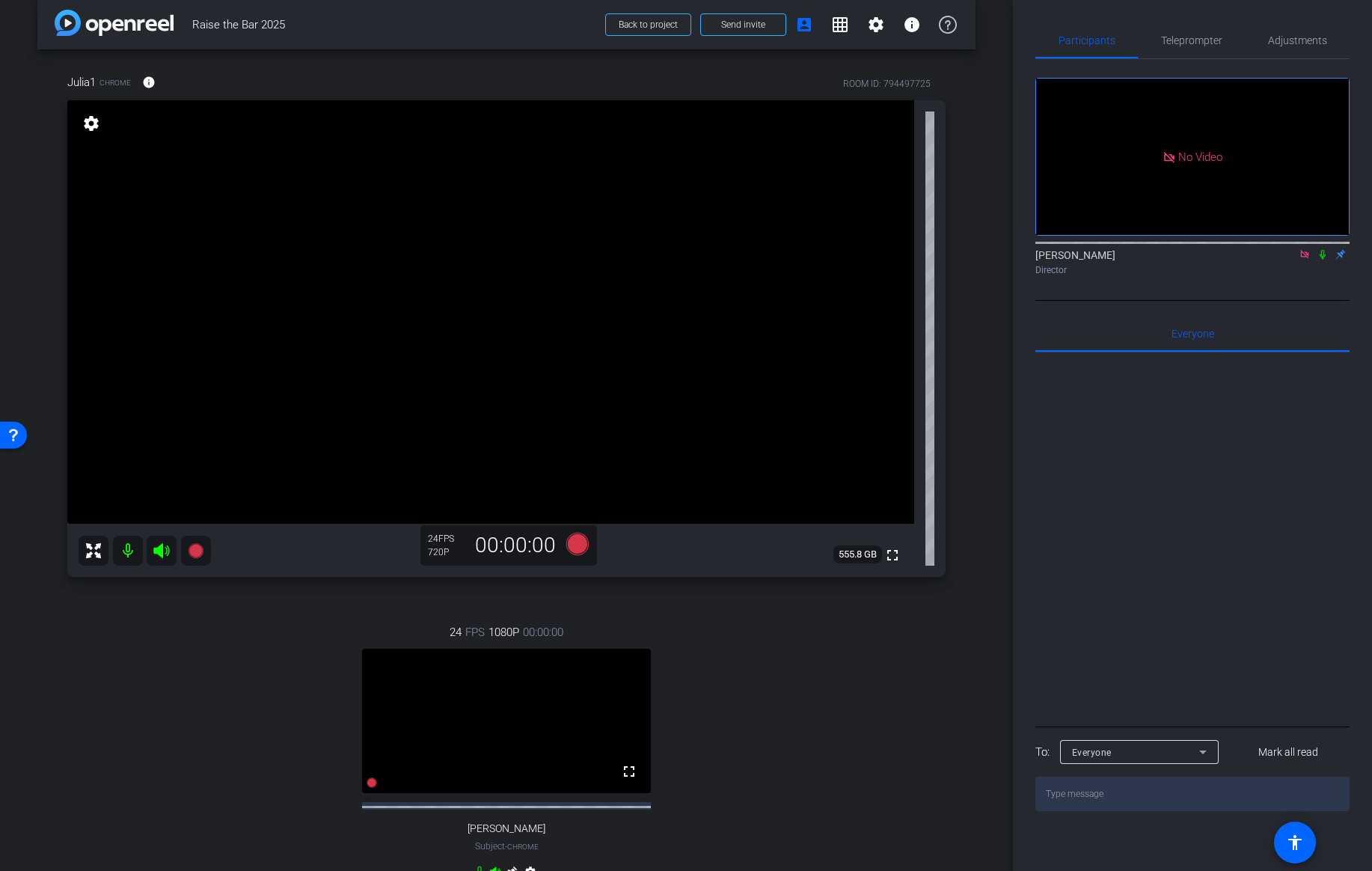
scroll to position [15, 0]
click at [1307, 250] on icon at bounding box center [1304, 254] width 8 height 8
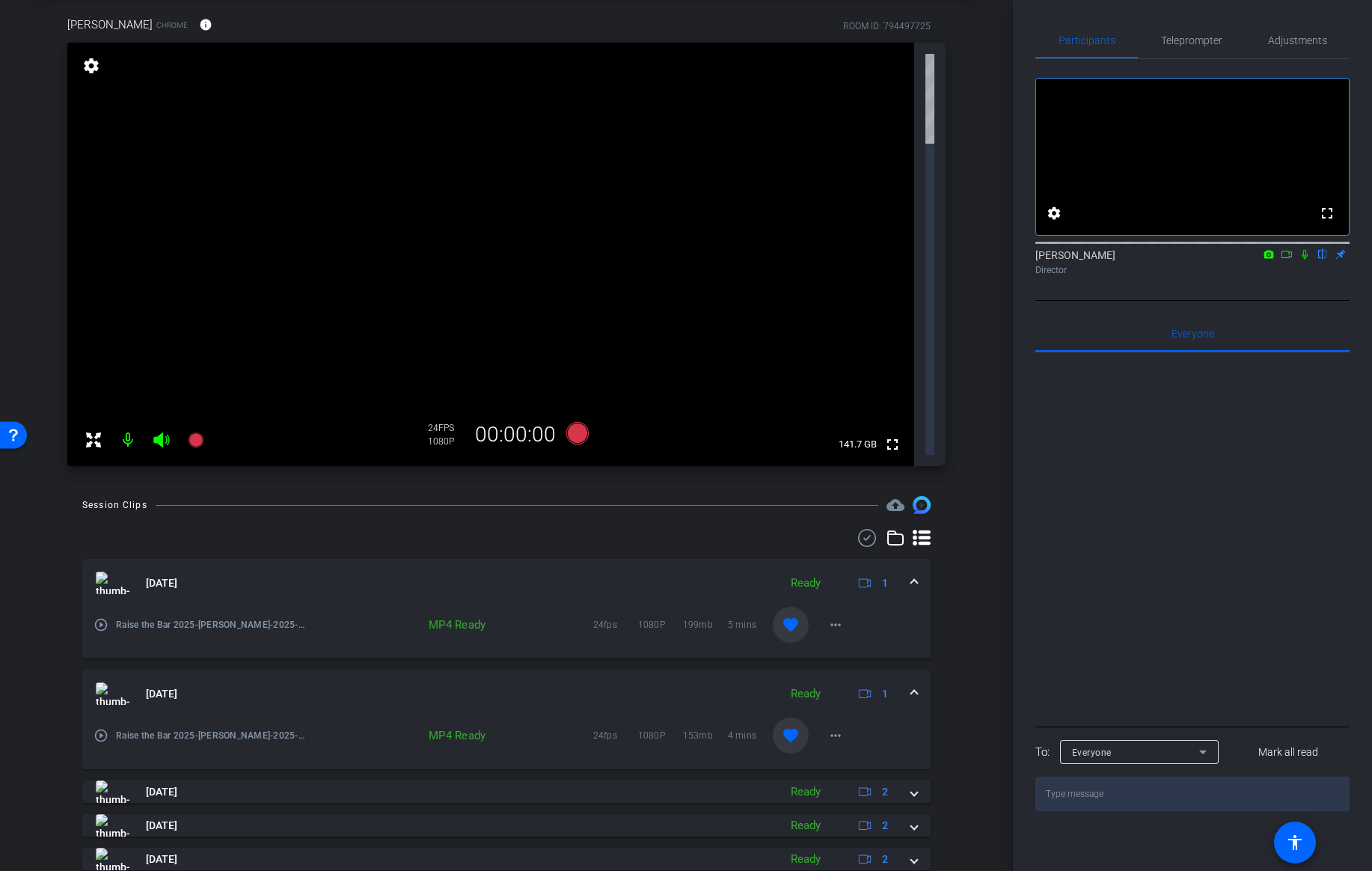
scroll to position [0, 0]
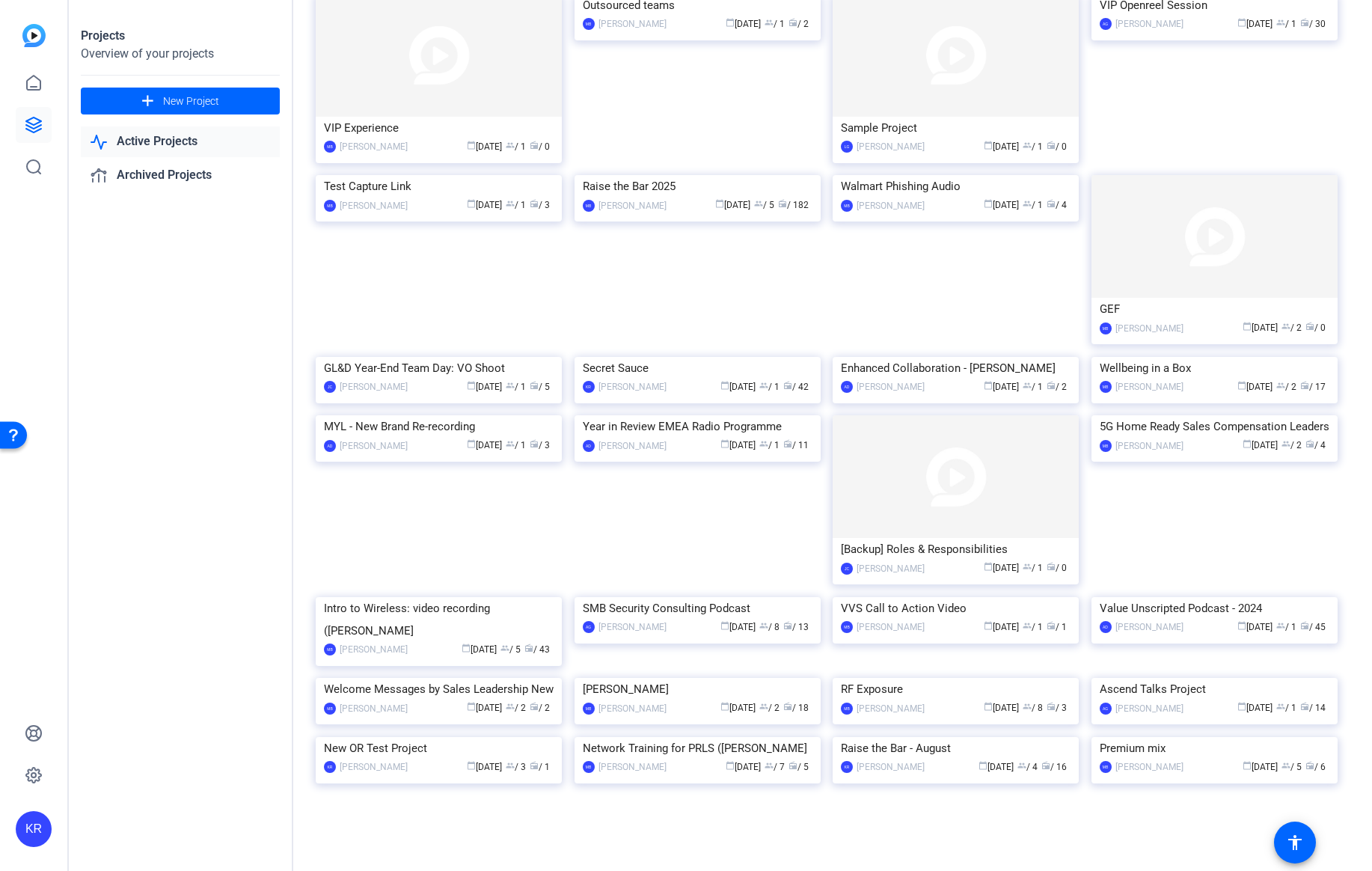
scroll to position [816, 0]
click at [662, 198] on div "Raise the Bar 2025" at bounding box center [698, 186] width 230 height 22
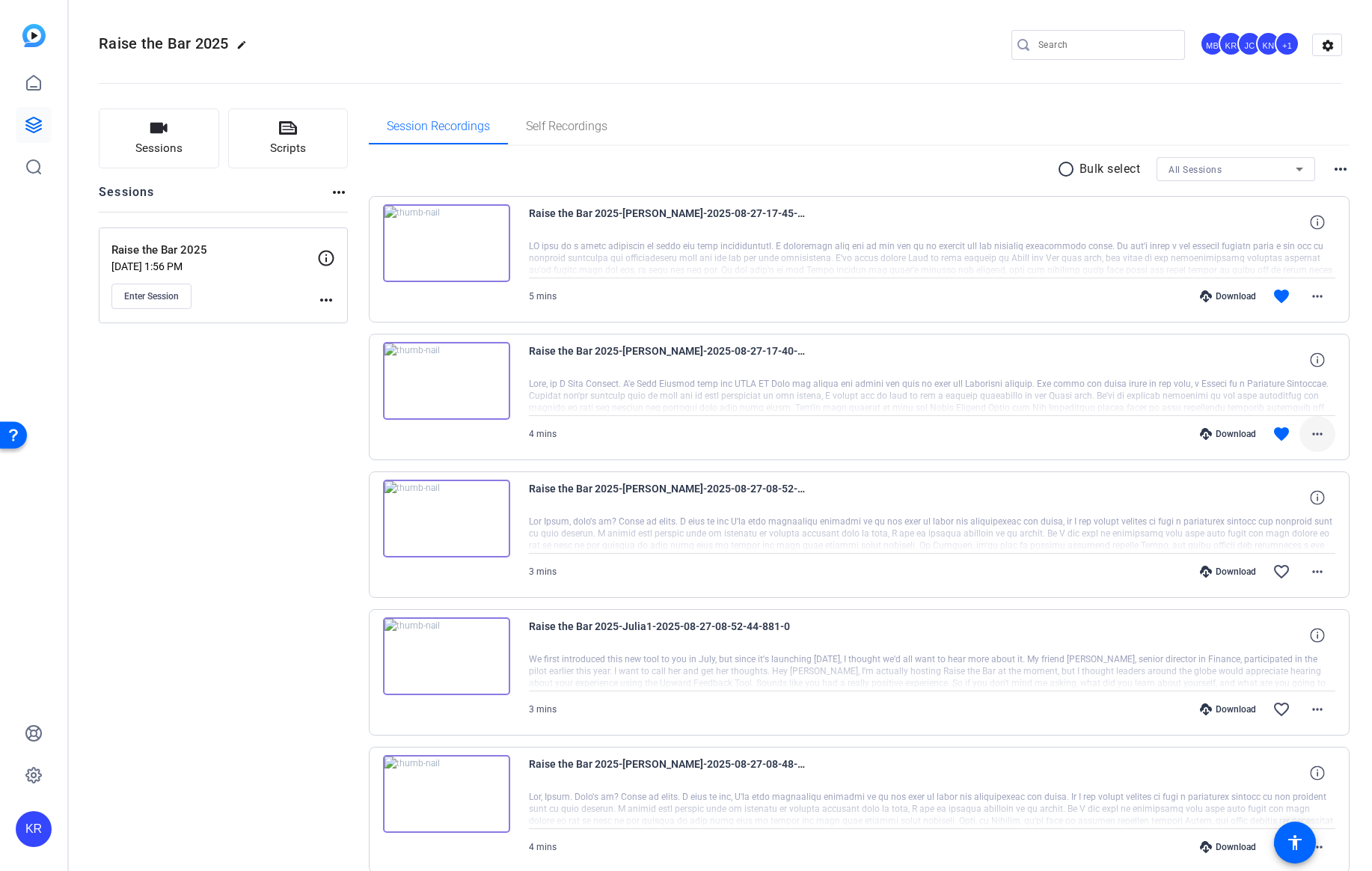
click at [1313, 432] on mat-icon "more_horiz" at bounding box center [1317, 434] width 18 height 18
click at [1271, 522] on span "Share MP4" at bounding box center [1278, 521] width 90 height 18
click at [1317, 294] on mat-icon "more_horiz" at bounding box center [1317, 296] width 18 height 18
click at [1272, 380] on span "Share MP4" at bounding box center [1278, 383] width 90 height 18
